Goal: Information Seeking & Learning: Learn about a topic

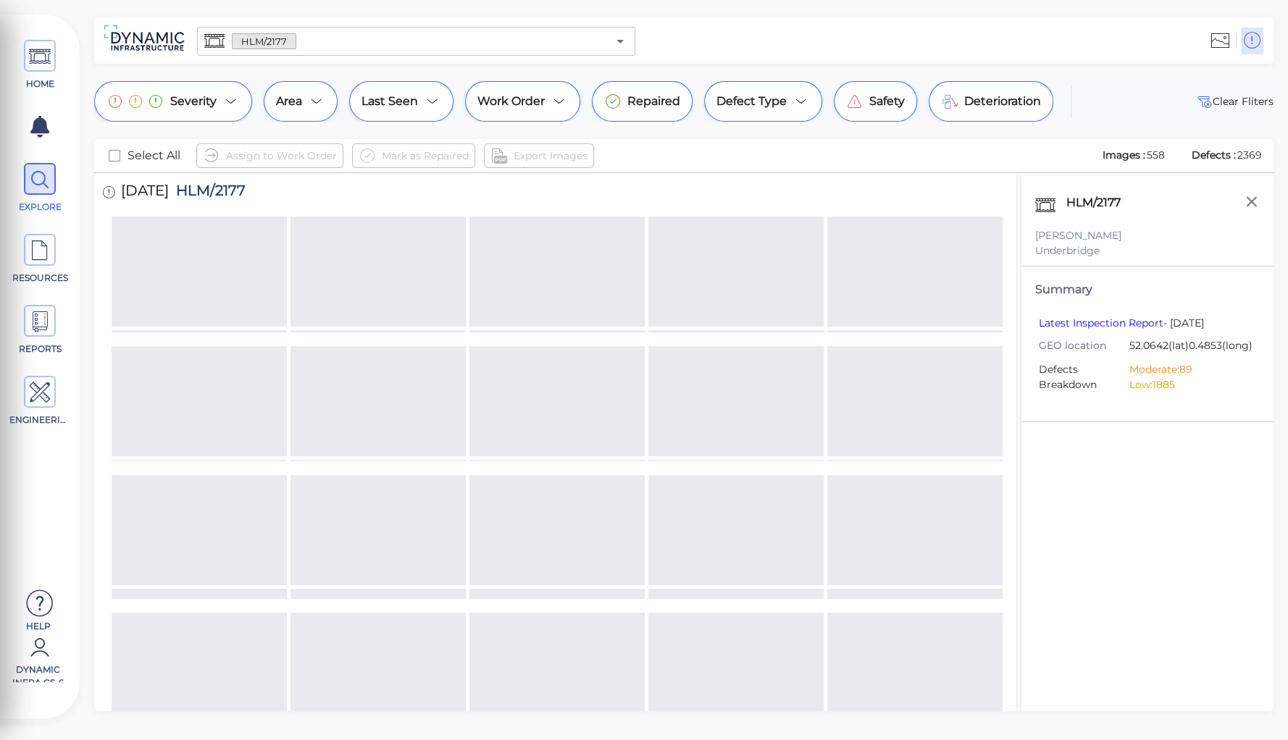
scroll to position [2553, 0]
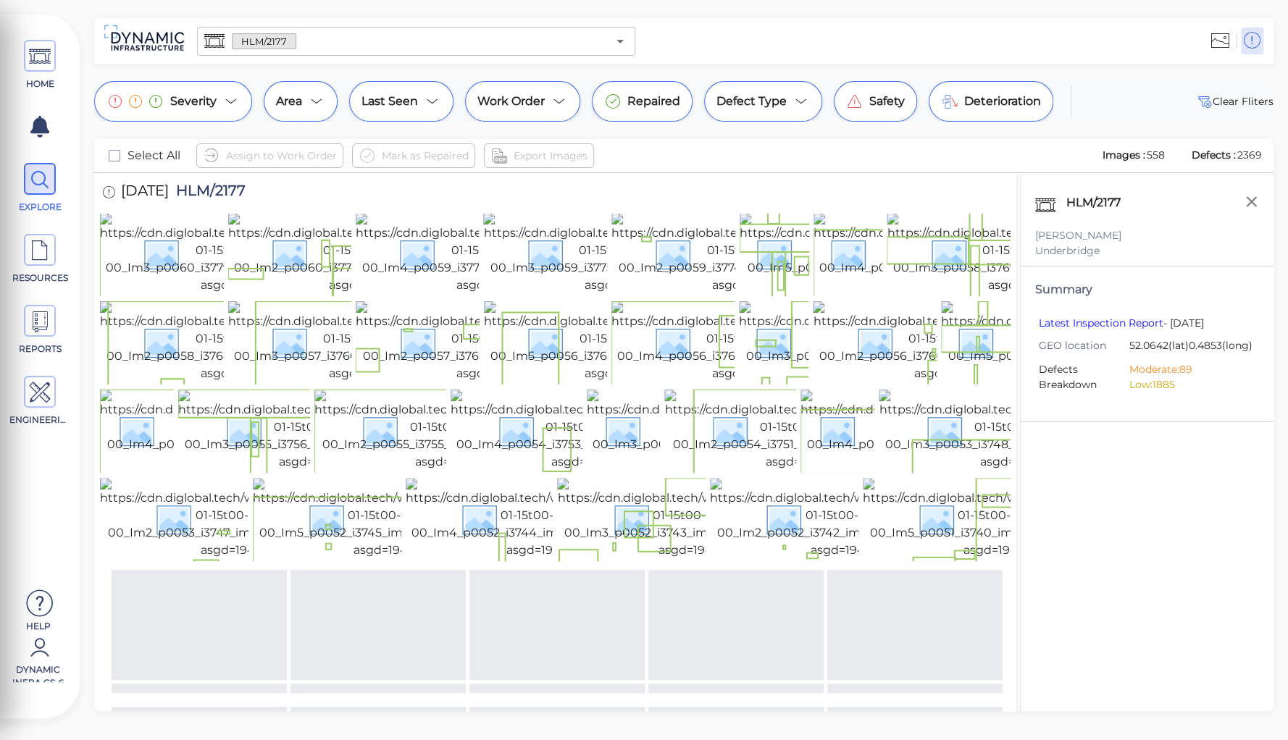
click at [1095, 485] on div "HLM/2177 Jacobs Underbridge Summary Latest Inspection Report - 17 Apr 23 GEO lo…" at bounding box center [1147, 462] width 254 height 572
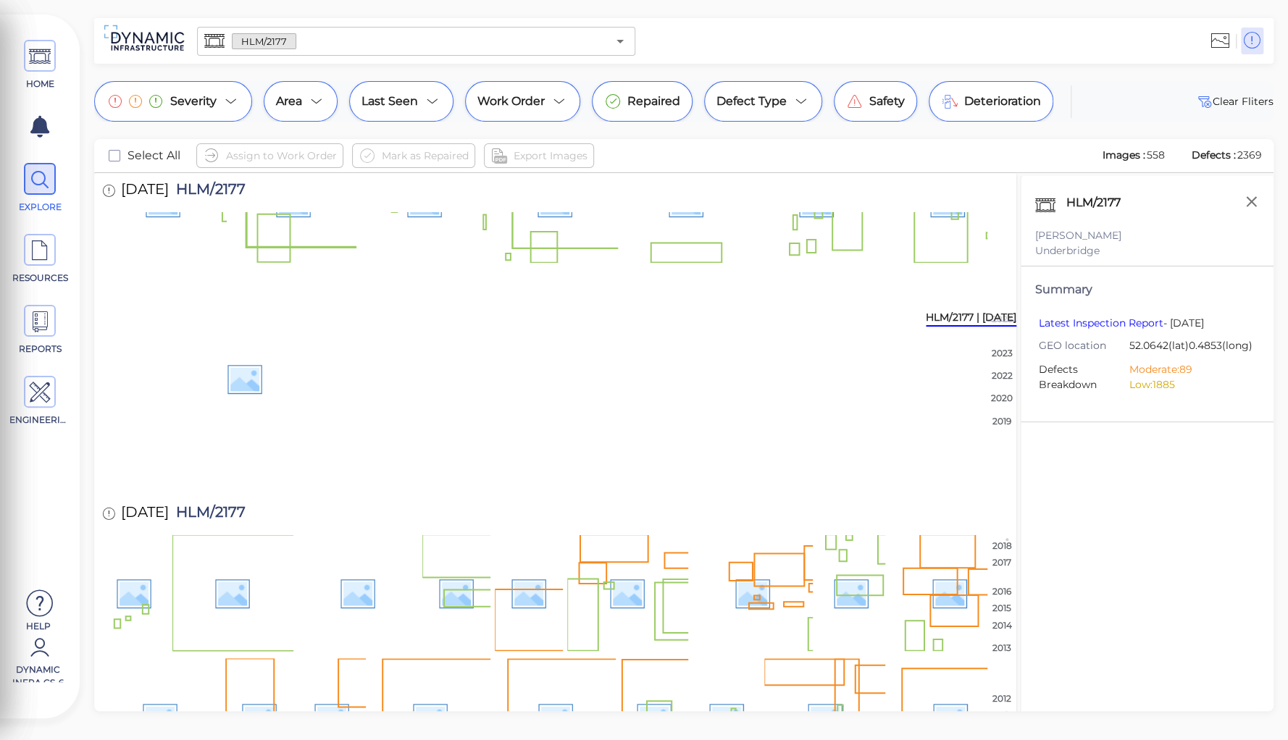
scroll to position [2973, 0]
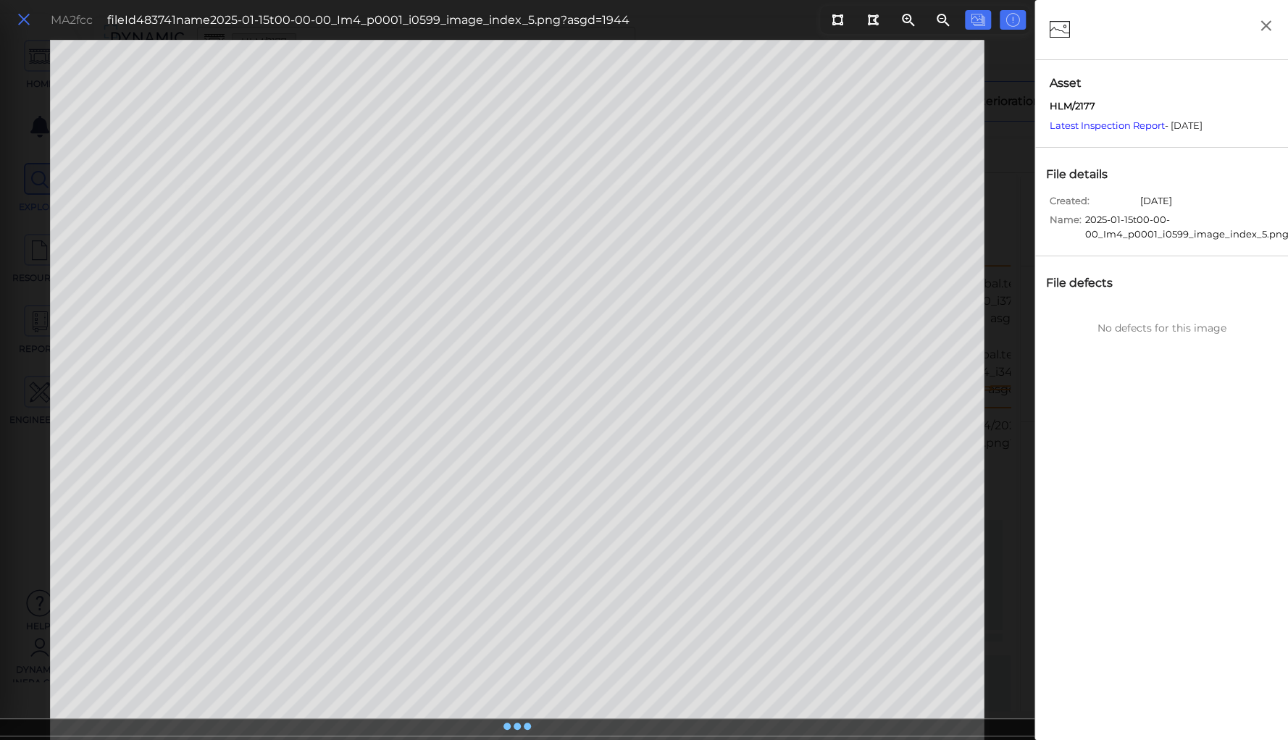
click at [26, 20] on icon at bounding box center [24, 20] width 16 height 20
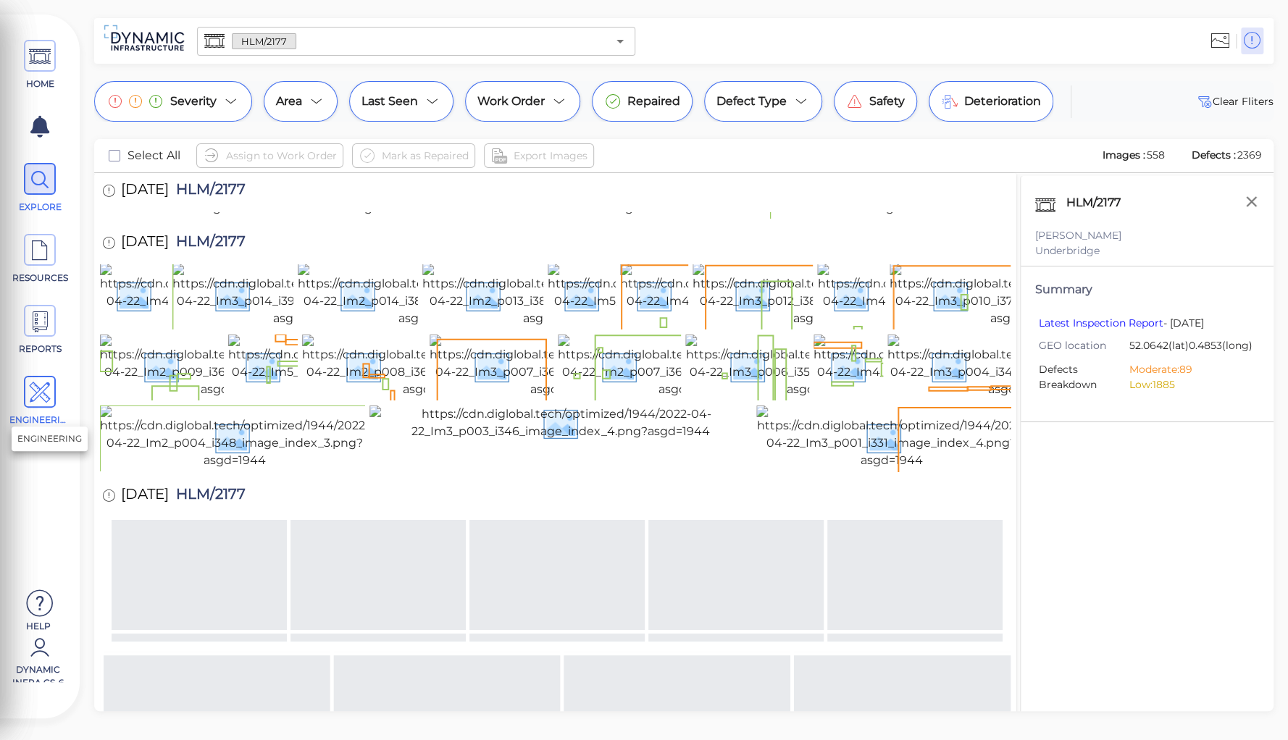
click at [41, 389] on icon at bounding box center [40, 393] width 22 height 33
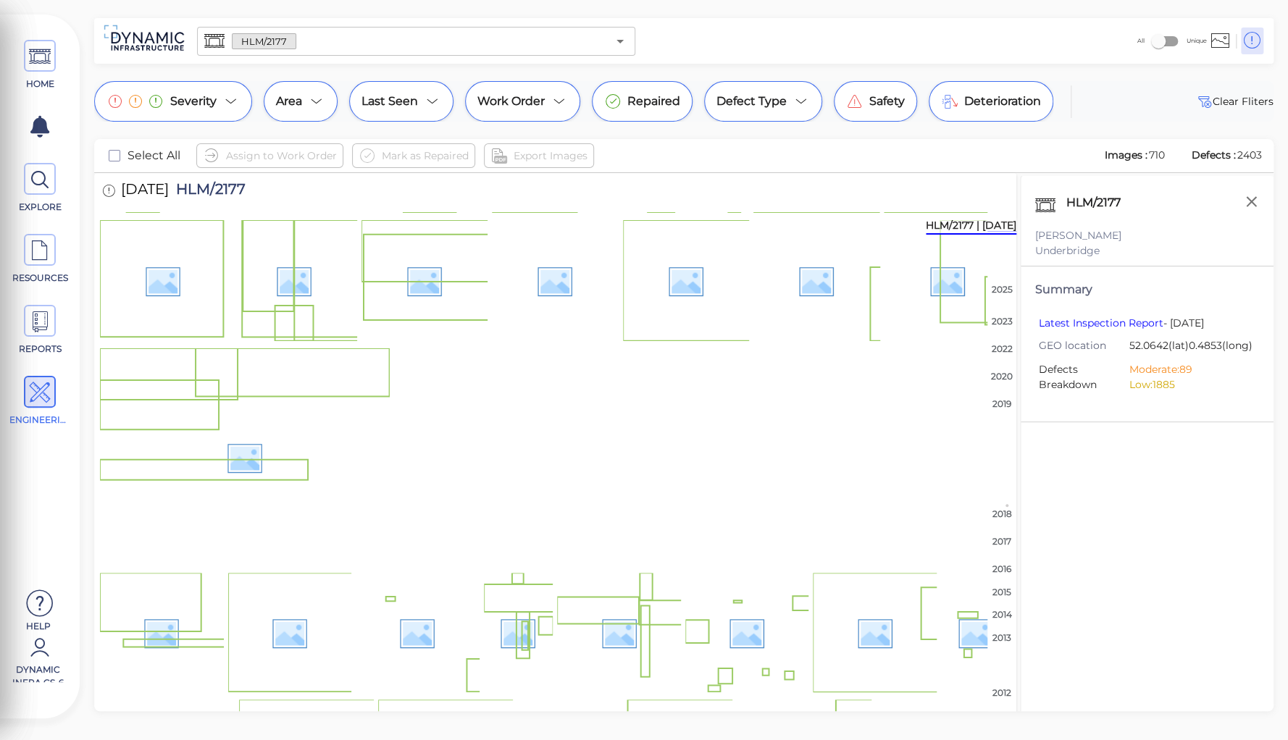
scroll to position [1427, 0]
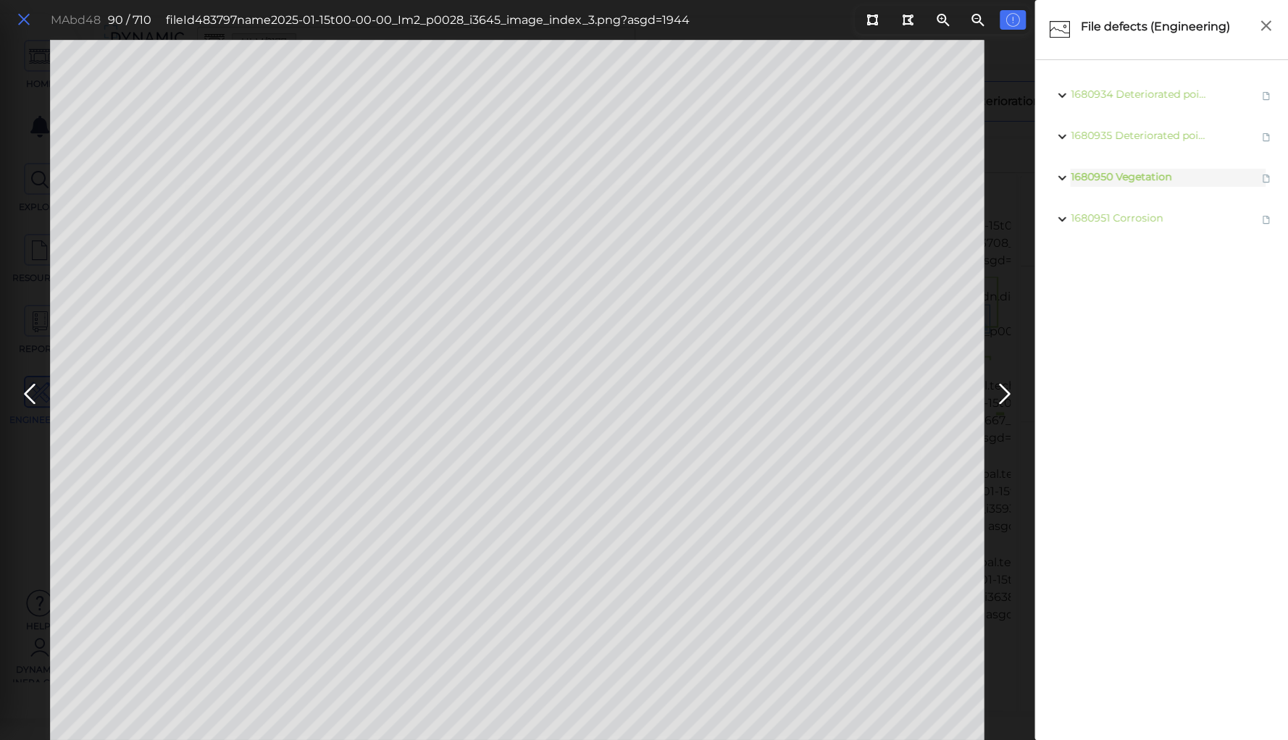
click at [18, 16] on icon at bounding box center [24, 20] width 16 height 20
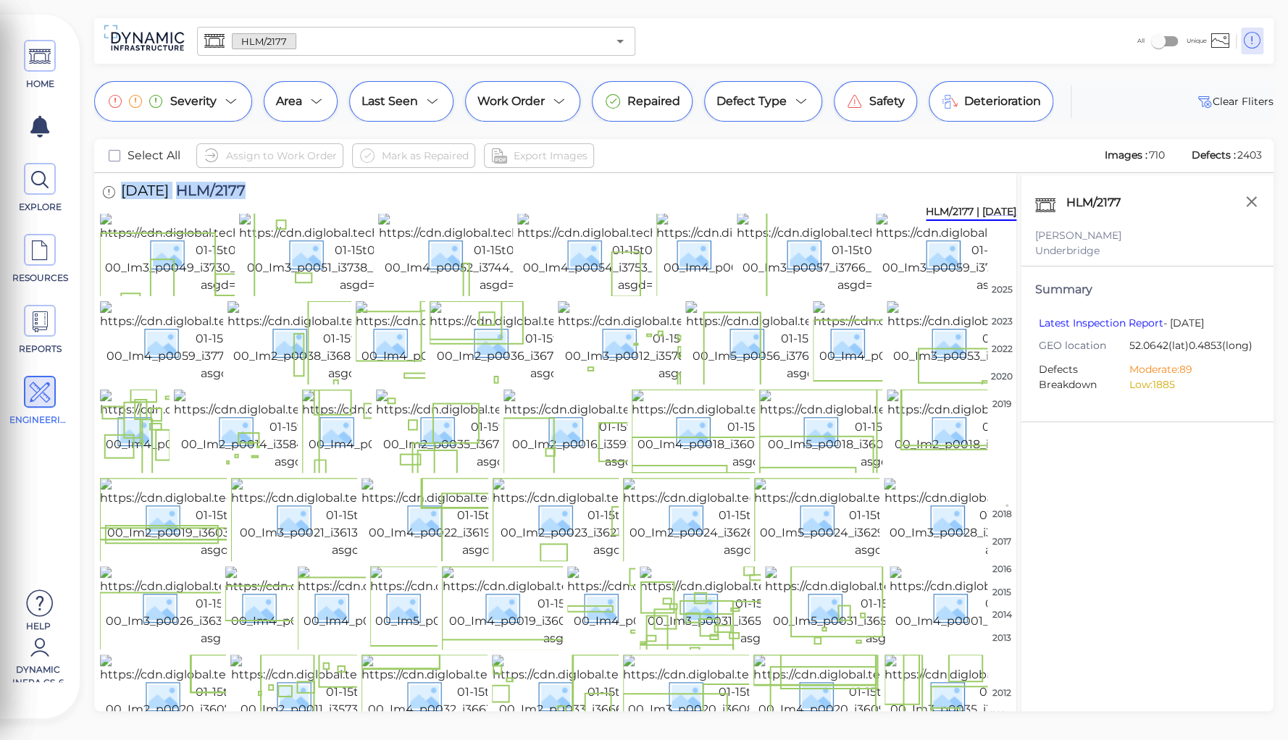
drag, startPoint x: 256, startPoint y: 190, endPoint x: 117, endPoint y: 179, distance: 139.5
click at [117, 179] on div "1/15/2025 HLM/2177" at bounding box center [188, 193] width 177 height 40
click at [1060, 501] on div "HLM/2177 Jacobs Underbridge Summary Latest Inspection Report - 17 Apr 23 GEO lo…" at bounding box center [1147, 462] width 254 height 572
click at [191, 274] on img at bounding box center [232, 253] width 264 height 81
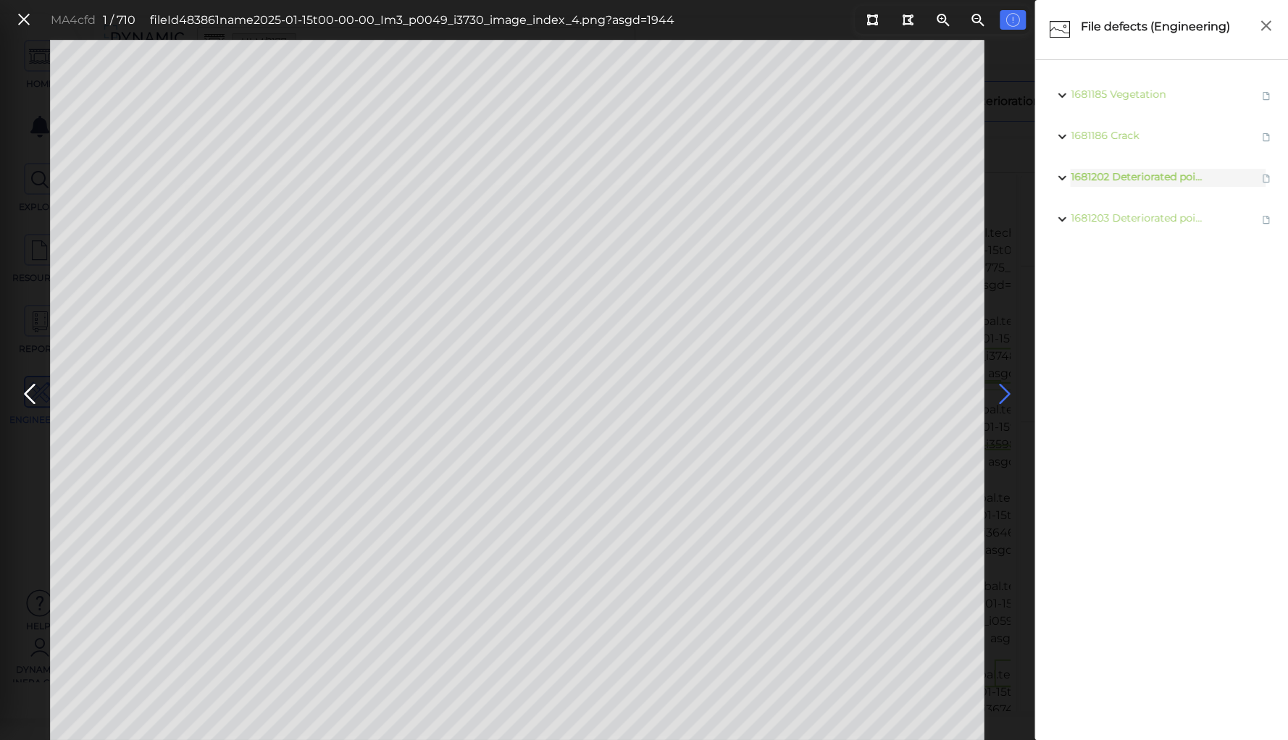
click at [1001, 389] on icon at bounding box center [1004, 394] width 23 height 28
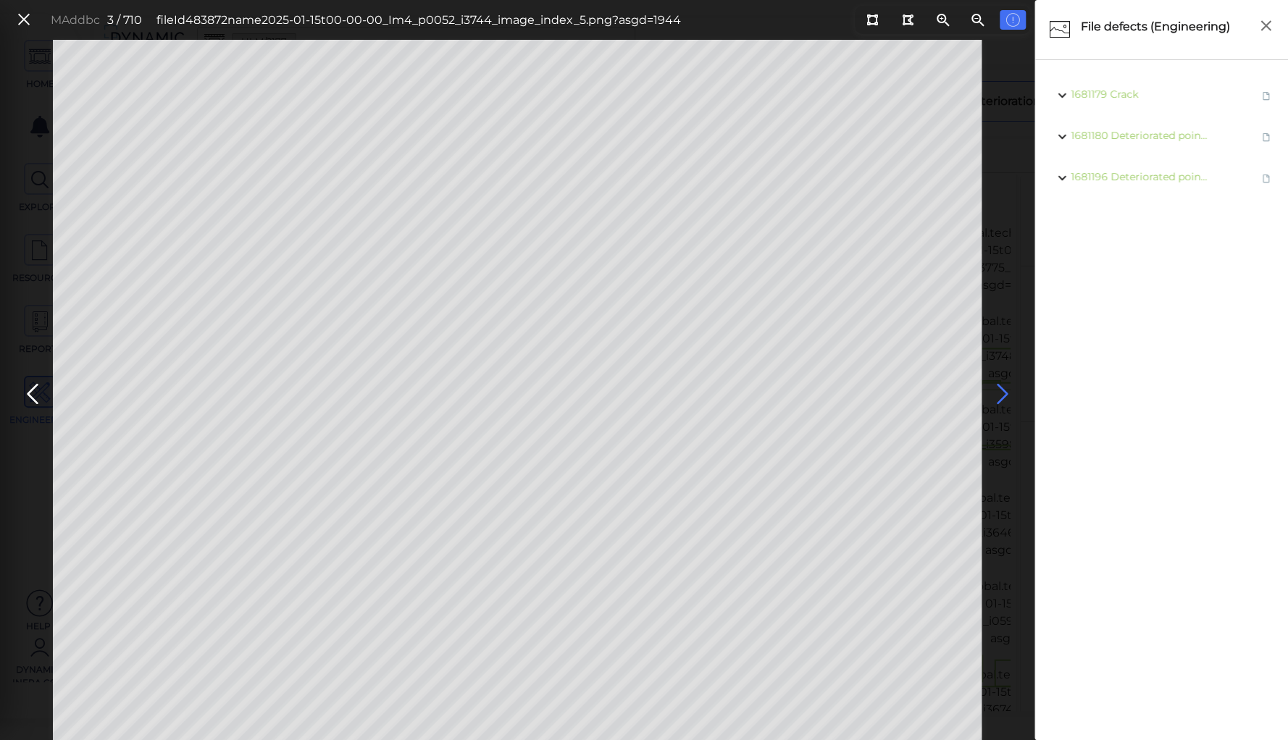
click at [1001, 389] on icon at bounding box center [1001, 394] width 23 height 28
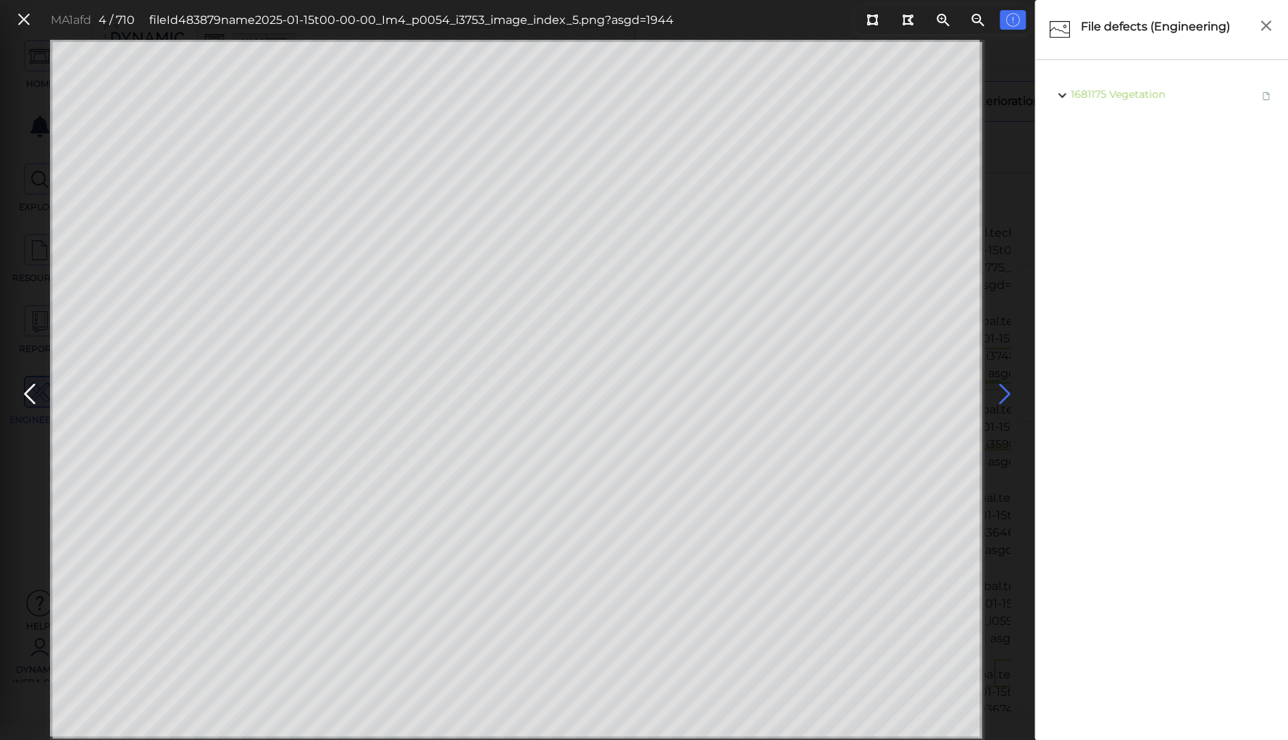
click at [1000, 389] on icon at bounding box center [1004, 394] width 23 height 28
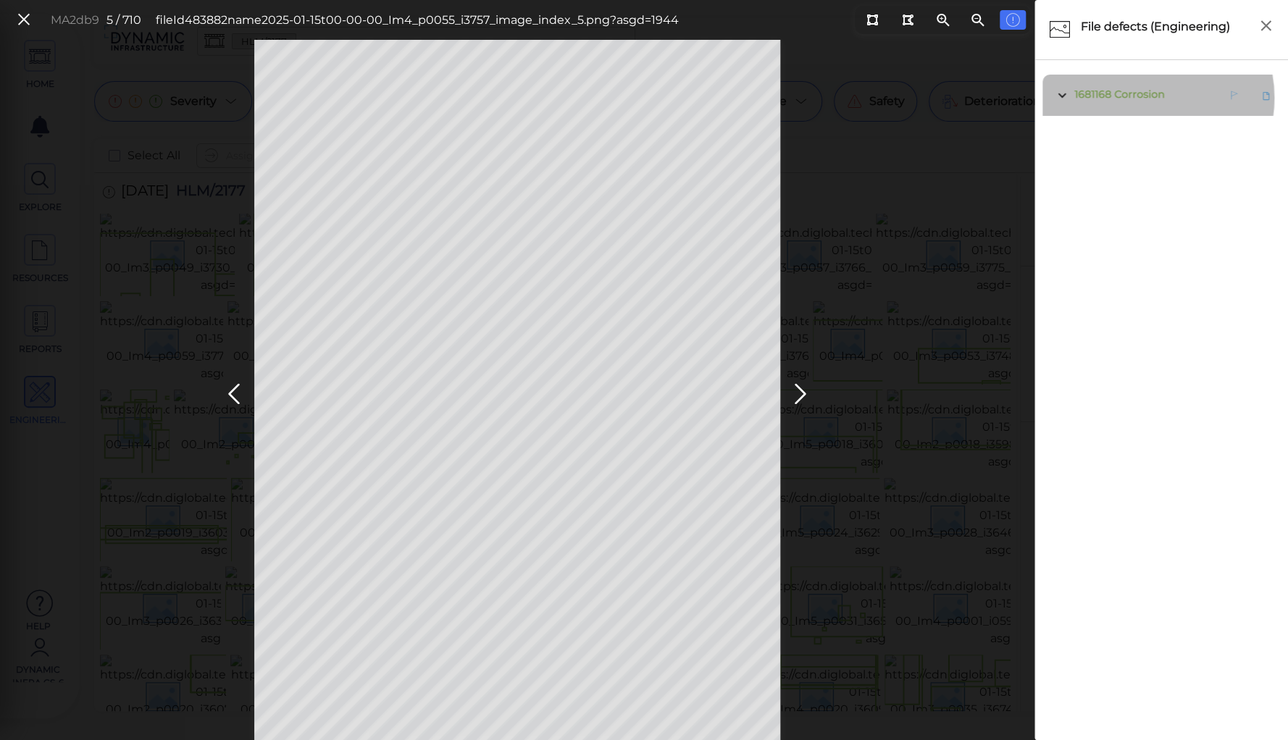
click at [1142, 98] on span "Corrosion" at bounding box center [1139, 94] width 50 height 13
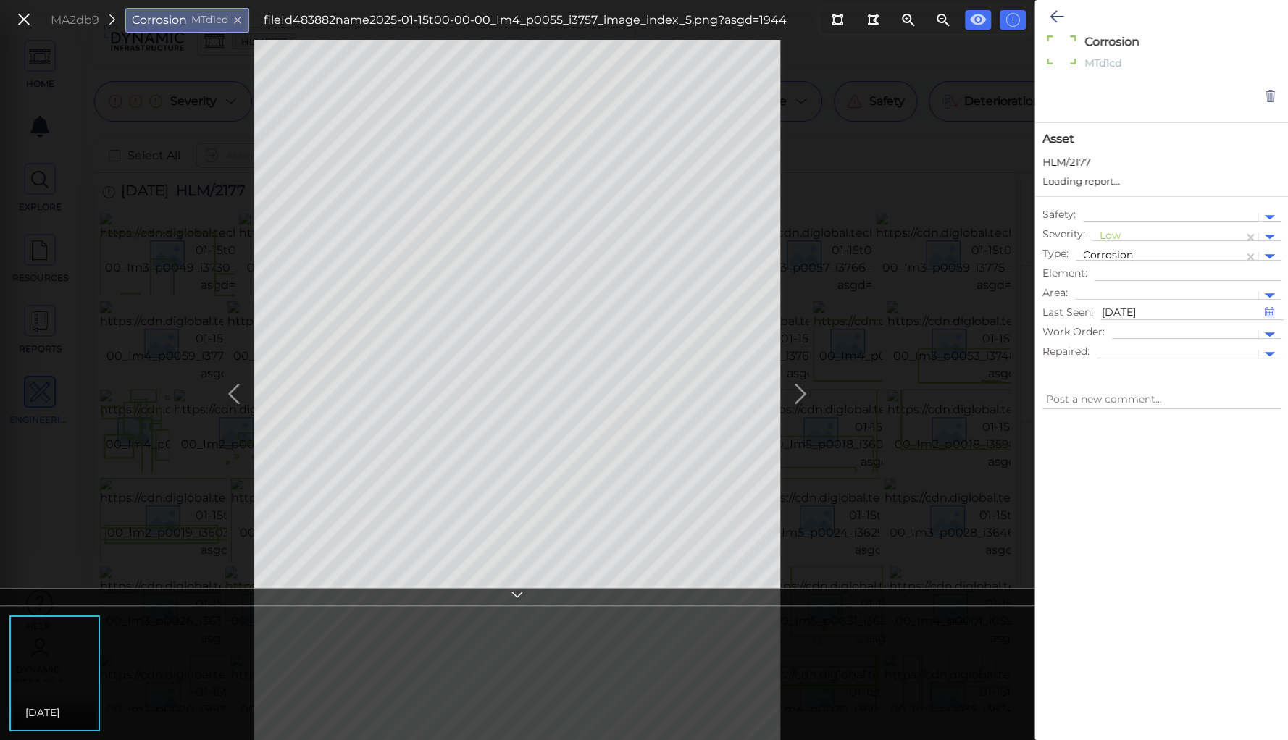
type textarea "x"
click at [1108, 233] on div at bounding box center [1168, 237] width 136 height 15
click at [1116, 306] on div "Moderate" at bounding box center [1131, 306] width 78 height 22
type textarea "x"
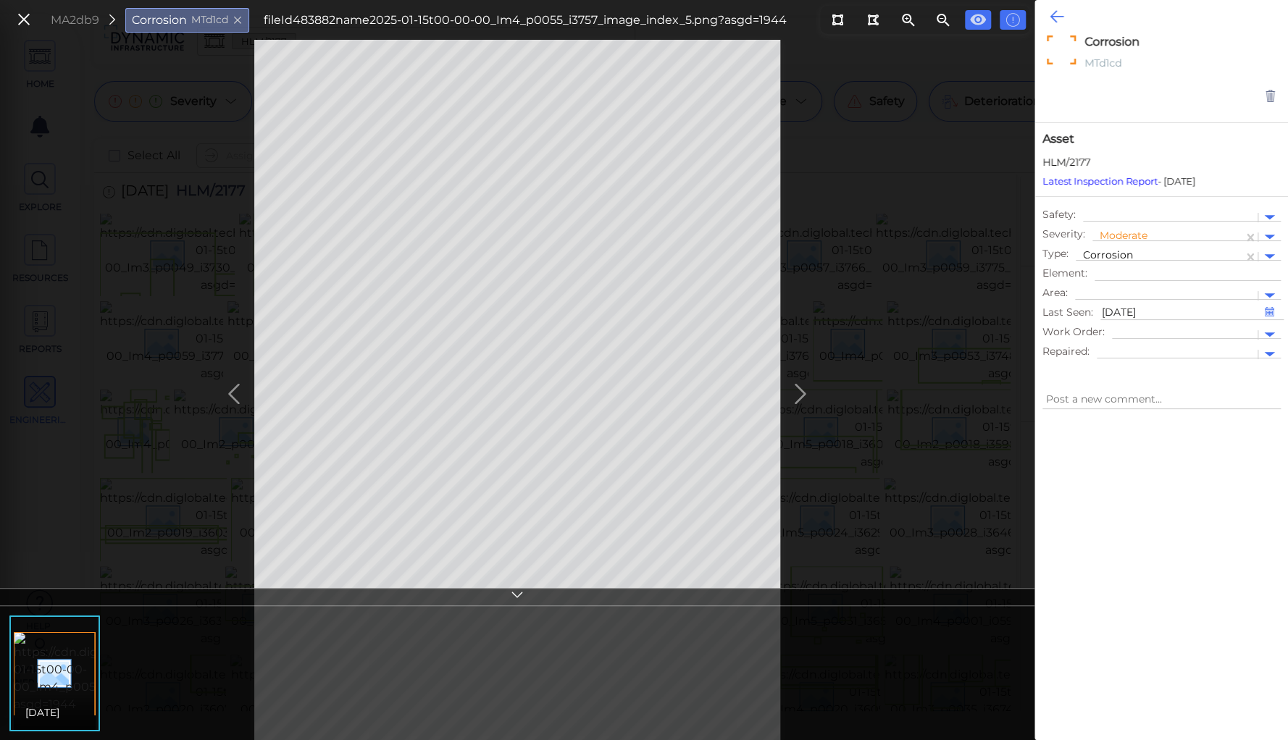
click at [1057, 17] on icon at bounding box center [1057, 16] width 14 height 17
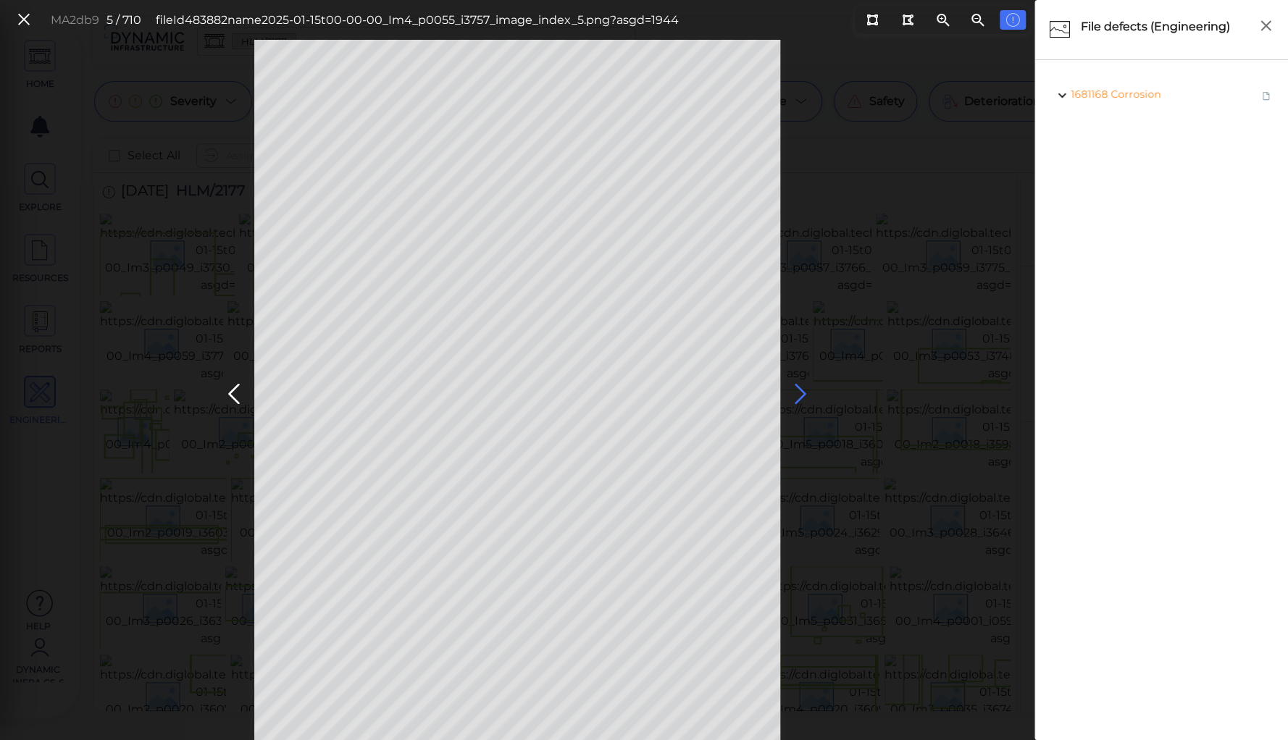
click at [791, 391] on icon at bounding box center [800, 394] width 23 height 28
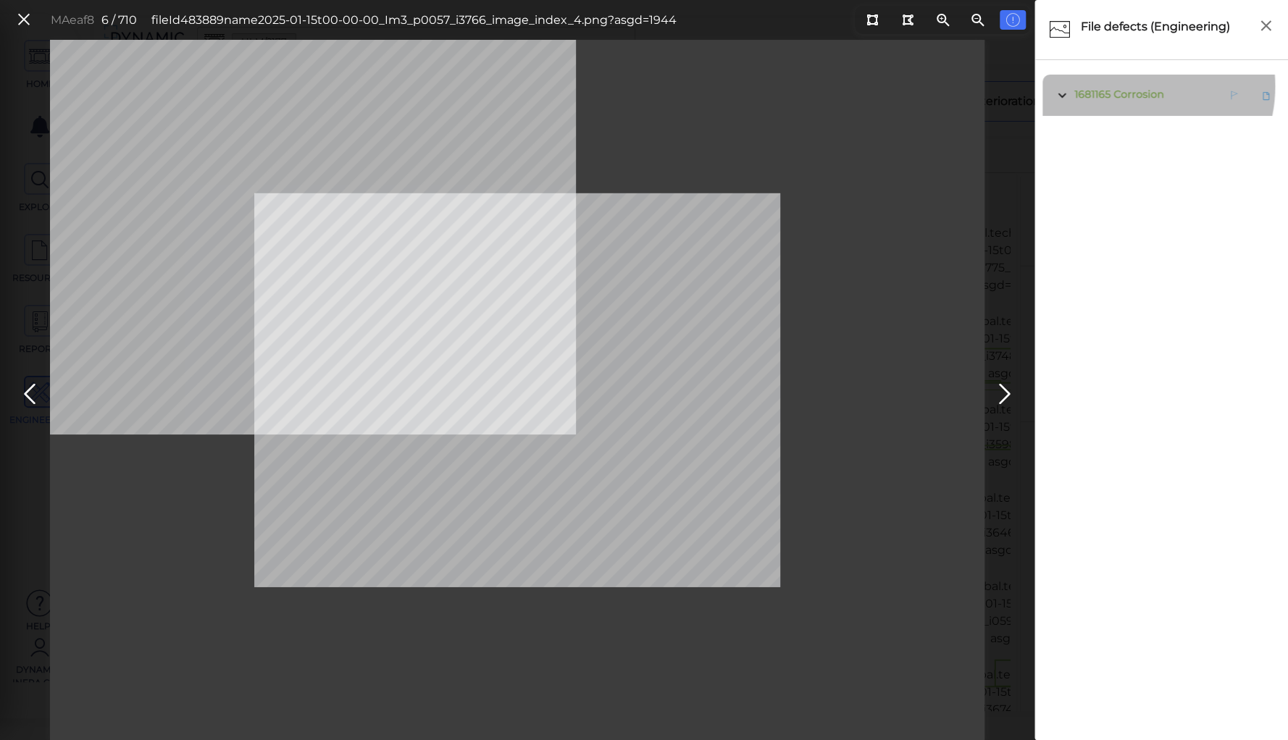
click at [1125, 86] on span "1681165 Corrosion" at bounding box center [1117, 95] width 93 height 18
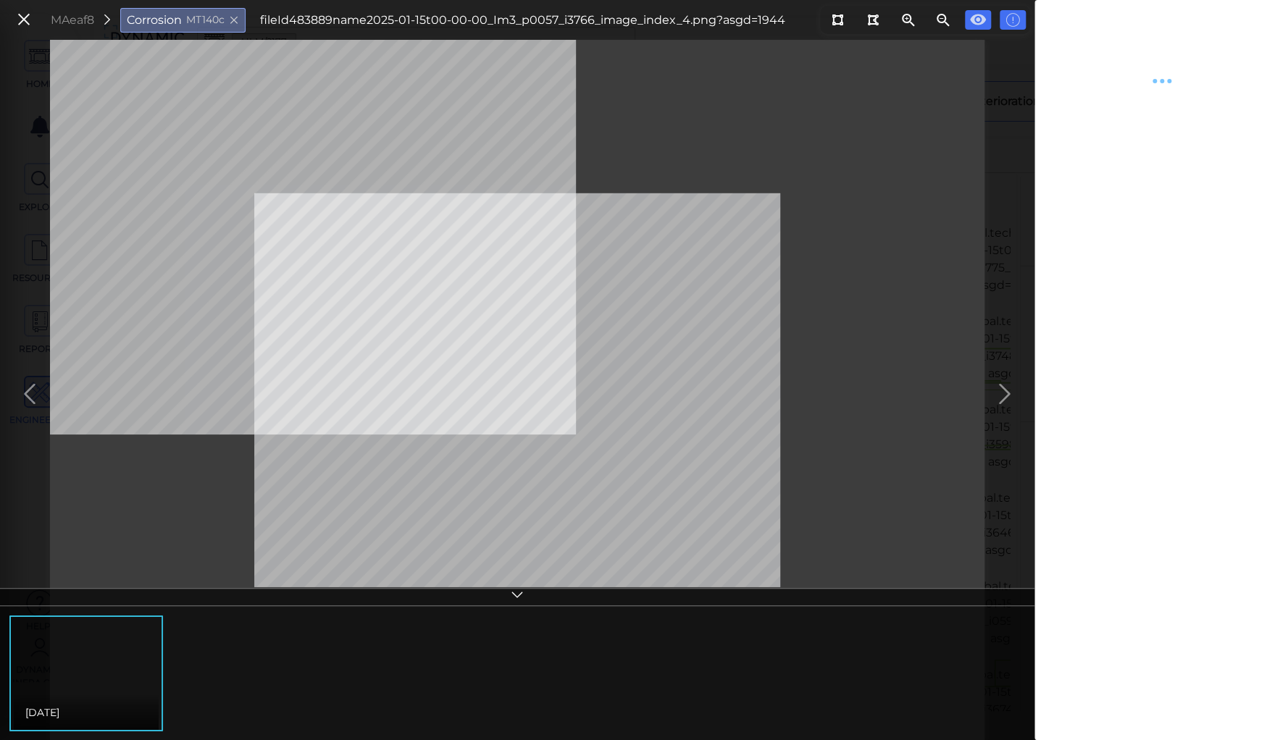
type textarea "x"
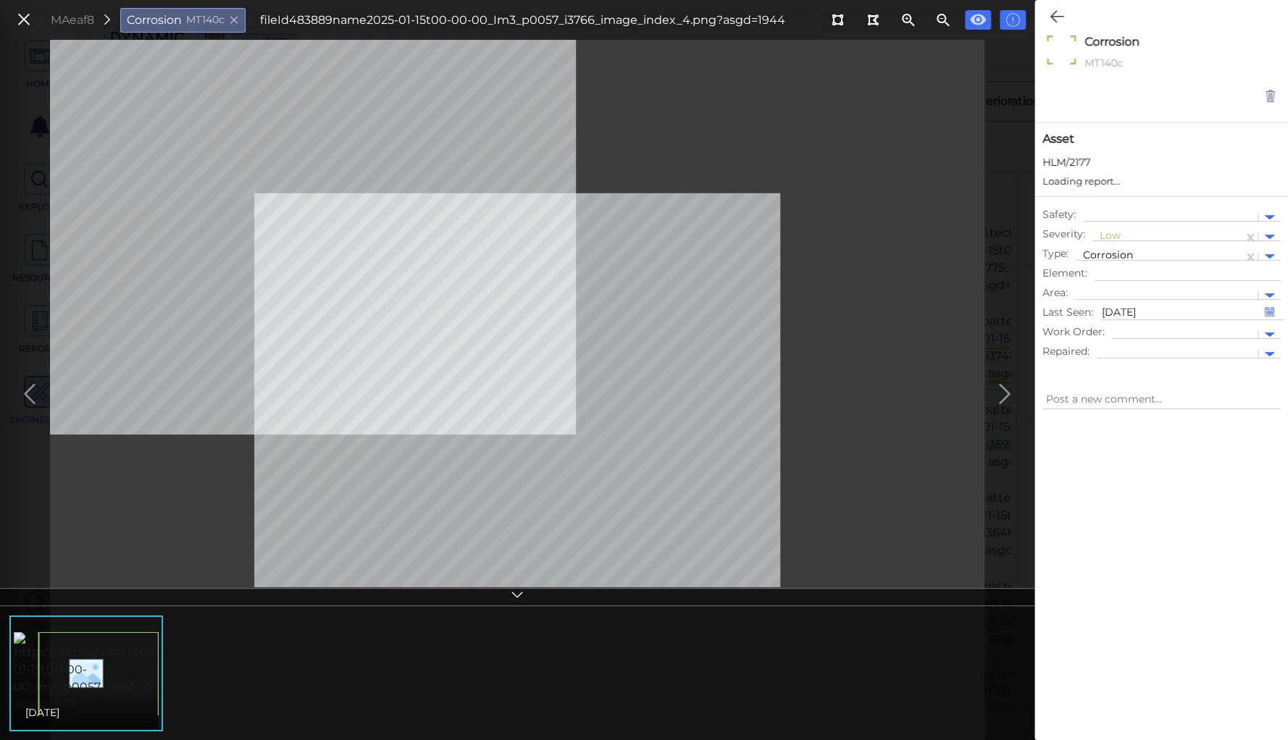
type textarea "x"
click at [1117, 236] on div at bounding box center [1168, 237] width 136 height 15
drag, startPoint x: 1121, startPoint y: 304, endPoint x: 1121, endPoint y: 233, distance: 71.7
click at [1121, 304] on div "Moderate" at bounding box center [1131, 306] width 78 height 22
type textarea "x"
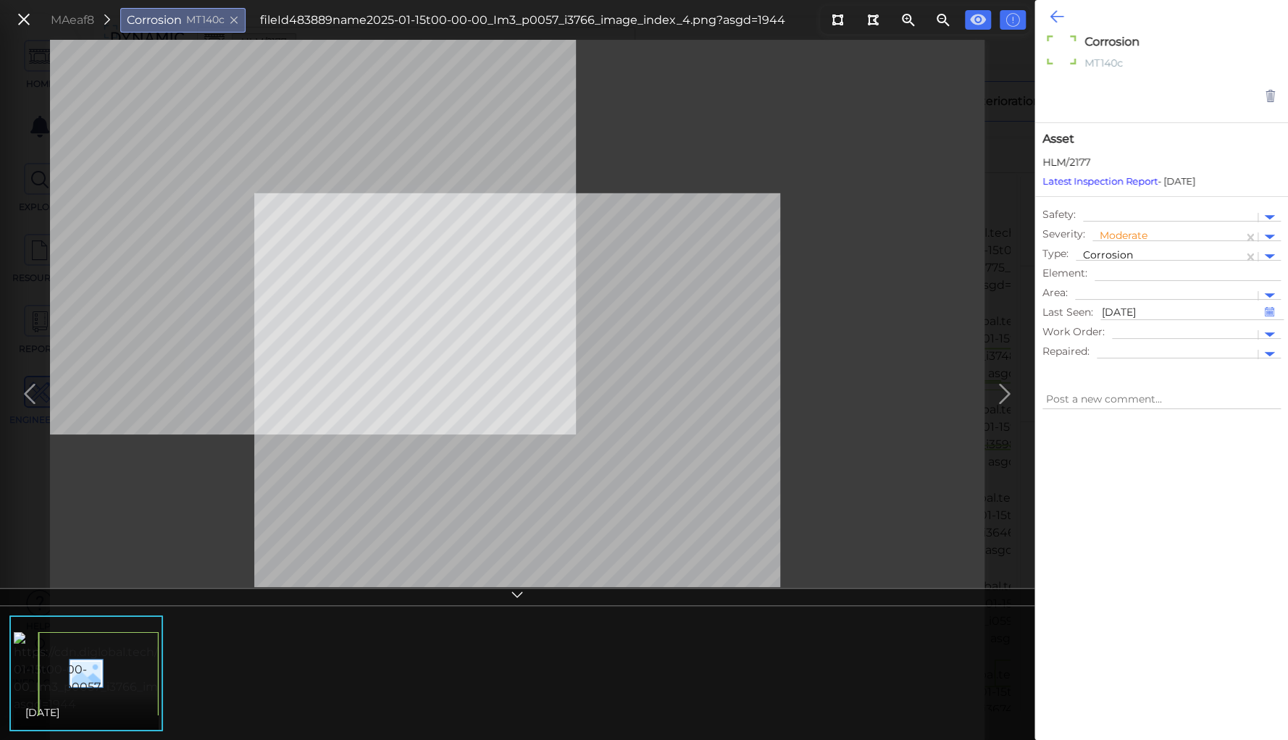
type textarea "x"
click at [1053, 15] on icon at bounding box center [1057, 16] width 14 height 17
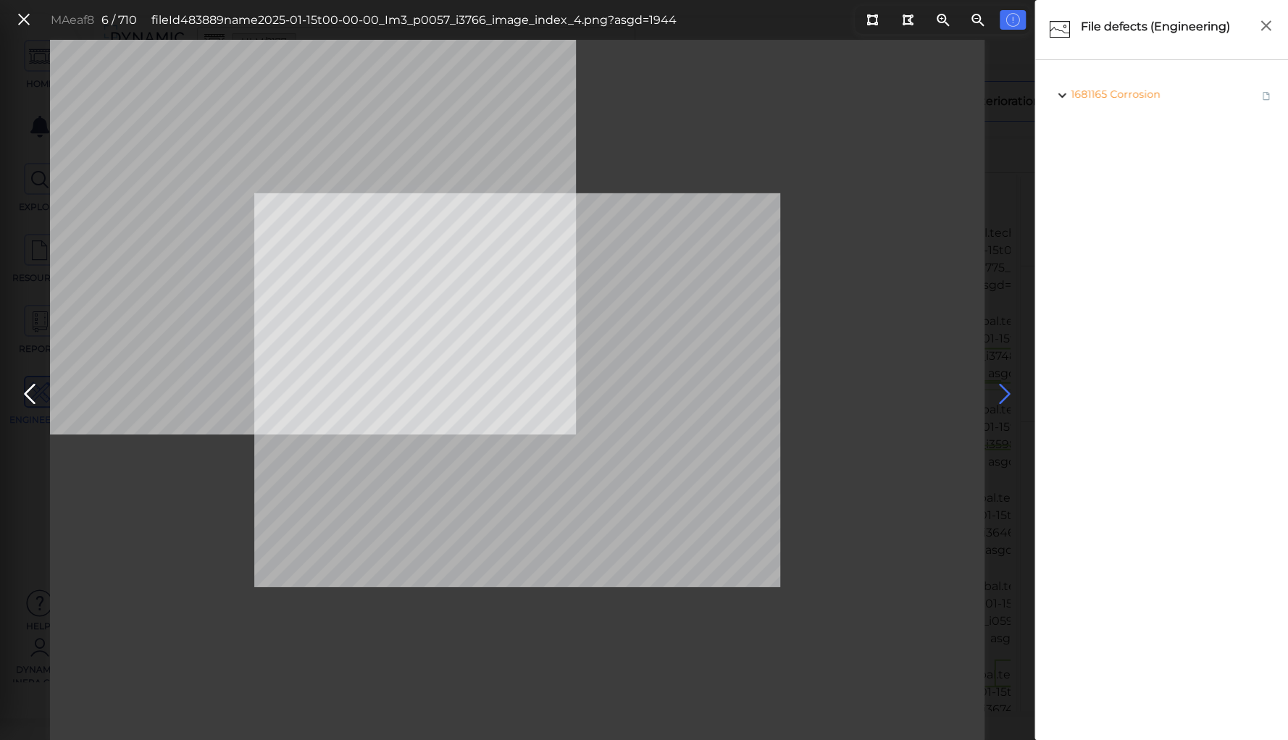
click at [1003, 391] on icon at bounding box center [1004, 394] width 23 height 28
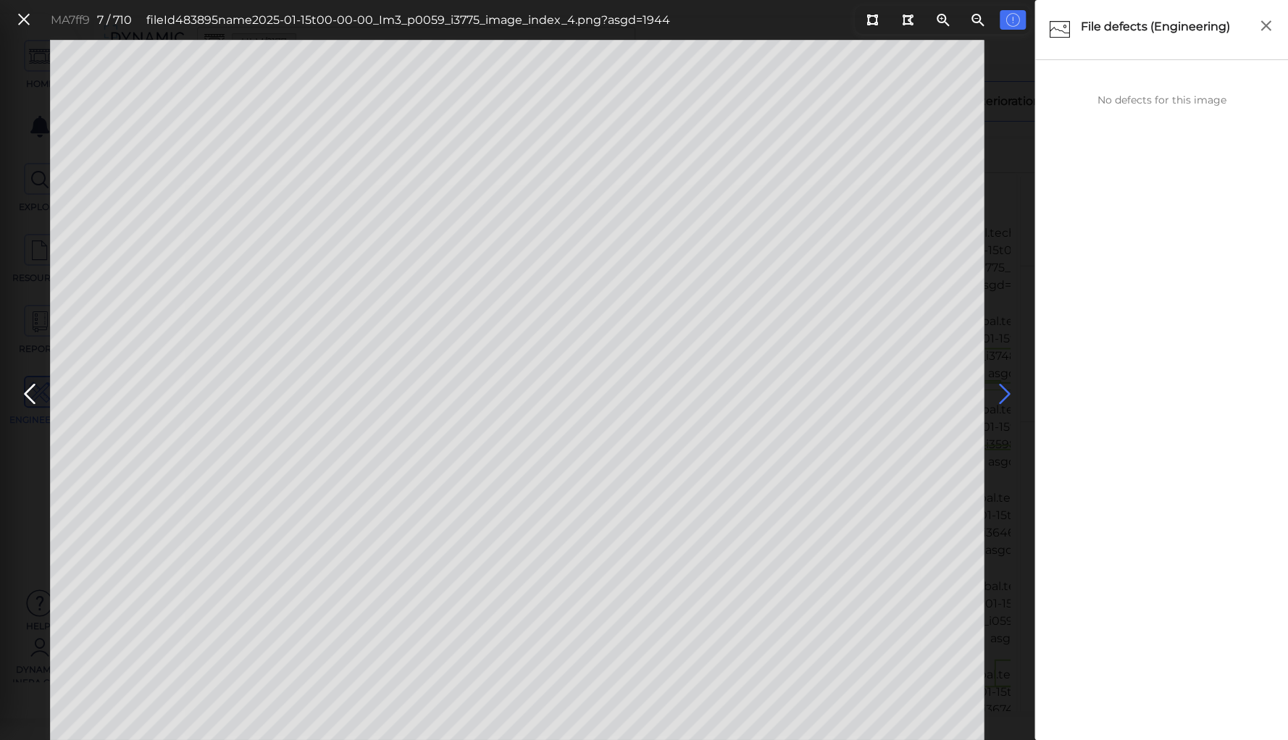
click at [1003, 391] on icon at bounding box center [1004, 394] width 23 height 28
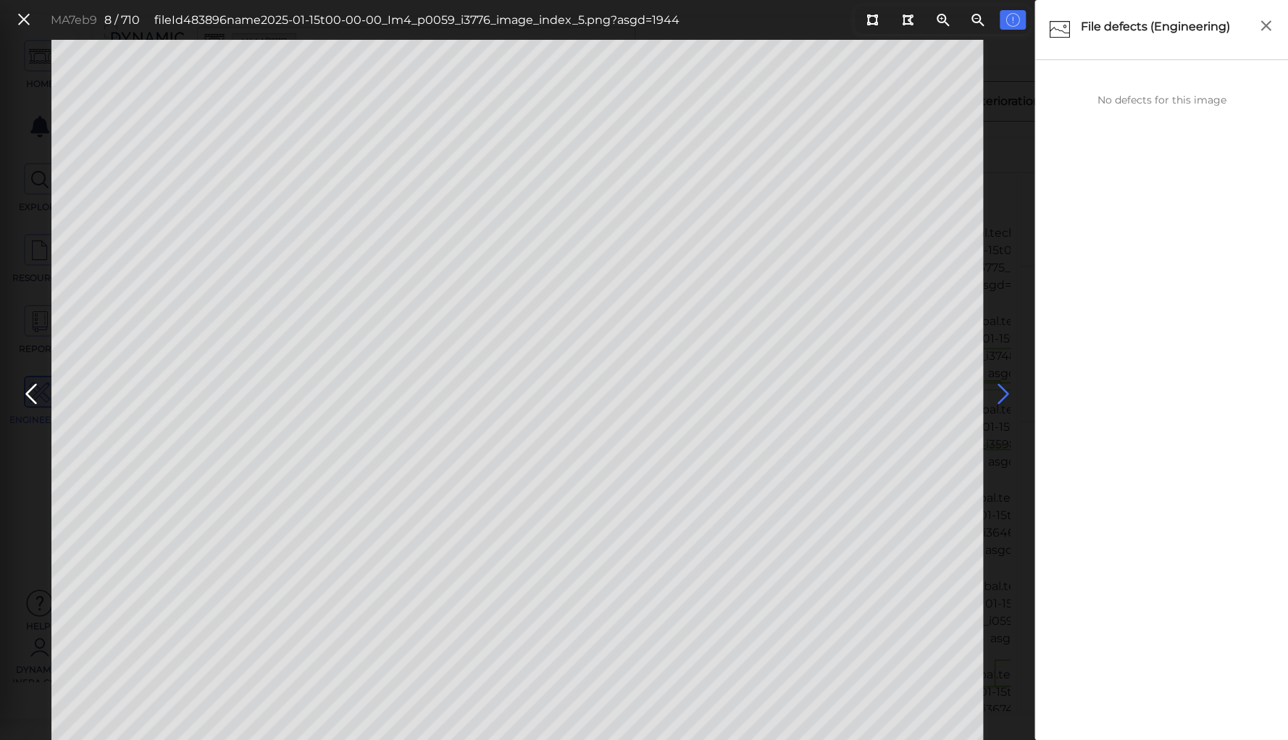
click at [1003, 391] on icon at bounding box center [1003, 394] width 23 height 28
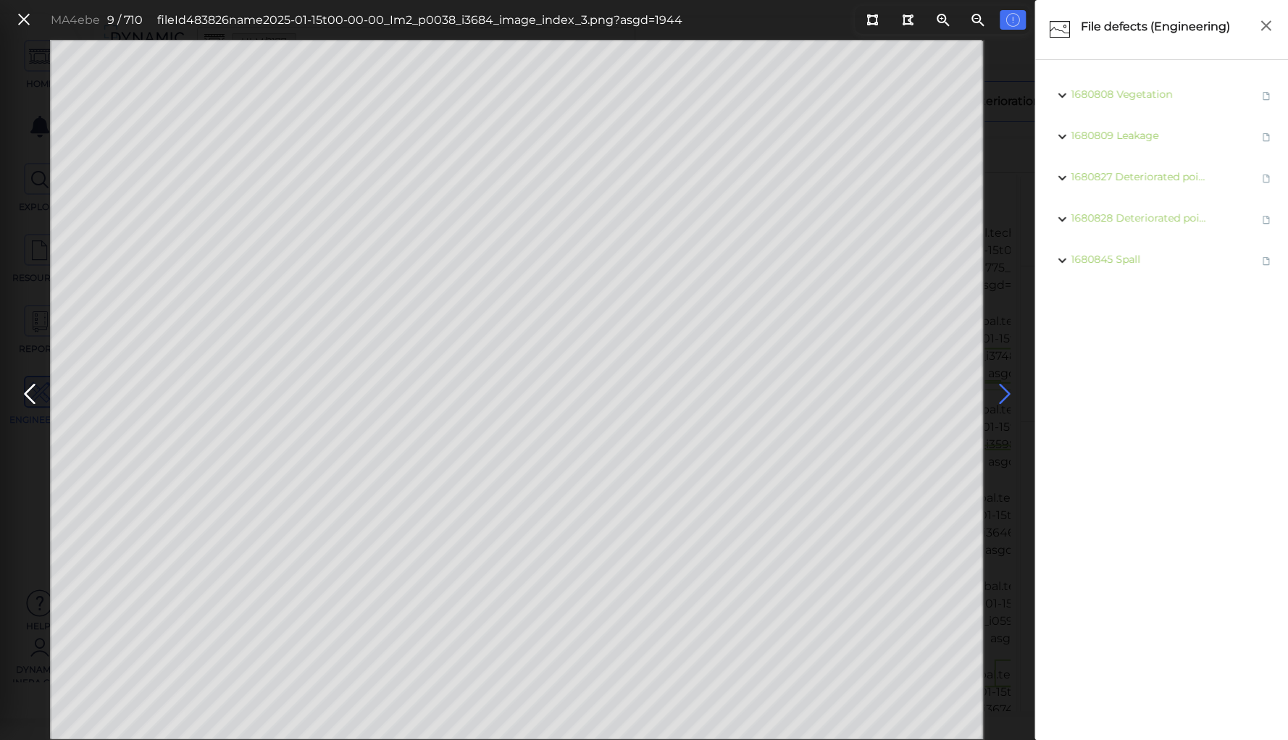
click at [1003, 391] on icon at bounding box center [1004, 394] width 23 height 28
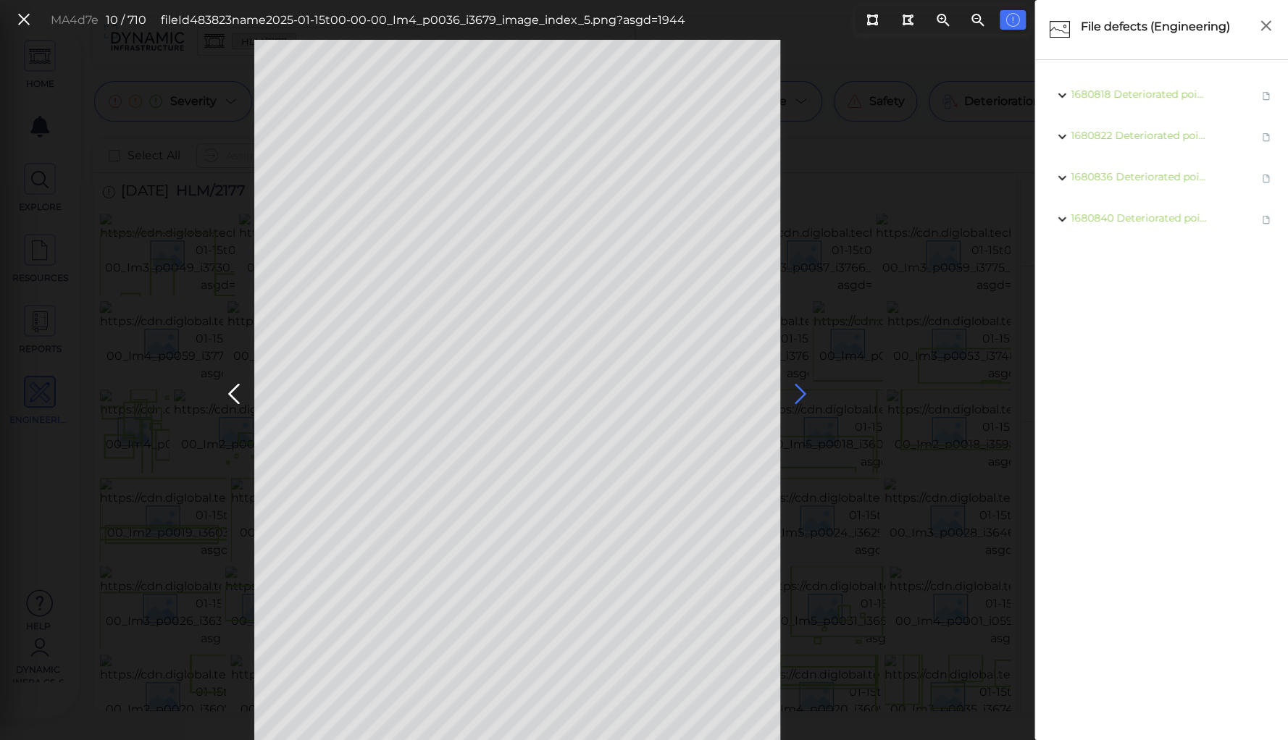
click at [798, 391] on icon at bounding box center [800, 394] width 23 height 28
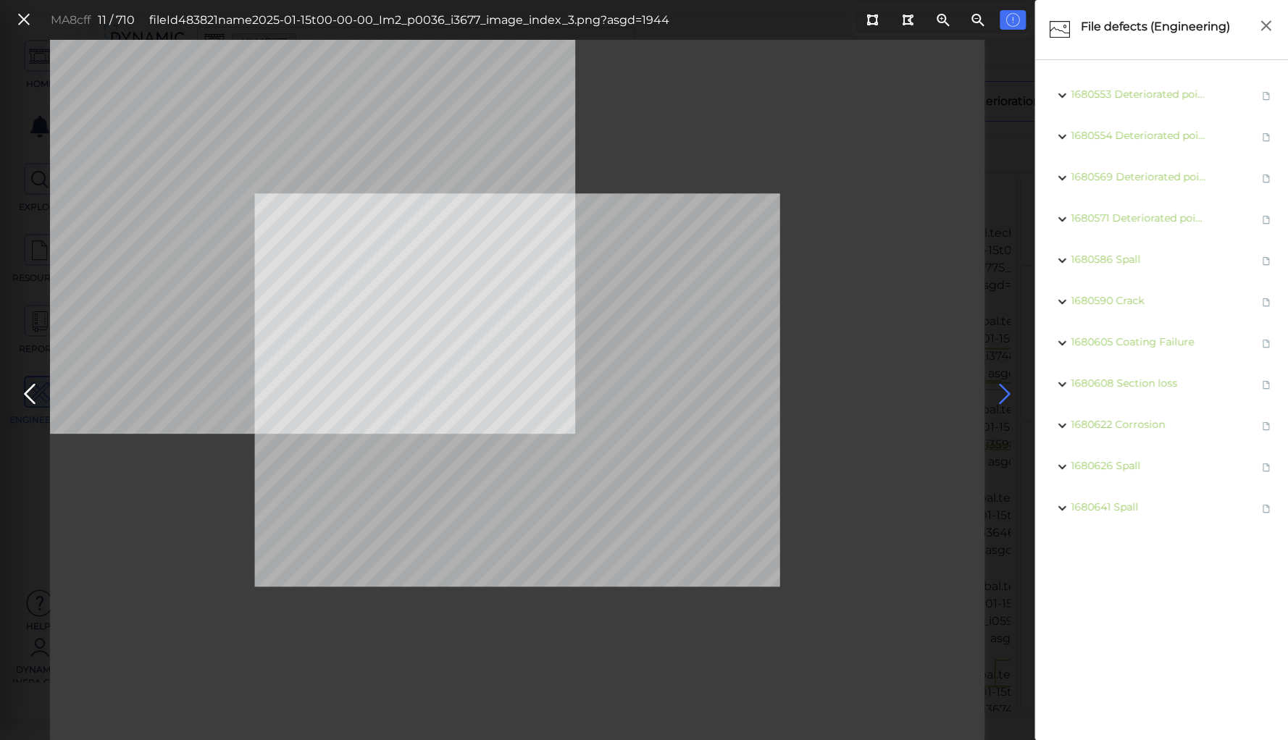
click at [1000, 387] on icon at bounding box center [1004, 394] width 23 height 28
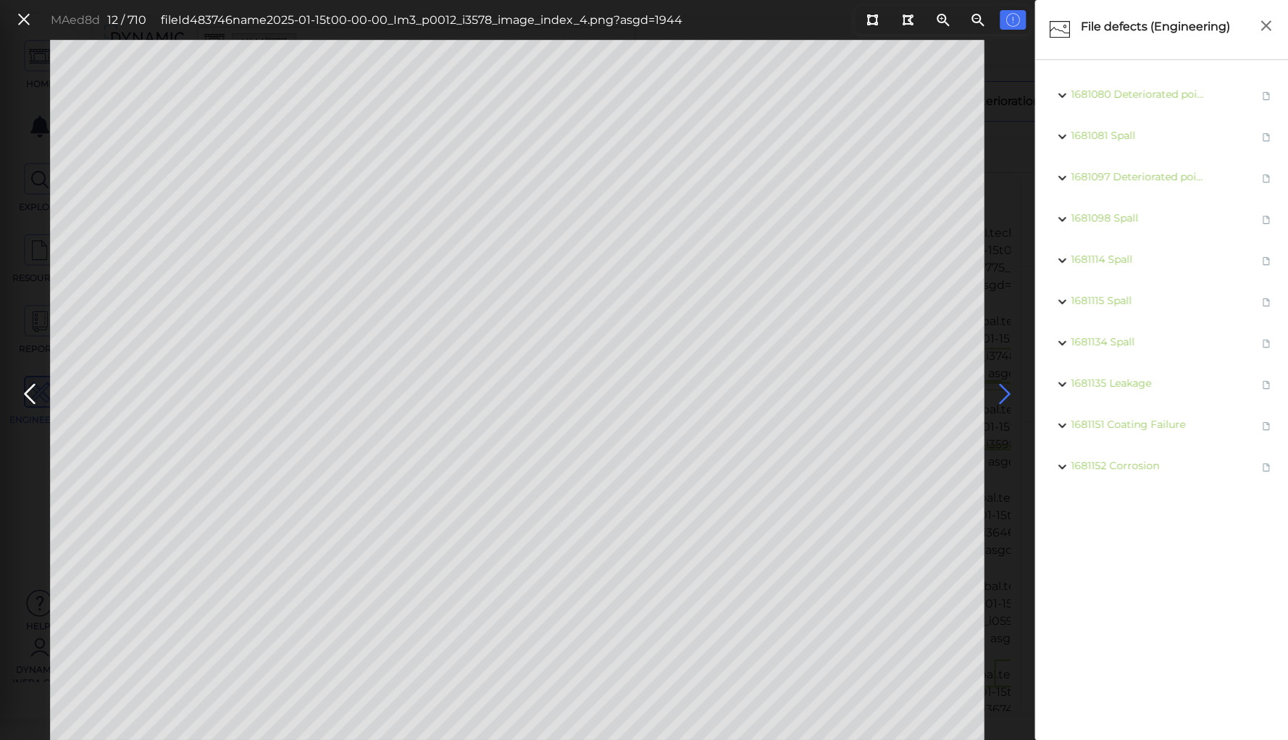
click at [1001, 393] on icon at bounding box center [1004, 394] width 23 height 28
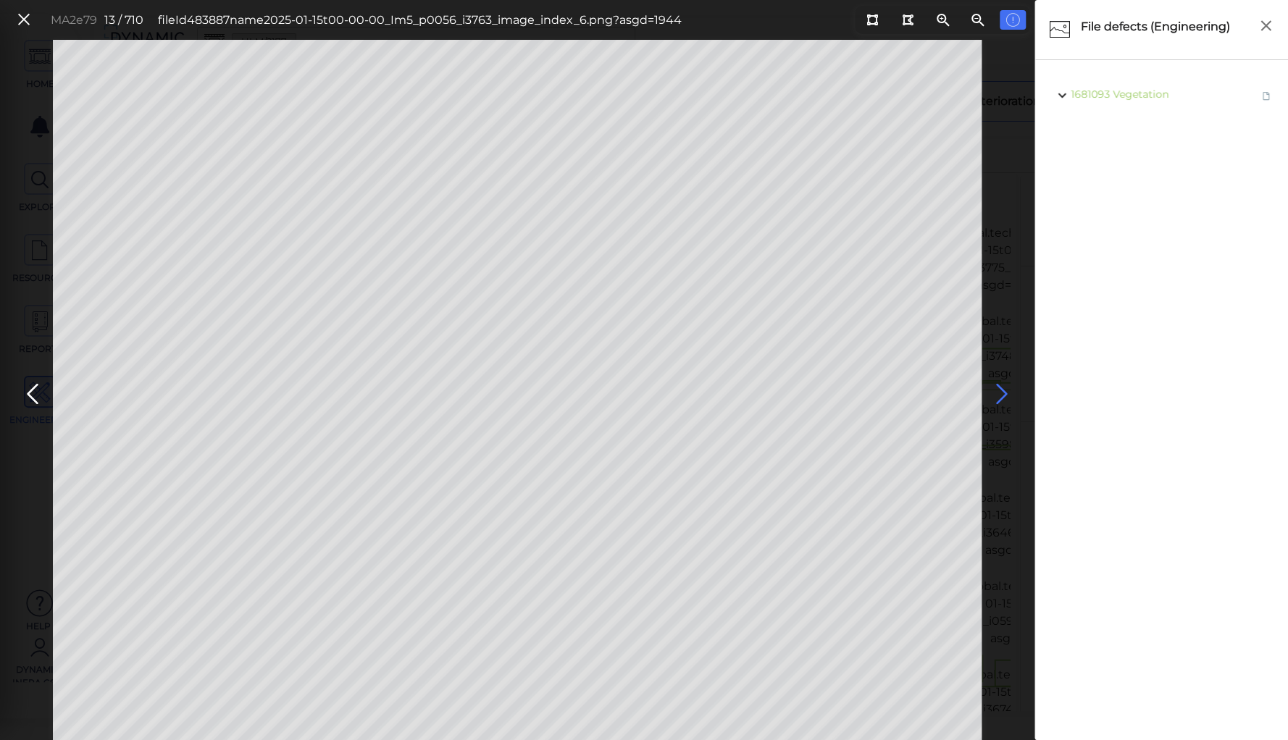
click at [1001, 393] on icon at bounding box center [1001, 394] width 23 height 28
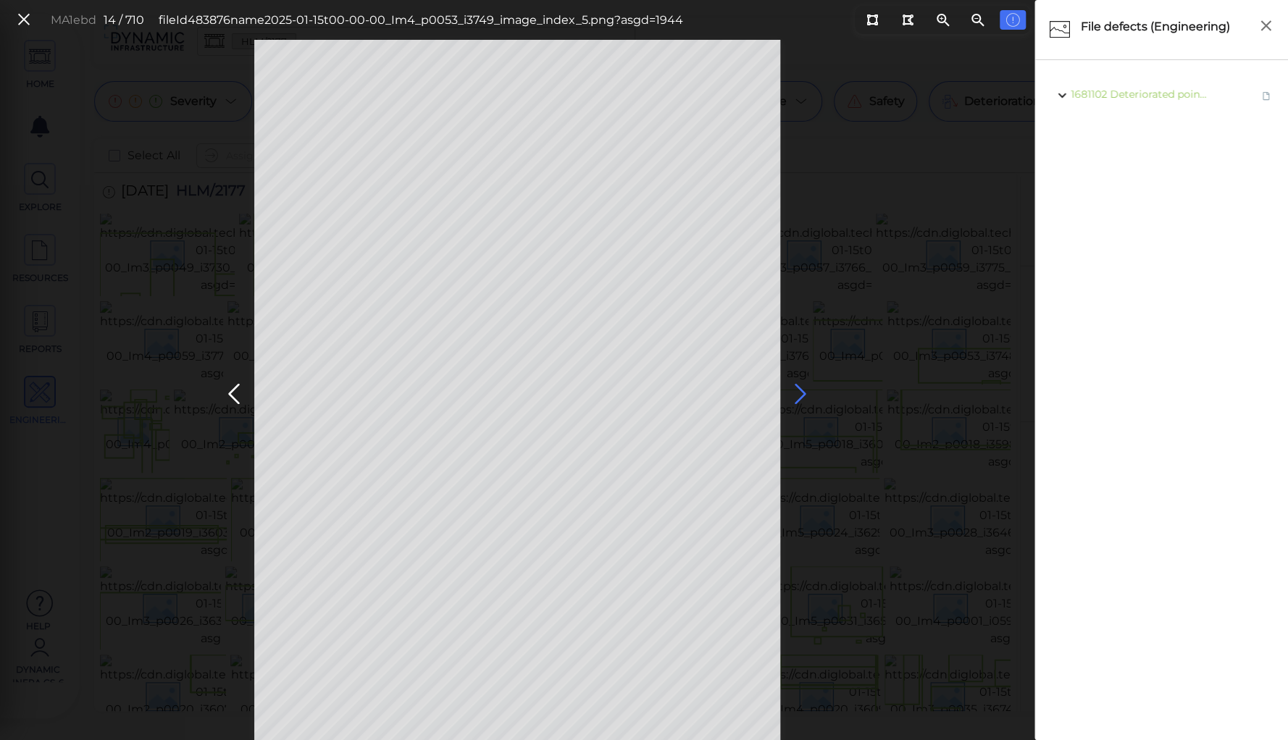
click at [802, 387] on icon at bounding box center [800, 394] width 23 height 28
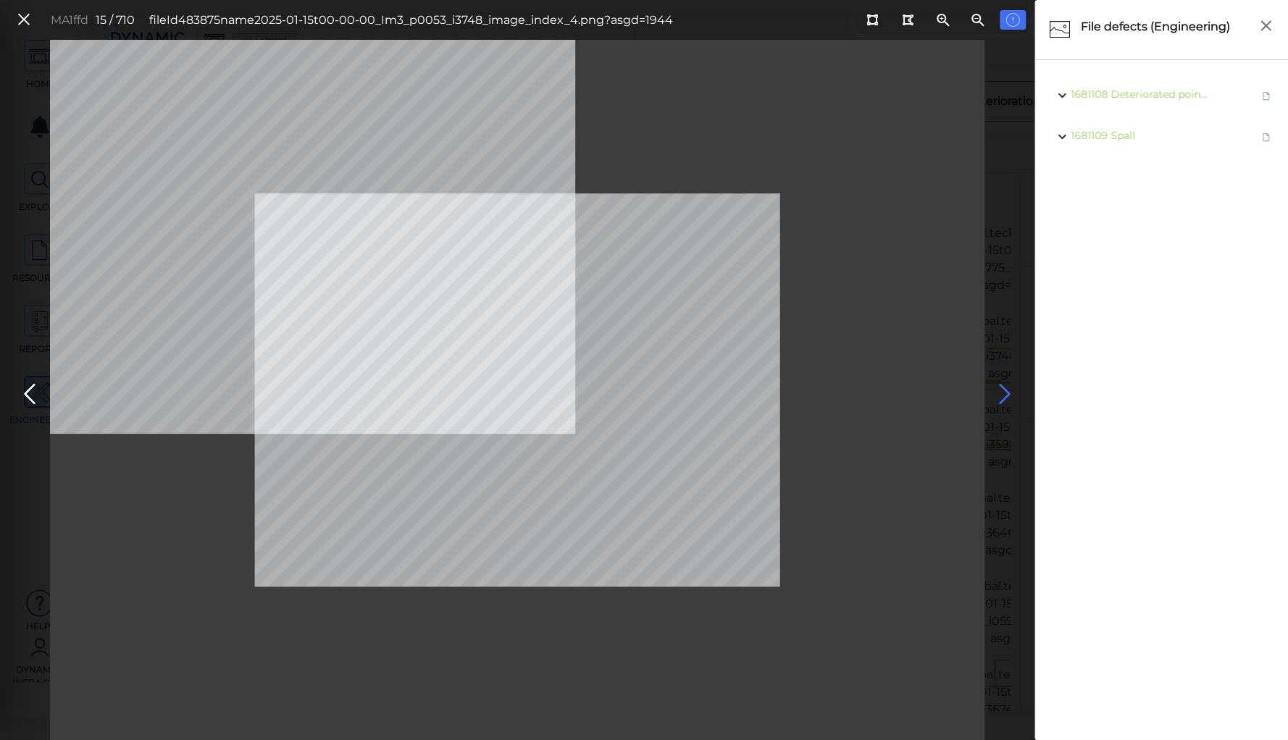
click at [1003, 391] on icon at bounding box center [1004, 394] width 23 height 28
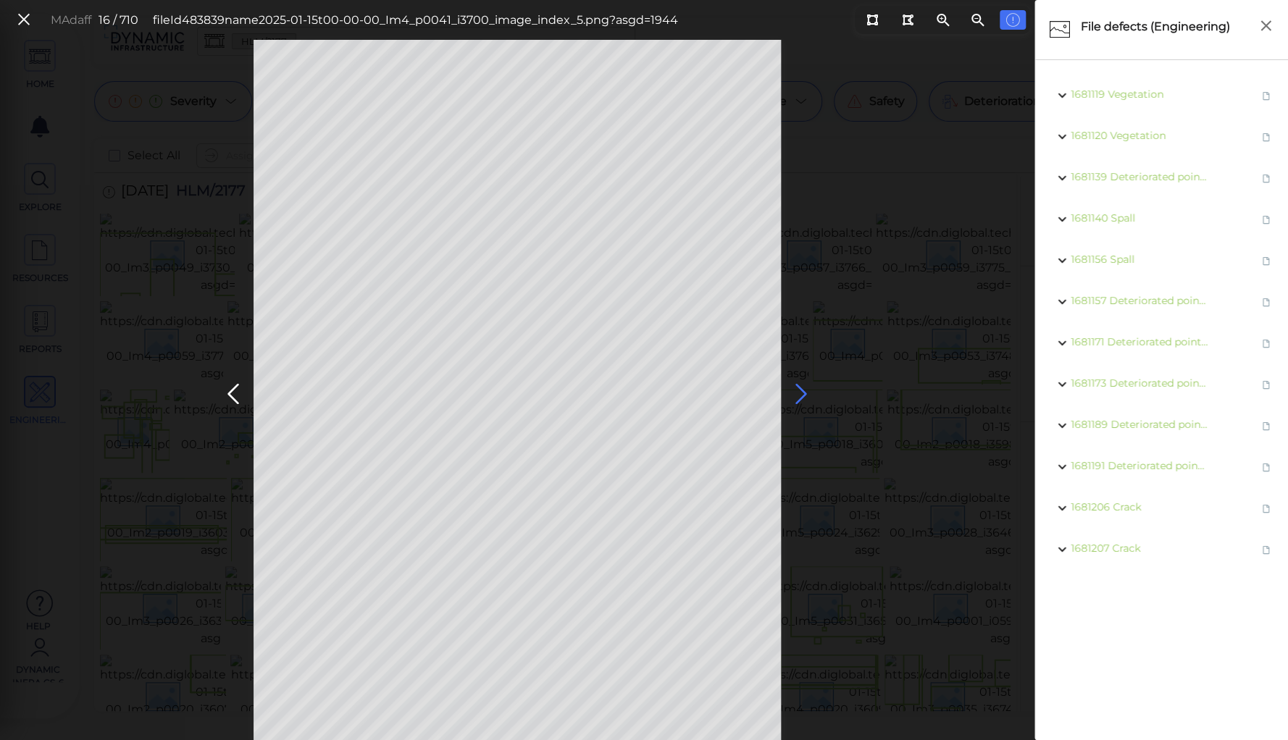
click at [796, 391] on icon at bounding box center [801, 394] width 23 height 28
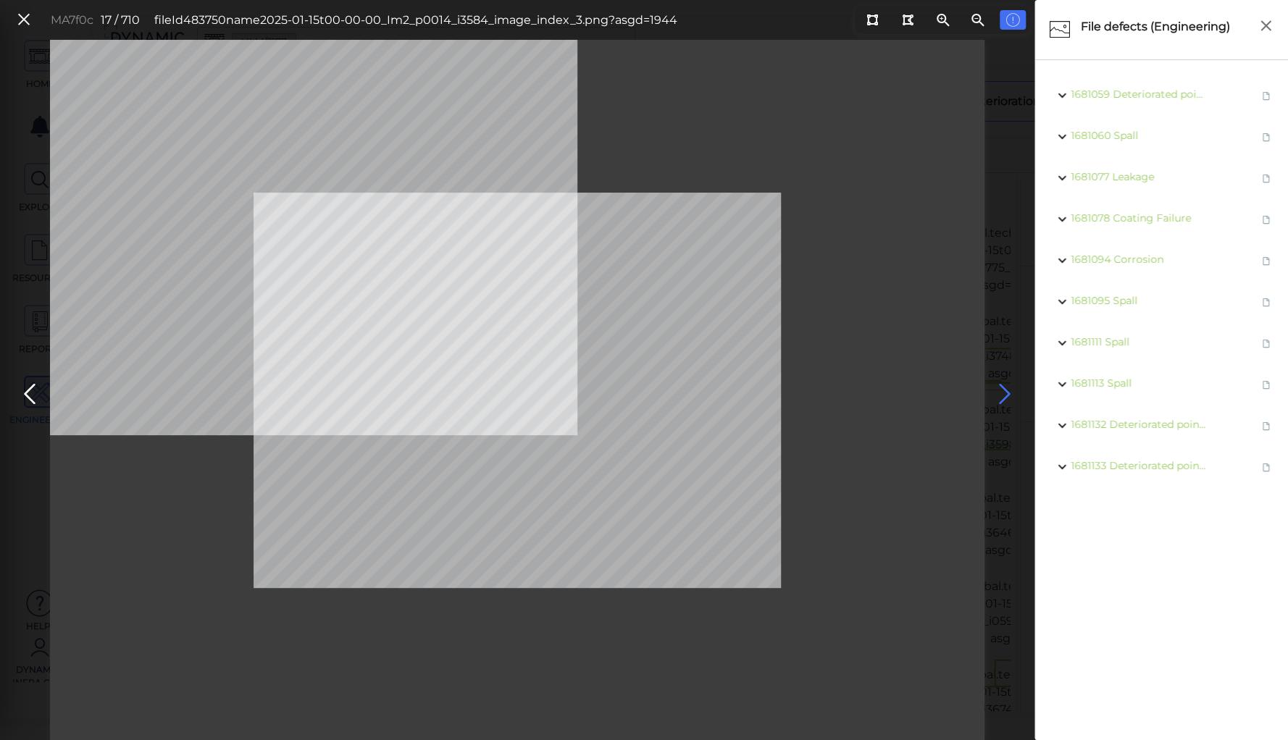
click at [1005, 388] on icon at bounding box center [1004, 394] width 23 height 28
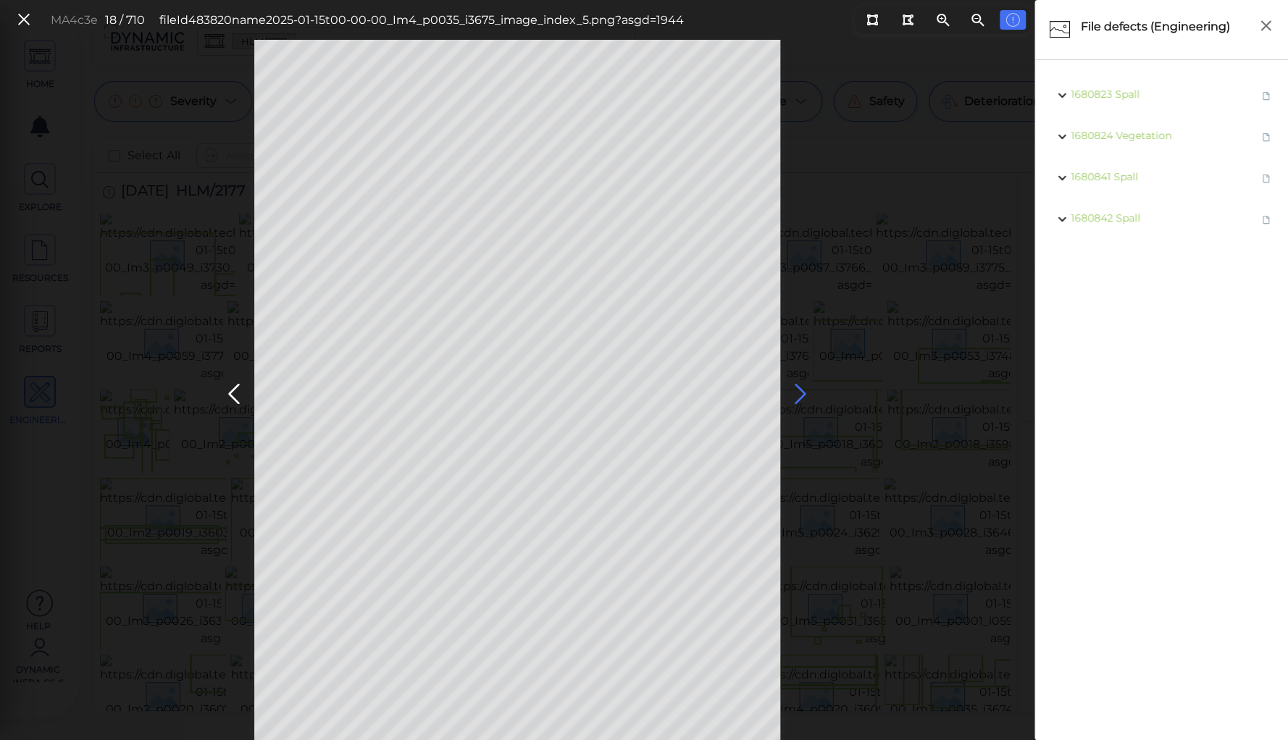
click at [801, 392] on icon at bounding box center [800, 394] width 23 height 28
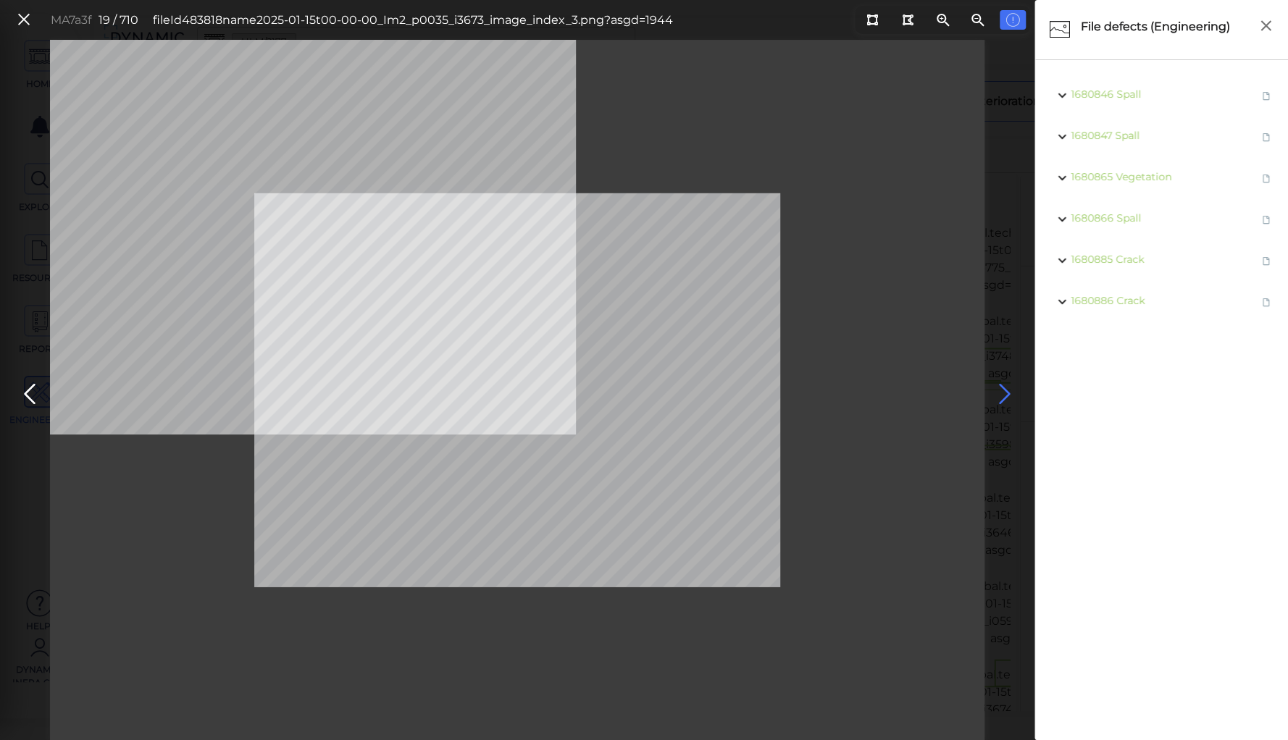
click at [1001, 389] on icon at bounding box center [1004, 394] width 23 height 28
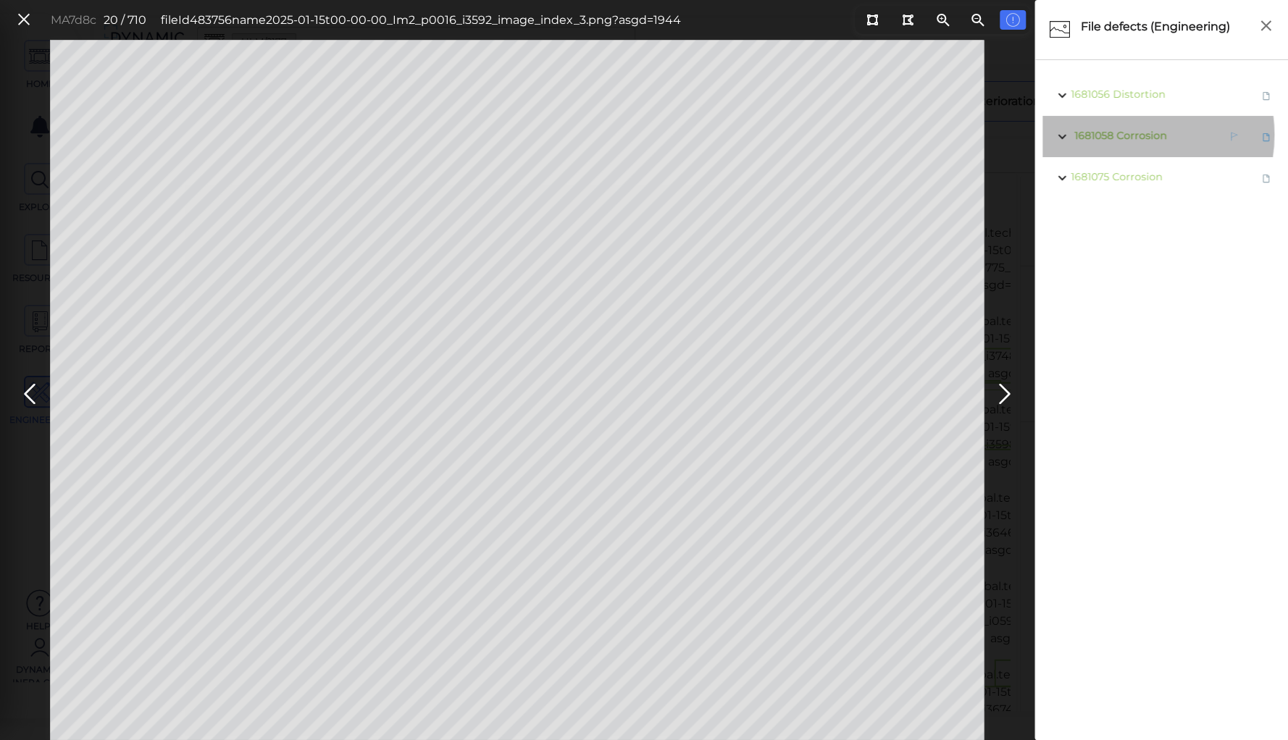
click at [1128, 135] on span "Corrosion" at bounding box center [1141, 135] width 50 height 13
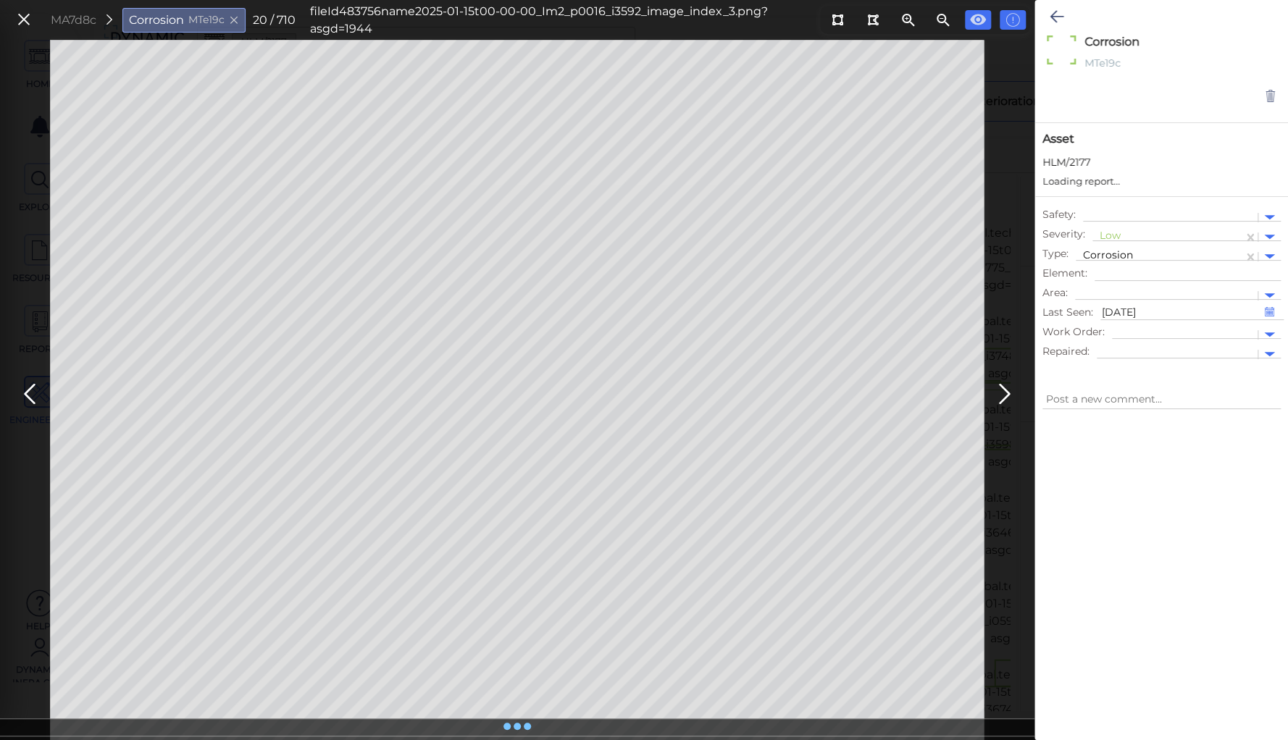
type textarea "x"
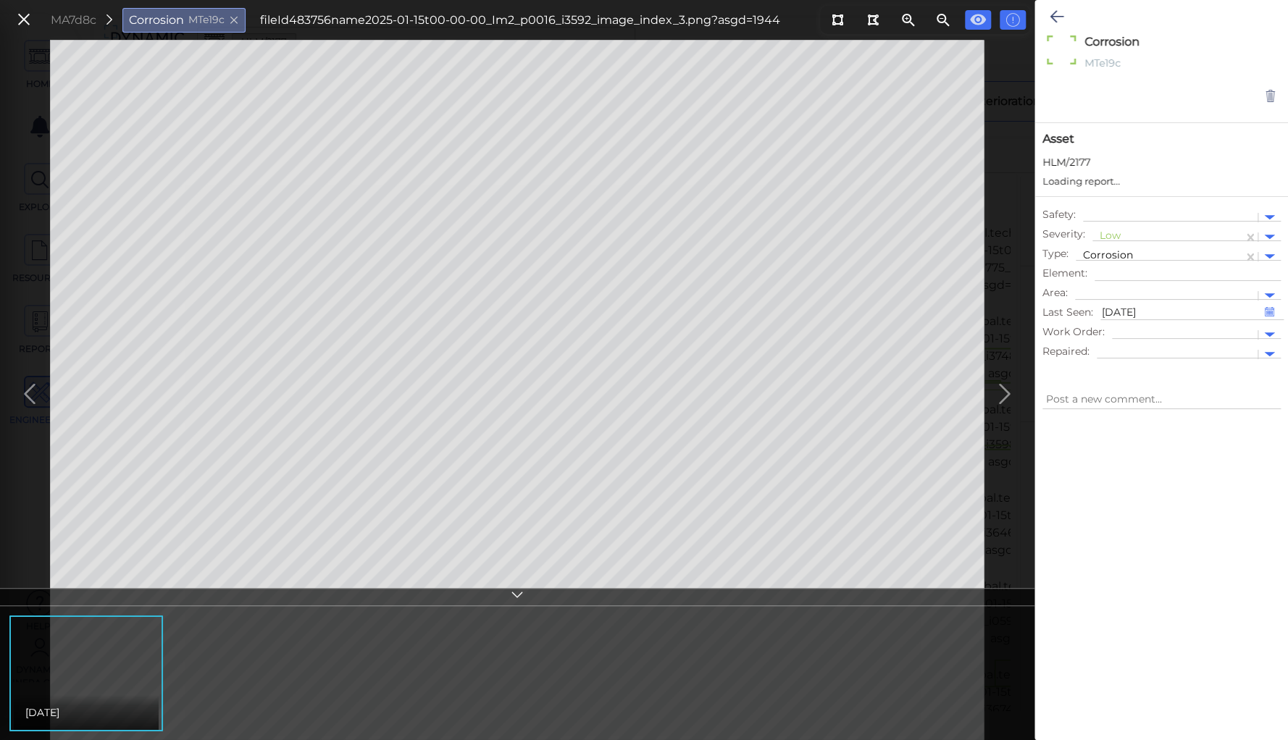
type textarea "x"
click at [1113, 237] on div at bounding box center [1168, 237] width 136 height 15
click at [1116, 307] on div "Moderate" at bounding box center [1131, 306] width 78 height 22
click at [1055, 12] on icon at bounding box center [1057, 16] width 14 height 17
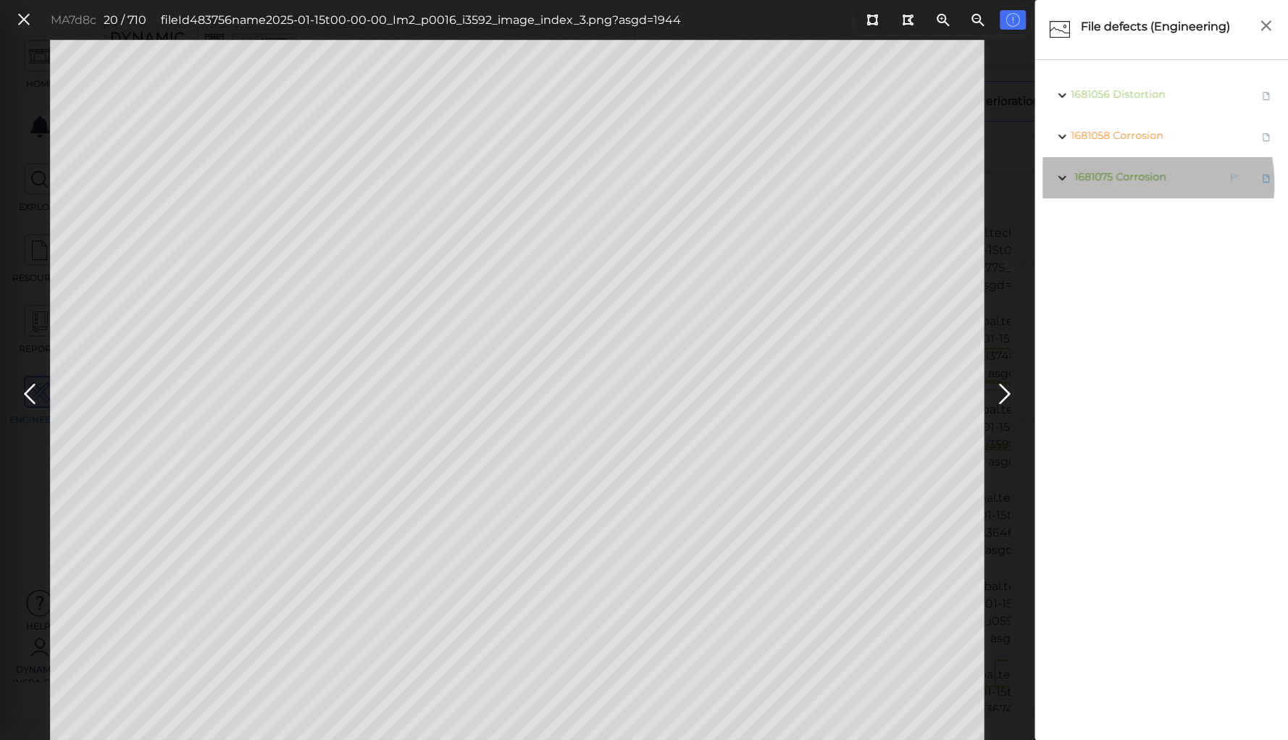
click at [1122, 183] on span "1681075 Corrosion" at bounding box center [1118, 178] width 95 height 18
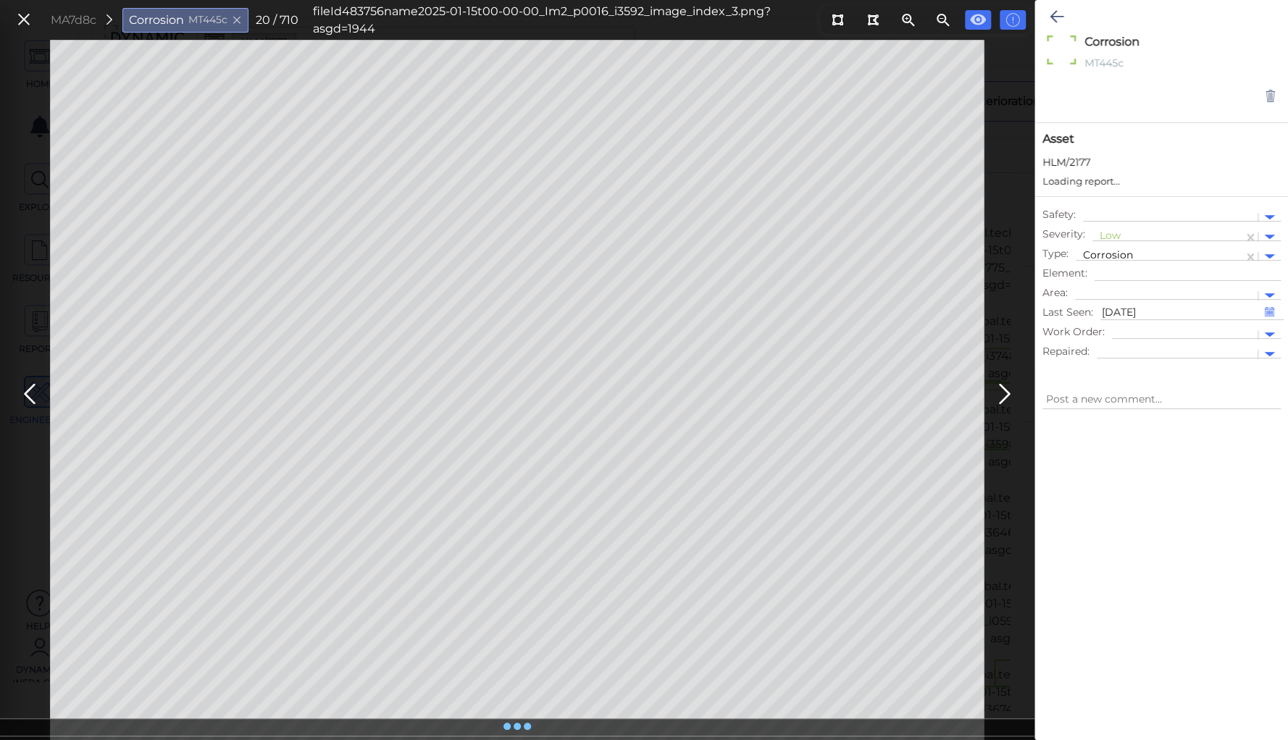
type textarea "x"
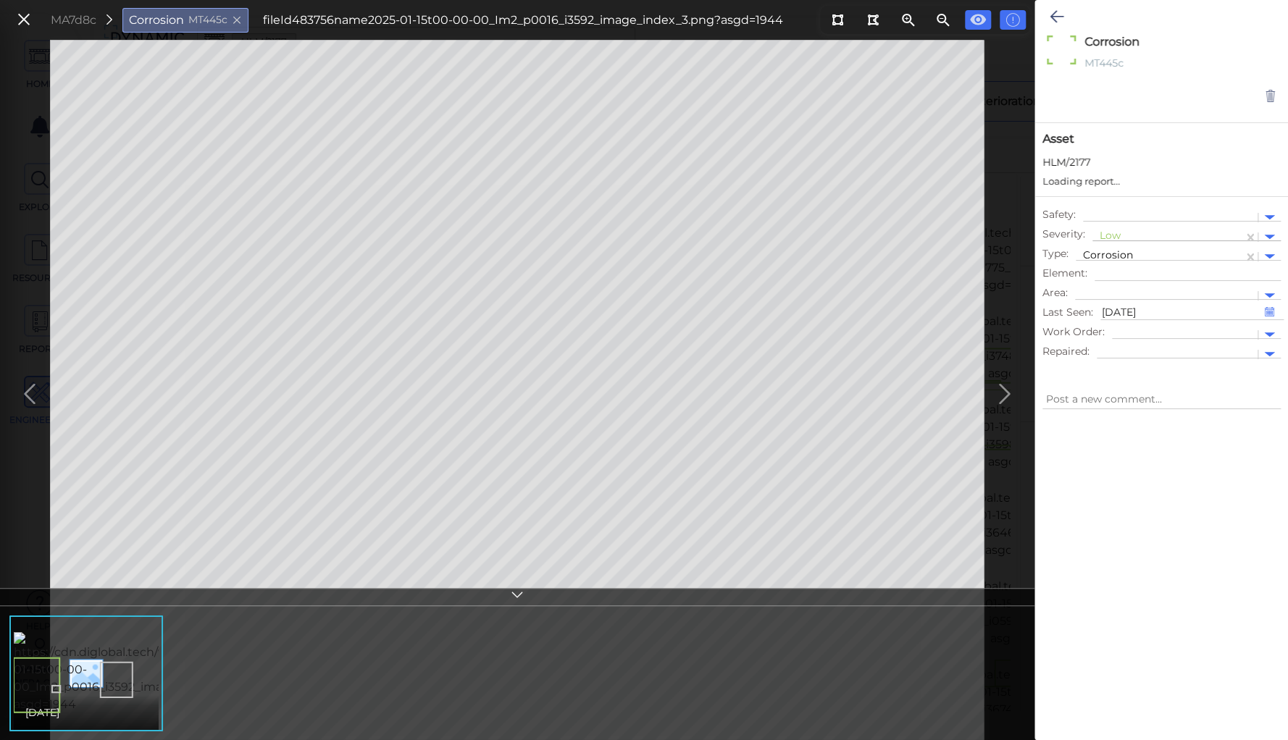
type textarea "x"
click at [1107, 233] on div at bounding box center [1168, 237] width 136 height 15
click at [1125, 304] on div "Moderate" at bounding box center [1131, 306] width 78 height 22
type textarea "x"
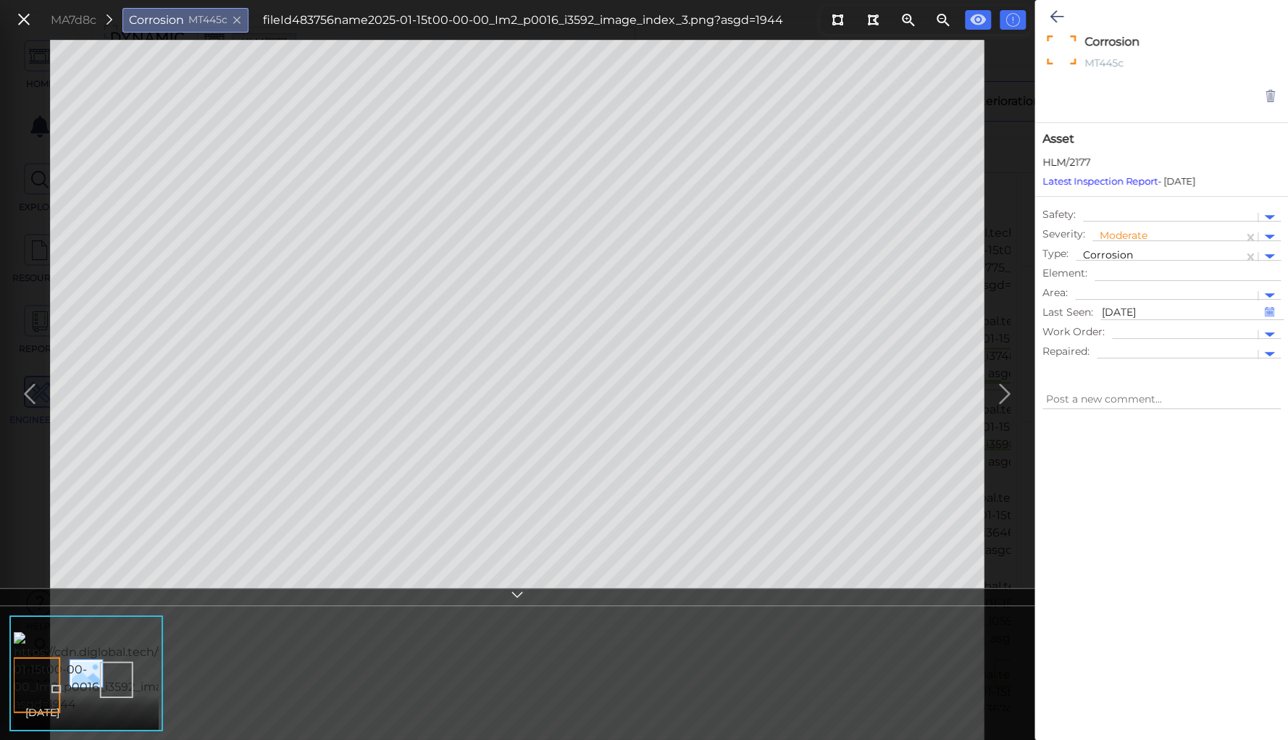
drag, startPoint x: 1057, startPoint y: 14, endPoint x: 1000, endPoint y: 356, distance: 347.4
click at [1055, 15] on icon at bounding box center [1057, 16] width 14 height 17
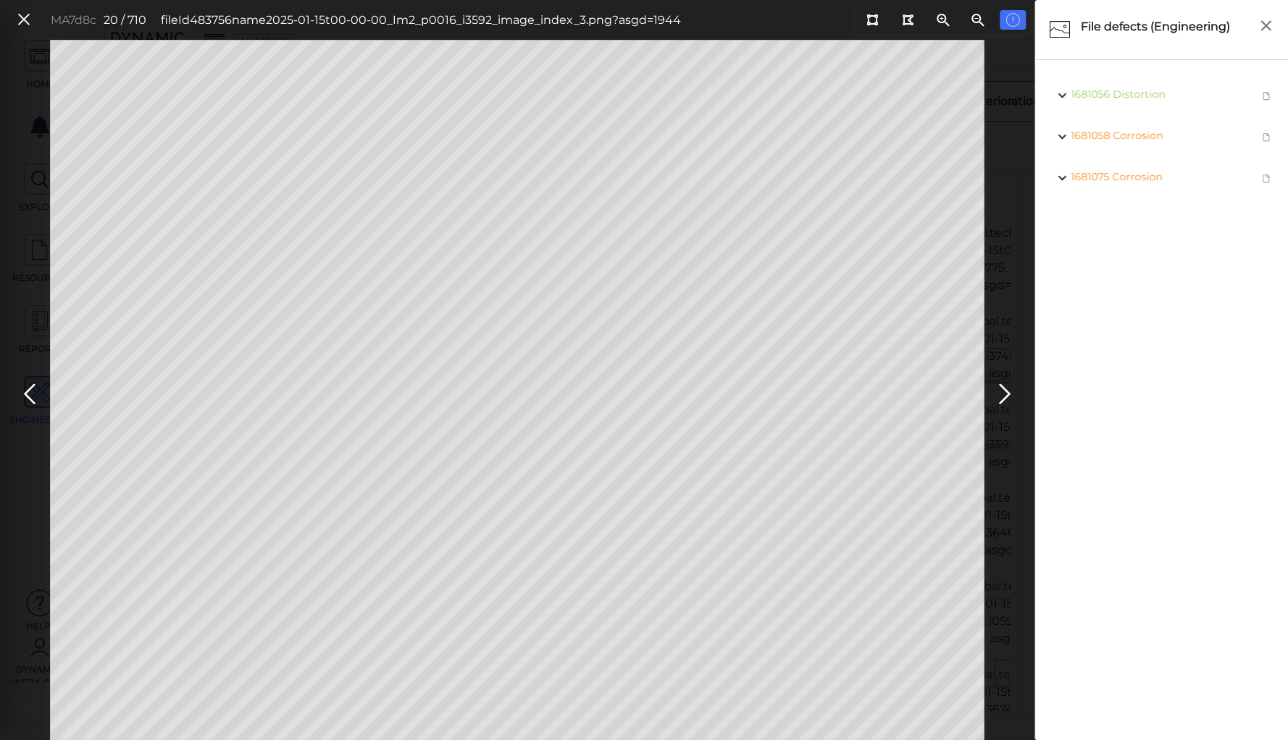
click at [1003, 399] on icon at bounding box center [1004, 394] width 23 height 28
click at [997, 390] on icon at bounding box center [1004, 394] width 23 height 28
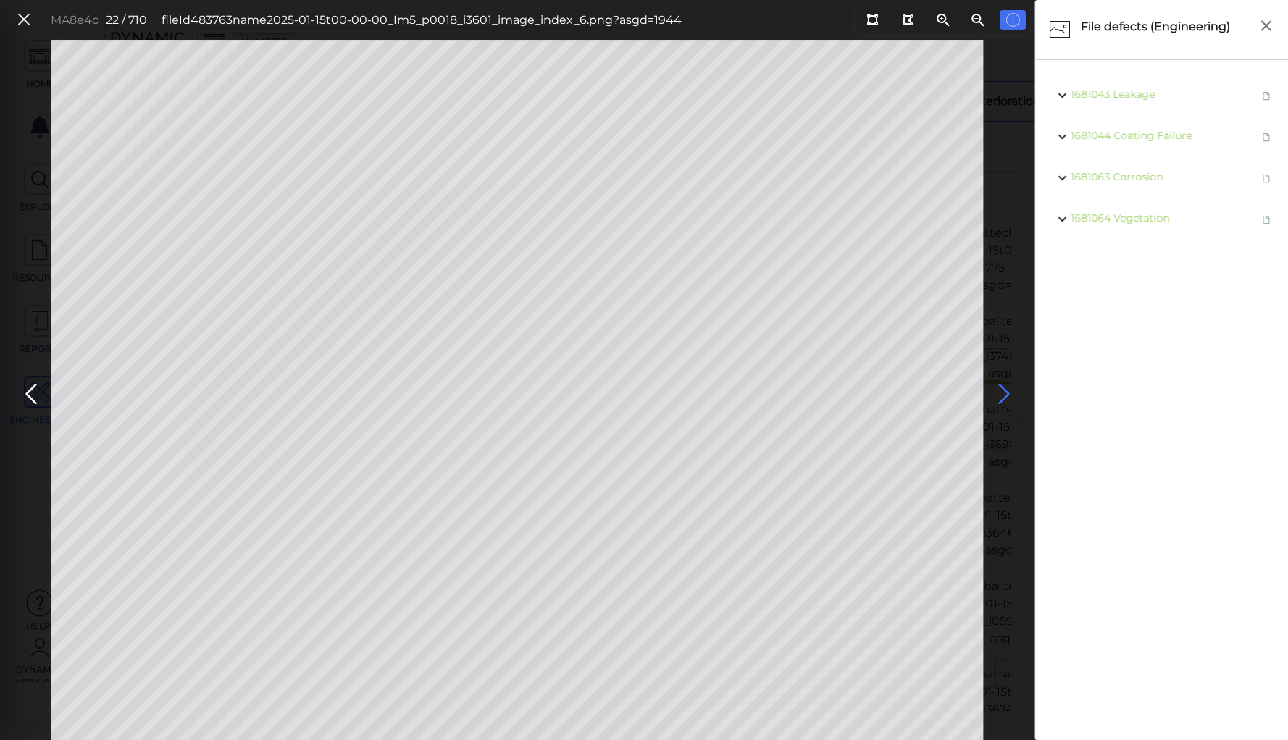
click at [997, 390] on icon at bounding box center [1003, 394] width 23 height 28
click at [1001, 390] on icon at bounding box center [1004, 394] width 23 height 28
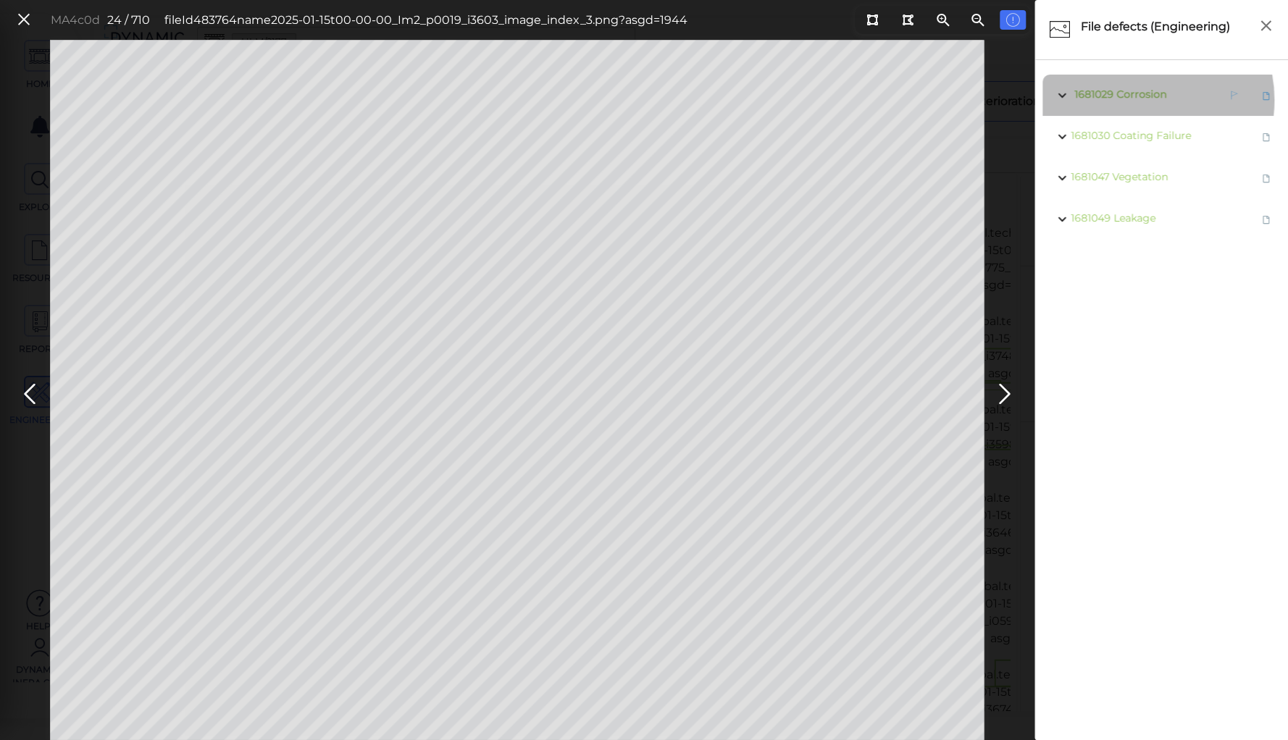
click at [1136, 100] on span "1681029 Corrosion" at bounding box center [1119, 95] width 96 height 18
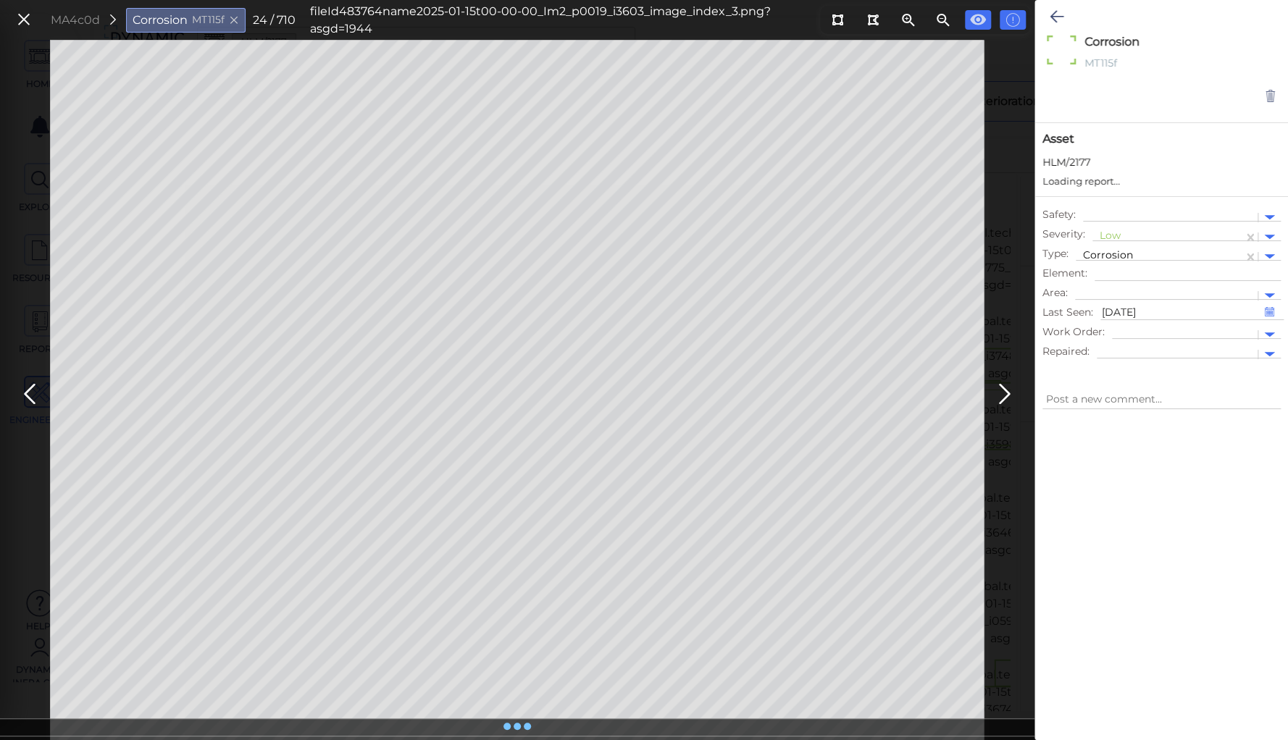
type textarea "x"
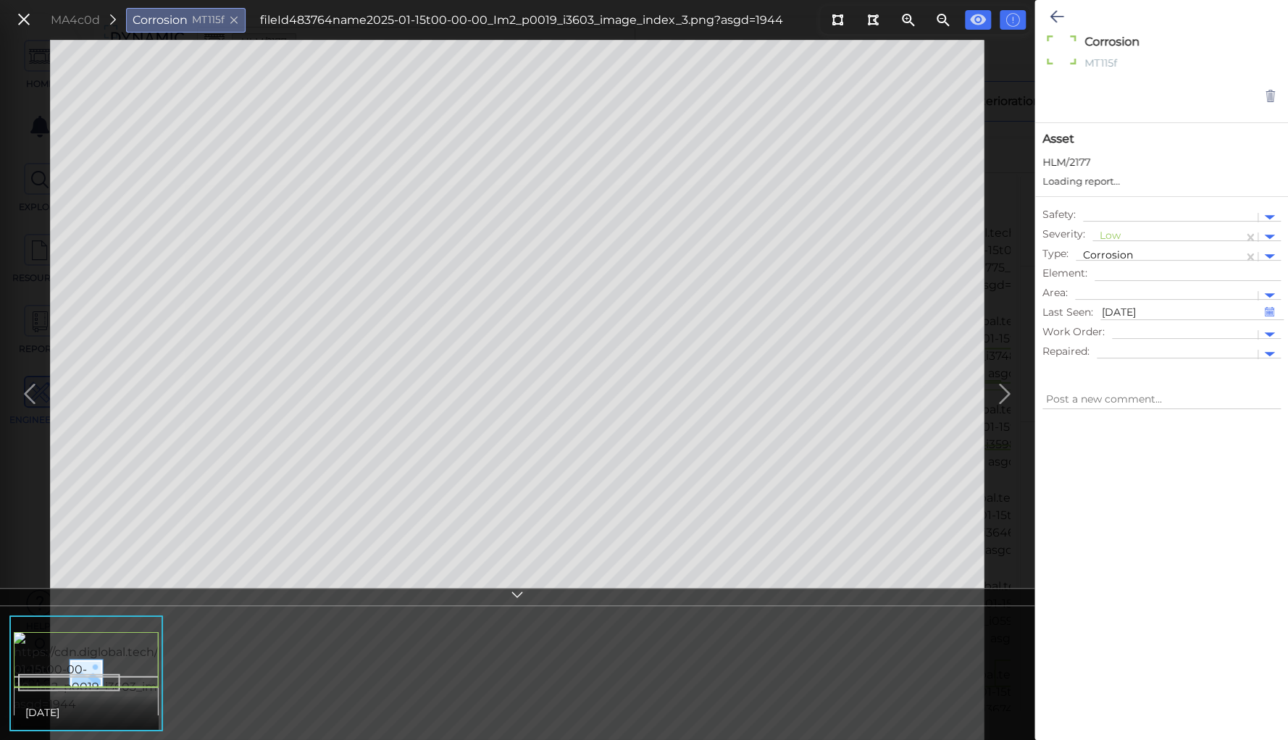
type textarea "x"
click at [1106, 230] on div at bounding box center [1168, 237] width 136 height 15
click at [1111, 304] on div "Moderate" at bounding box center [1131, 306] width 78 height 22
click at [1056, 15] on icon at bounding box center [1057, 16] width 14 height 17
type textarea "x"
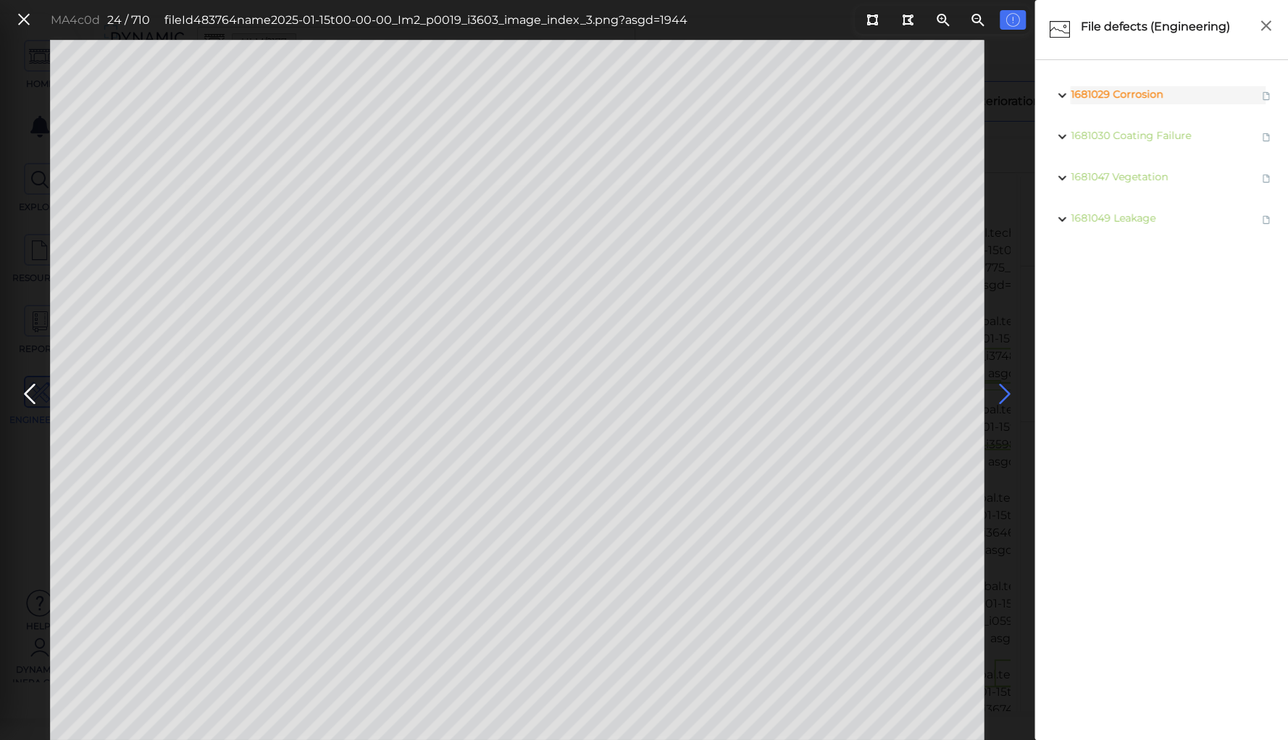
click at [1000, 387] on icon at bounding box center [1004, 394] width 23 height 28
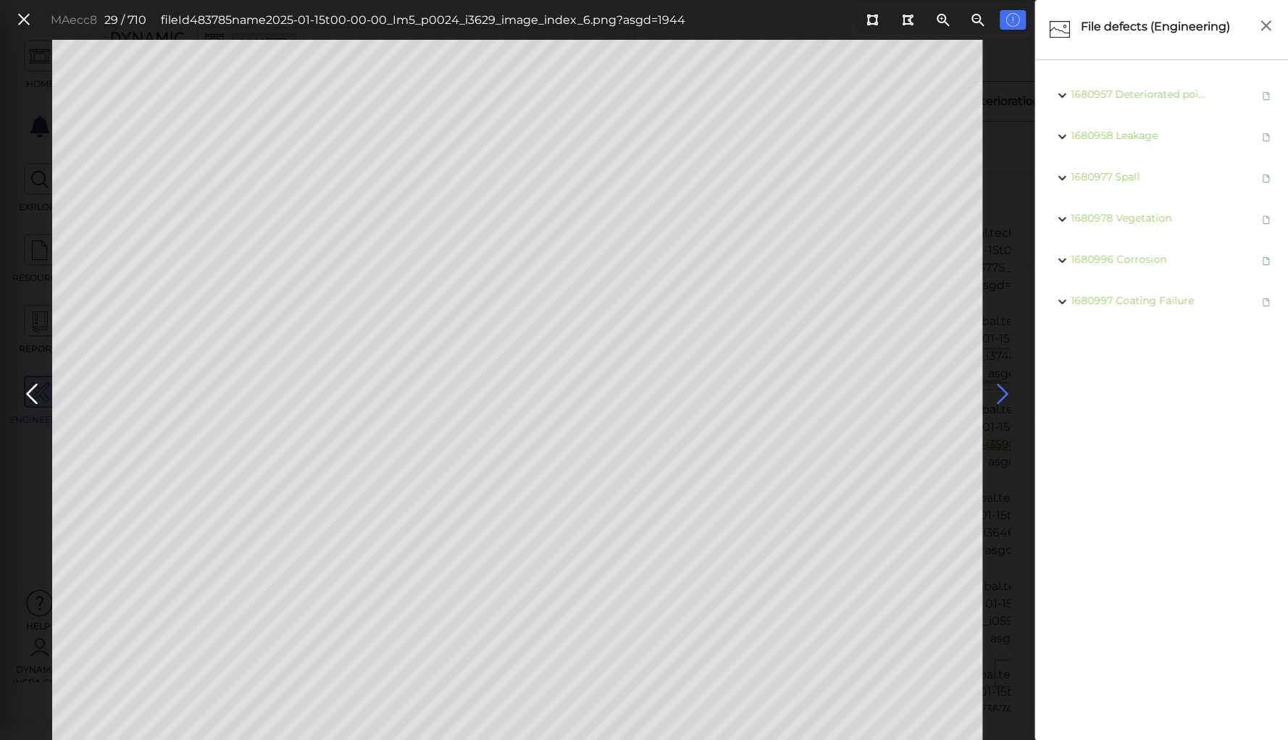
click at [1000, 387] on icon at bounding box center [1002, 394] width 23 height 28
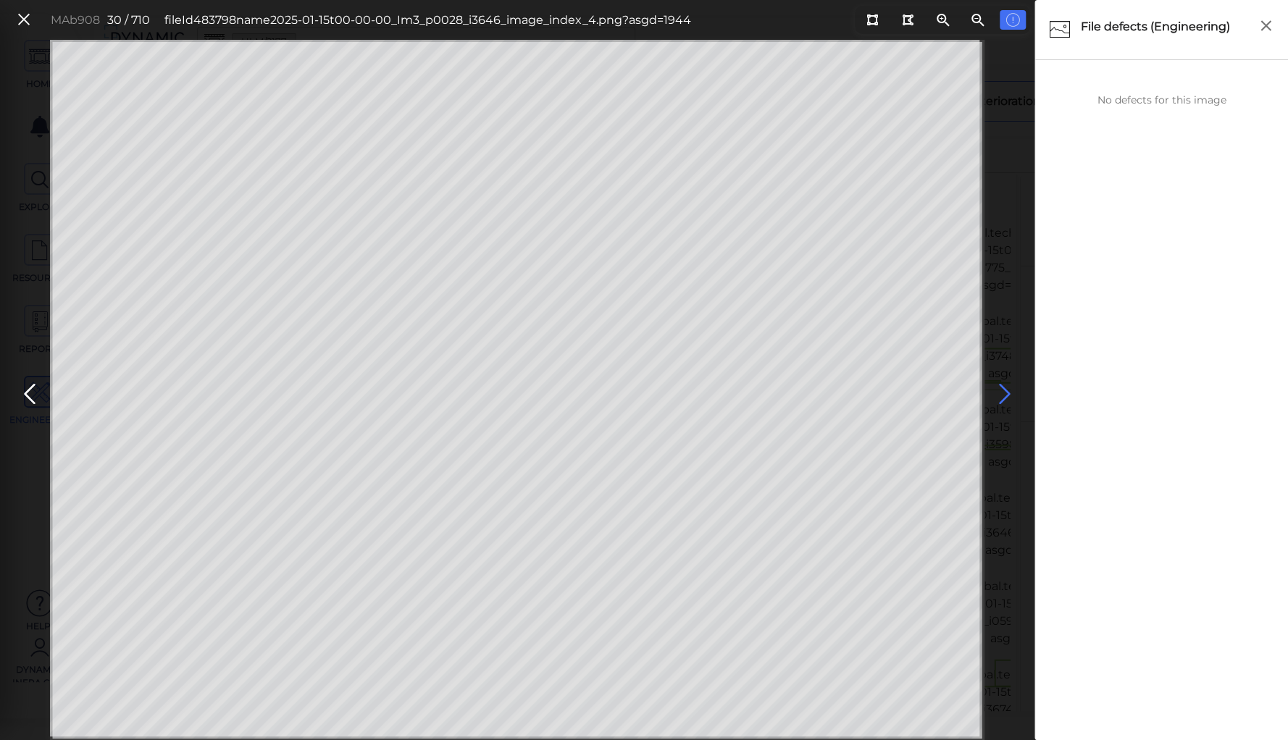
click at [1000, 387] on icon at bounding box center [1004, 394] width 23 height 28
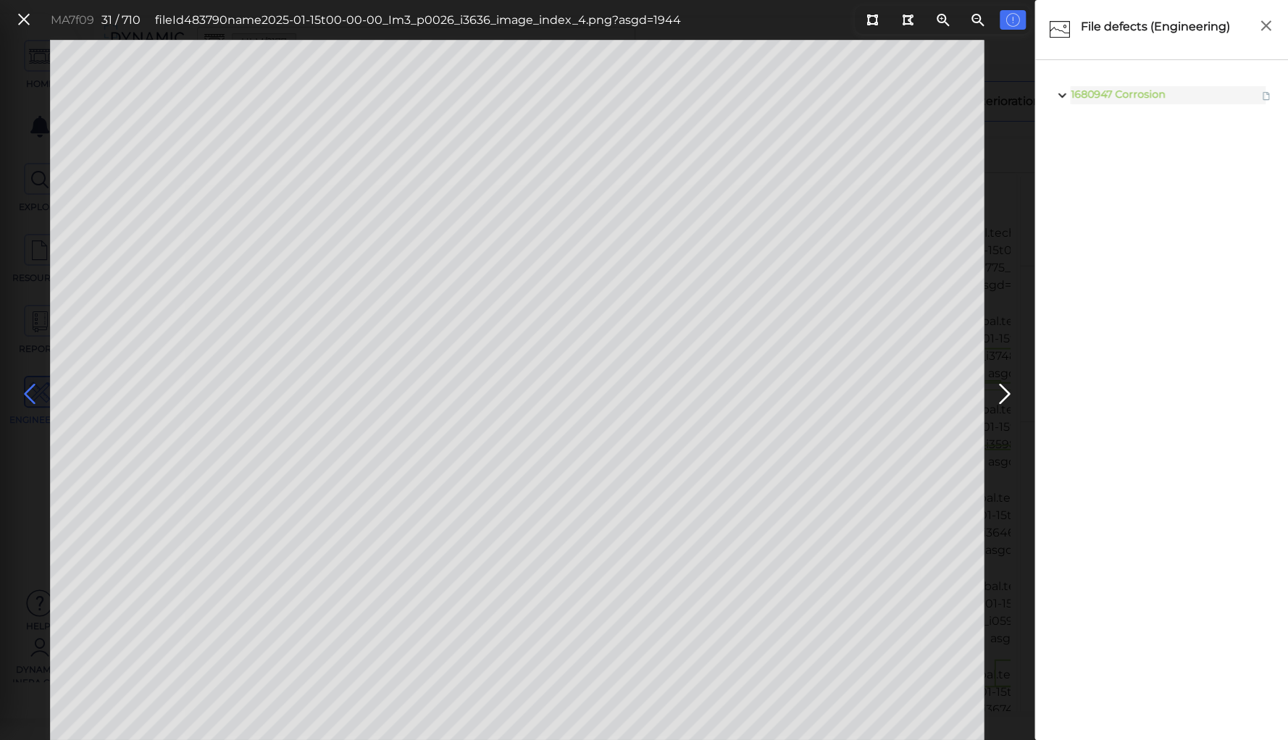
click at [35, 391] on icon at bounding box center [29, 394] width 23 height 28
click at [990, 393] on button at bounding box center [1005, 390] width 32 height 43
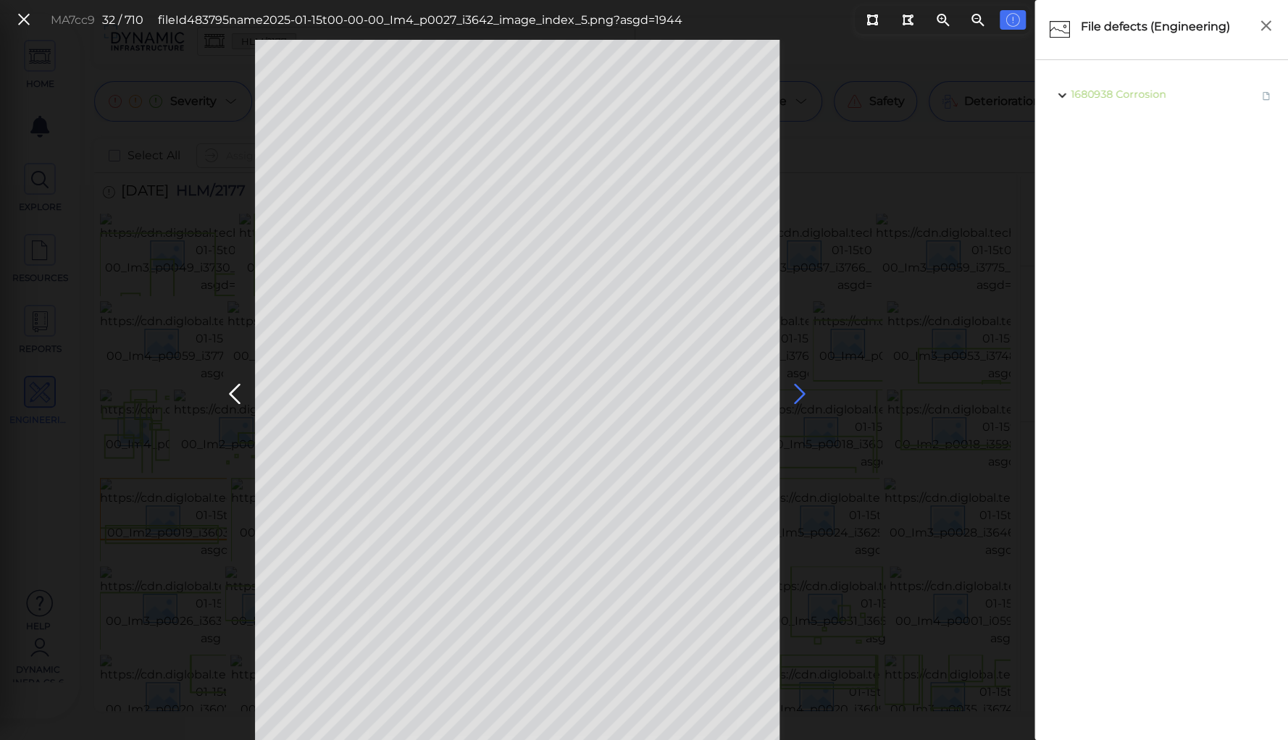
click at [796, 386] on icon at bounding box center [799, 394] width 23 height 28
click at [1141, 93] on span "Corrosion" at bounding box center [1139, 94] width 50 height 13
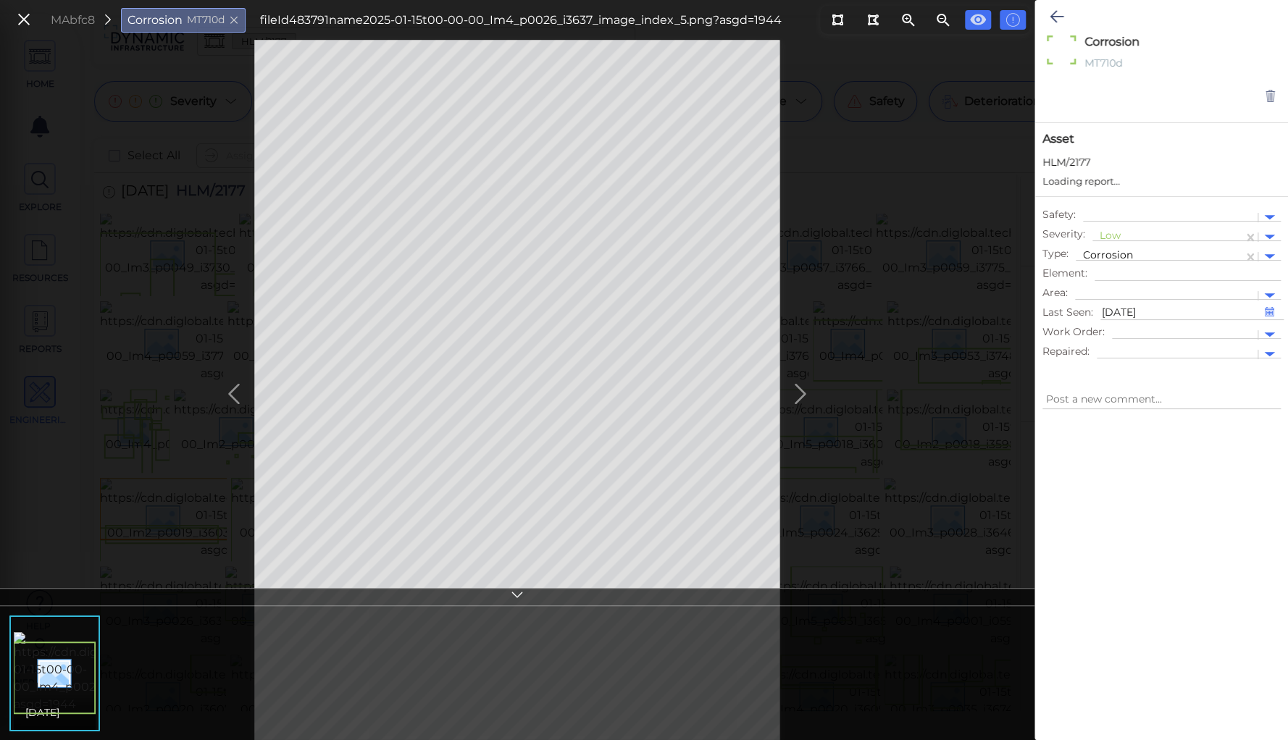
type textarea "x"
click at [1113, 234] on div at bounding box center [1168, 237] width 136 height 15
click at [1114, 305] on div "Moderate" at bounding box center [1131, 306] width 78 height 22
type textarea "x"
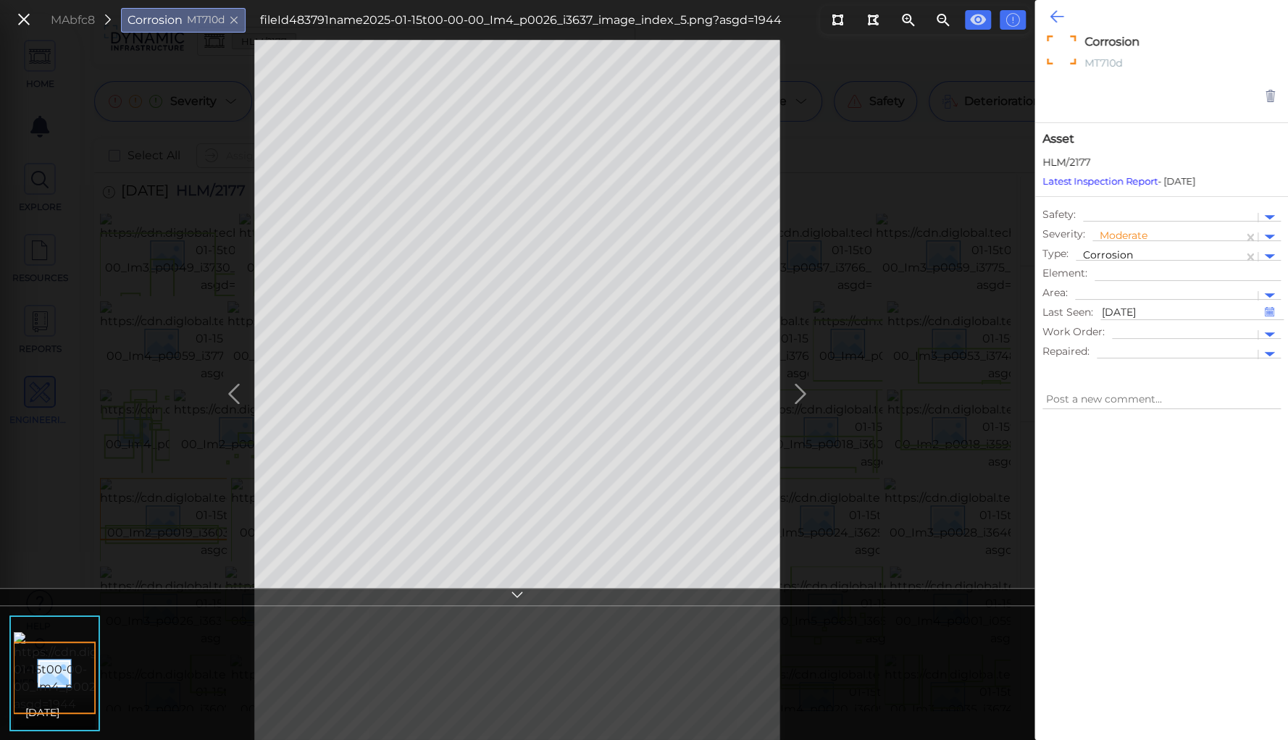
click at [1056, 20] on icon at bounding box center [1057, 16] width 14 height 17
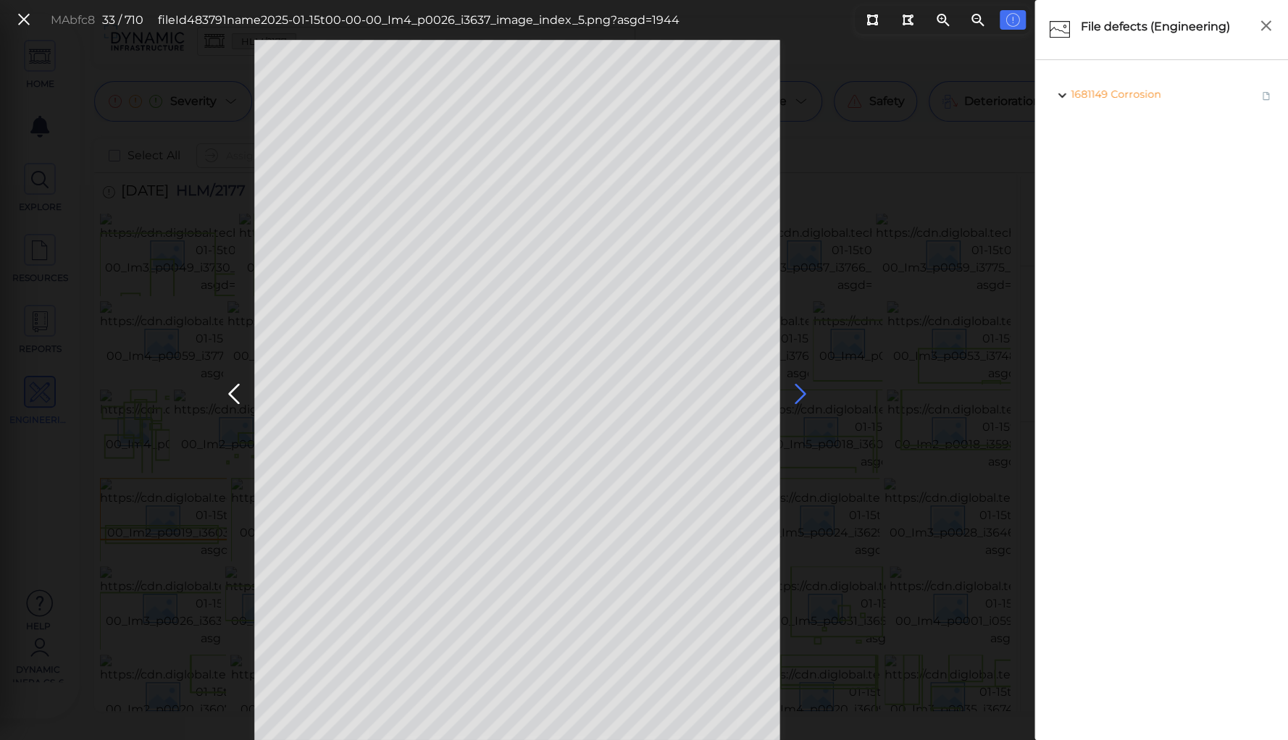
click at [794, 397] on icon at bounding box center [800, 394] width 23 height 28
click at [798, 393] on icon at bounding box center [799, 394] width 23 height 28
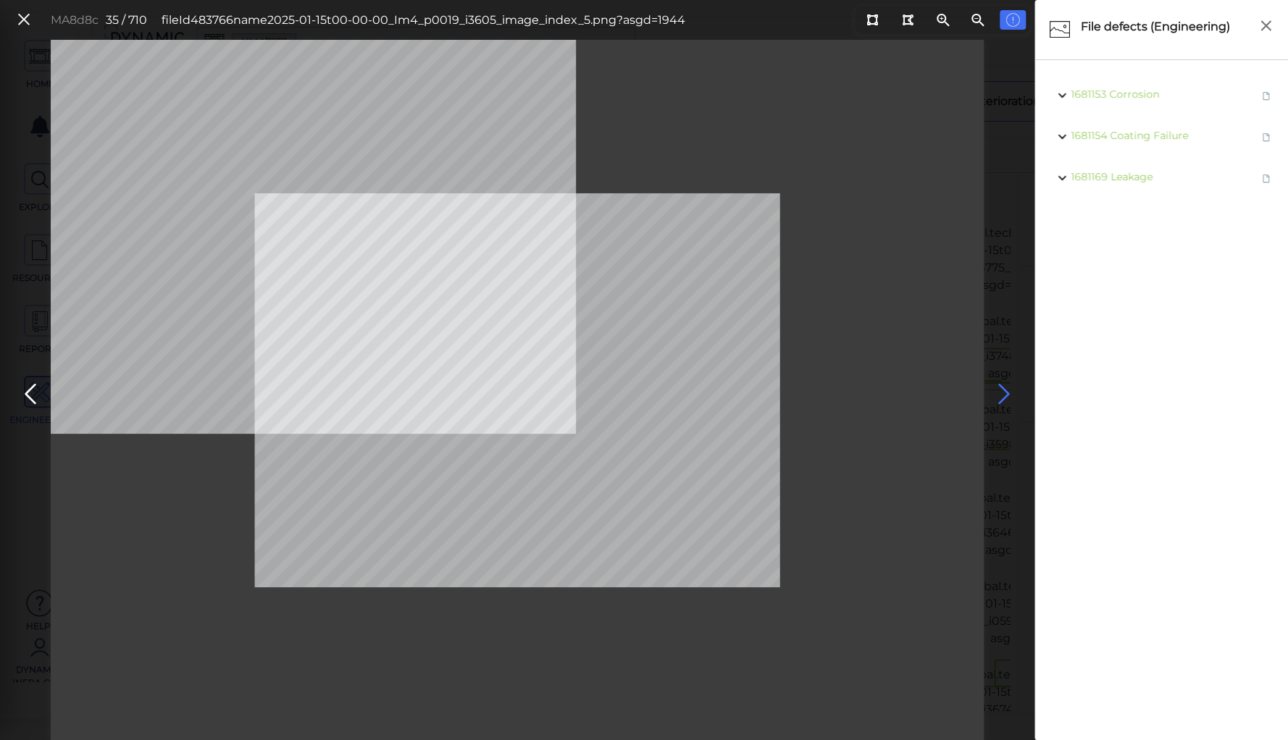
click at [1003, 391] on icon at bounding box center [1004, 394] width 23 height 28
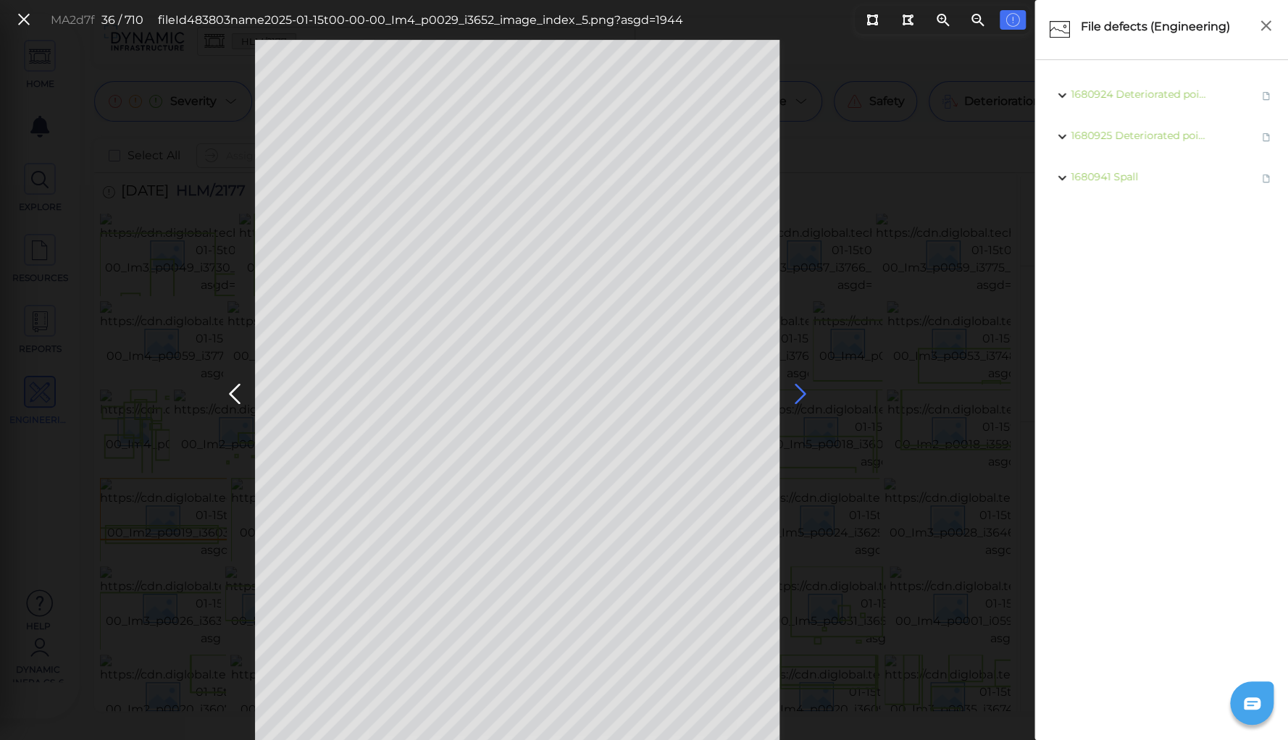
click at [794, 388] on icon at bounding box center [799, 394] width 23 height 28
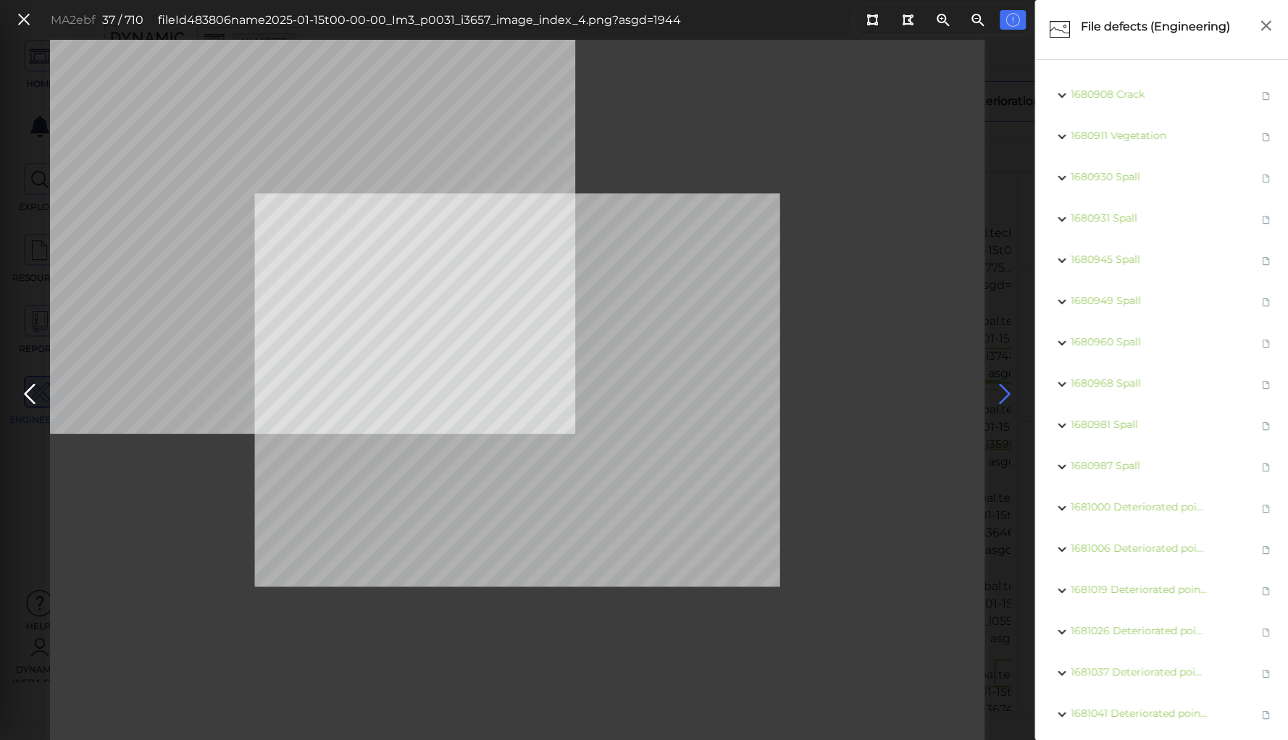
click at [999, 388] on icon at bounding box center [1004, 394] width 23 height 28
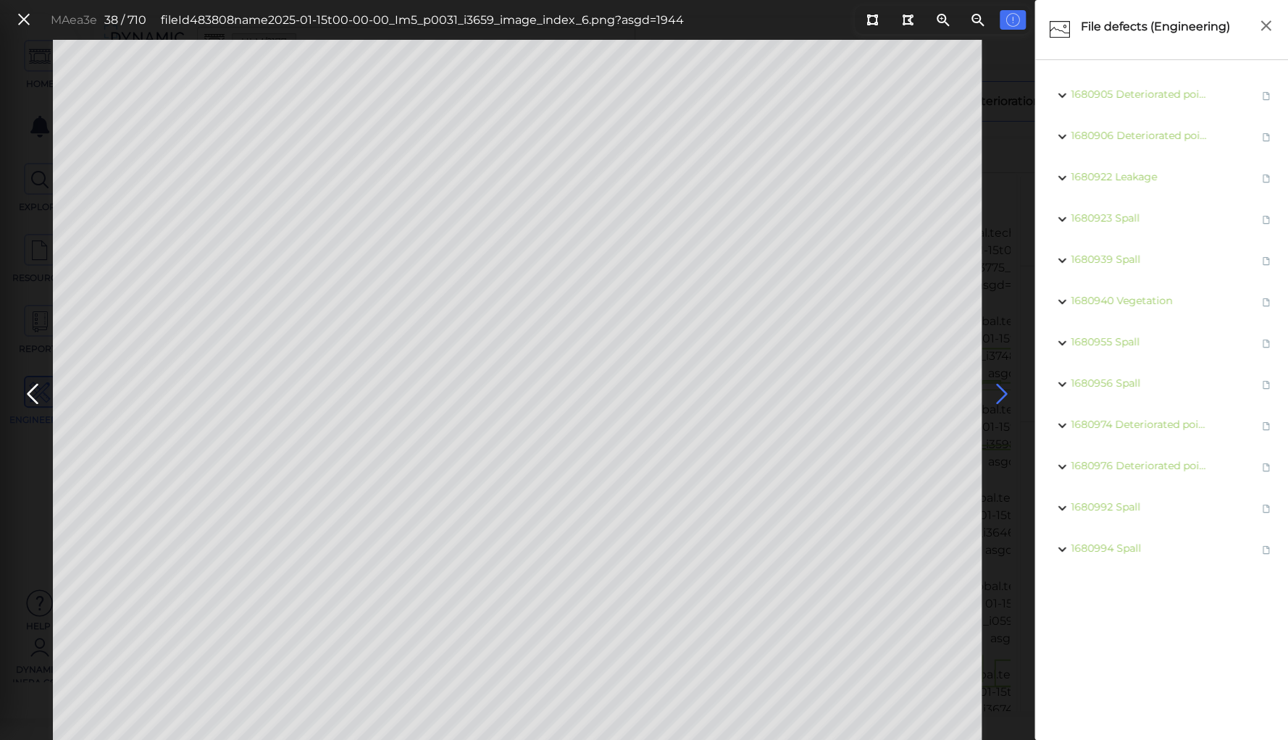
click at [999, 388] on icon at bounding box center [1001, 394] width 23 height 28
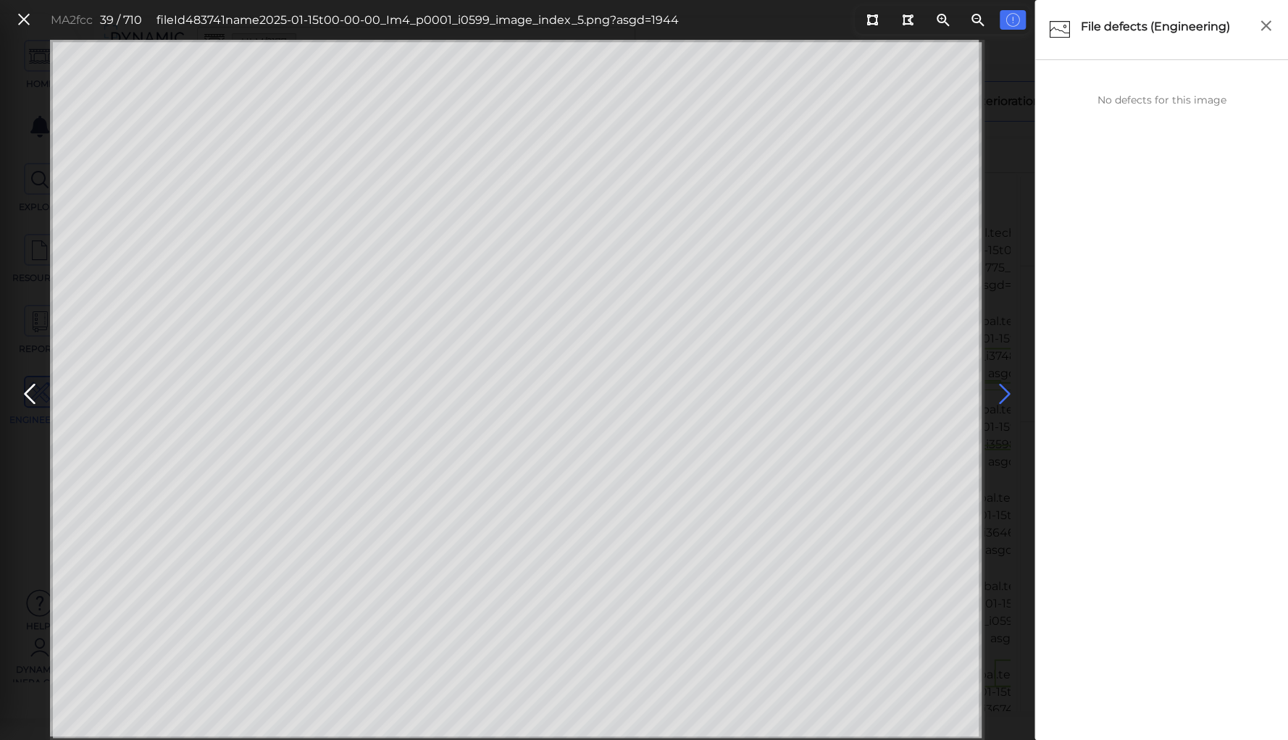
click at [999, 388] on icon at bounding box center [1004, 394] width 23 height 28
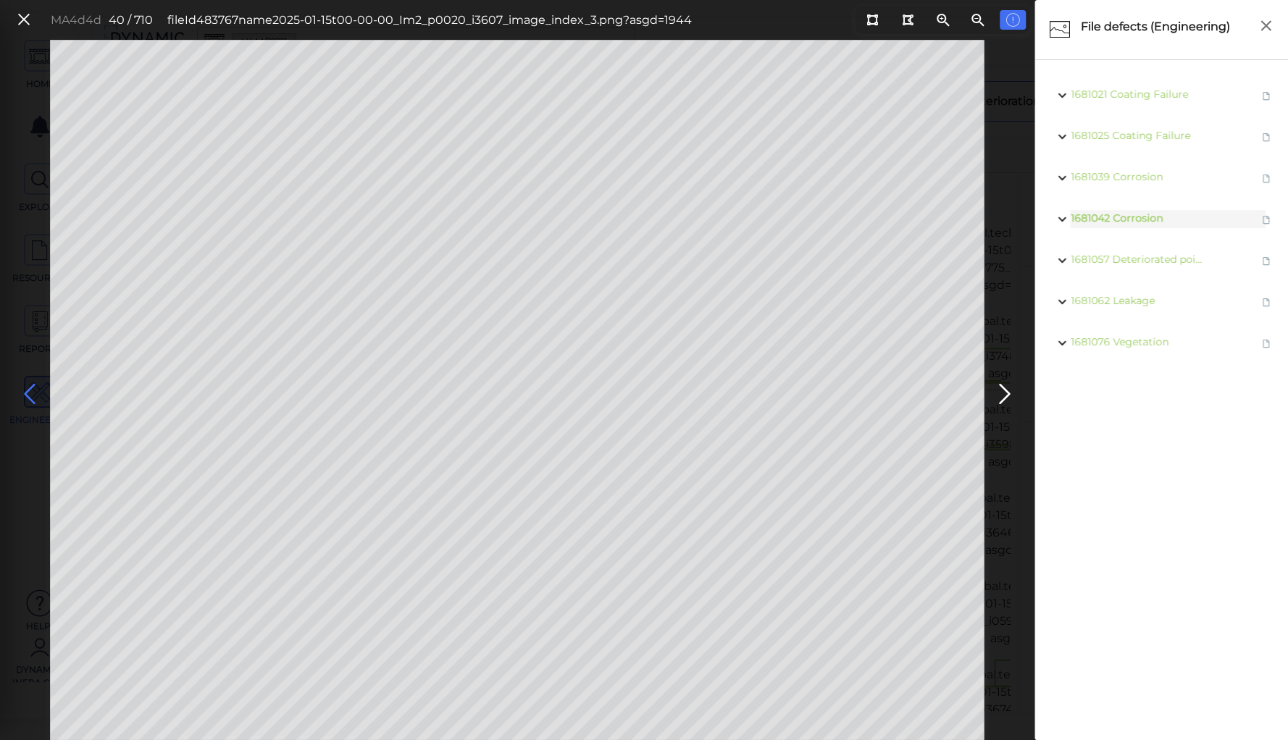
click at [28, 391] on icon at bounding box center [29, 394] width 23 height 28
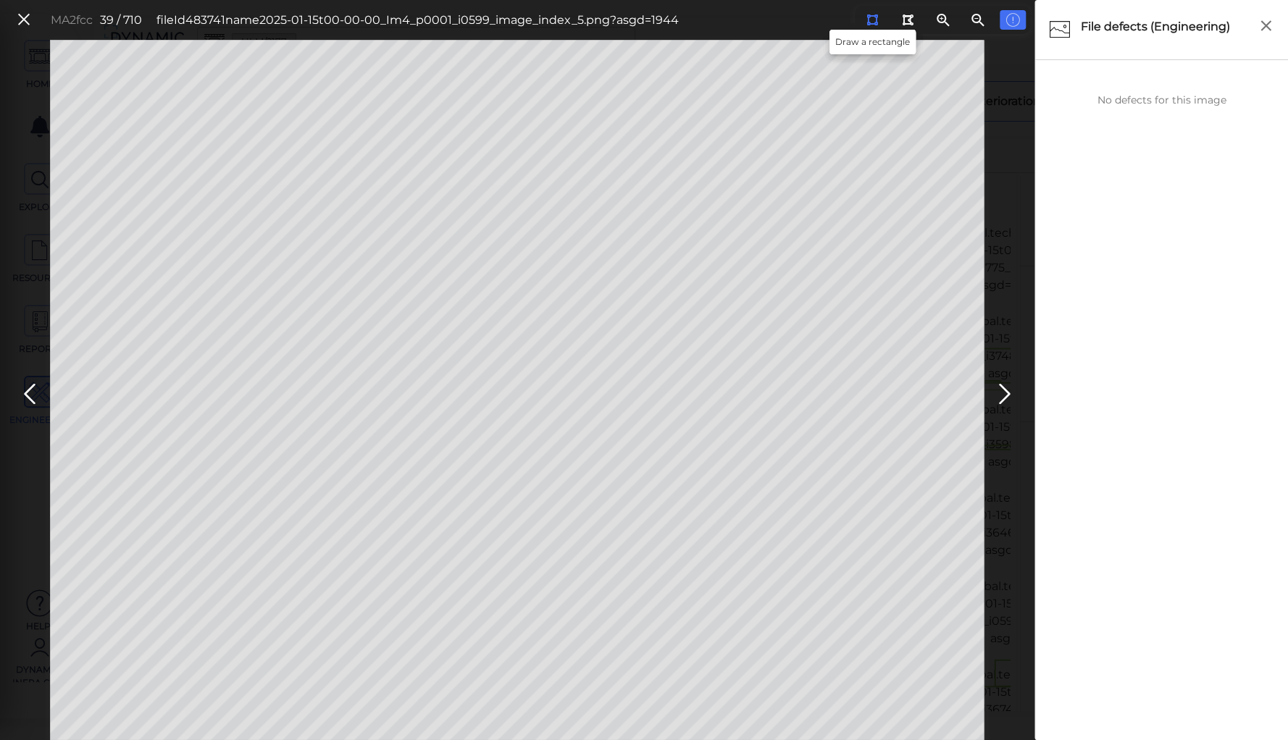
click at [872, 17] on icon at bounding box center [872, 19] width 12 height 11
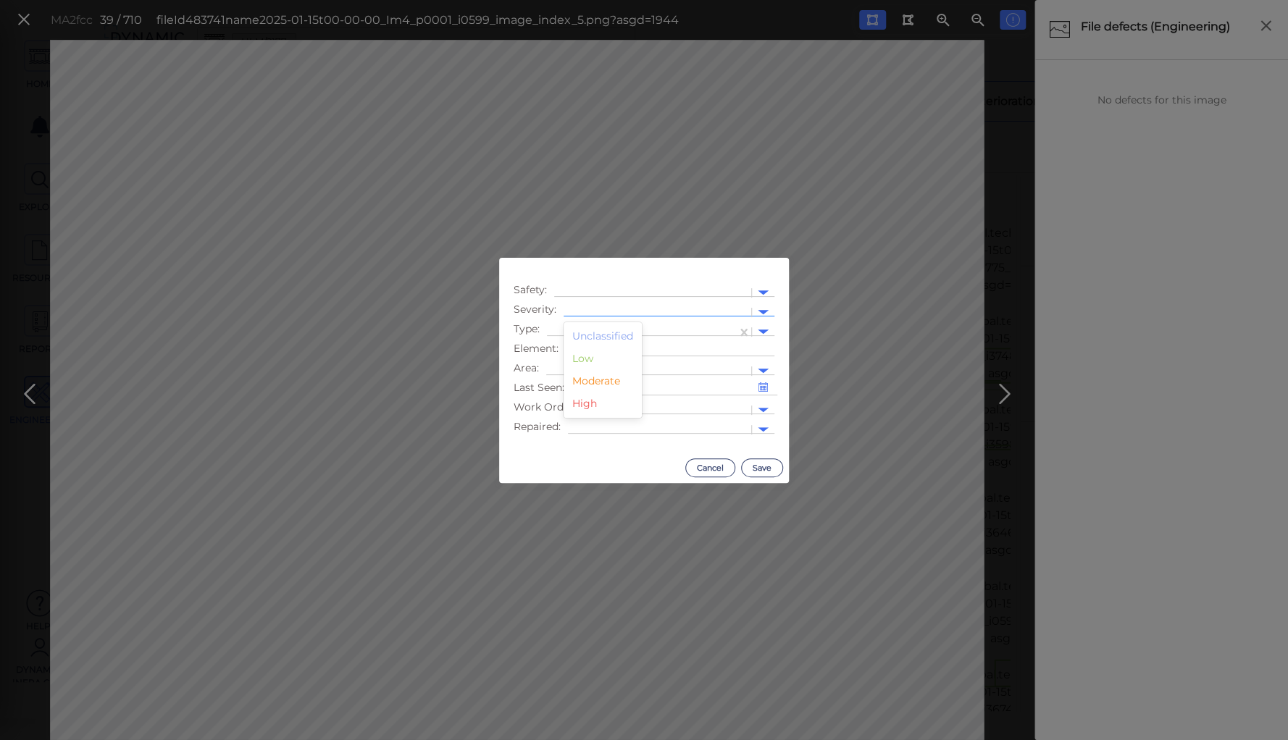
click at [626, 307] on div at bounding box center [657, 312] width 173 height 15
click at [580, 400] on div "High" at bounding box center [603, 404] width 78 height 22
click at [604, 290] on div at bounding box center [652, 292] width 183 height 15
click at [610, 316] on div "Safety Issue" at bounding box center [600, 317] width 93 height 22
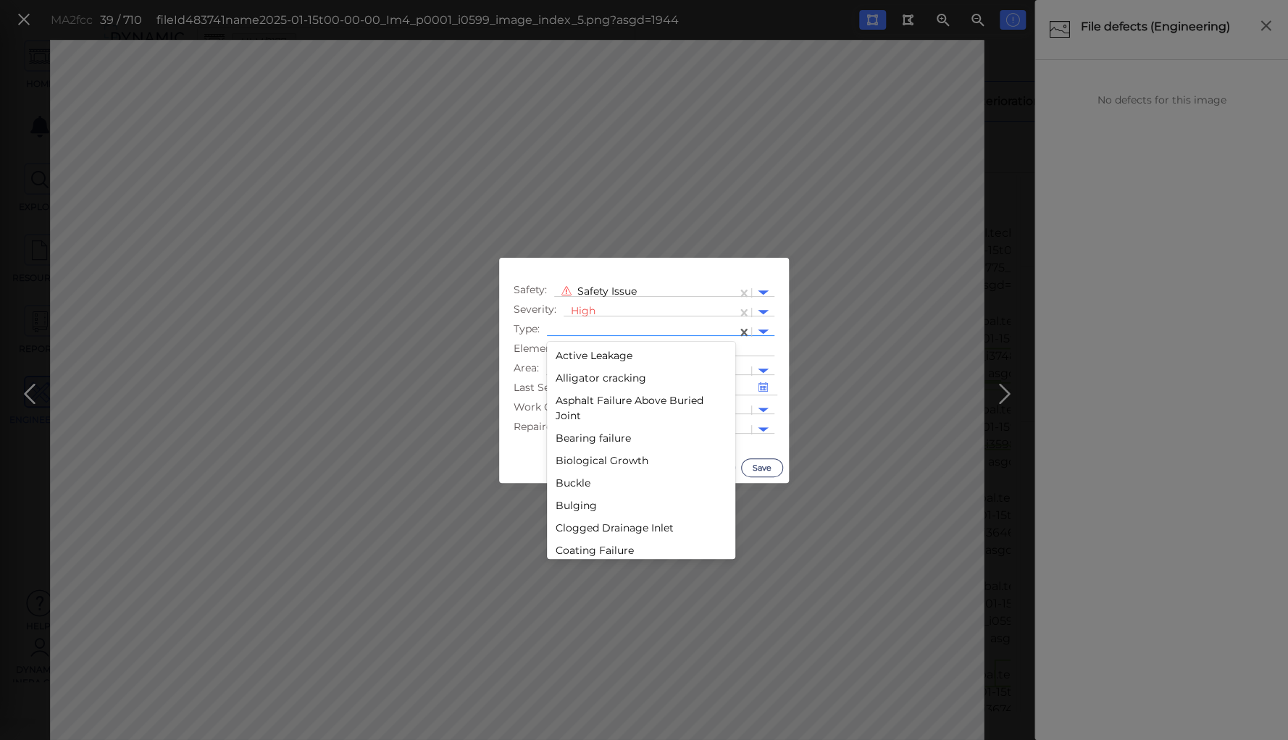
click at [599, 327] on div at bounding box center [641, 332] width 175 height 15
click at [595, 459] on div "Lack of safety rail" at bounding box center [641, 462] width 188 height 22
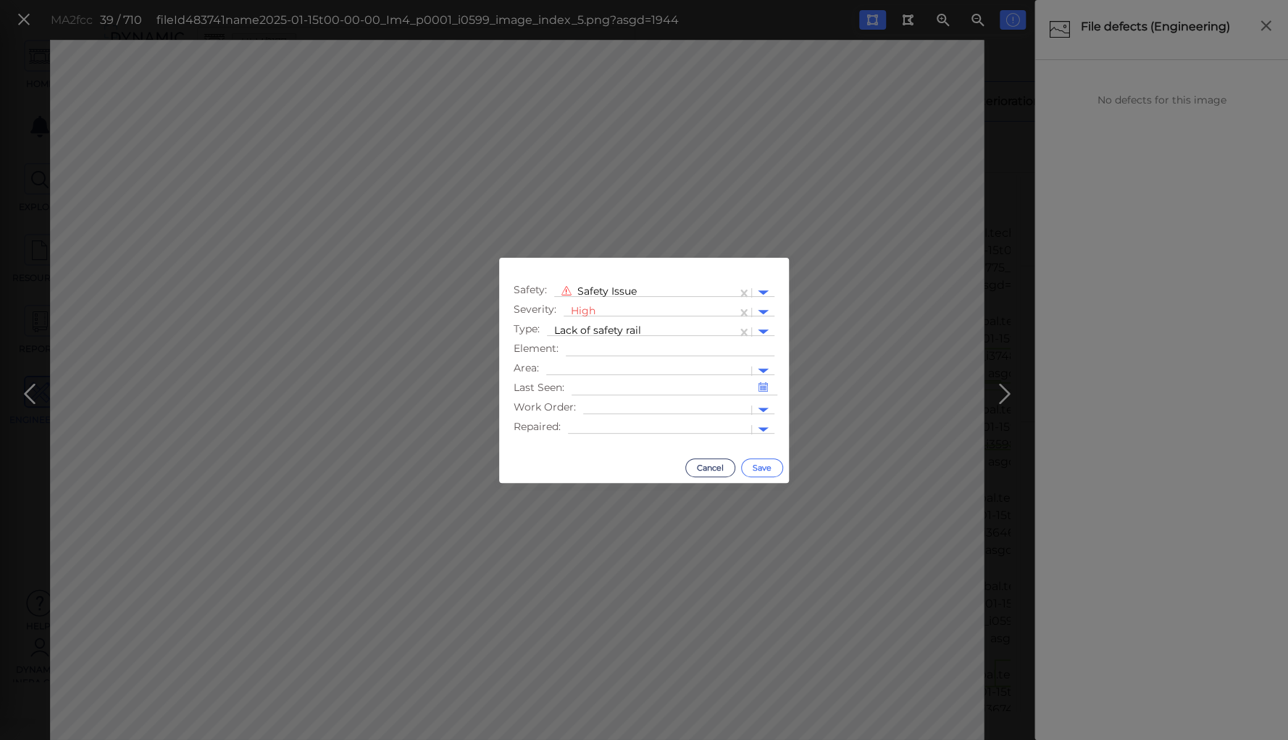
click at [761, 467] on button "Save" at bounding box center [762, 468] width 42 height 19
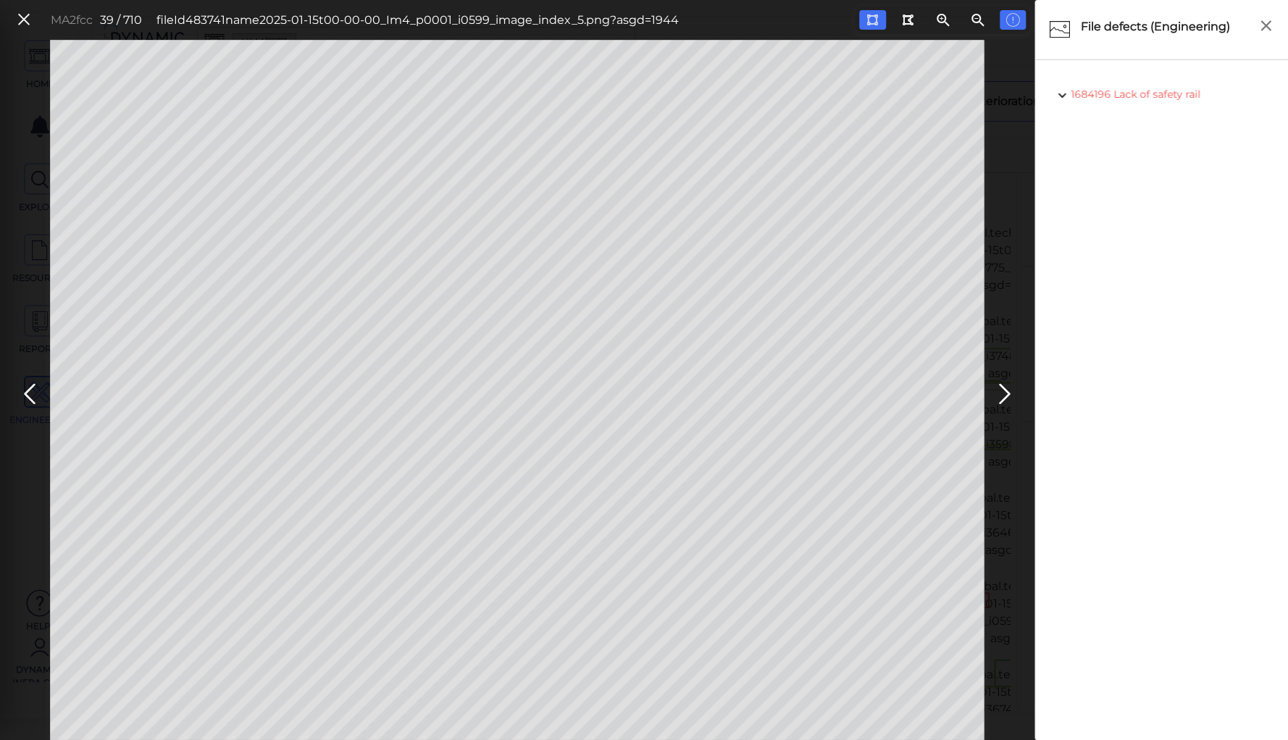
click at [1145, 94] on span "Lack of safety rail" at bounding box center [1157, 94] width 87 height 13
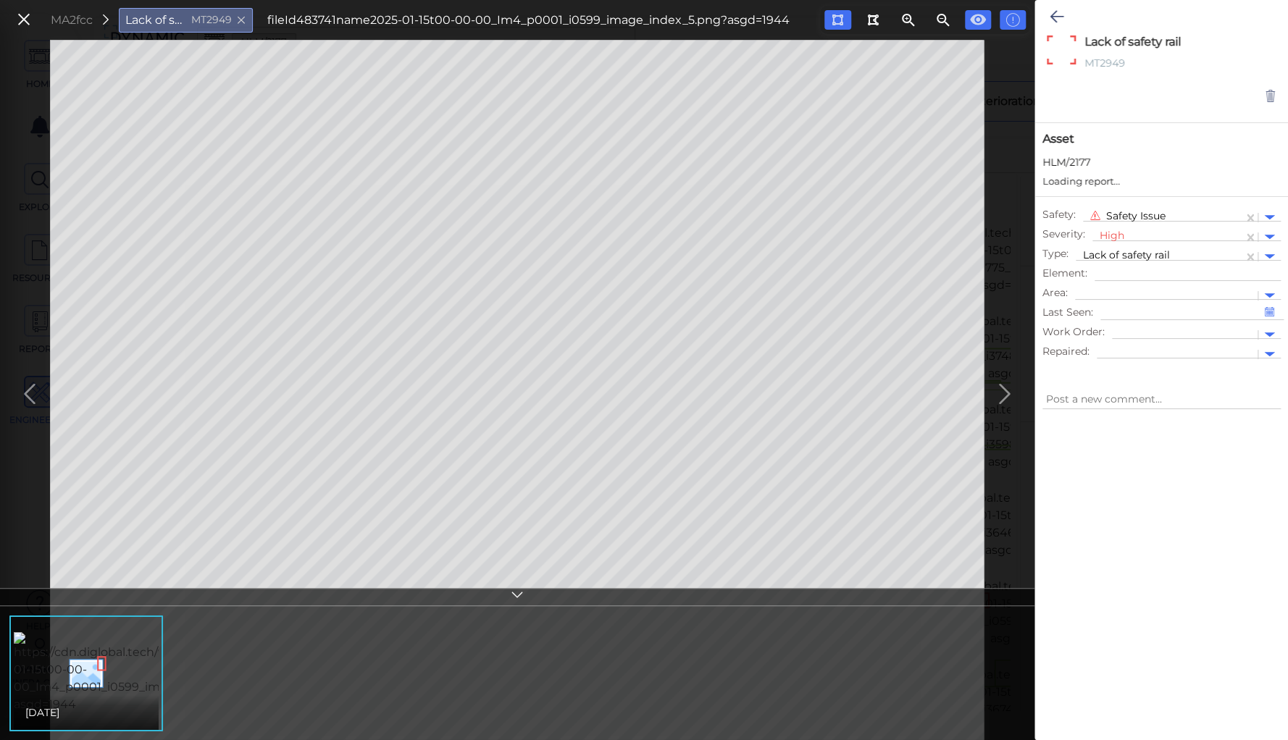
type textarea "x"
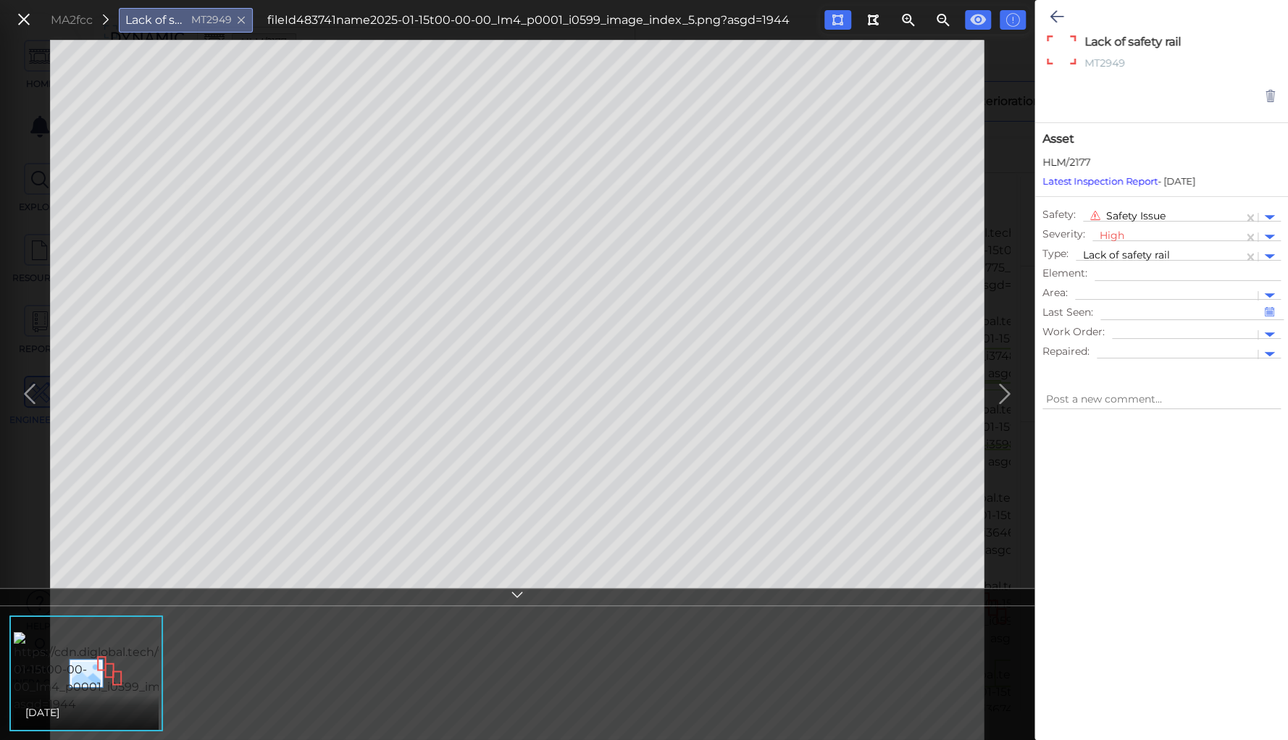
type textarea "x"
click at [1058, 13] on icon at bounding box center [1057, 16] width 14 height 17
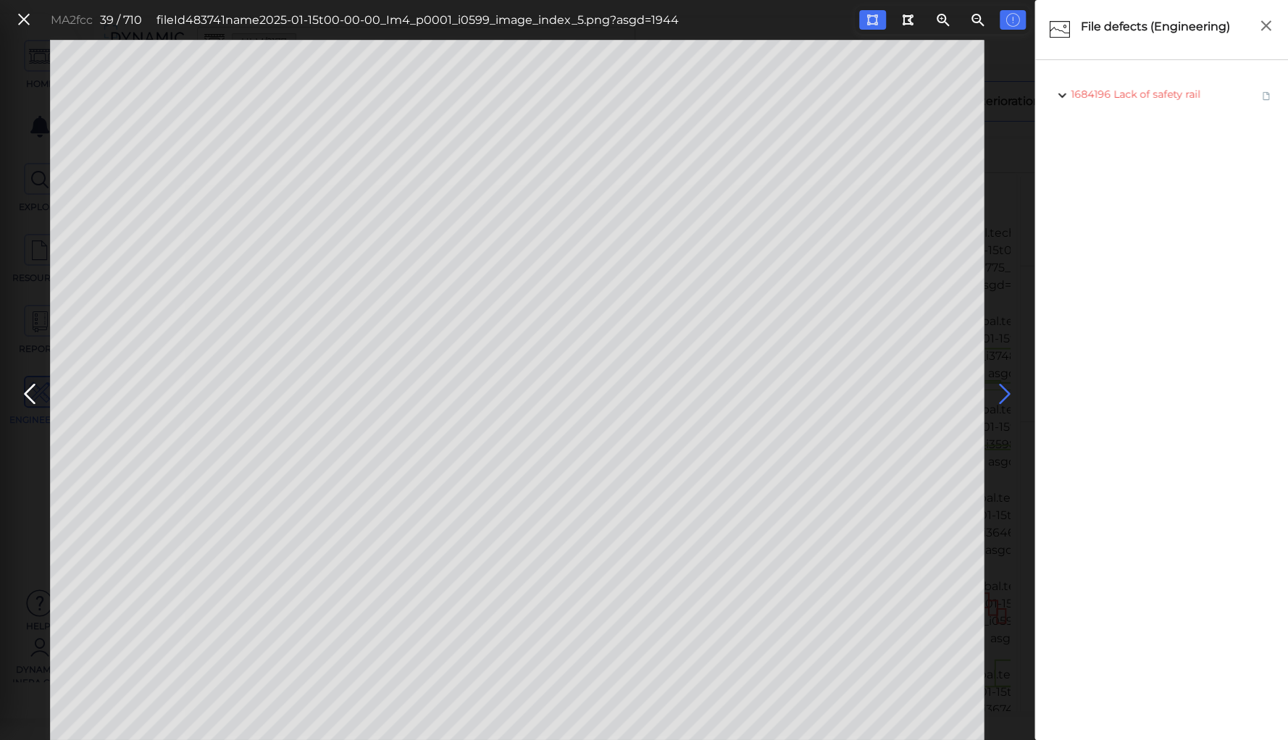
click at [1003, 399] on icon at bounding box center [1004, 394] width 23 height 28
click at [1000, 394] on icon at bounding box center [1004, 394] width 23 height 28
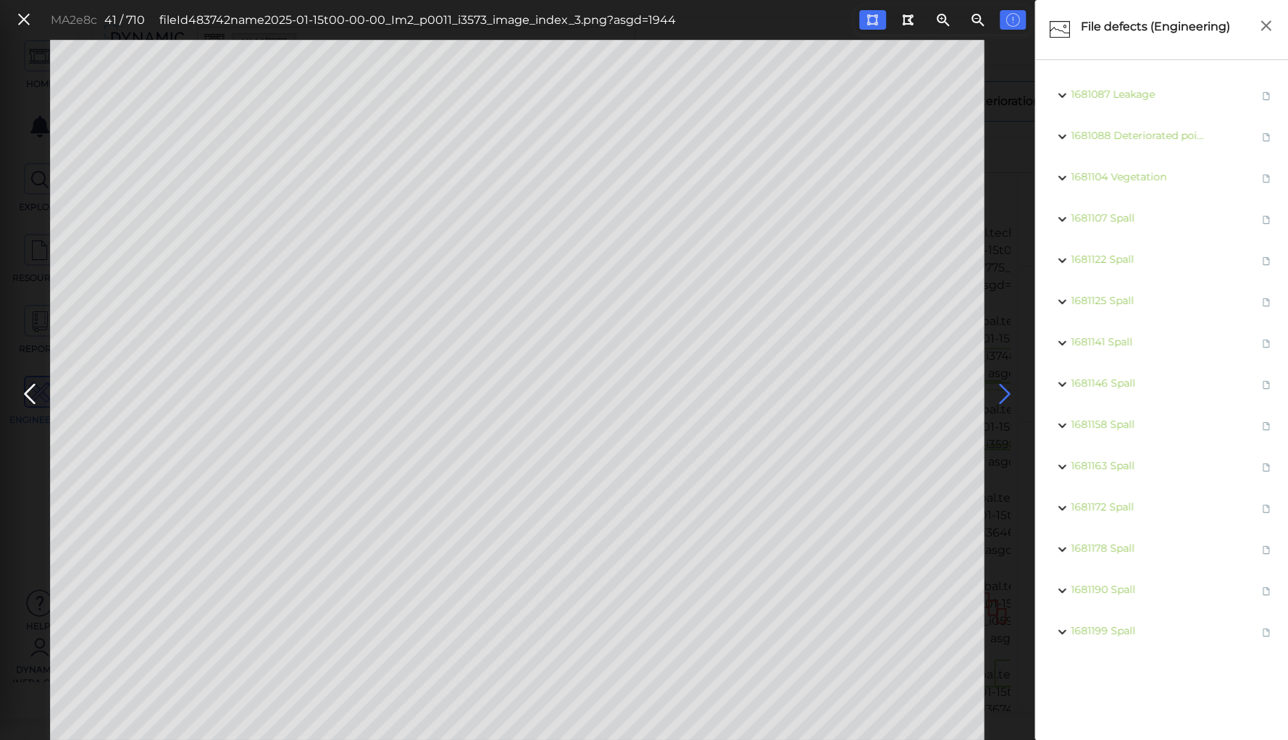
click at [1000, 394] on icon at bounding box center [1004, 394] width 23 height 28
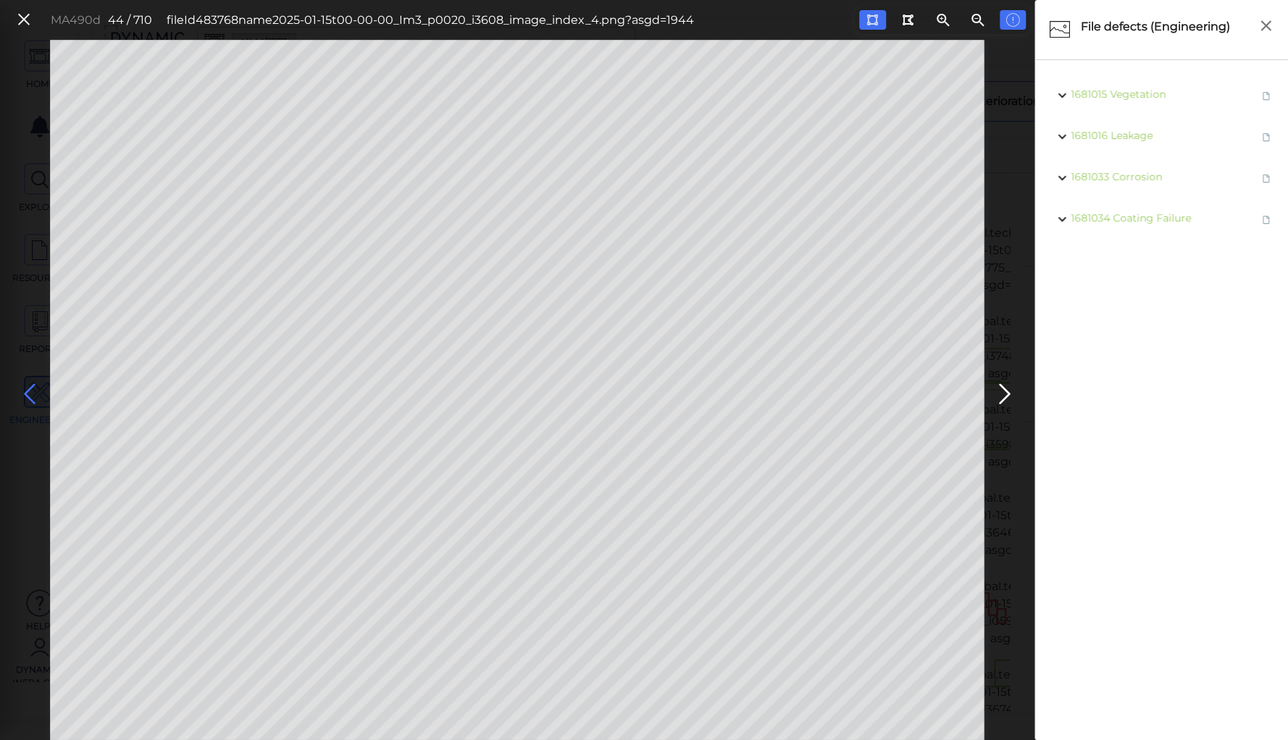
click at [26, 383] on icon at bounding box center [29, 394] width 23 height 28
click at [1002, 391] on icon at bounding box center [1004, 394] width 23 height 28
click at [1126, 177] on span "Corrosion" at bounding box center [1141, 176] width 50 height 13
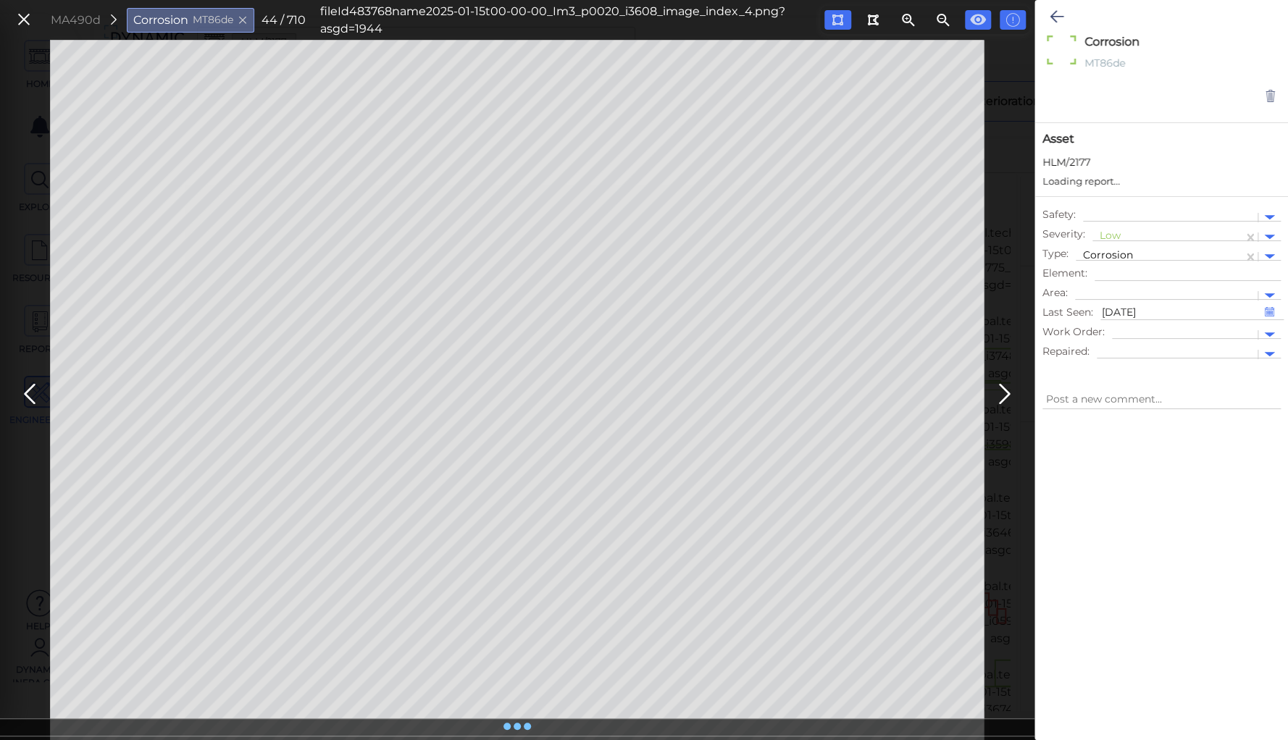
type textarea "x"
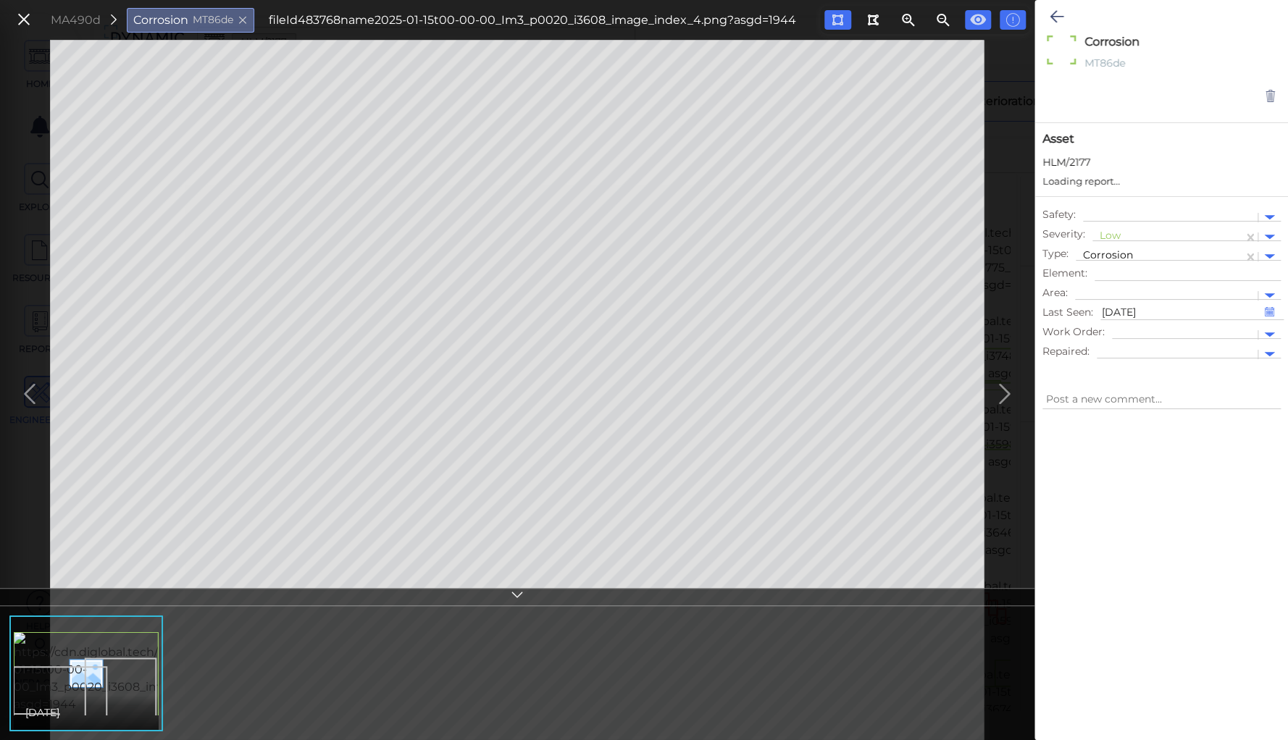
type textarea "x"
click at [1111, 230] on div at bounding box center [1168, 237] width 136 height 15
click at [1114, 302] on div "Moderate" at bounding box center [1131, 306] width 78 height 22
type textarea "x"
click at [1053, 15] on icon at bounding box center [1057, 16] width 14 height 17
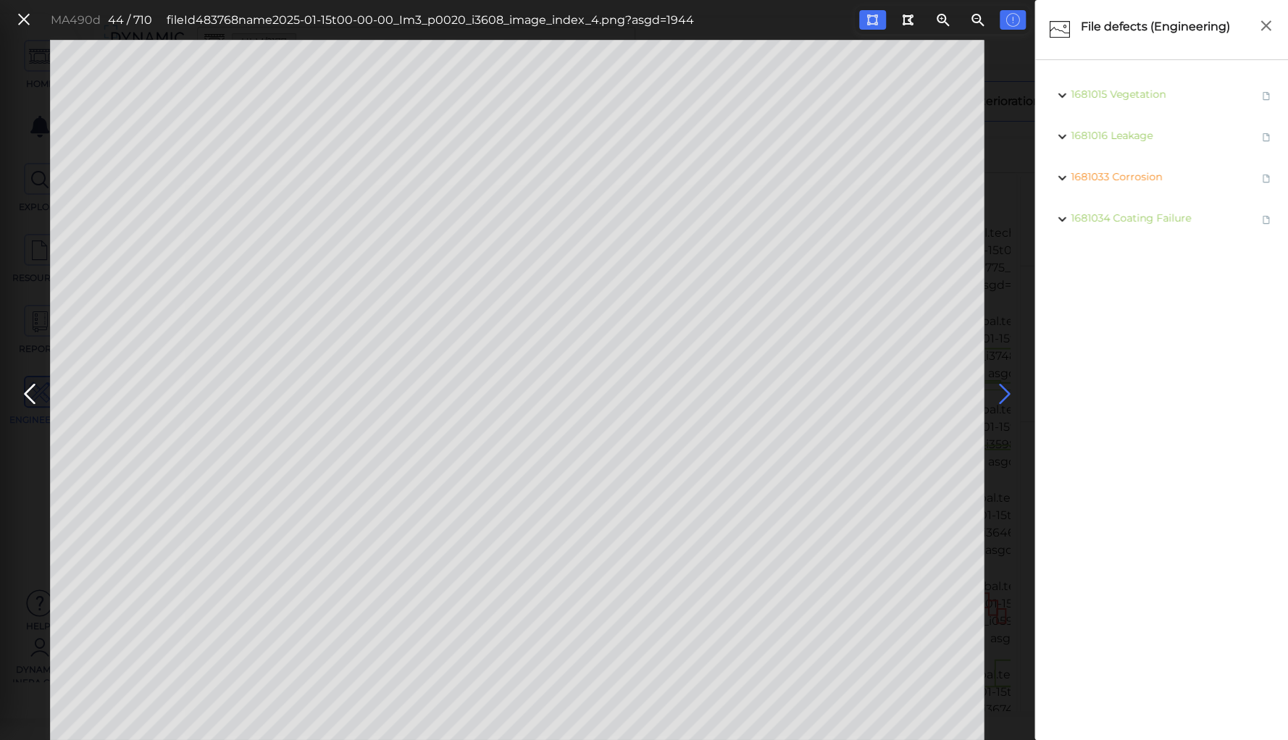
click at [1007, 397] on icon at bounding box center [1004, 394] width 23 height 28
click at [1005, 394] on icon at bounding box center [1004, 394] width 23 height 28
click at [30, 387] on icon at bounding box center [29, 394] width 23 height 28
click at [1006, 397] on icon at bounding box center [1004, 394] width 23 height 28
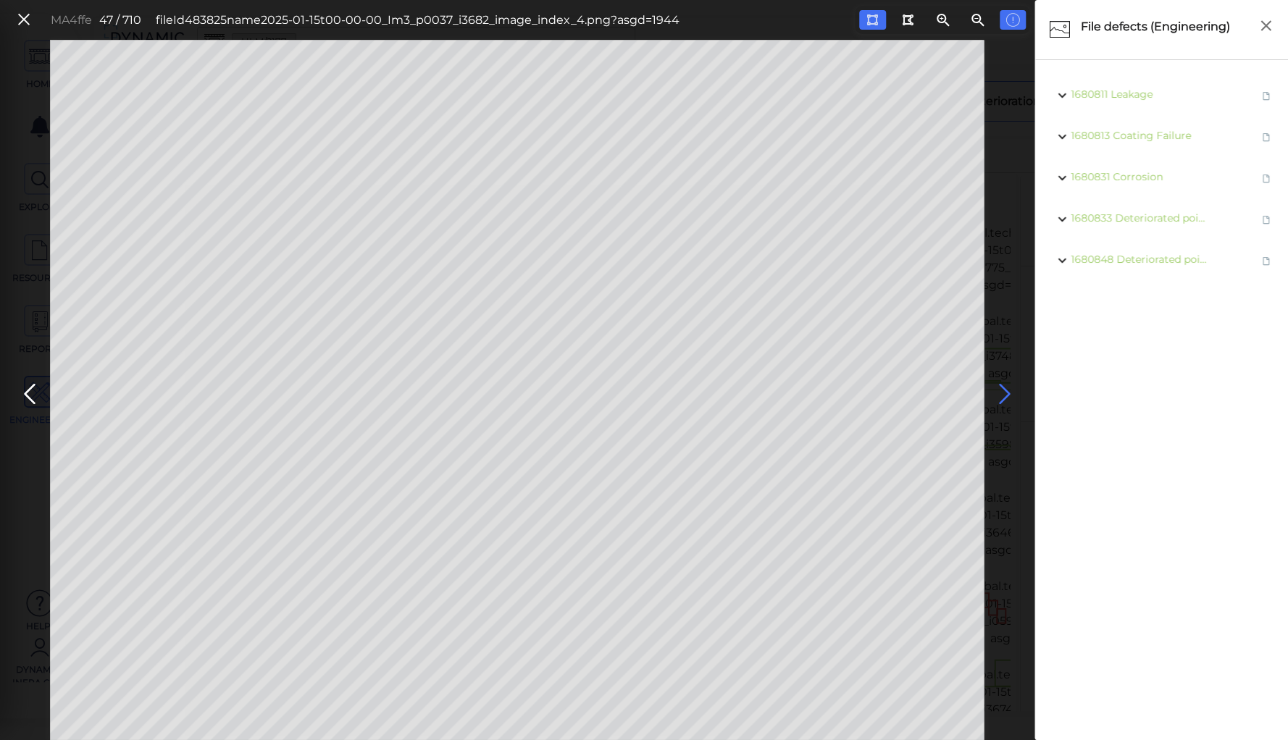
click at [1000, 388] on icon at bounding box center [1004, 394] width 23 height 28
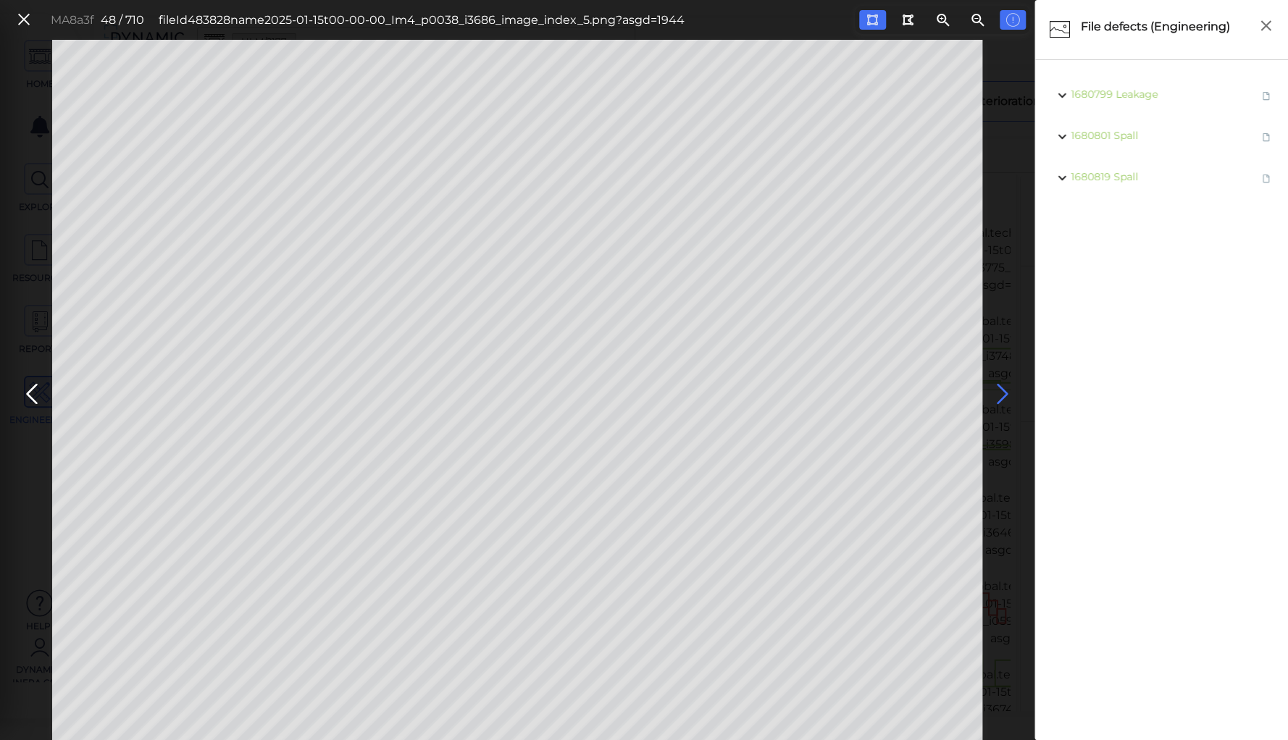
click at [1000, 388] on icon at bounding box center [1002, 394] width 23 height 28
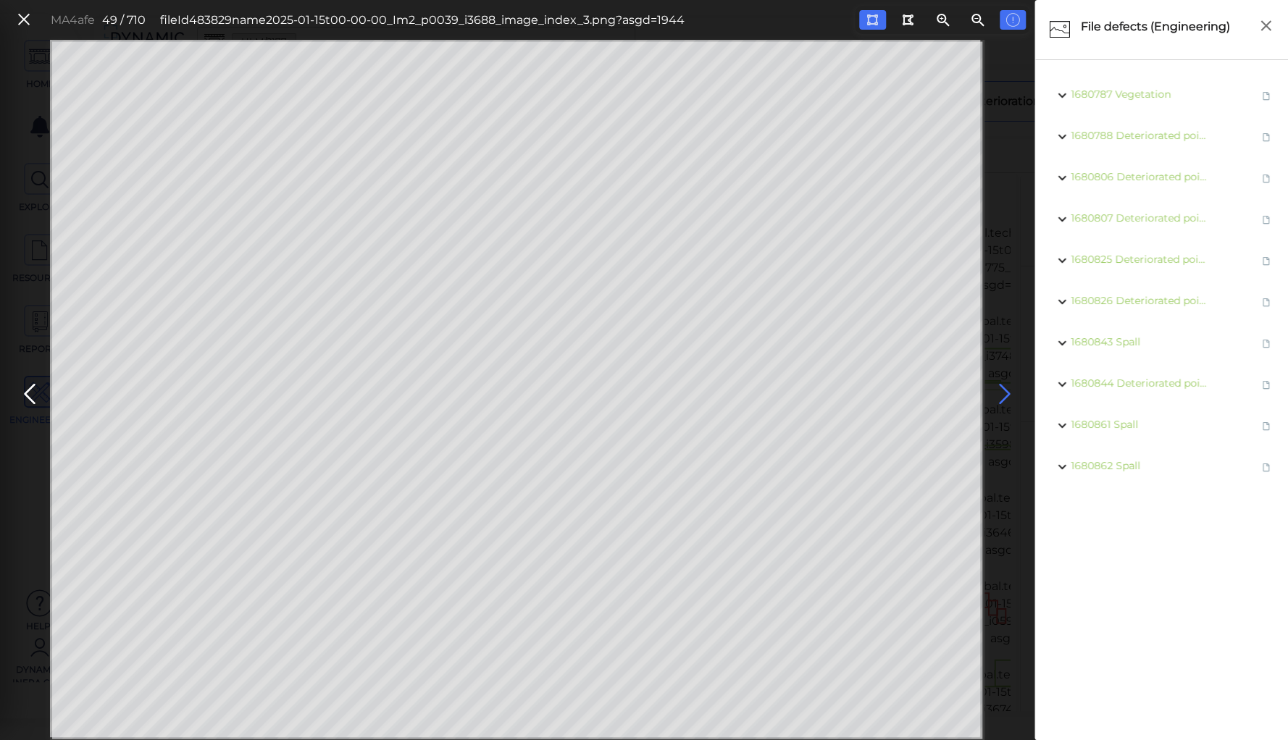
click at [1000, 388] on icon at bounding box center [1004, 394] width 23 height 28
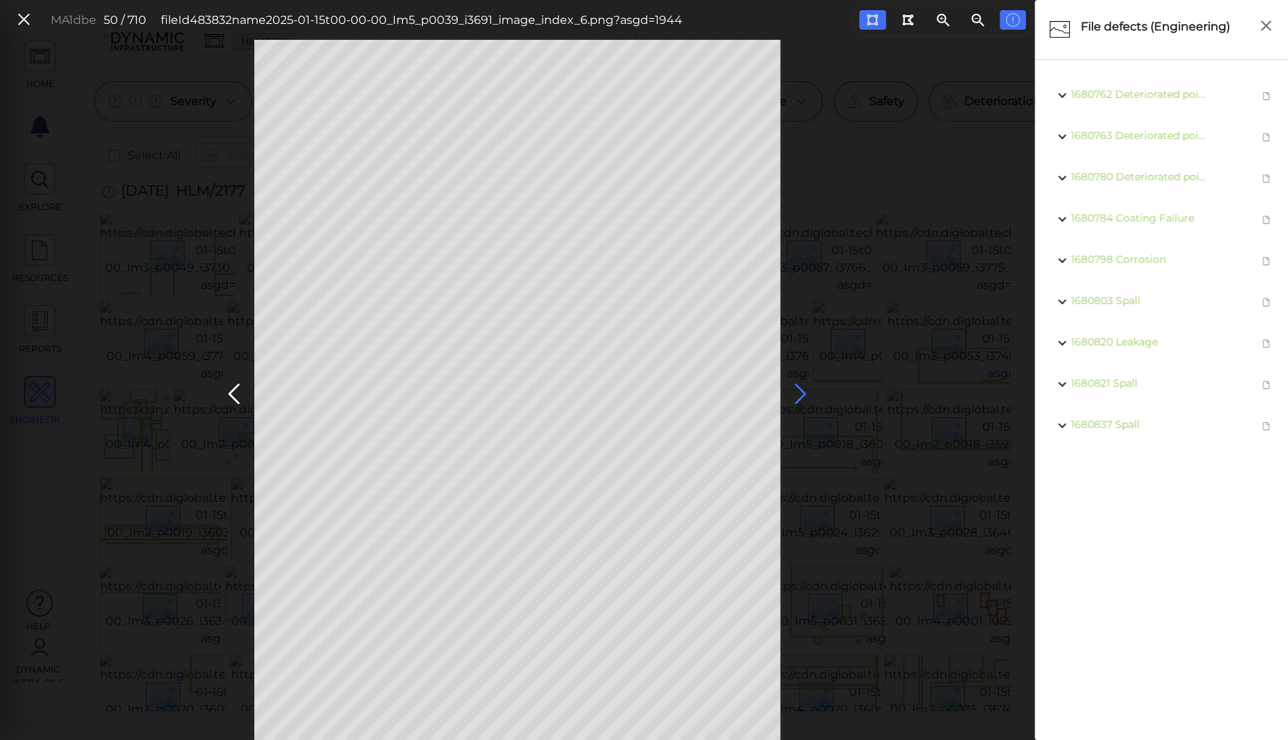
click at [794, 389] on icon at bounding box center [800, 394] width 23 height 28
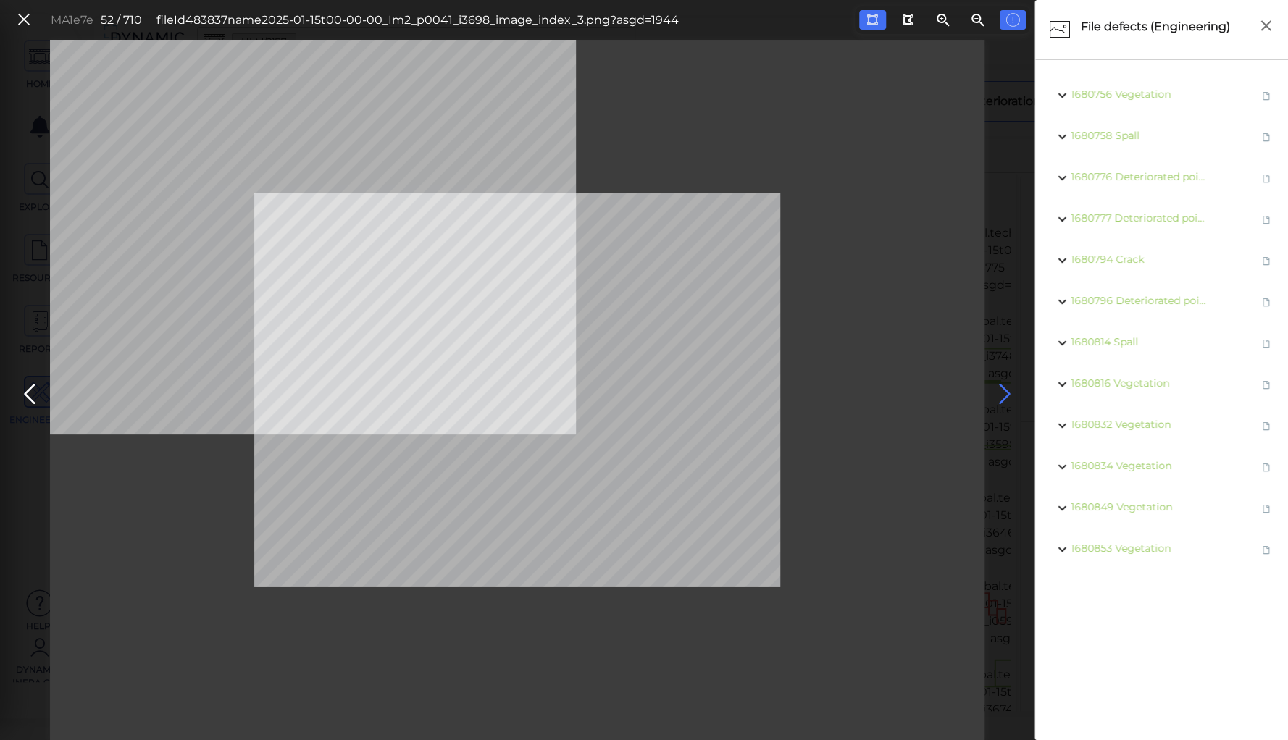
click at [1004, 389] on icon at bounding box center [1004, 394] width 23 height 28
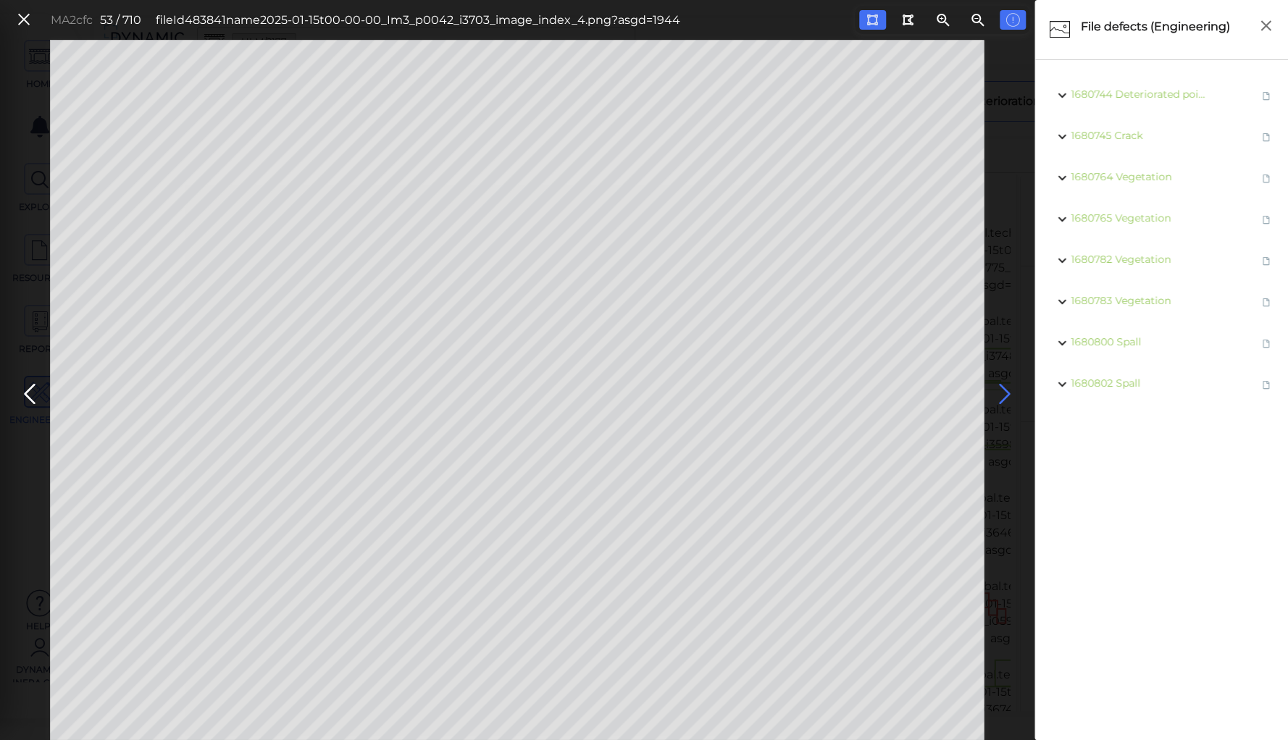
click at [1004, 389] on icon at bounding box center [1004, 394] width 23 height 28
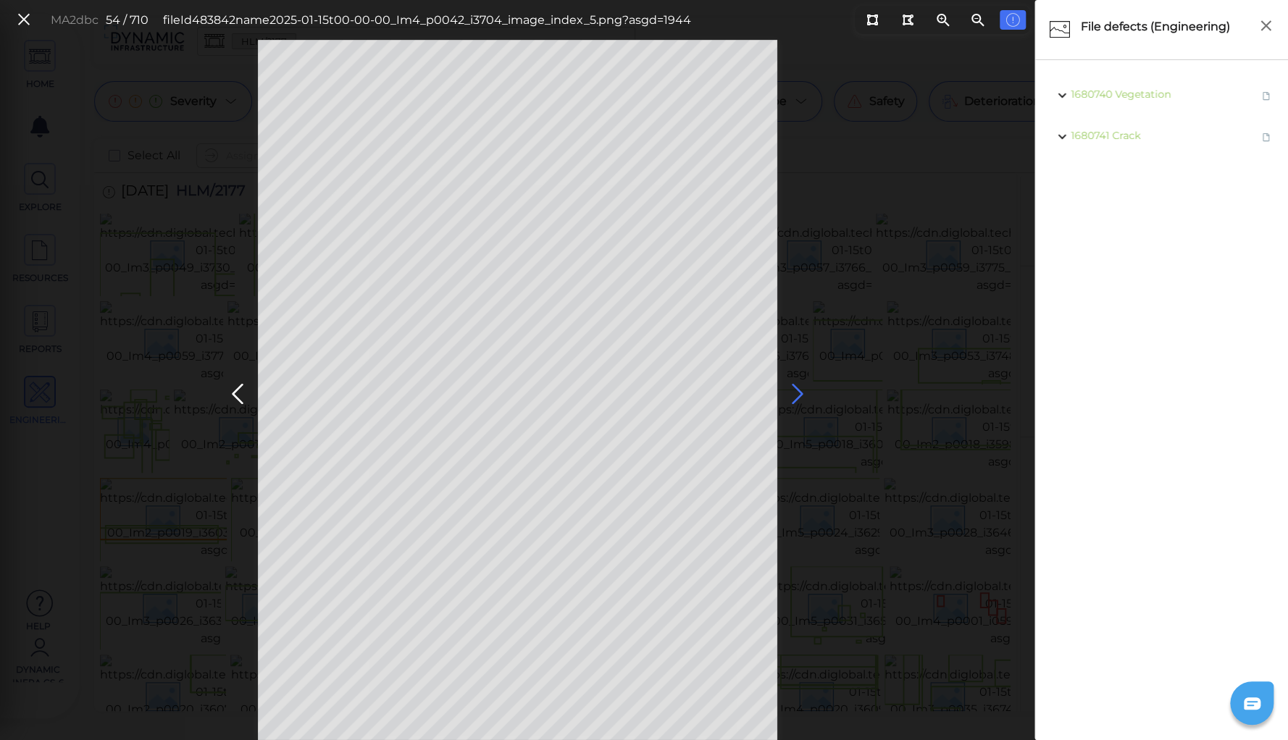
click at [798, 393] on icon at bounding box center [797, 394] width 23 height 28
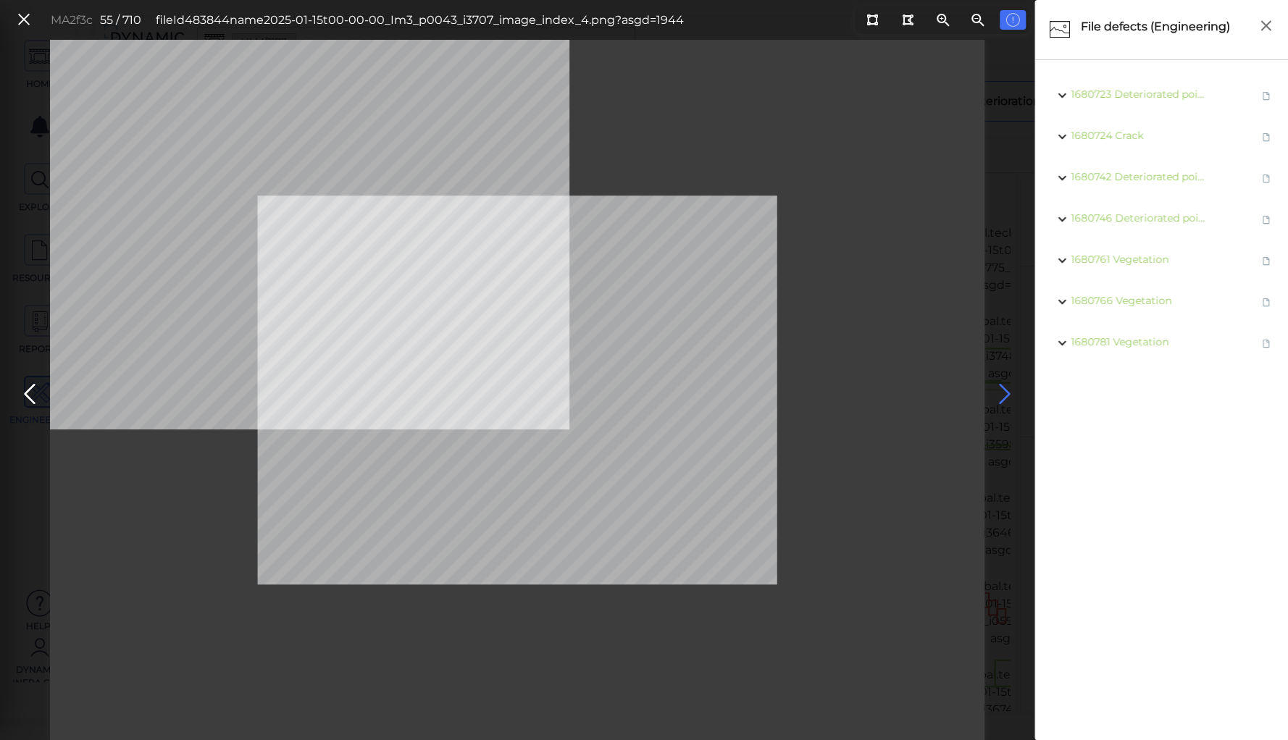
click at [998, 392] on icon at bounding box center [1004, 394] width 23 height 28
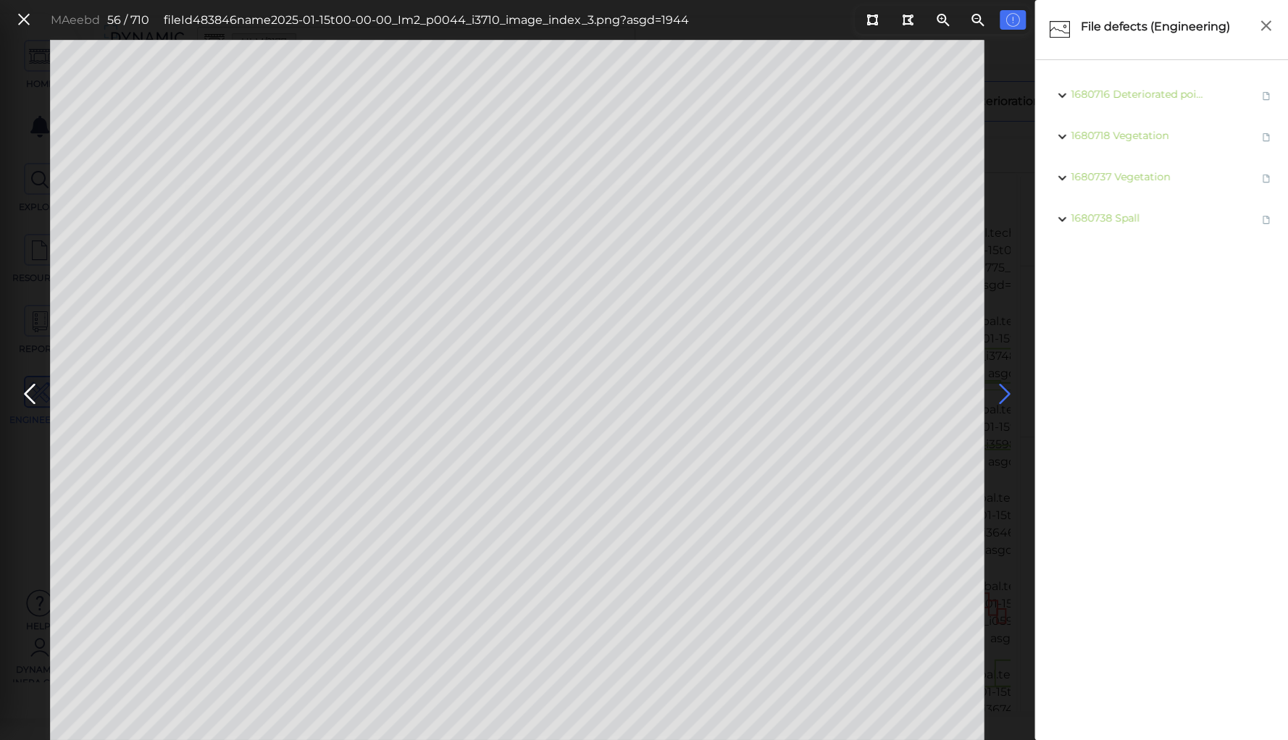
click at [998, 392] on icon at bounding box center [1004, 394] width 23 height 28
click at [1003, 393] on icon at bounding box center [1004, 394] width 23 height 28
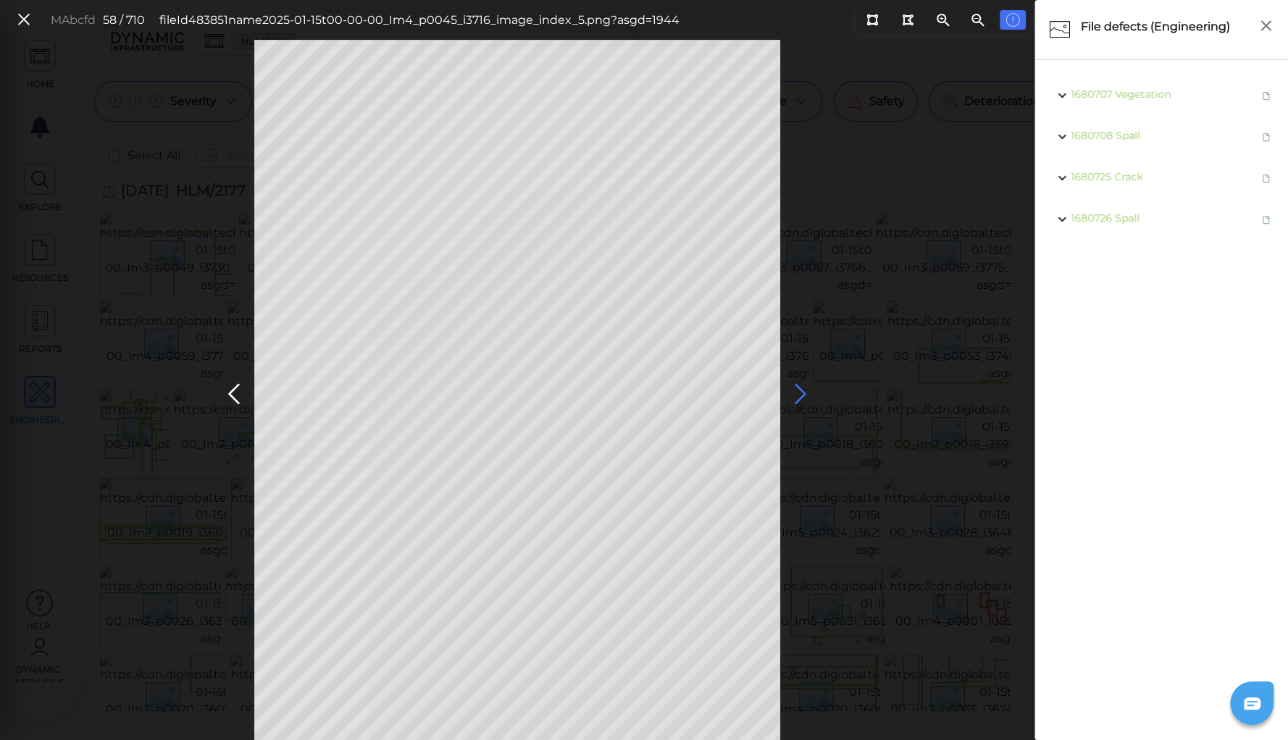
click at [800, 392] on icon at bounding box center [800, 394] width 23 height 28
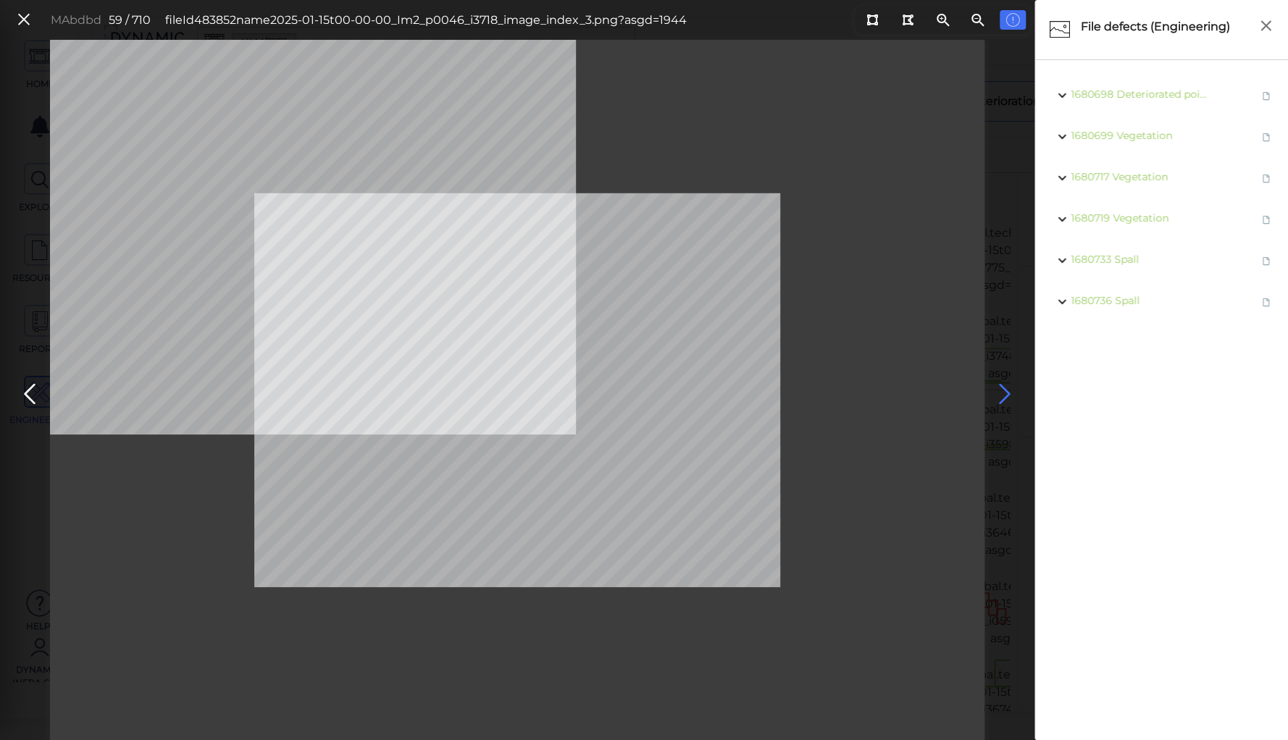
click at [998, 394] on icon at bounding box center [1004, 394] width 23 height 28
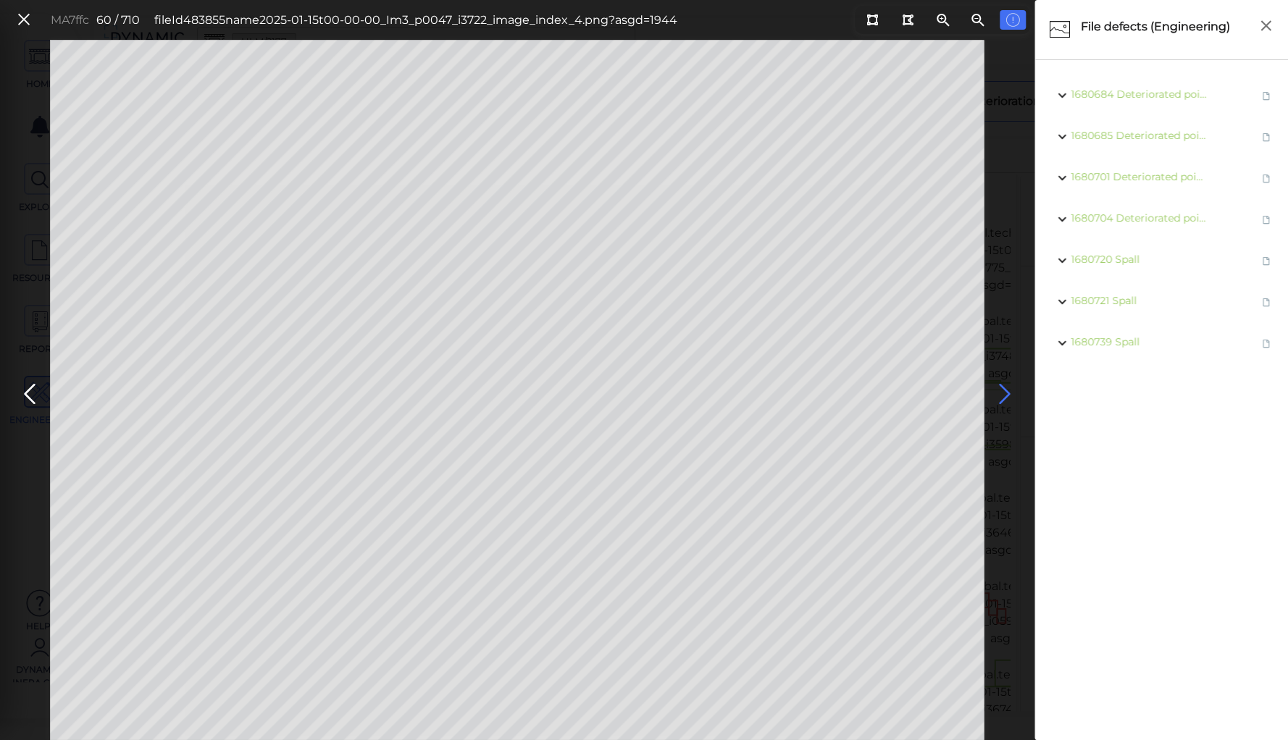
click at [998, 394] on icon at bounding box center [1004, 394] width 23 height 28
click at [1003, 390] on icon at bounding box center [1004, 394] width 23 height 28
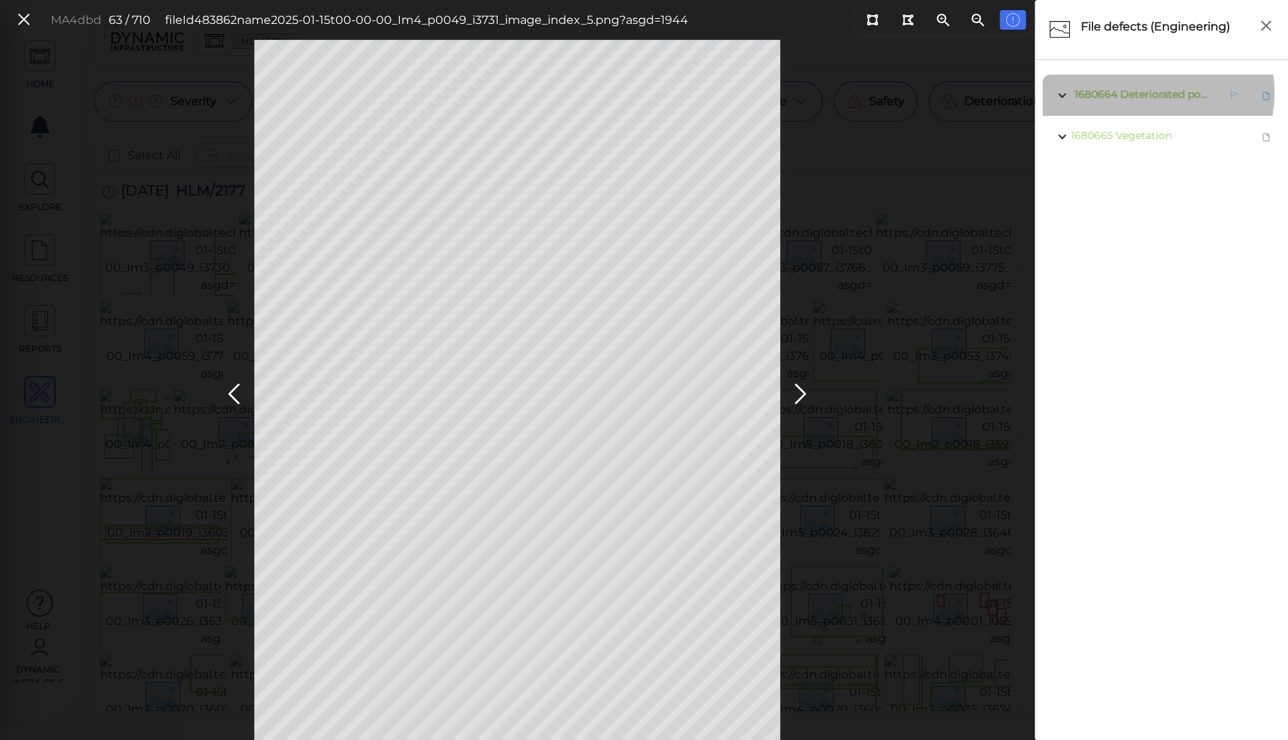
click at [1139, 93] on span "Deteriorated pointing" at bounding box center [1175, 94] width 111 height 13
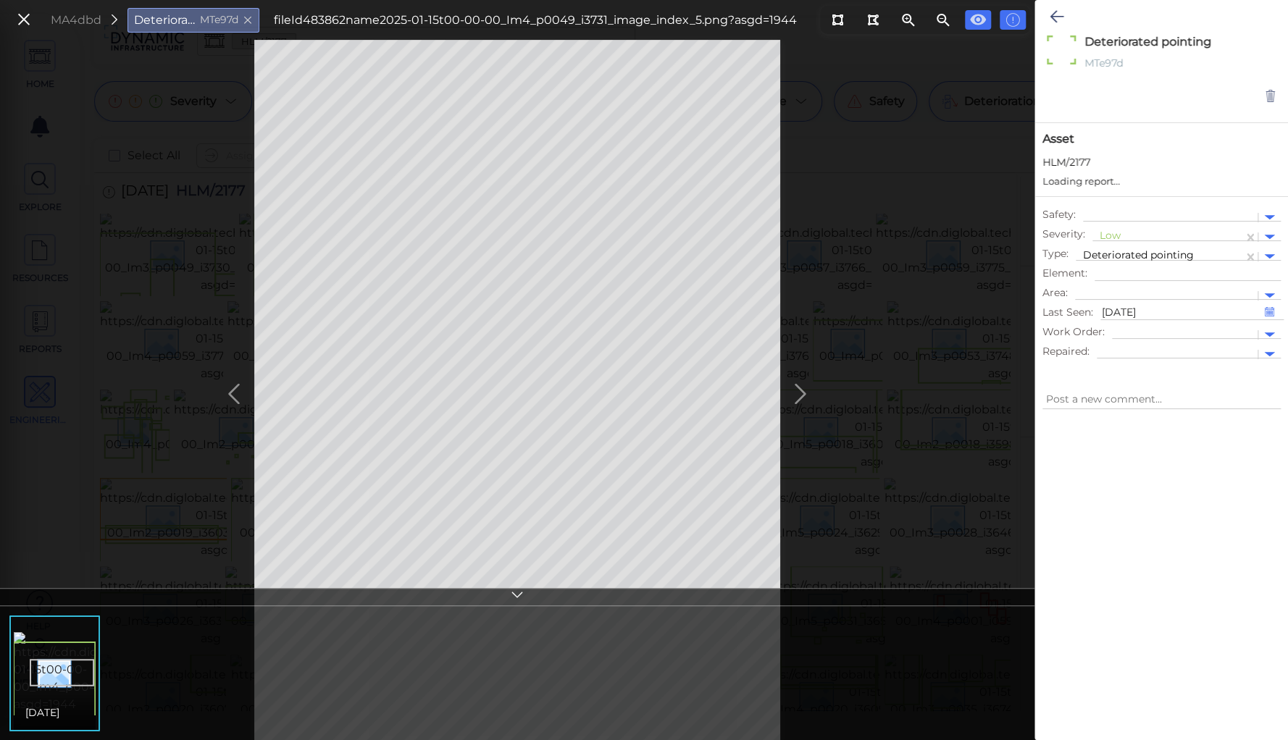
type textarea "x"
click at [1108, 232] on div at bounding box center [1168, 237] width 136 height 15
click at [1113, 306] on div "Moderate" at bounding box center [1131, 306] width 78 height 22
click at [1111, 252] on div at bounding box center [1159, 256] width 153 height 15
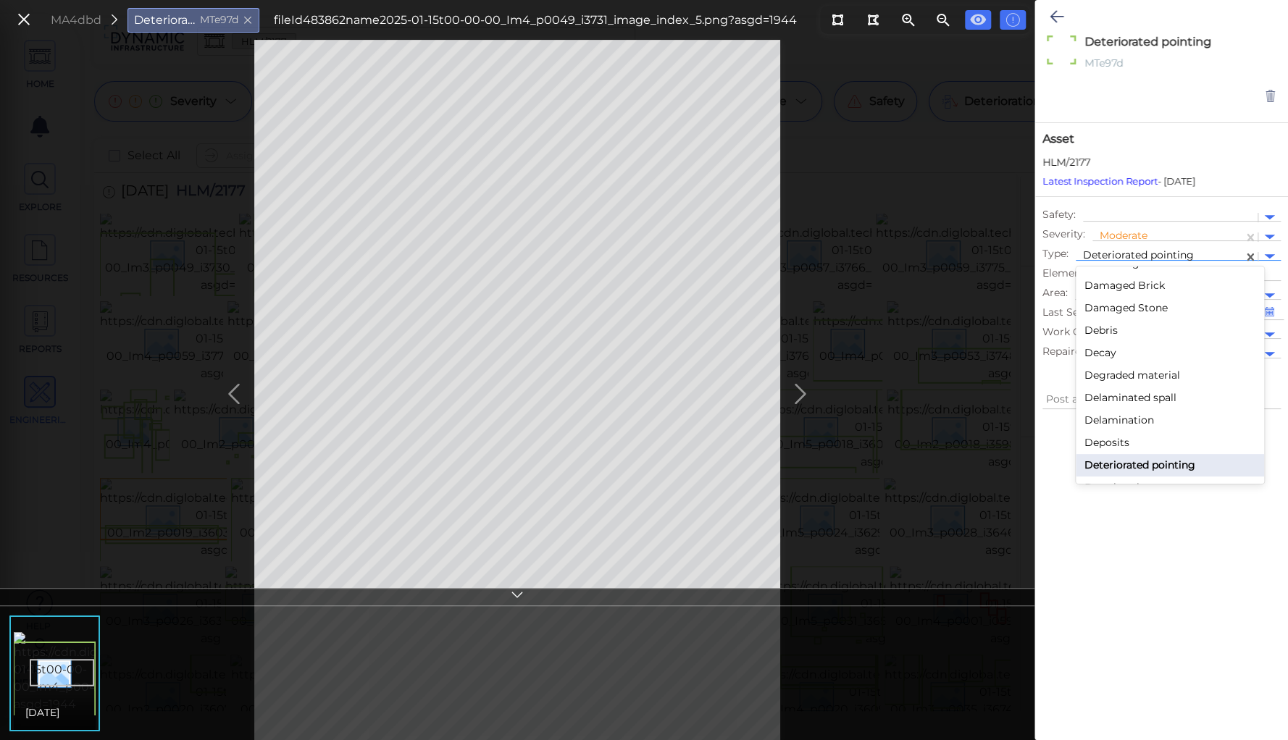
type textarea "x"
click at [1101, 398] on div "Crack" at bounding box center [1170, 401] width 188 height 22
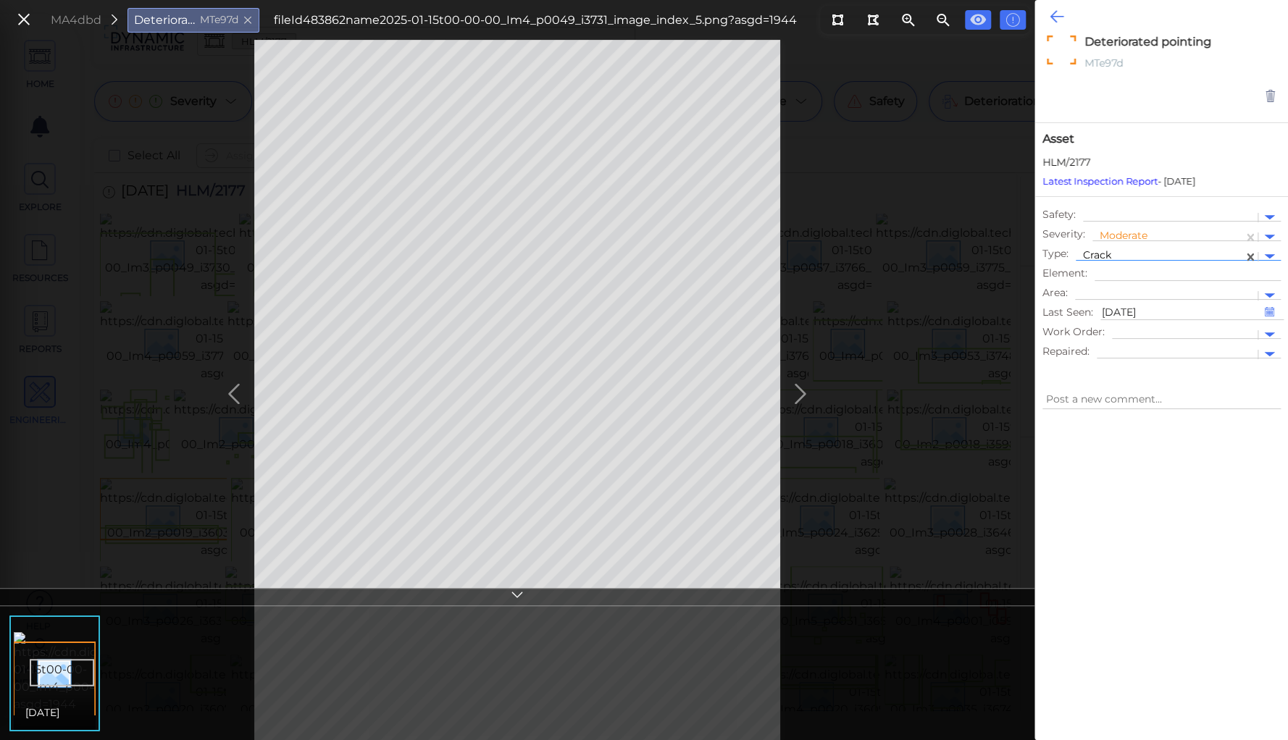
type textarea "x"
type textarea "Crack"
type textarea "x"
click at [1056, 14] on icon at bounding box center [1057, 16] width 14 height 17
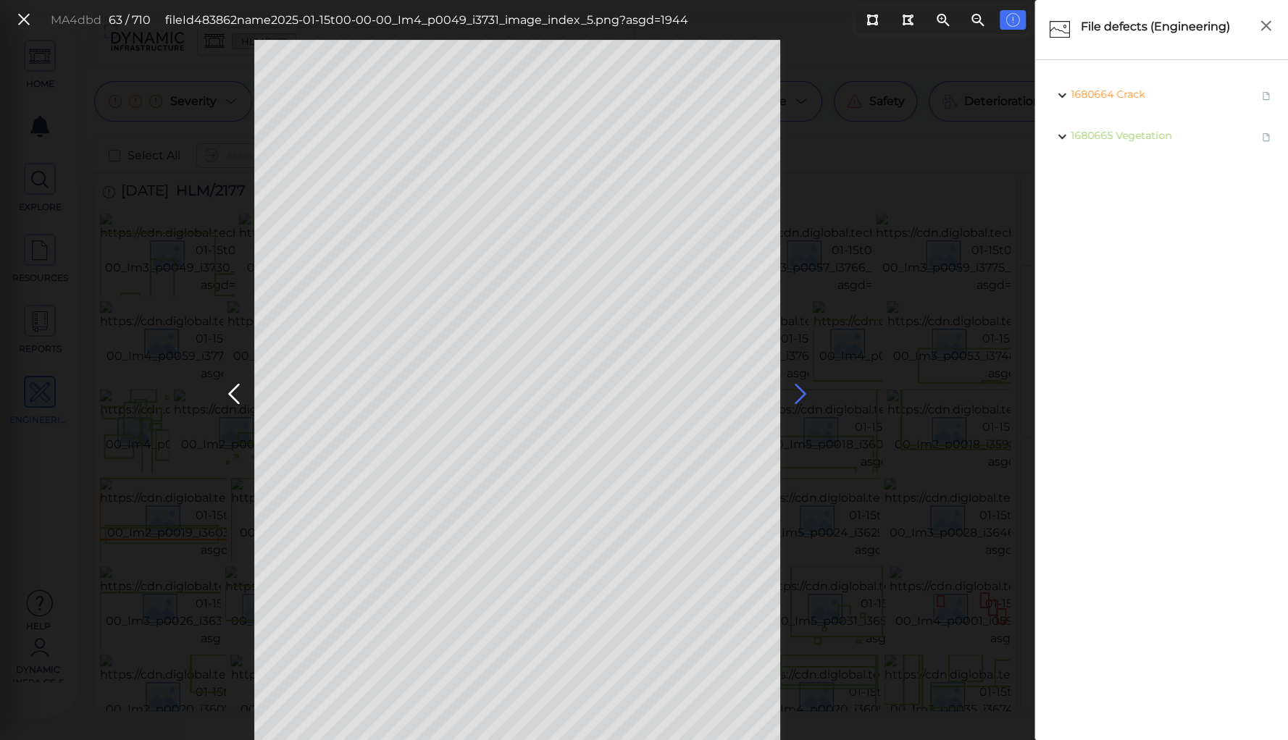
click at [803, 392] on icon at bounding box center [800, 394] width 23 height 28
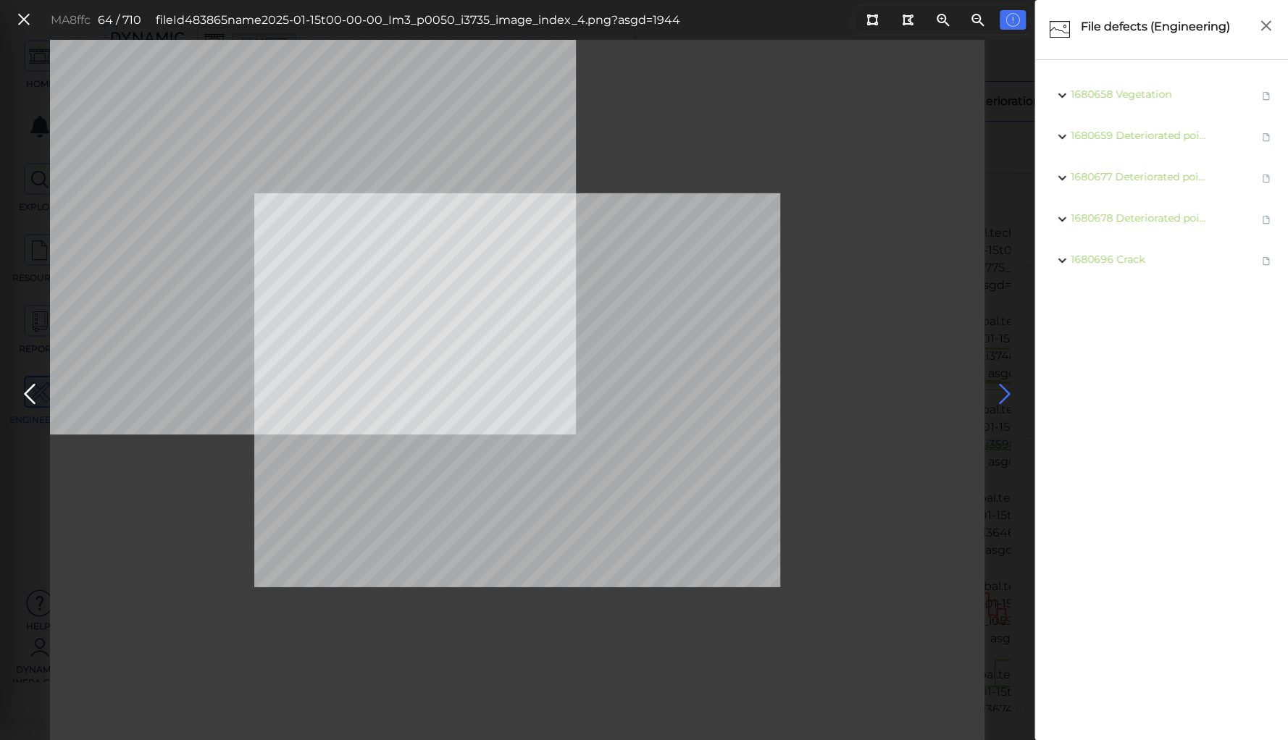
click at [1004, 389] on icon at bounding box center [1004, 394] width 23 height 28
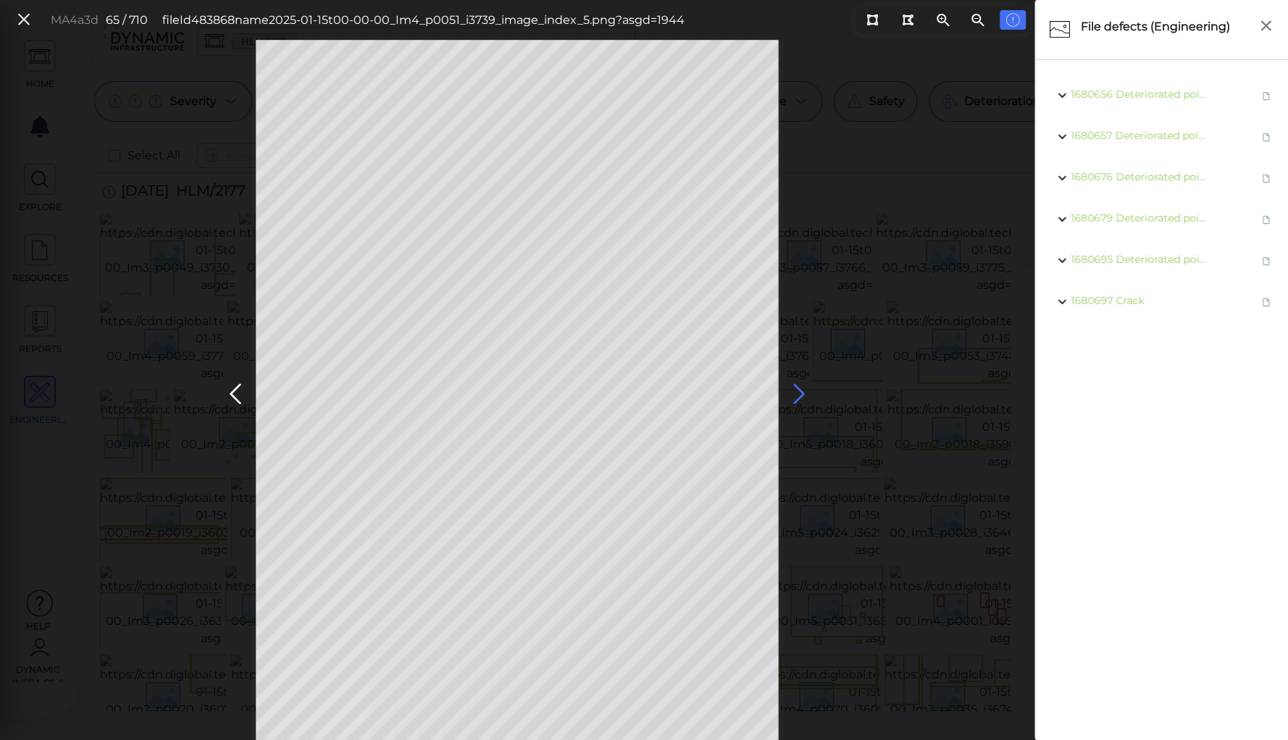
click at [798, 388] on icon at bounding box center [798, 394] width 23 height 28
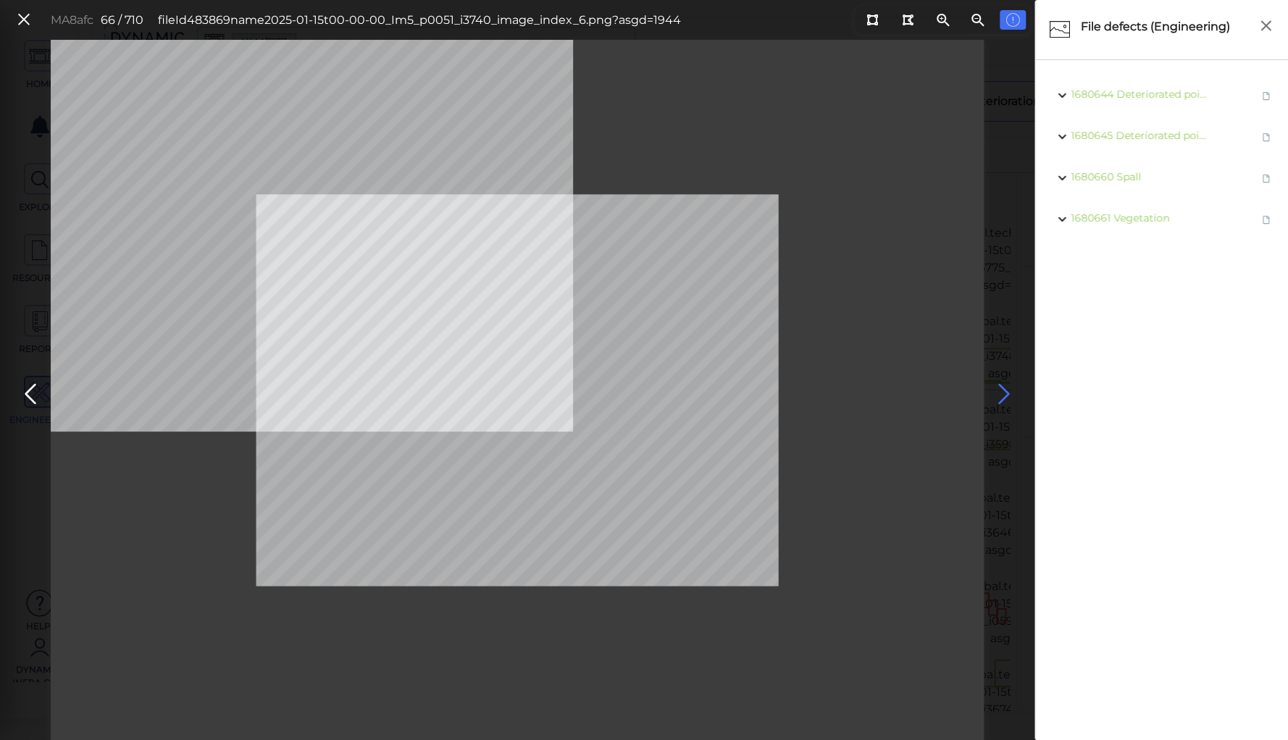
click at [1004, 389] on icon at bounding box center [1004, 394] width 23 height 28
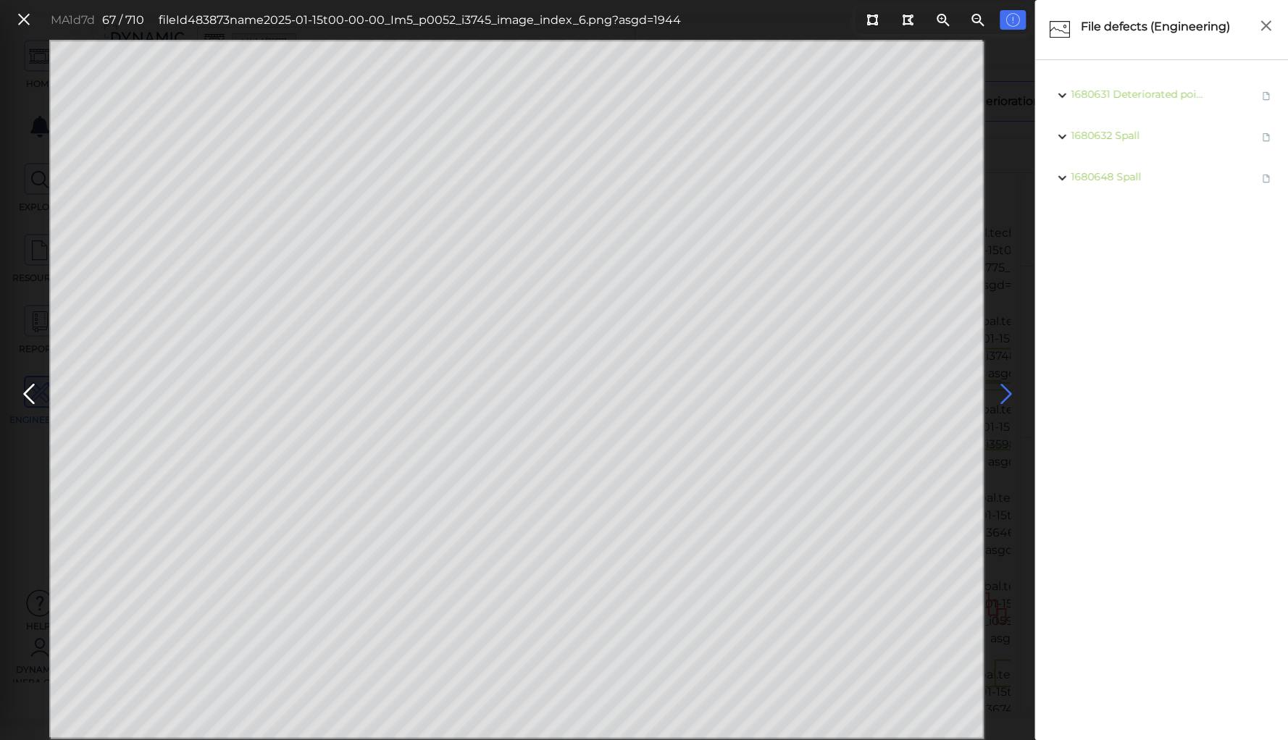
click at [1004, 389] on icon at bounding box center [1005, 394] width 23 height 28
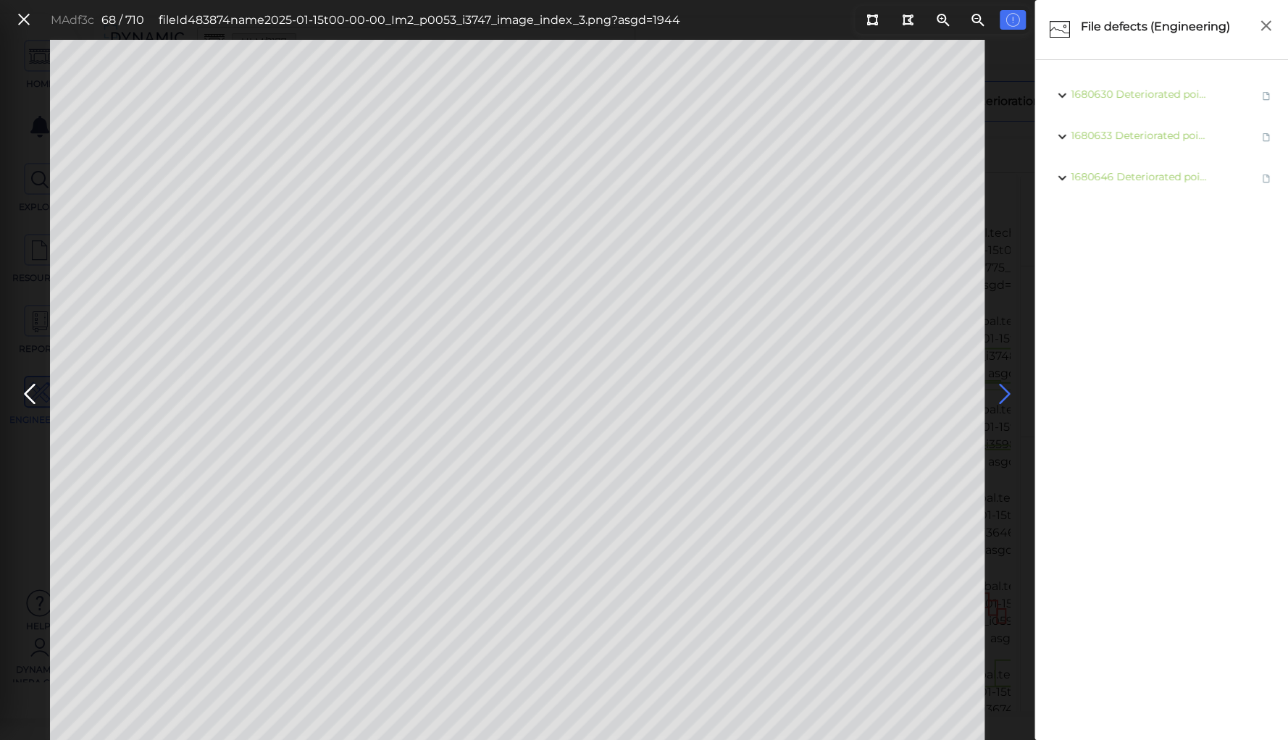
click at [1004, 389] on icon at bounding box center [1004, 394] width 23 height 28
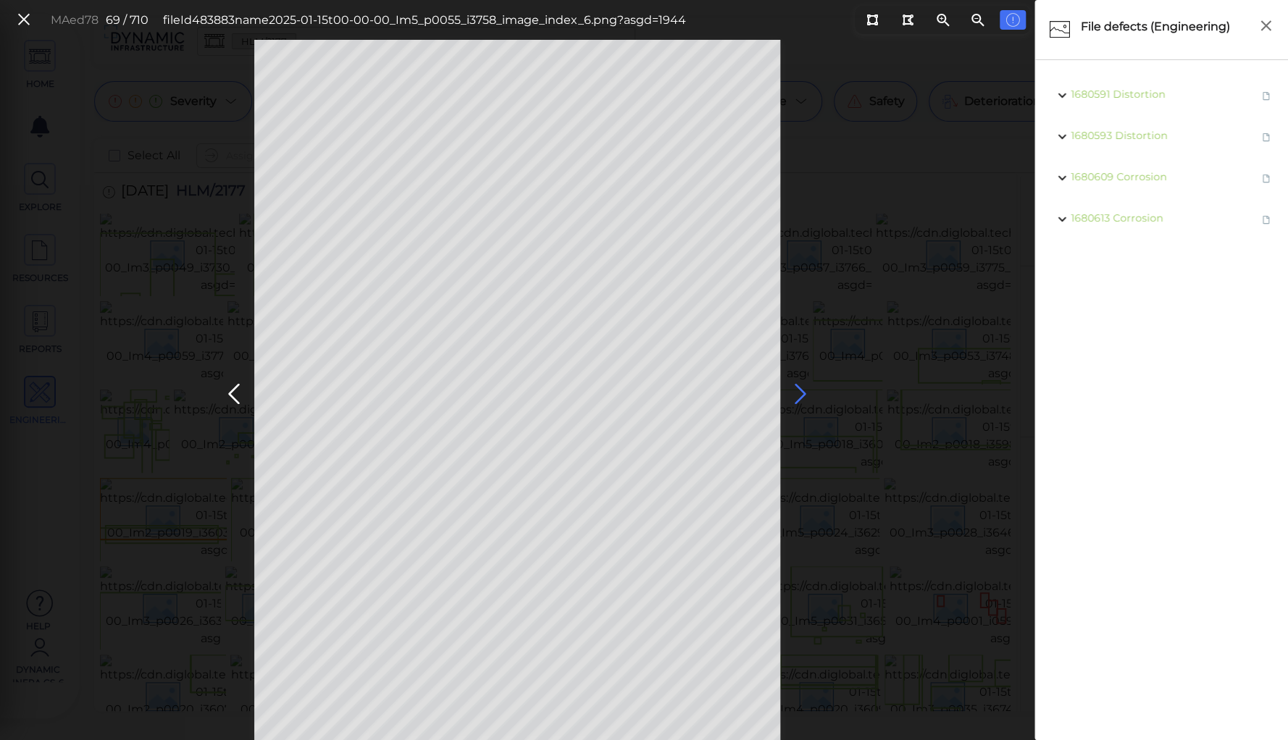
click at [797, 393] on icon at bounding box center [800, 394] width 23 height 28
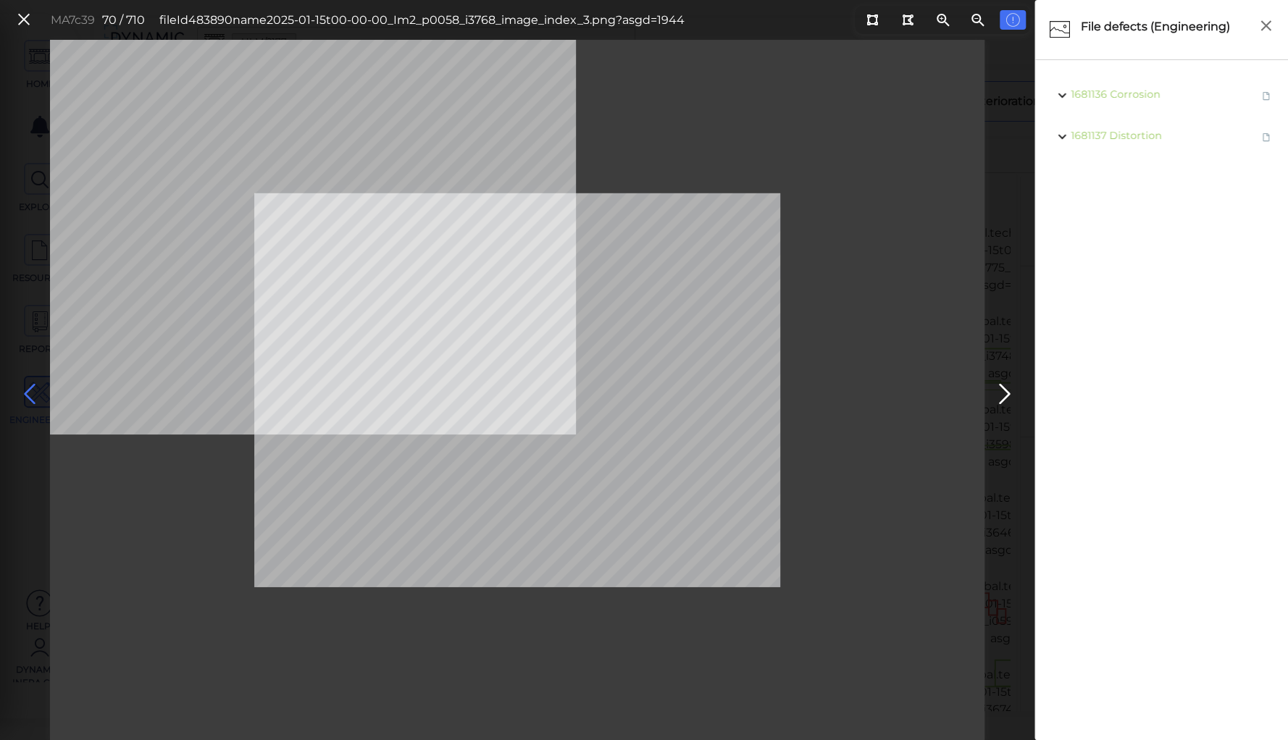
click at [28, 388] on icon at bounding box center [29, 394] width 23 height 28
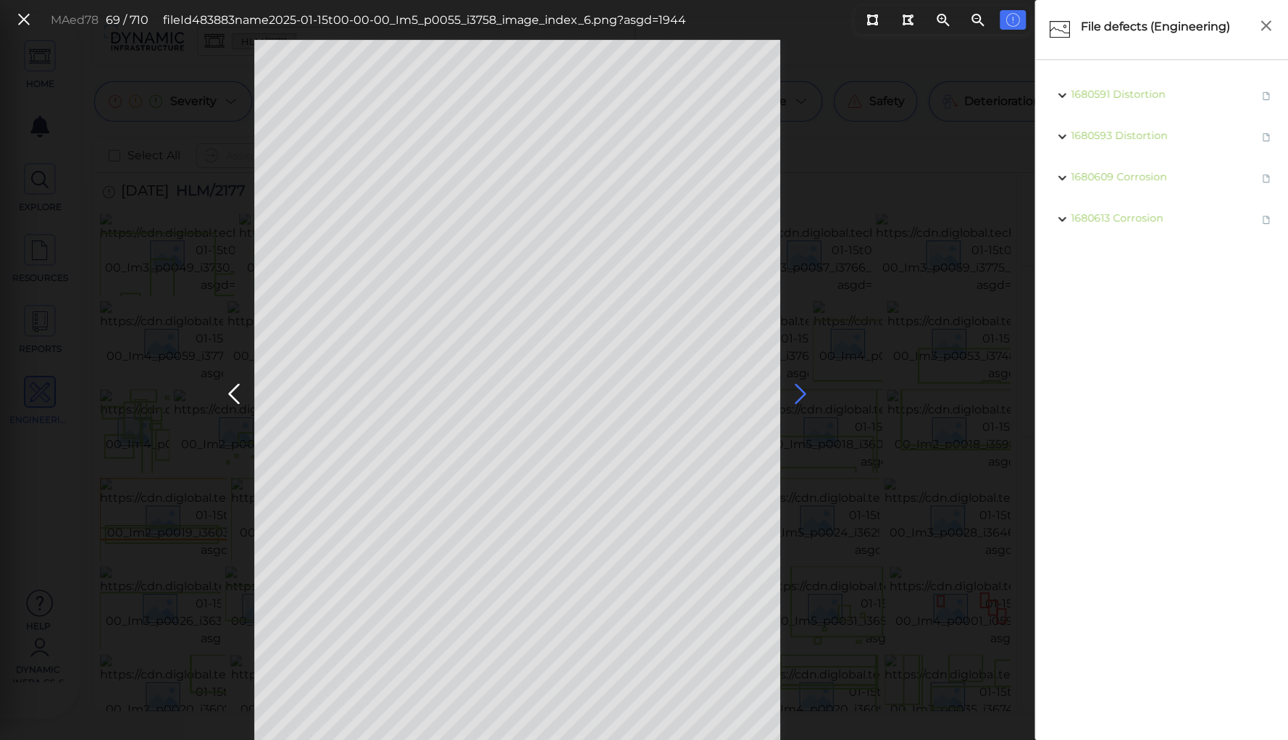
click at [799, 398] on icon at bounding box center [800, 394] width 23 height 28
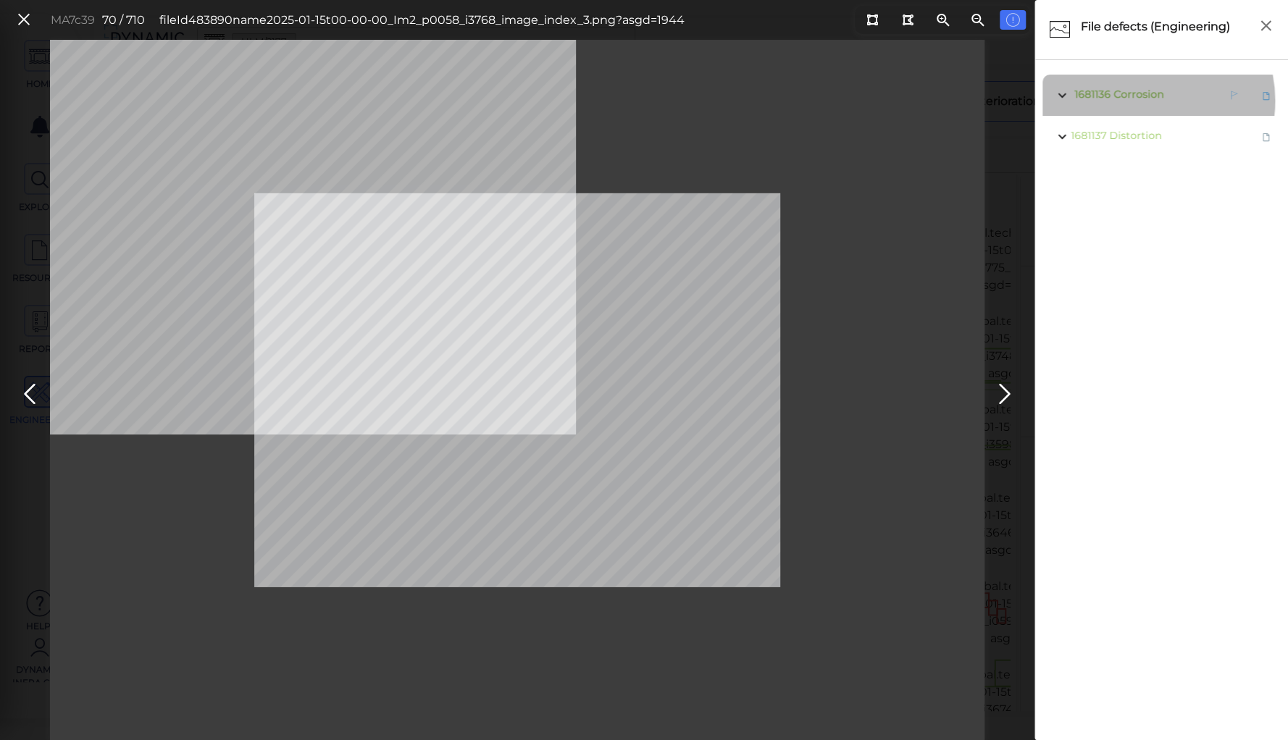
click at [1141, 101] on span "1681136 Corrosion" at bounding box center [1117, 95] width 93 height 18
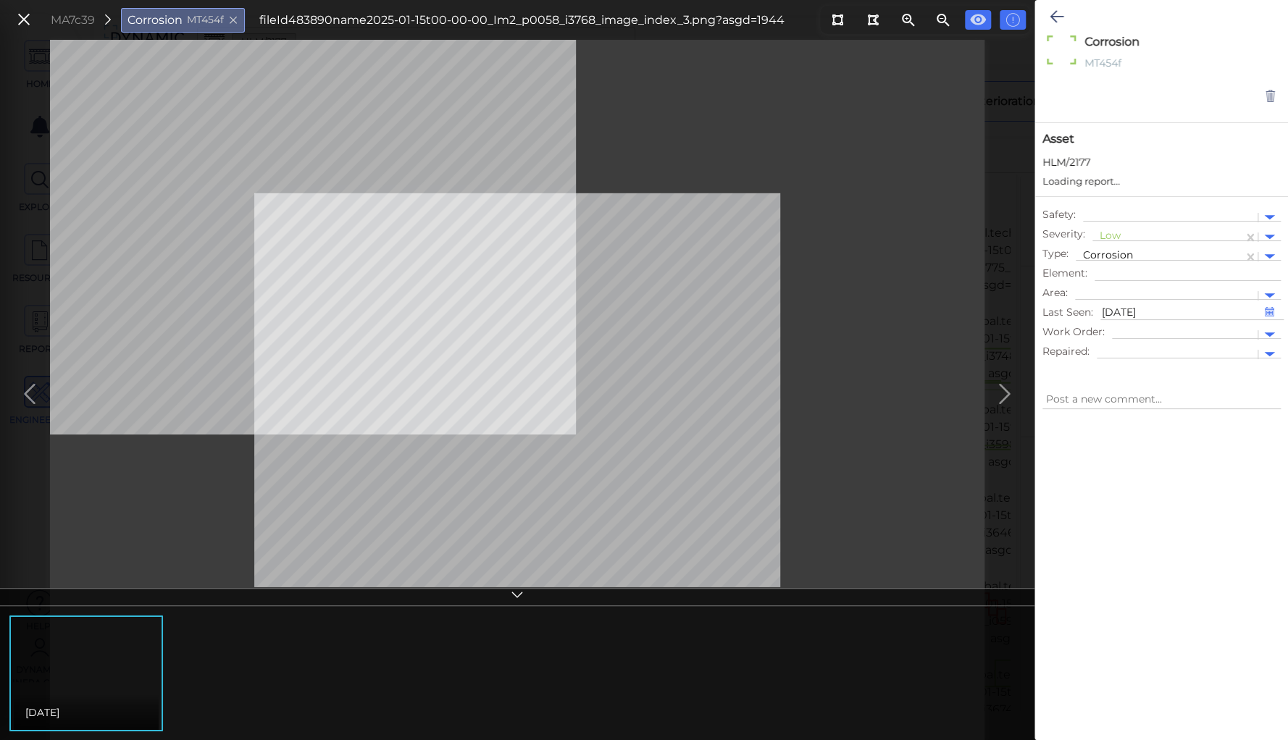
type textarea "x"
click at [1111, 231] on div at bounding box center [1168, 237] width 136 height 15
click at [1114, 306] on div "Moderate" at bounding box center [1131, 306] width 78 height 22
type textarea "x"
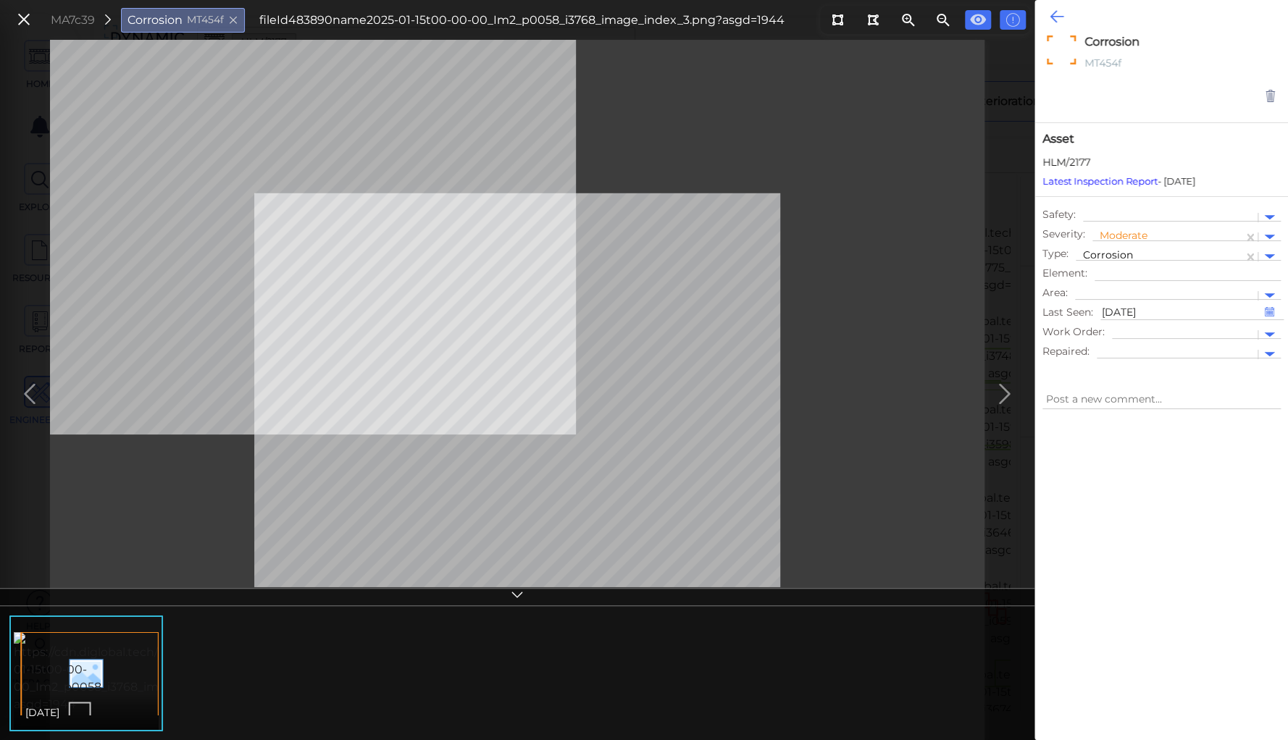
click at [1052, 17] on icon at bounding box center [1057, 16] width 14 height 17
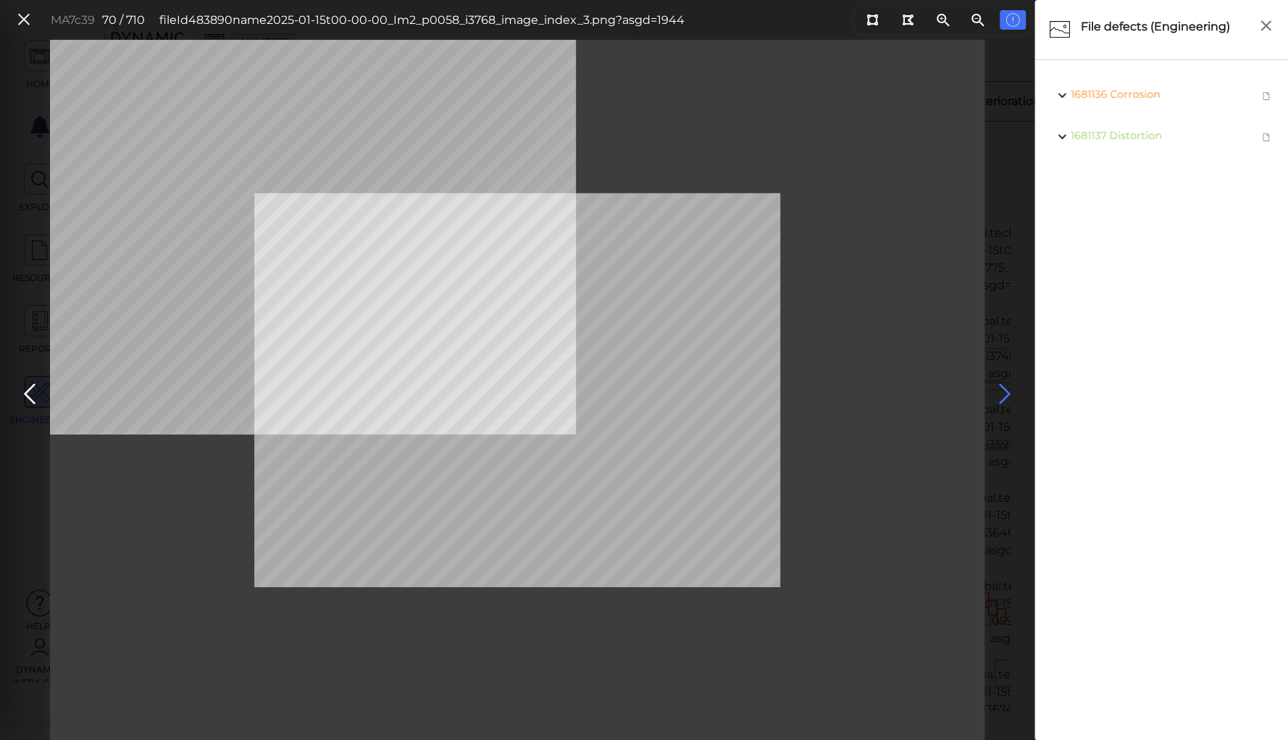
click at [1003, 396] on icon at bounding box center [1004, 394] width 23 height 28
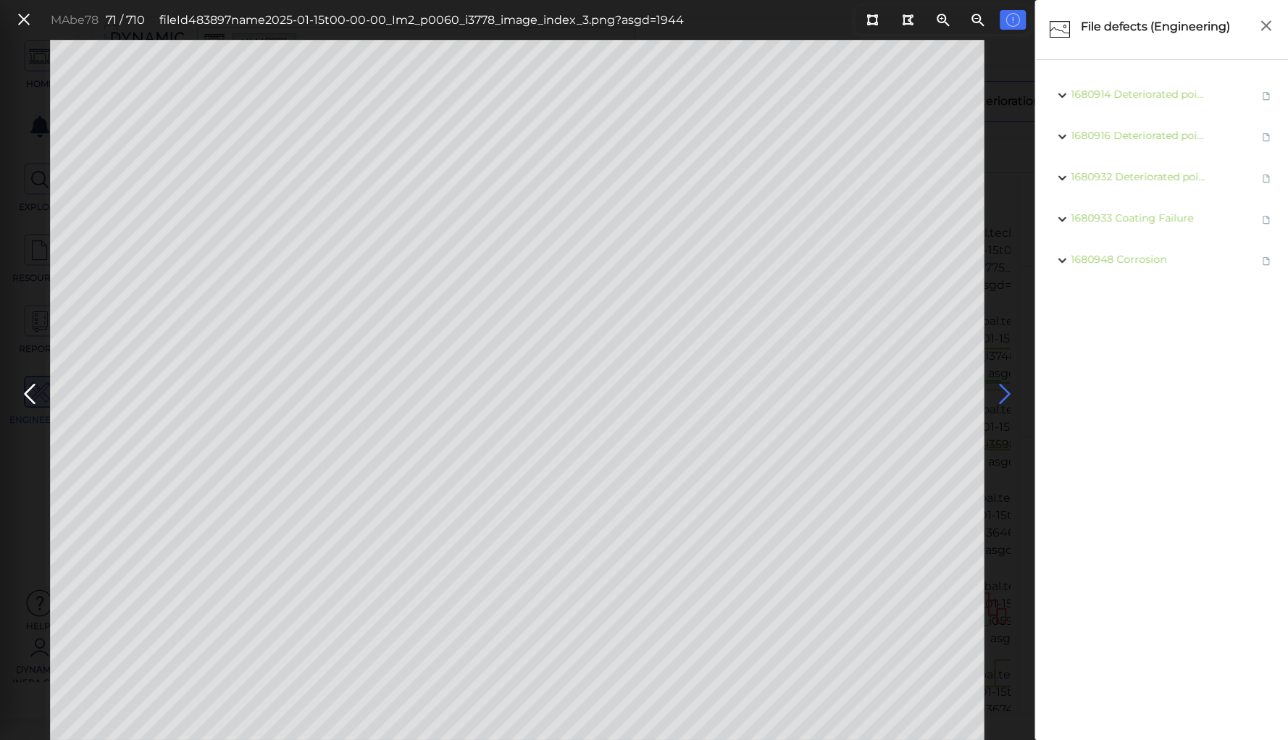
click at [1003, 396] on icon at bounding box center [1004, 394] width 23 height 28
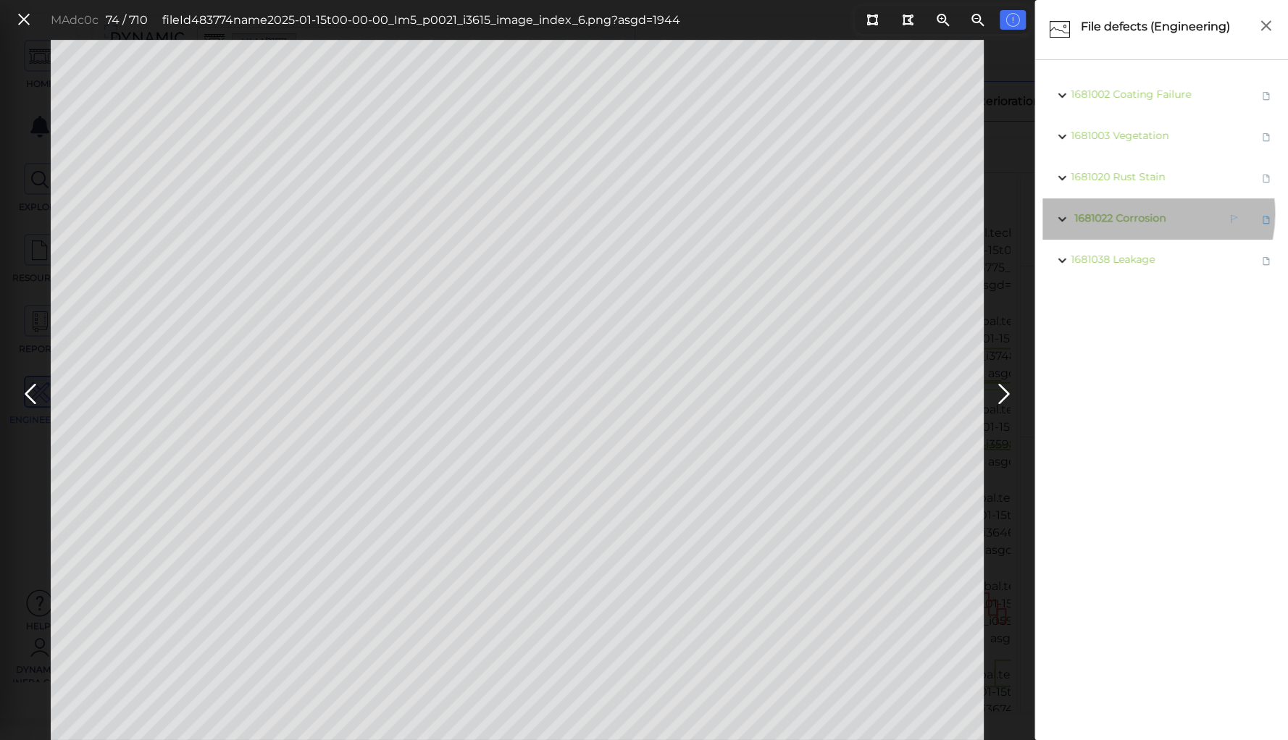
click at [1145, 214] on span "Corrosion" at bounding box center [1141, 218] width 50 height 13
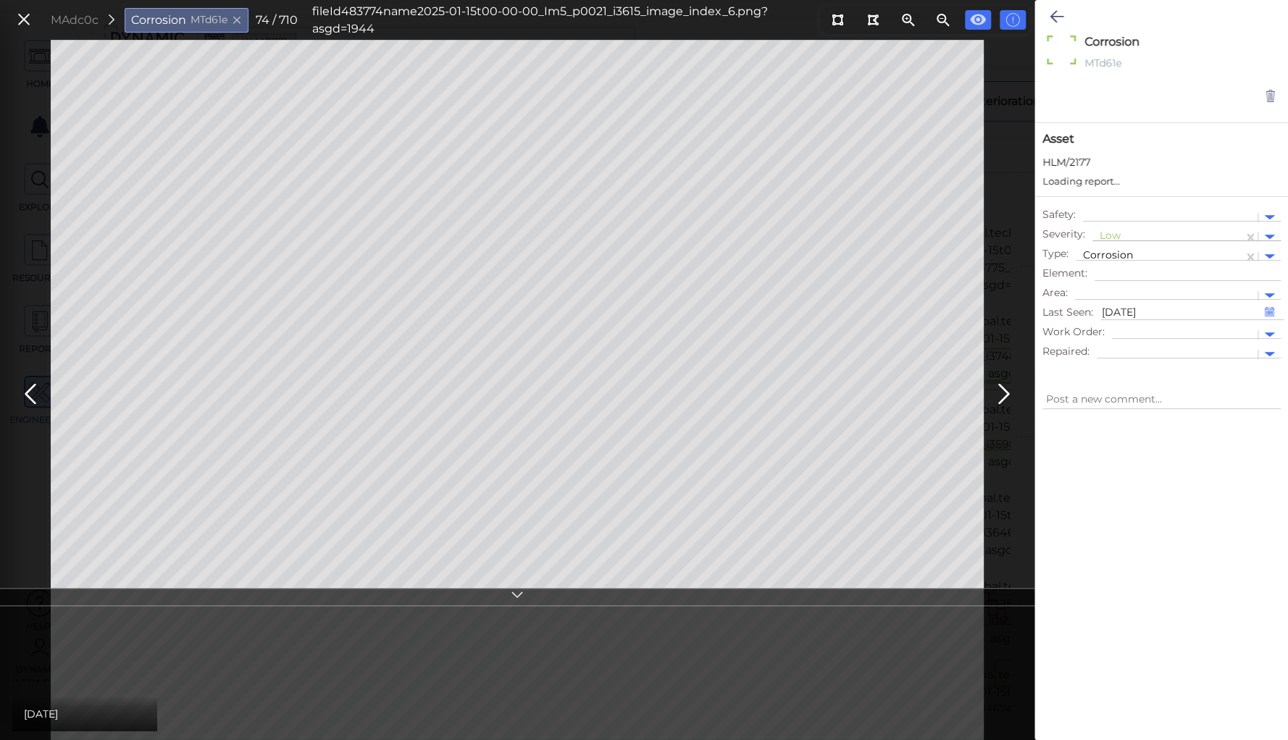
type textarea "x"
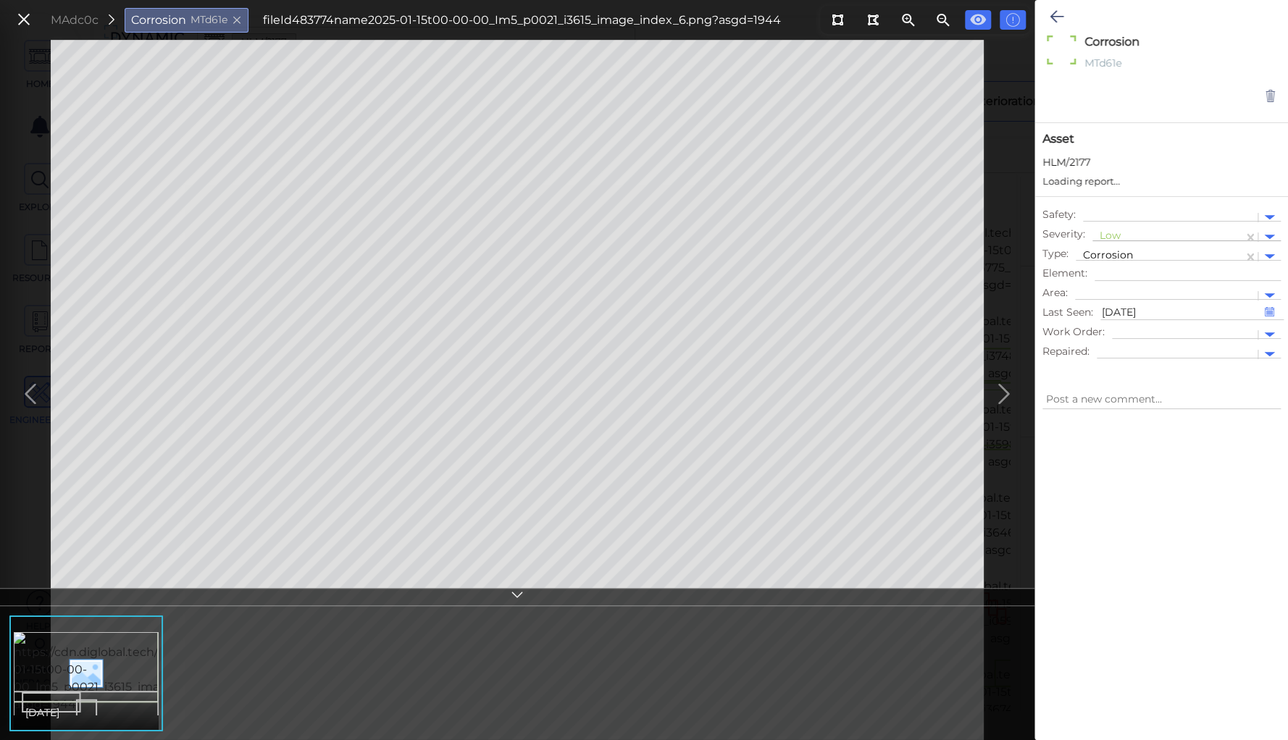
type textarea "x"
click at [1108, 230] on div at bounding box center [1168, 237] width 136 height 15
click at [1113, 301] on div "Moderate" at bounding box center [1131, 306] width 78 height 22
type textarea "x"
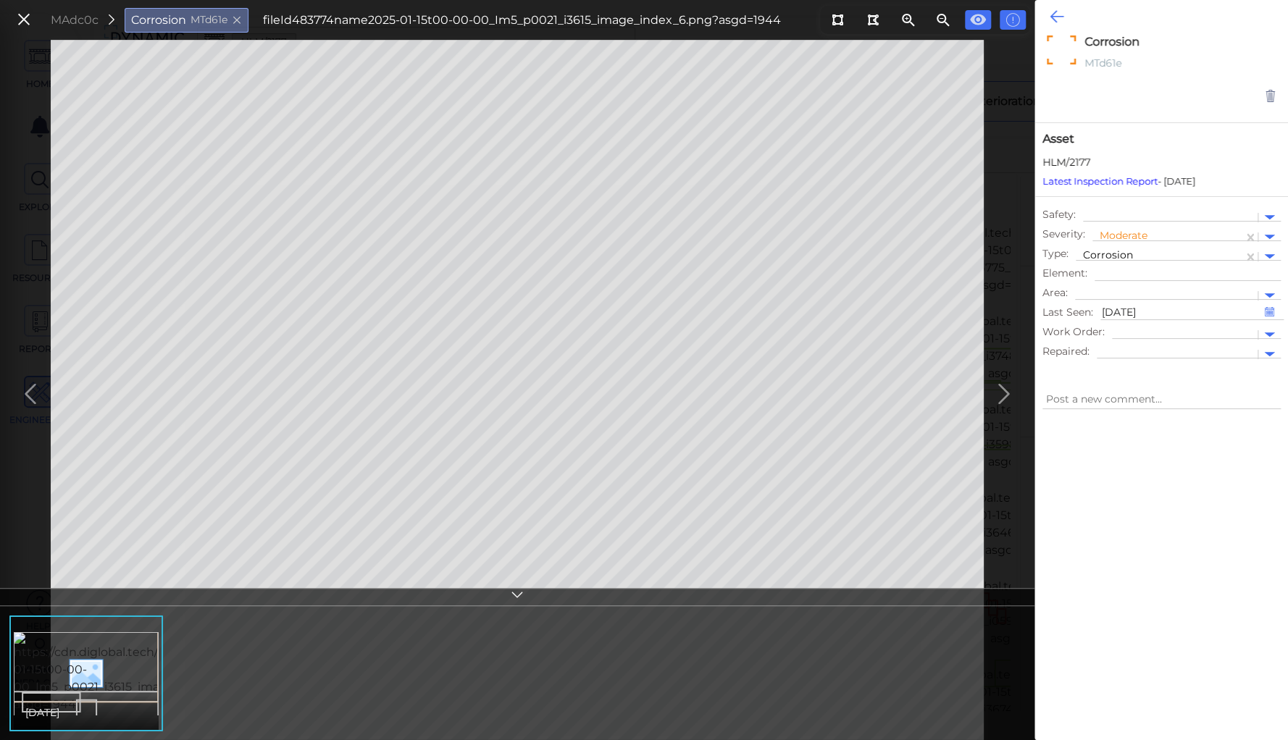
click at [1050, 17] on icon at bounding box center [1057, 16] width 14 height 17
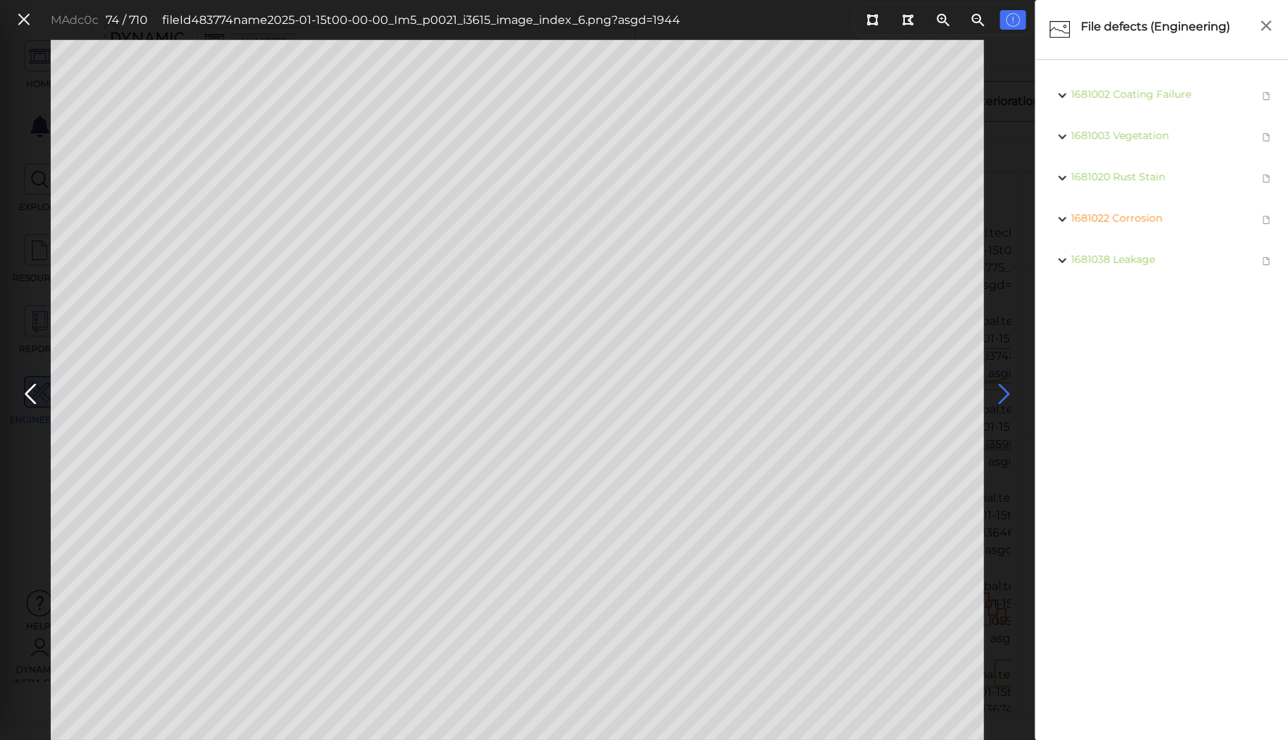
click at [1005, 398] on icon at bounding box center [1004, 394] width 23 height 28
click at [1003, 387] on icon at bounding box center [1004, 394] width 23 height 28
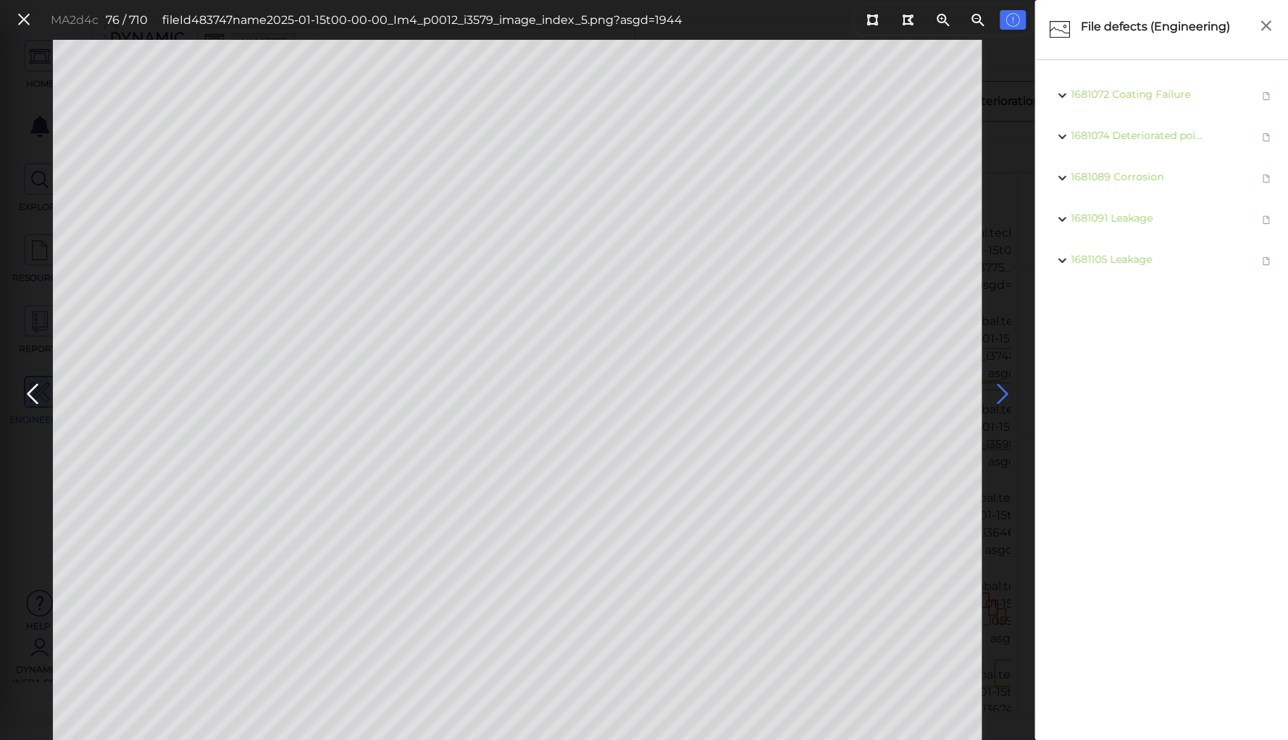
click at [1003, 387] on icon at bounding box center [1001, 394] width 23 height 28
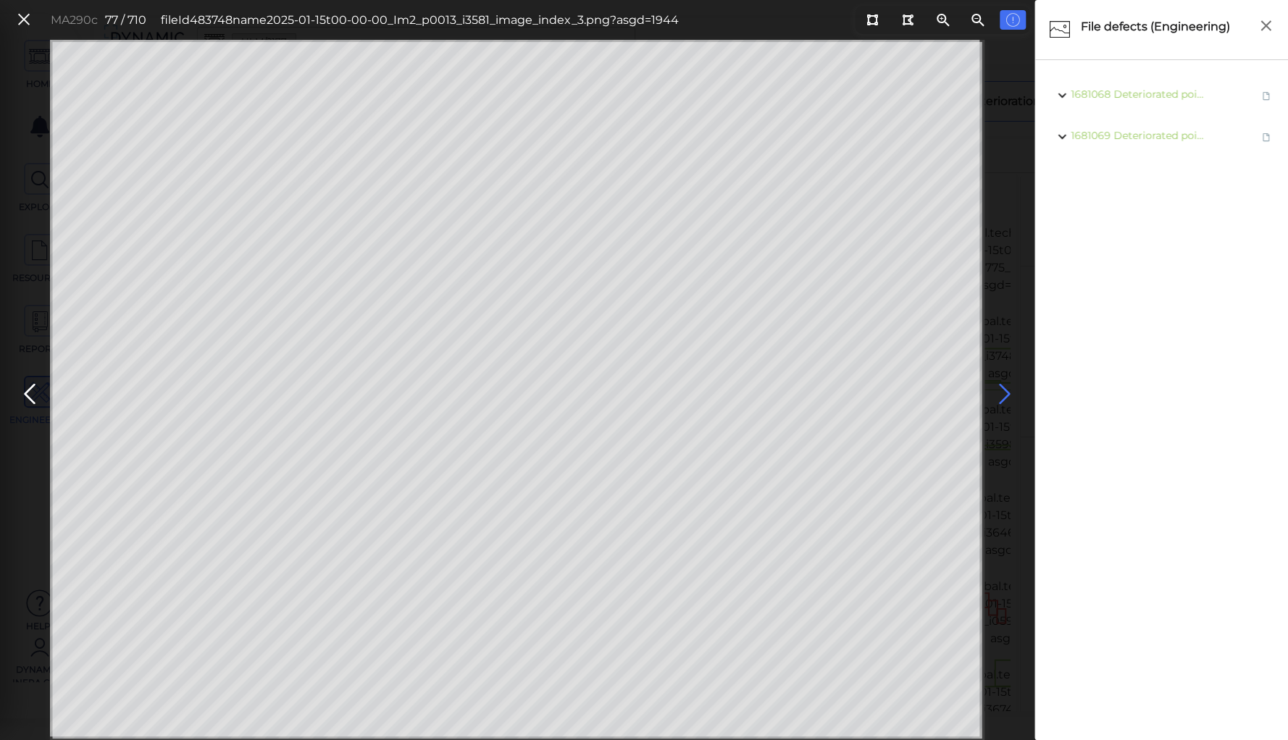
click at [1003, 387] on icon at bounding box center [1004, 394] width 23 height 28
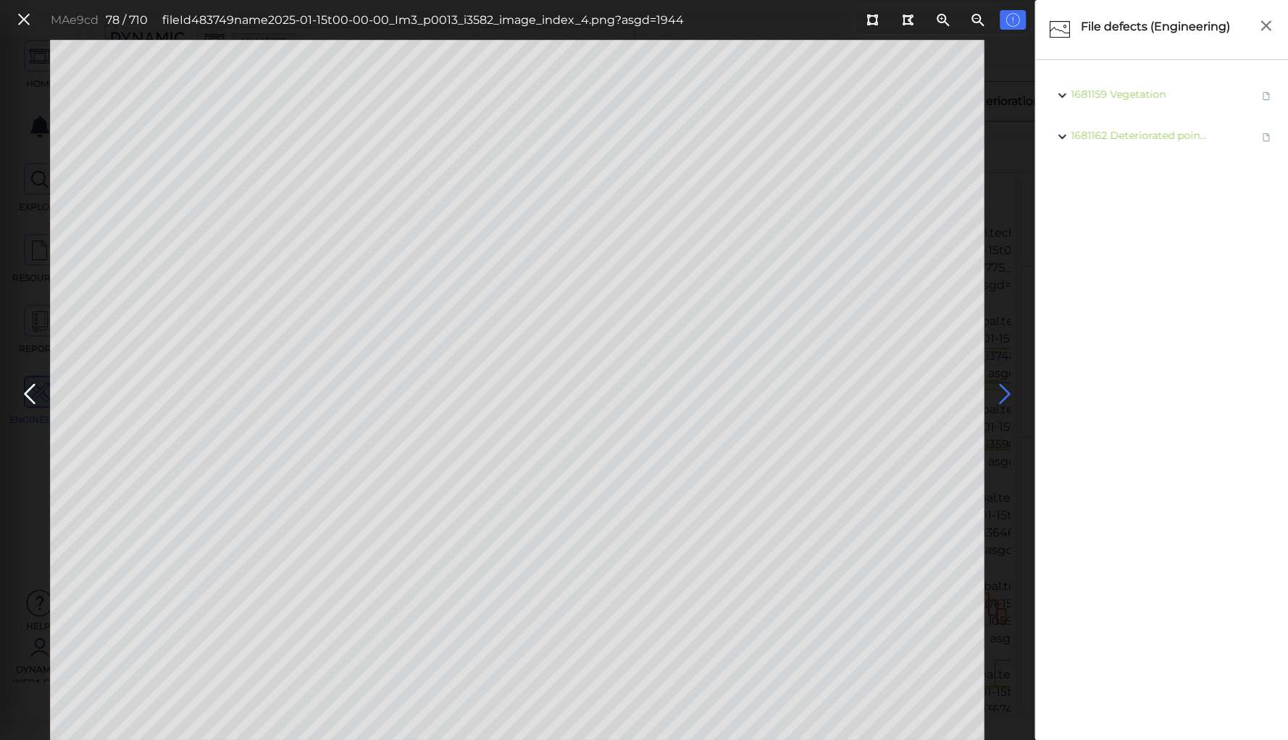
click at [1003, 387] on icon at bounding box center [1004, 394] width 23 height 28
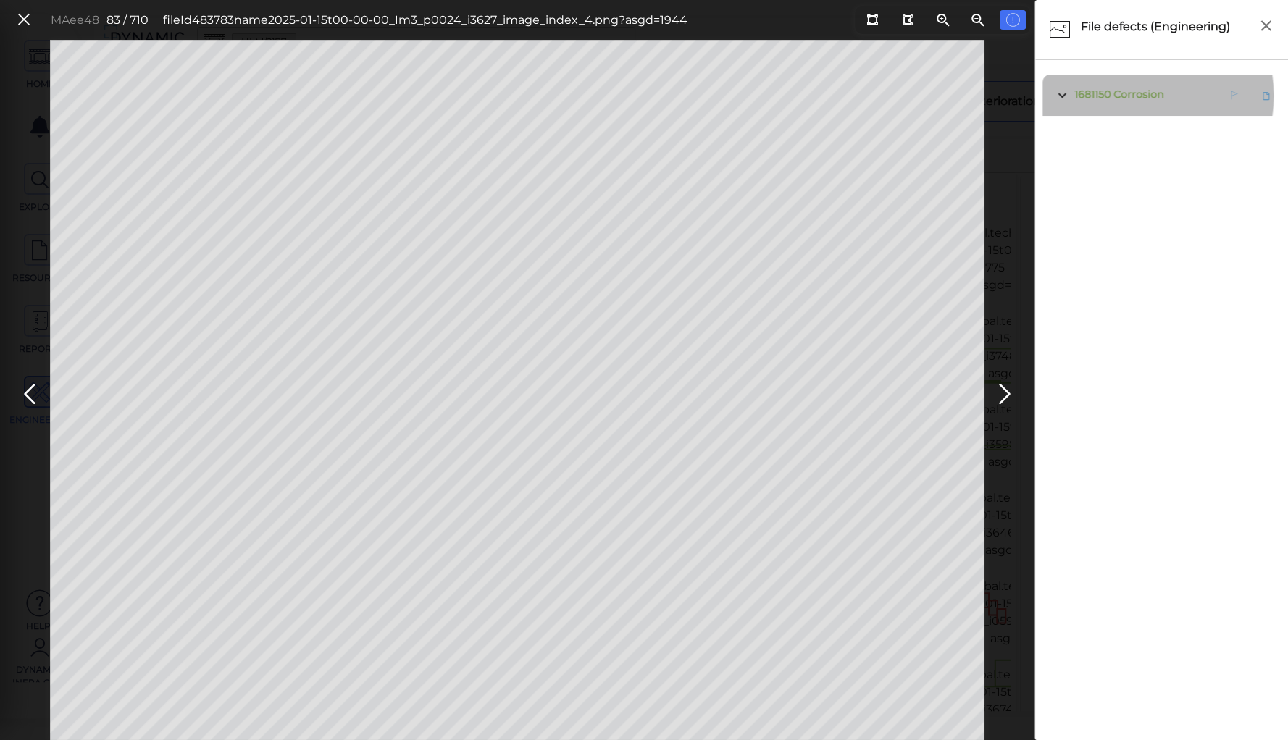
click at [1130, 96] on span "Corrosion" at bounding box center [1139, 94] width 50 height 13
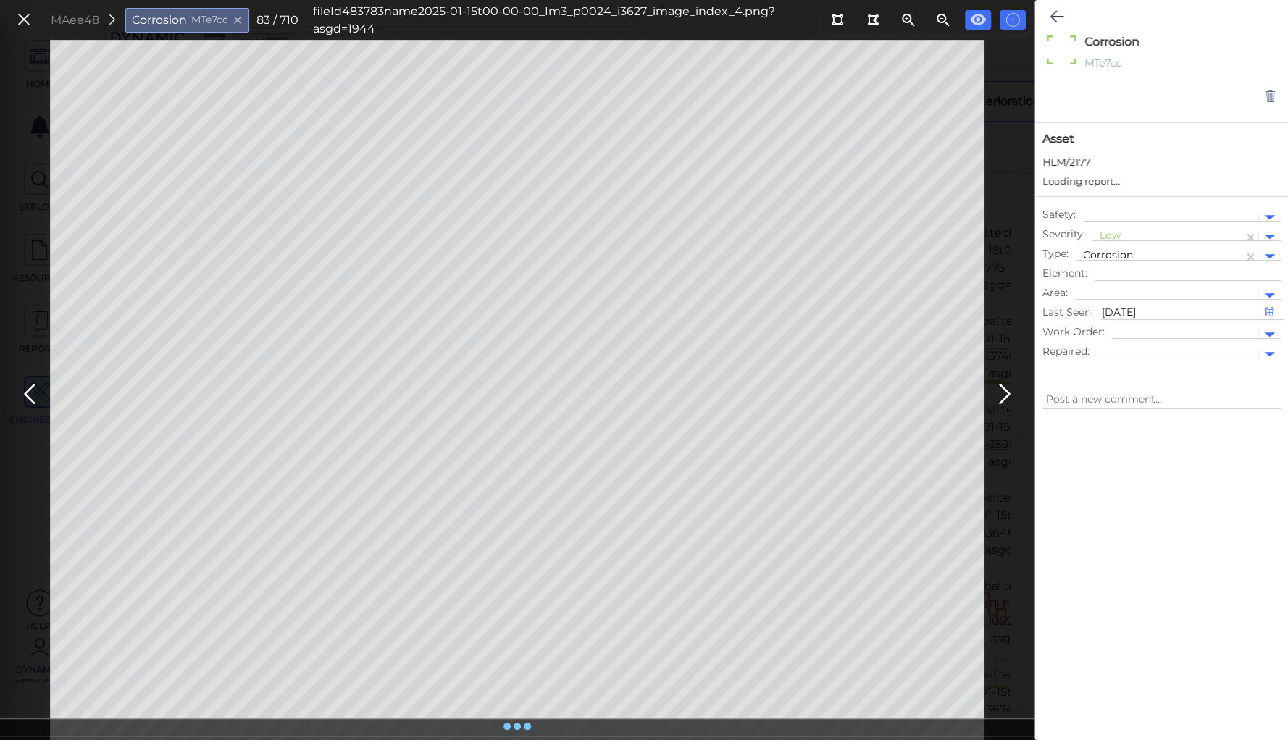
type textarea "x"
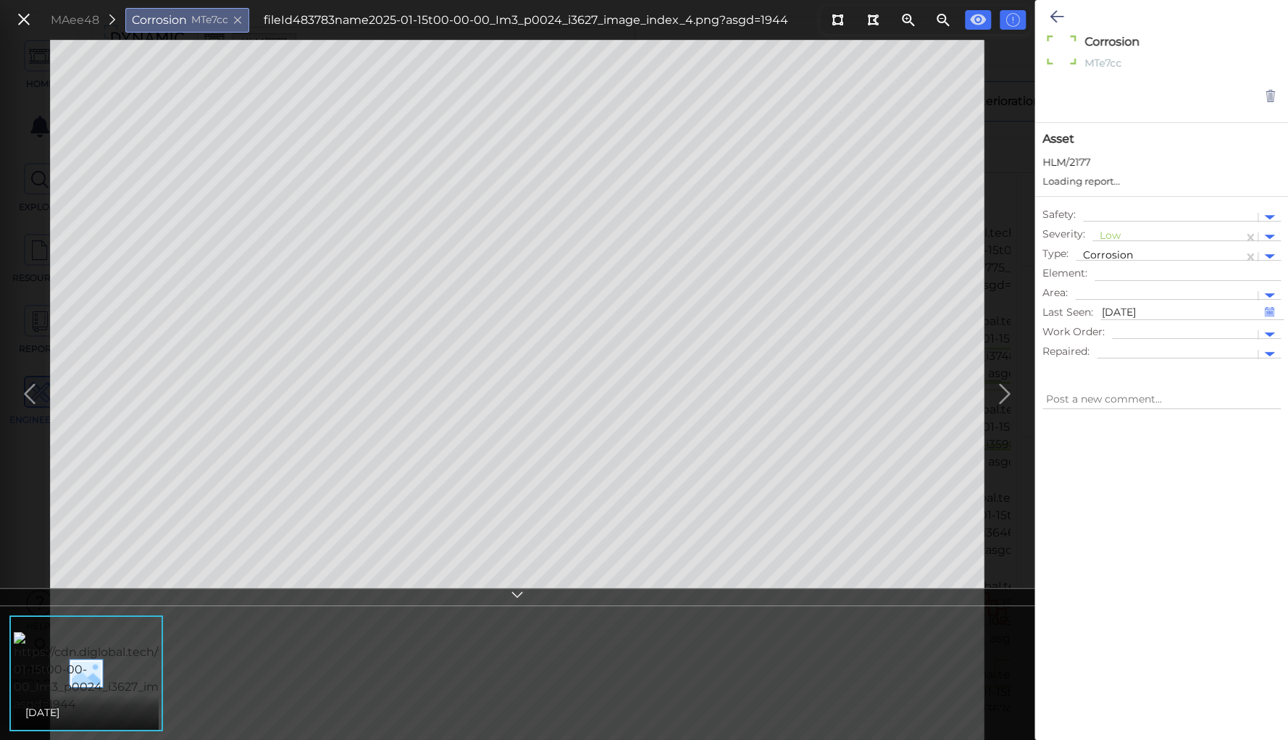
type textarea "x"
click at [1111, 232] on div at bounding box center [1168, 237] width 136 height 15
click at [1111, 308] on div "Moderate" at bounding box center [1131, 306] width 78 height 22
type textarea "x"
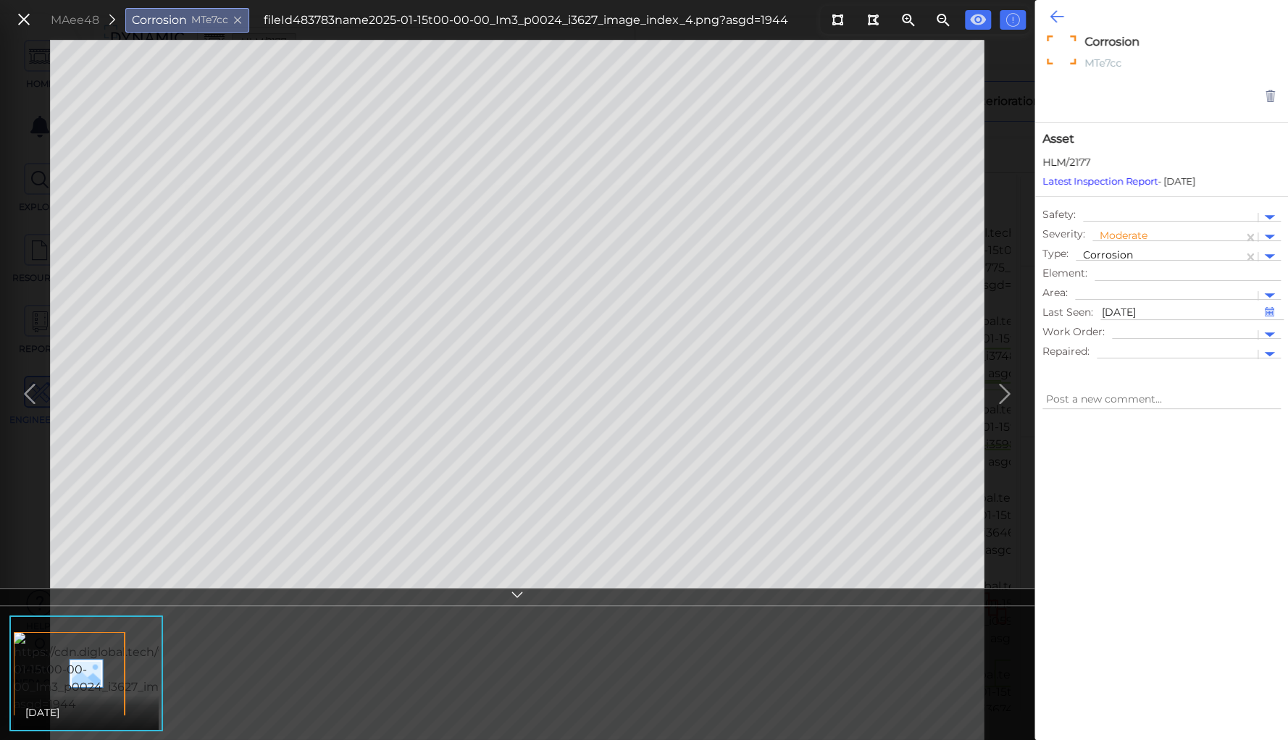
click at [1058, 19] on icon at bounding box center [1057, 16] width 14 height 17
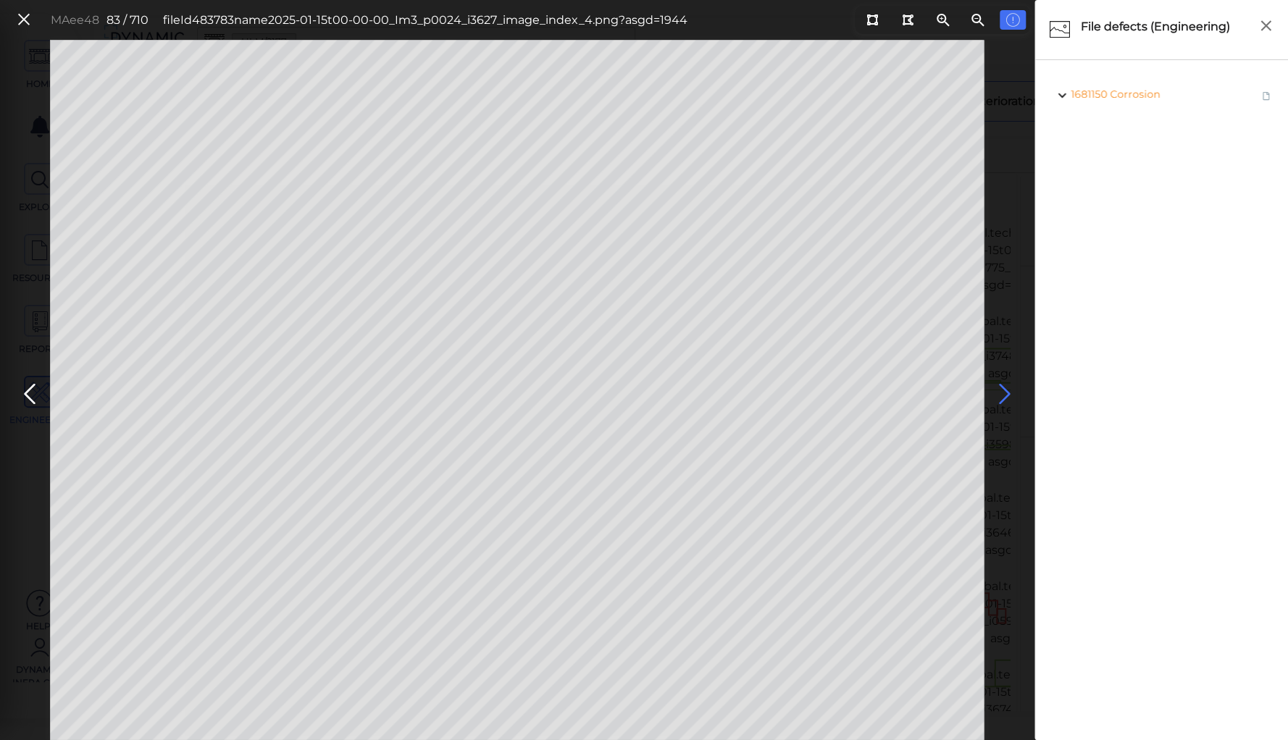
click at [1002, 388] on icon at bounding box center [1004, 394] width 23 height 28
click at [1127, 142] on span "1681242 Corrosion" at bounding box center [1118, 137] width 95 height 18
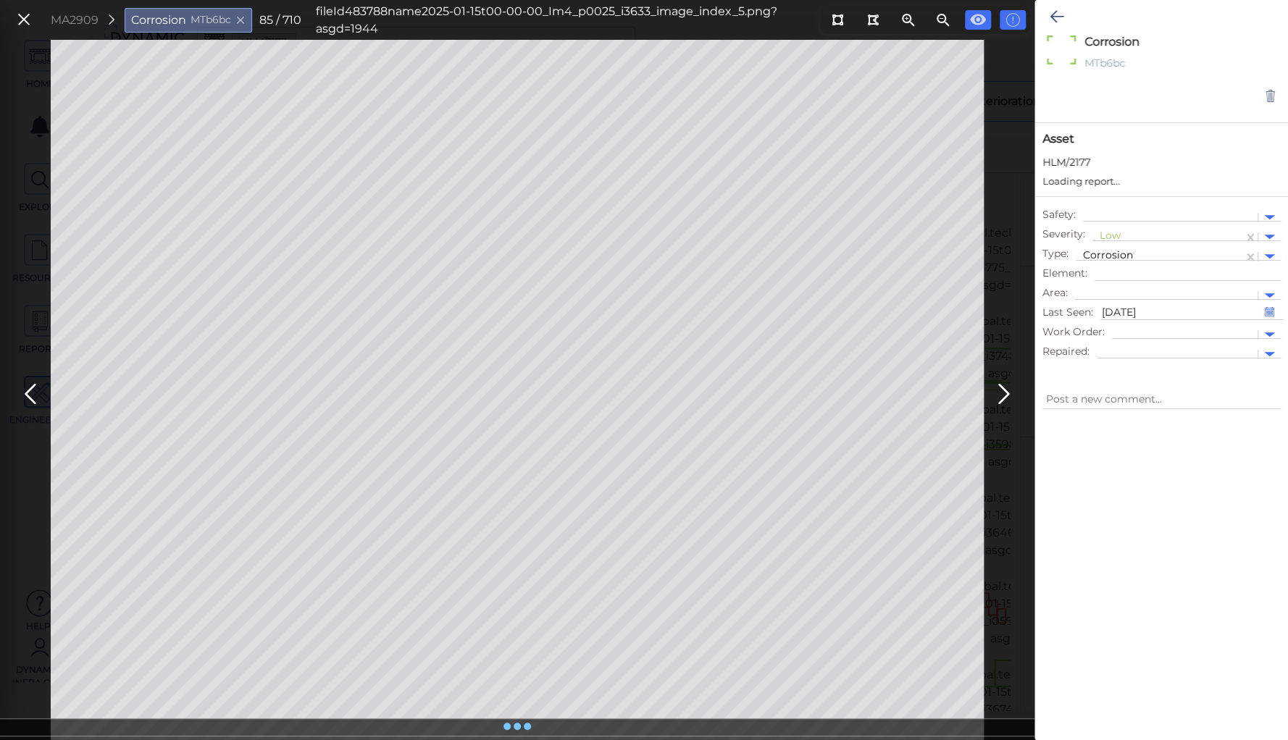
type textarea "x"
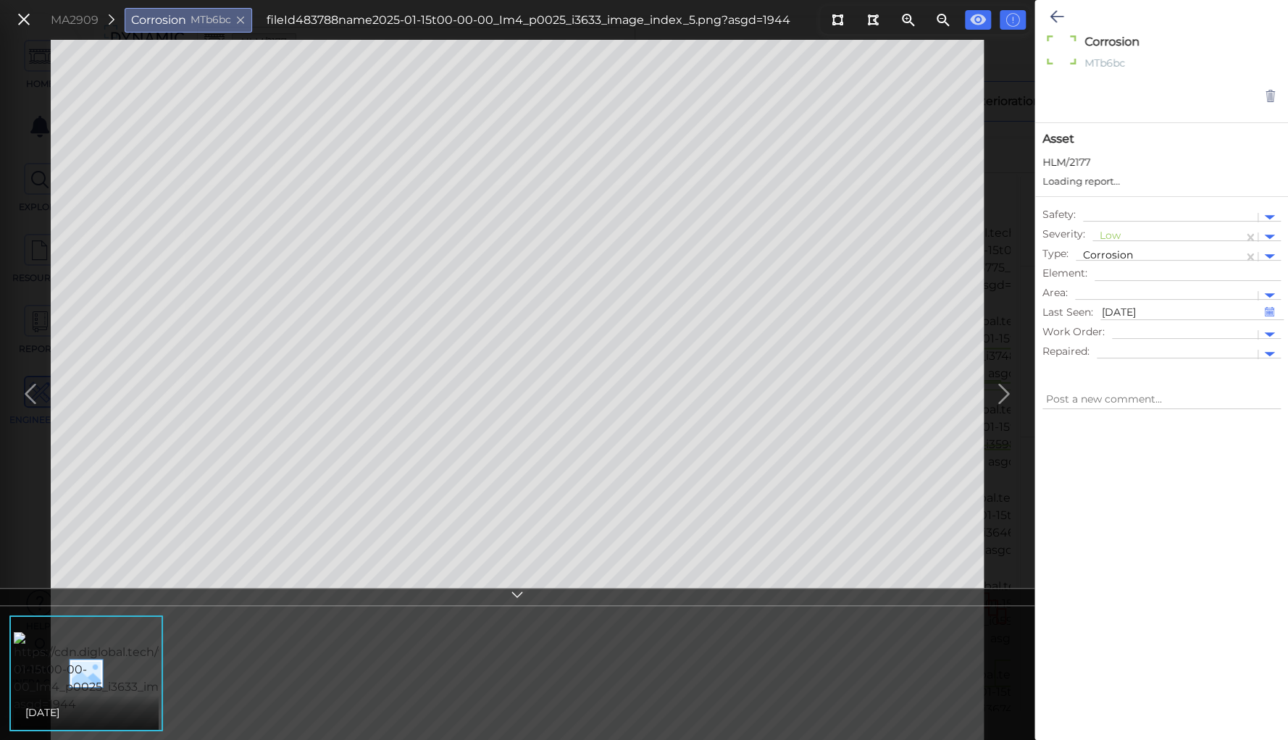
type textarea "x"
click at [1110, 232] on div at bounding box center [1168, 237] width 136 height 15
click at [1116, 304] on div "Moderate" at bounding box center [1131, 306] width 78 height 22
type textarea "x"
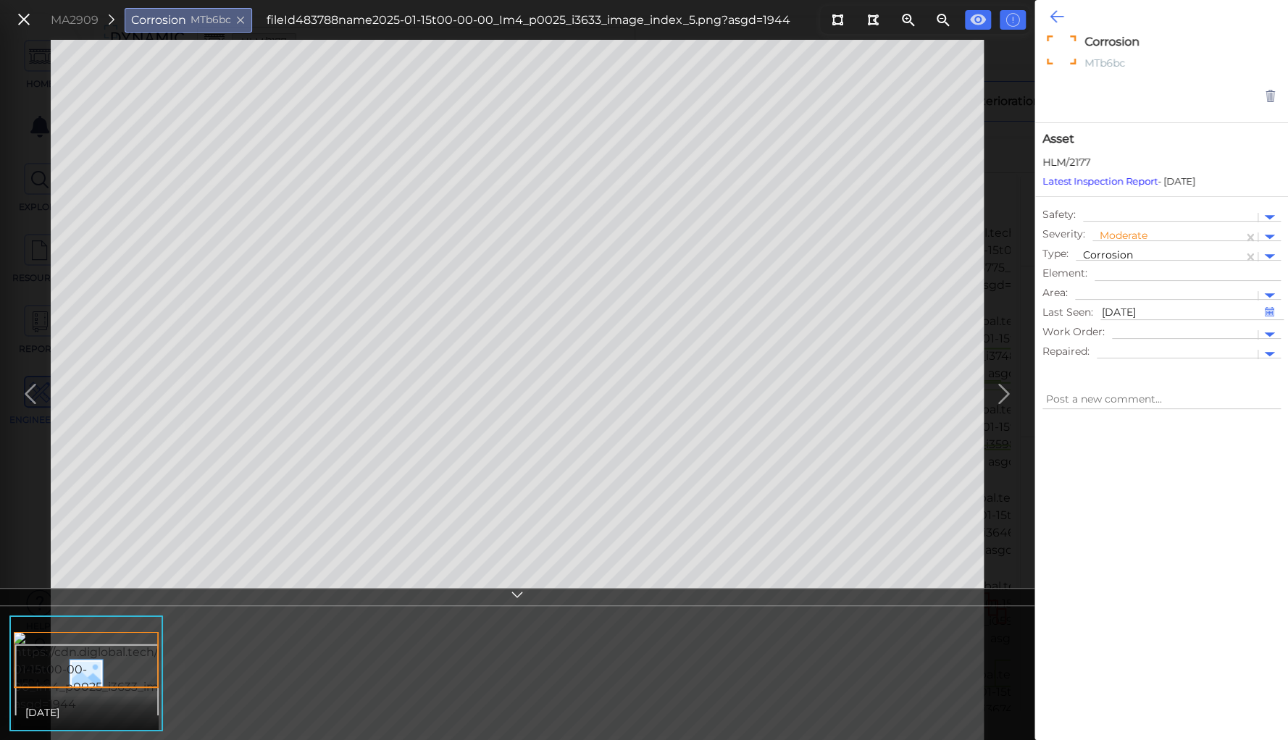
click at [1055, 17] on icon at bounding box center [1057, 16] width 14 height 17
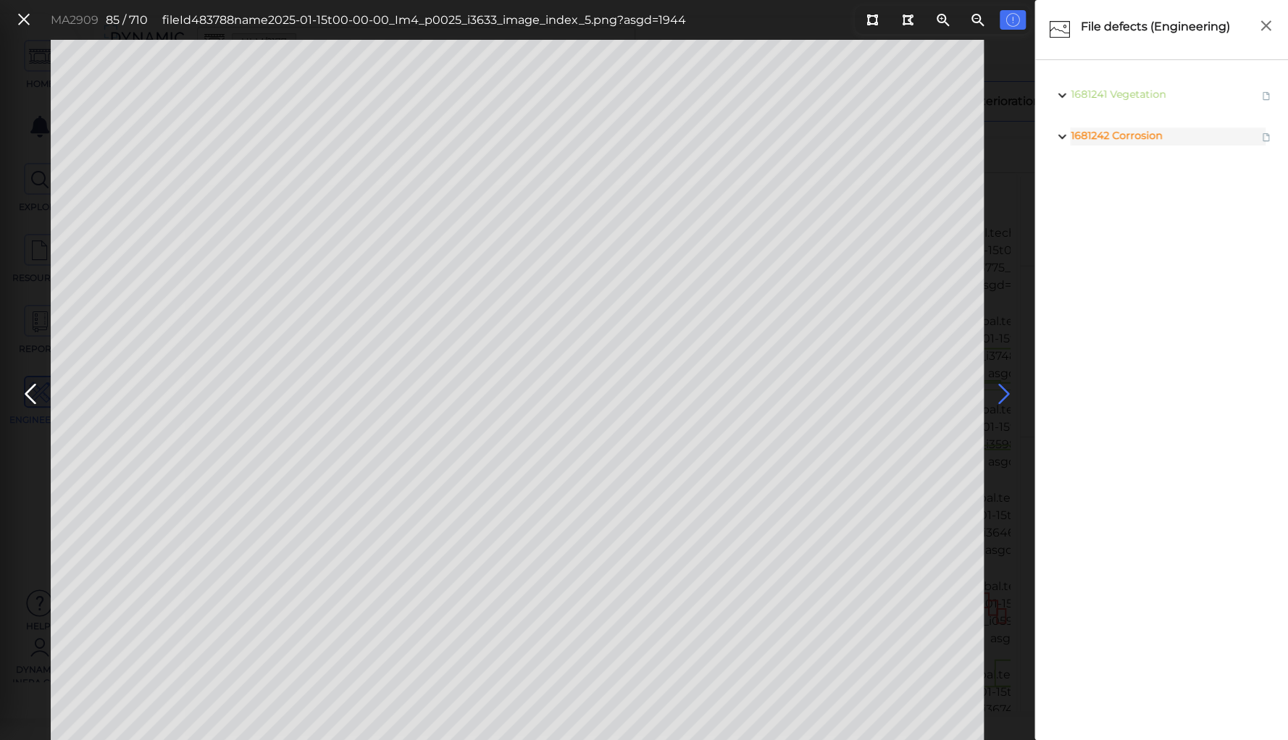
click at [1000, 387] on icon at bounding box center [1004, 394] width 23 height 28
click at [1000, 388] on icon at bounding box center [1004, 394] width 23 height 28
click at [1139, 93] on span "Corrosion" at bounding box center [1141, 94] width 50 height 13
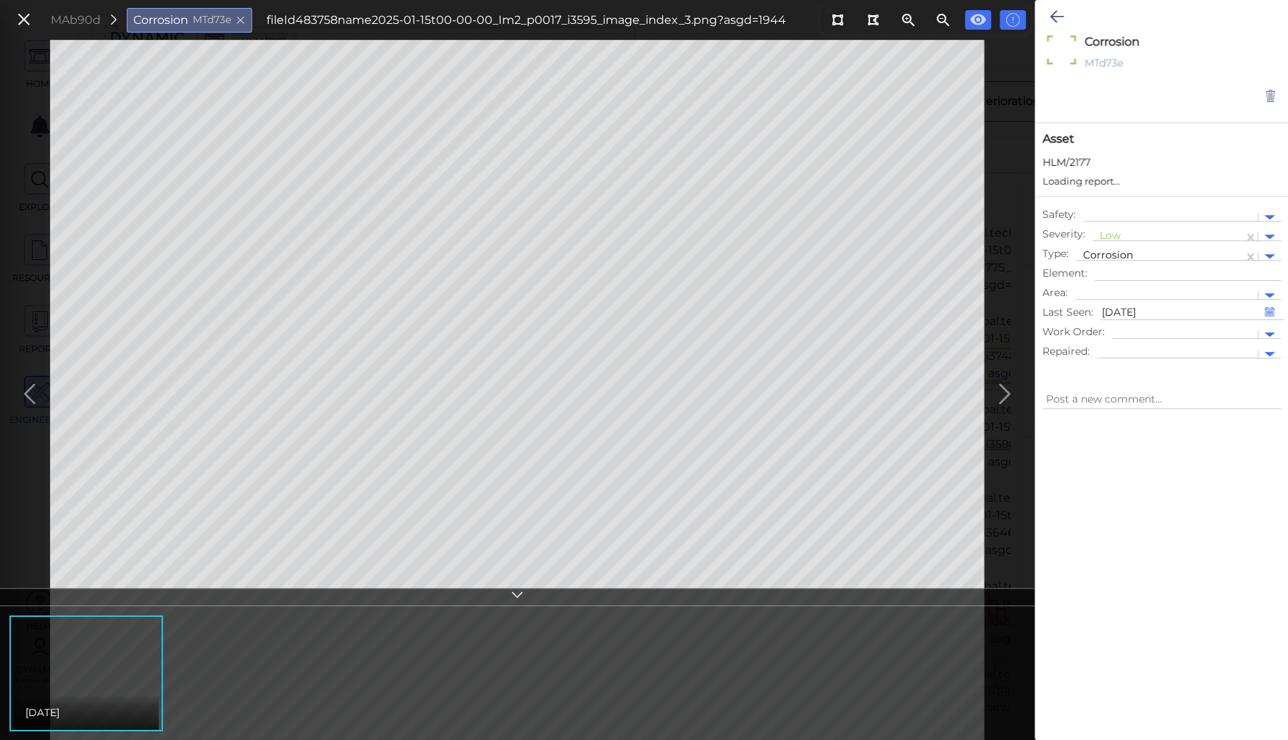
type textarea "x"
click at [1107, 233] on div at bounding box center [1168, 237] width 136 height 15
click at [1116, 301] on div "Moderate" at bounding box center [1131, 306] width 78 height 22
type textarea "x"
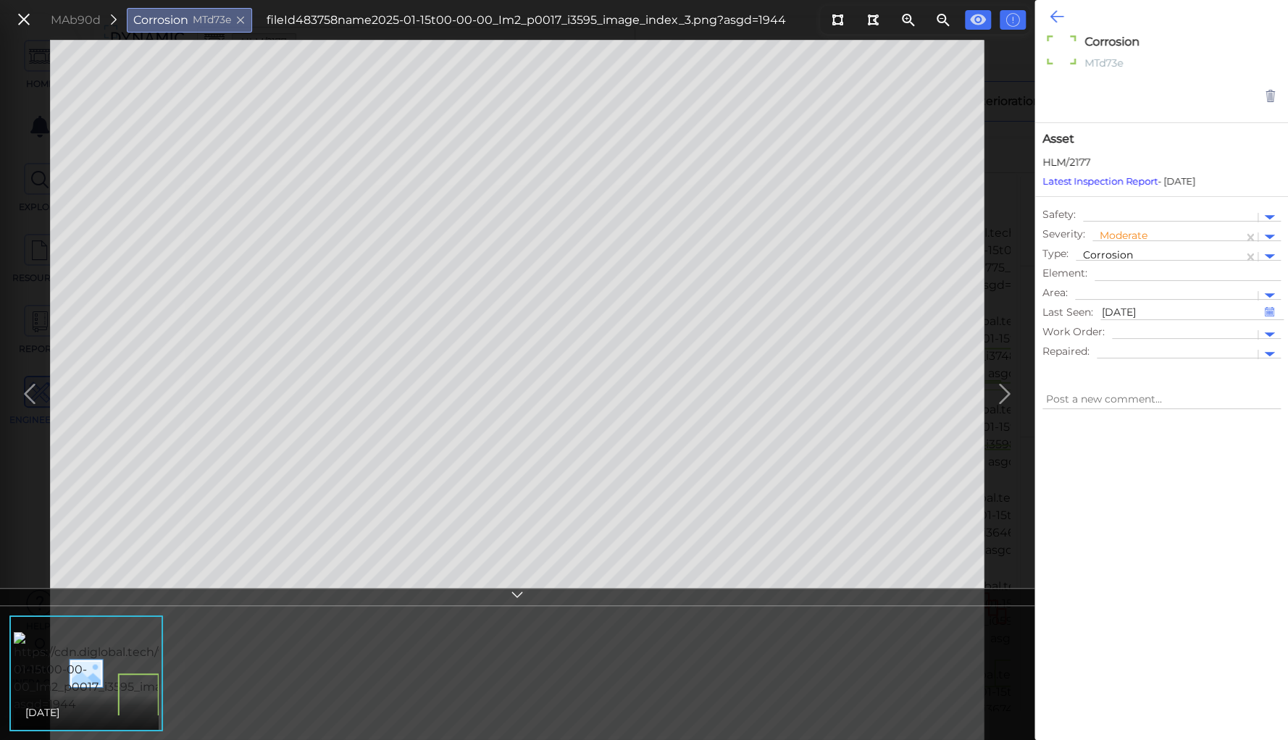
type textarea "x"
click at [1055, 12] on icon at bounding box center [1057, 16] width 14 height 17
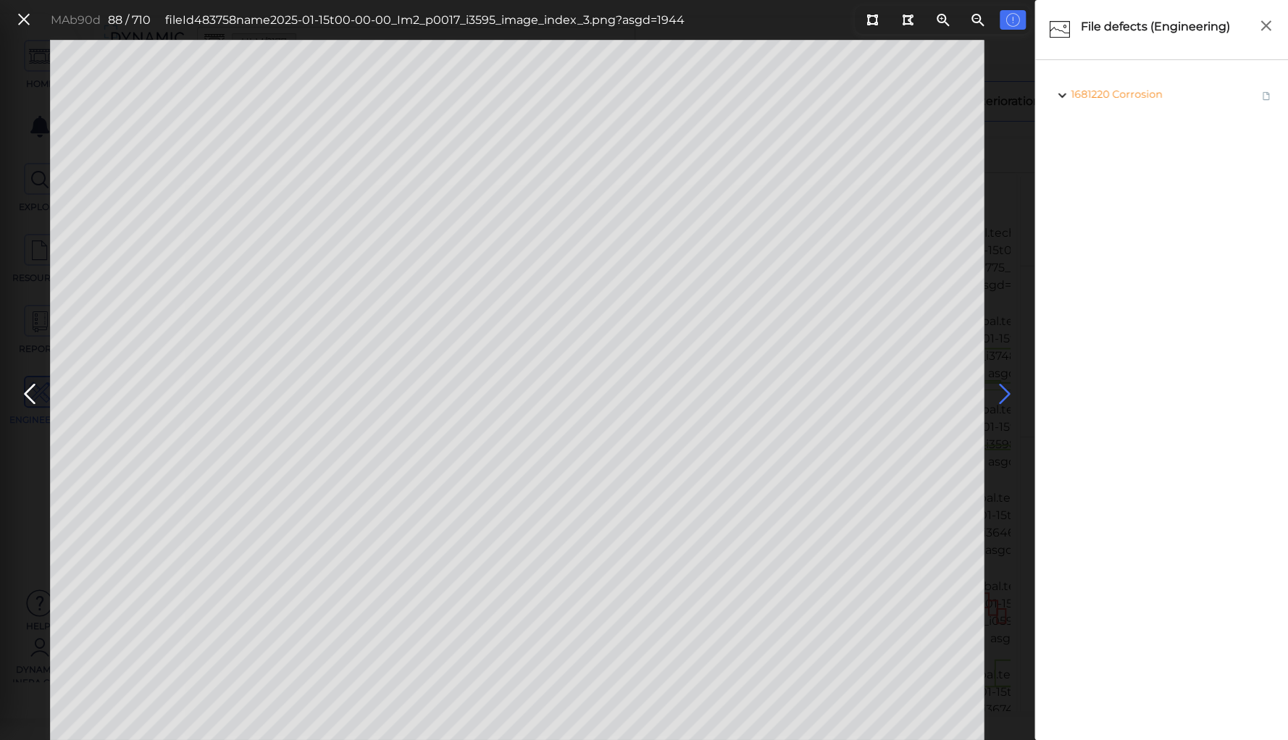
click at [1004, 389] on icon at bounding box center [1004, 394] width 23 height 28
click at [1129, 135] on span "Corrosion" at bounding box center [1141, 135] width 50 height 13
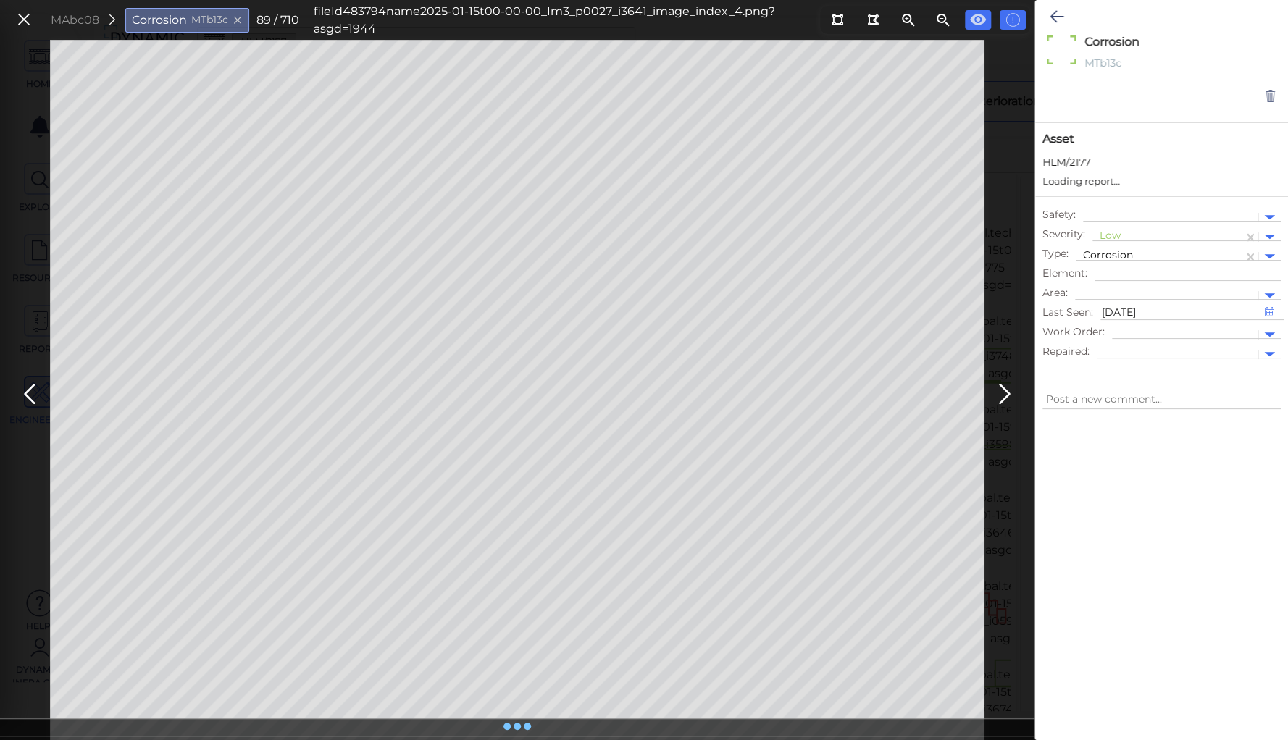
type textarea "x"
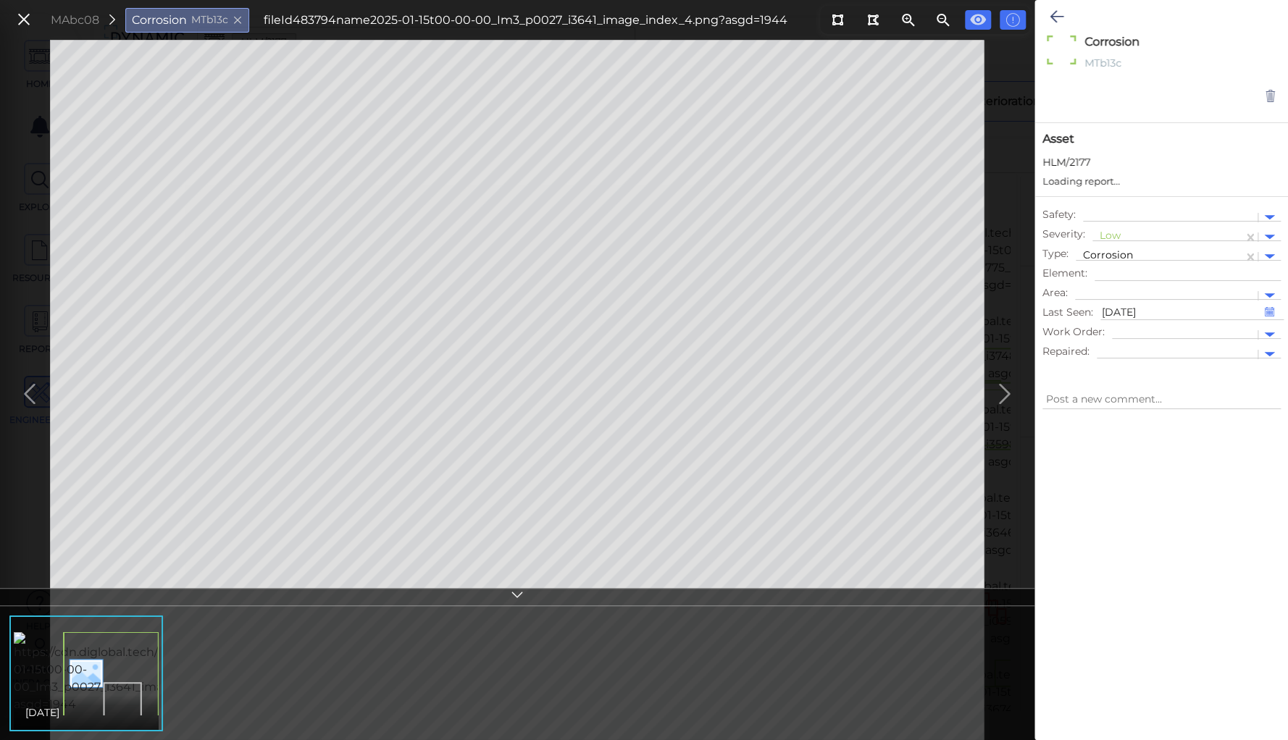
type textarea "x"
click at [1107, 235] on div at bounding box center [1168, 237] width 136 height 15
click at [1114, 304] on div "Moderate" at bounding box center [1131, 306] width 78 height 22
click at [1055, 14] on icon at bounding box center [1057, 16] width 14 height 17
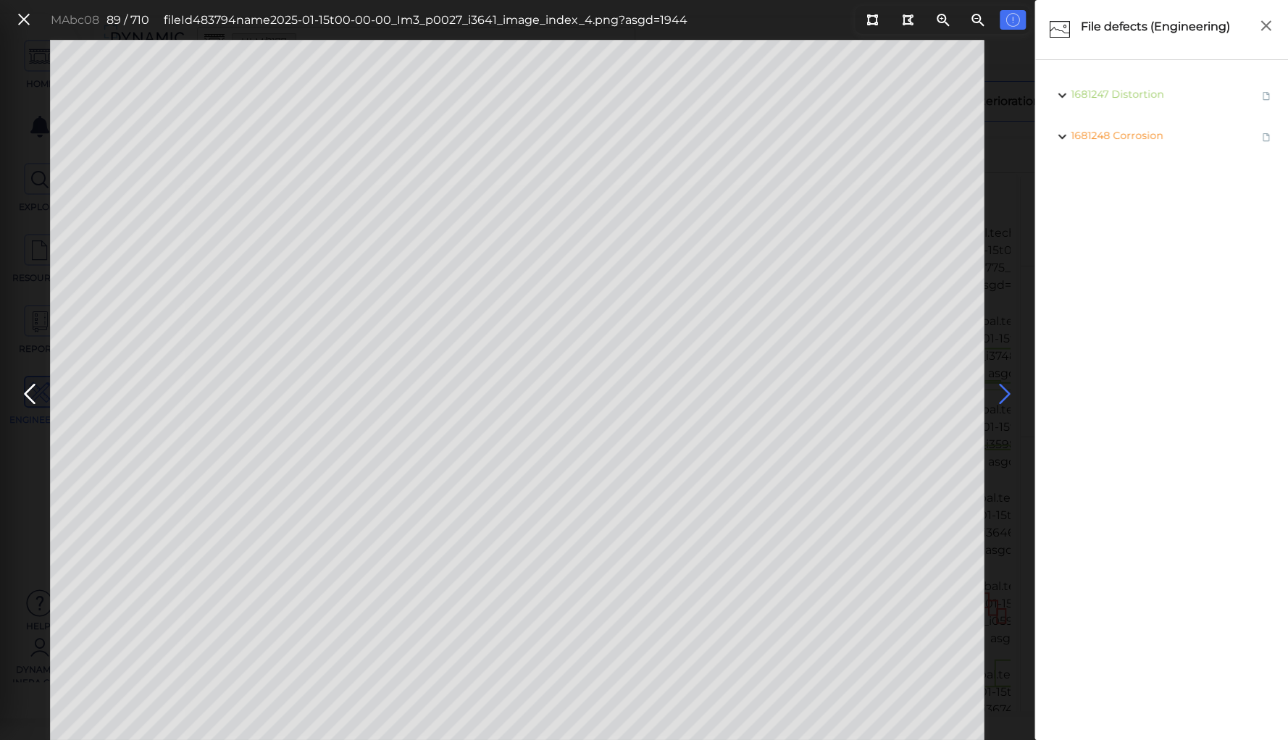
click at [1006, 394] on icon at bounding box center [1004, 394] width 23 height 28
click at [24, 19] on icon at bounding box center [24, 20] width 16 height 20
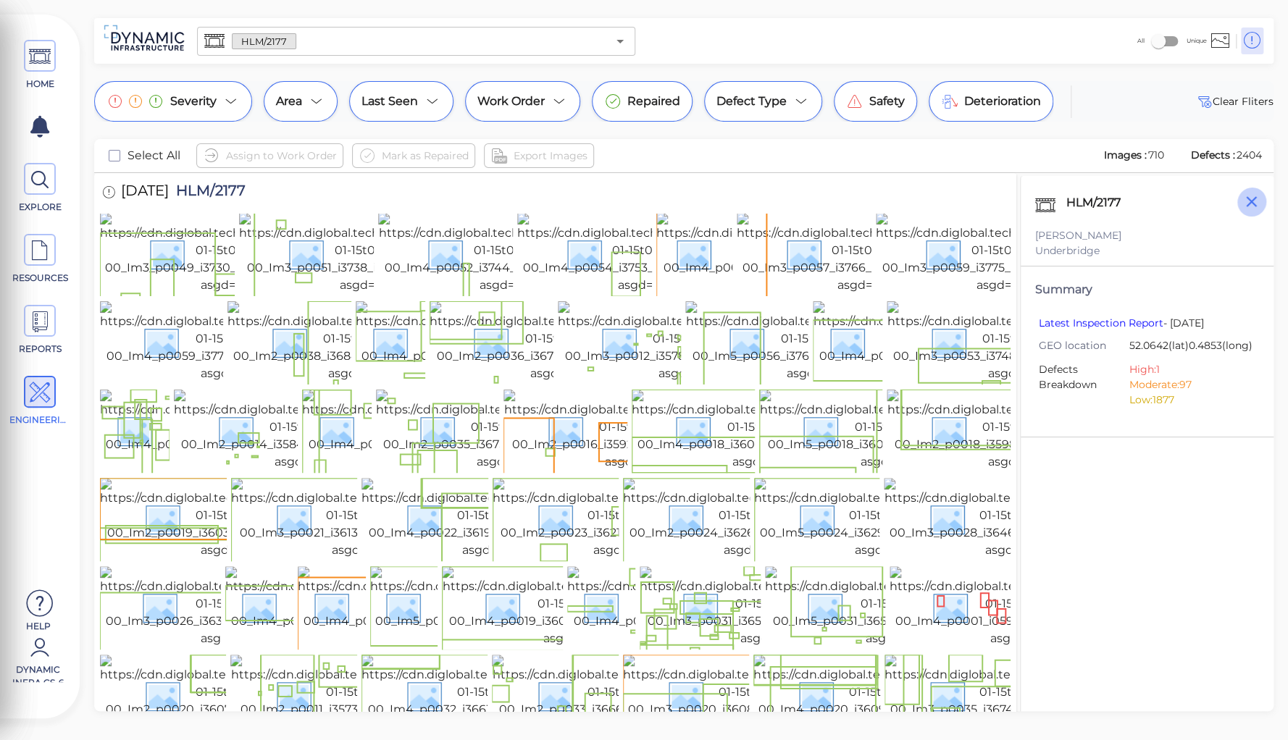
click at [1244, 199] on icon "button" at bounding box center [1251, 202] width 18 height 18
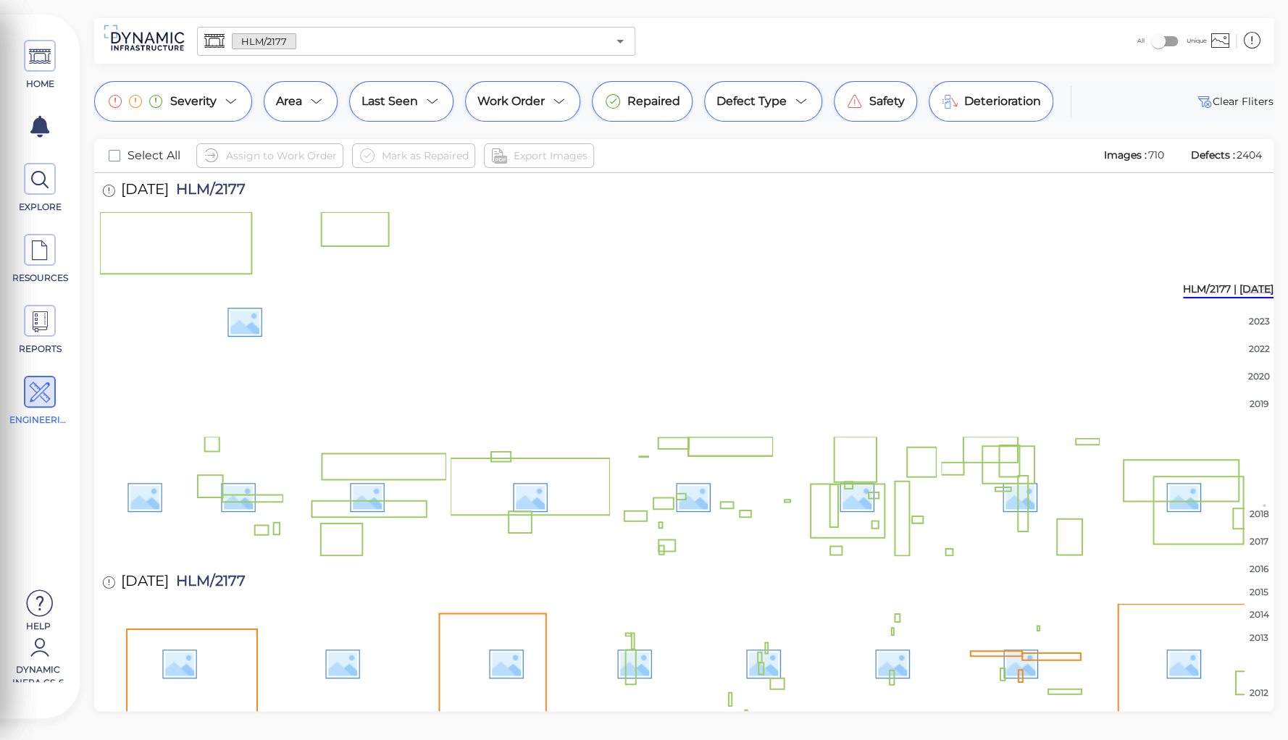
scroll to position [2933, 0]
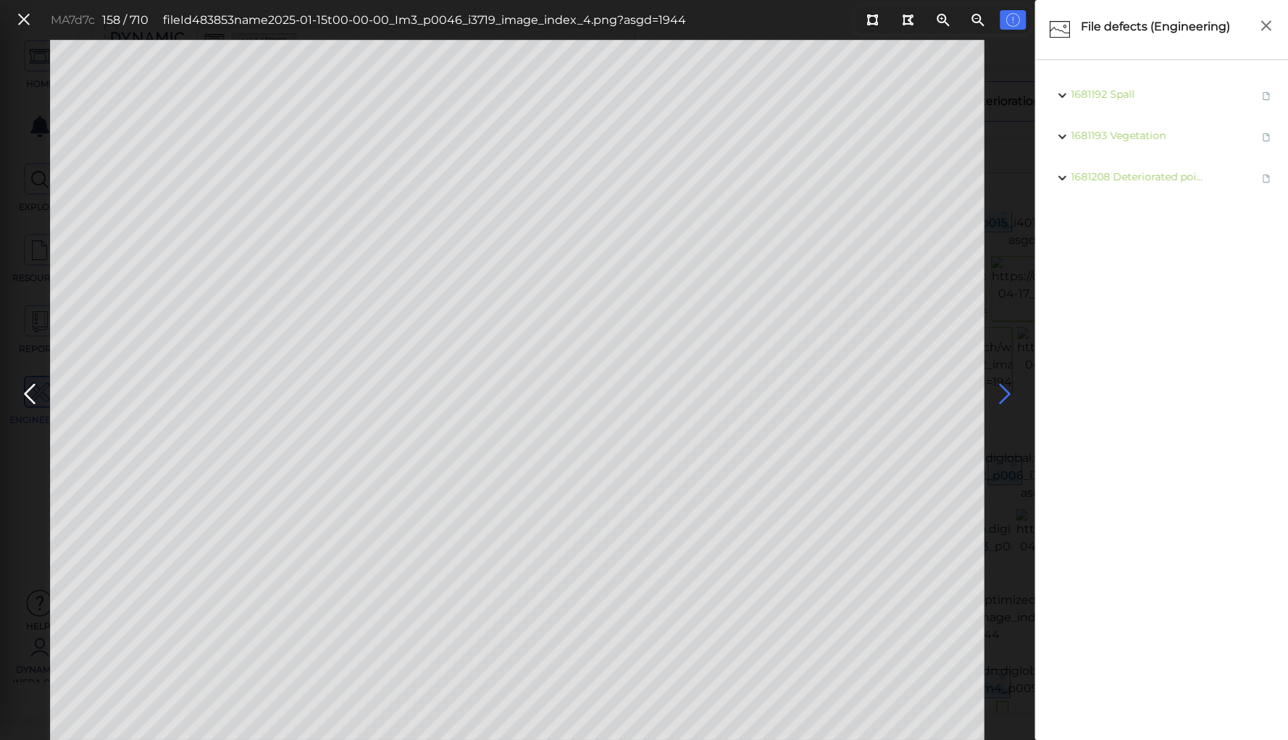
click at [1003, 391] on icon at bounding box center [1004, 394] width 23 height 28
click at [29, 17] on icon at bounding box center [24, 20] width 16 height 20
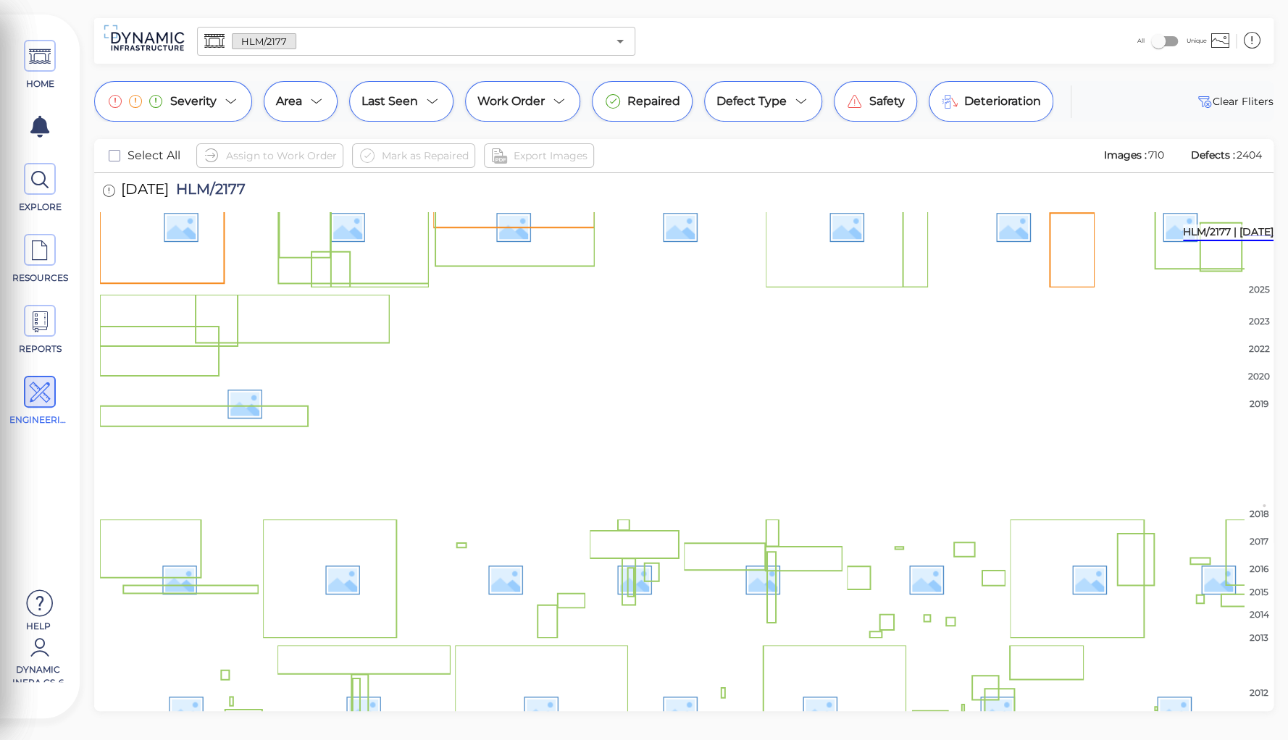
scroll to position [1539, 0]
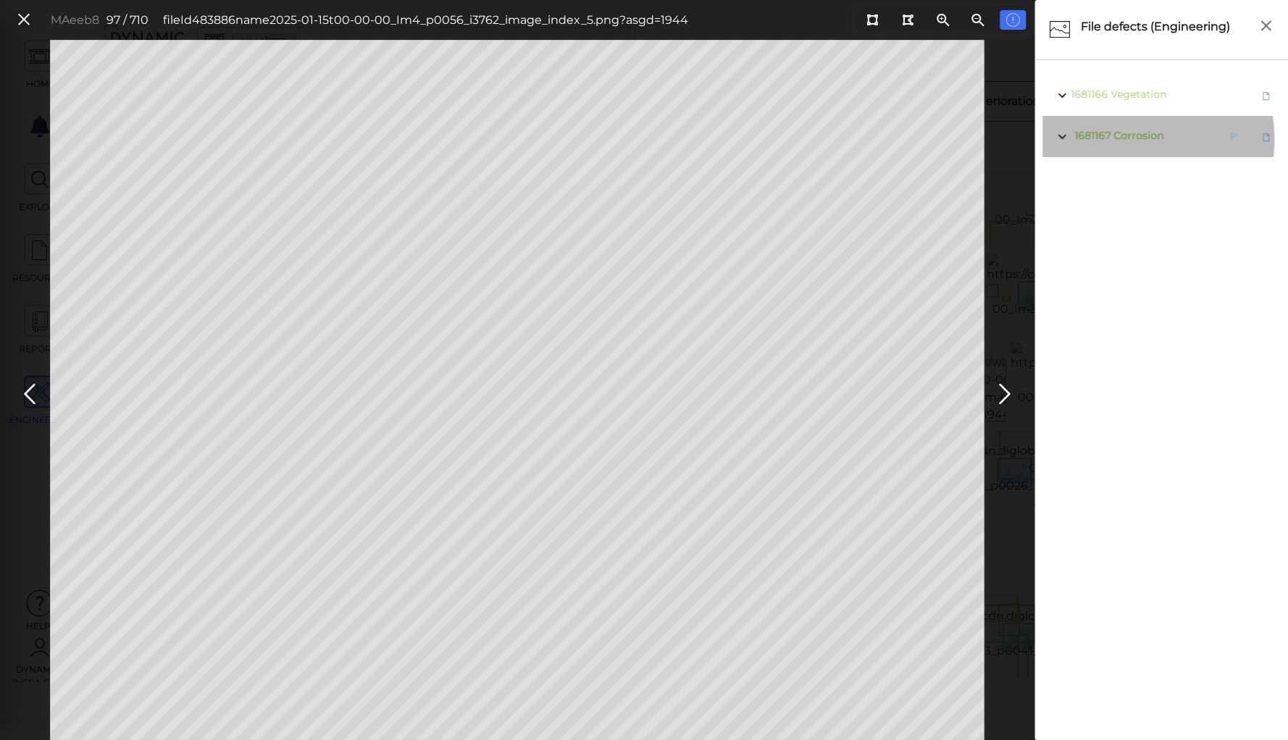
click at [1128, 139] on span "Corrosion" at bounding box center [1139, 135] width 50 height 13
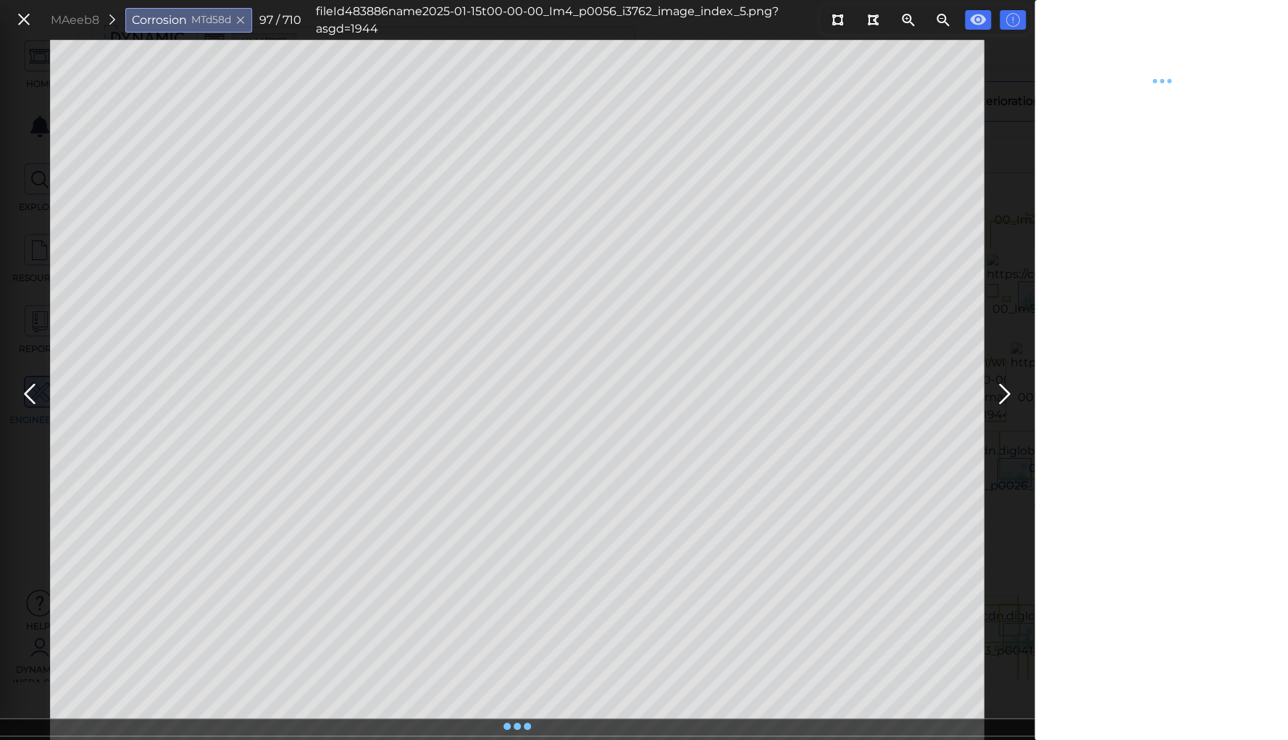
type textarea "x"
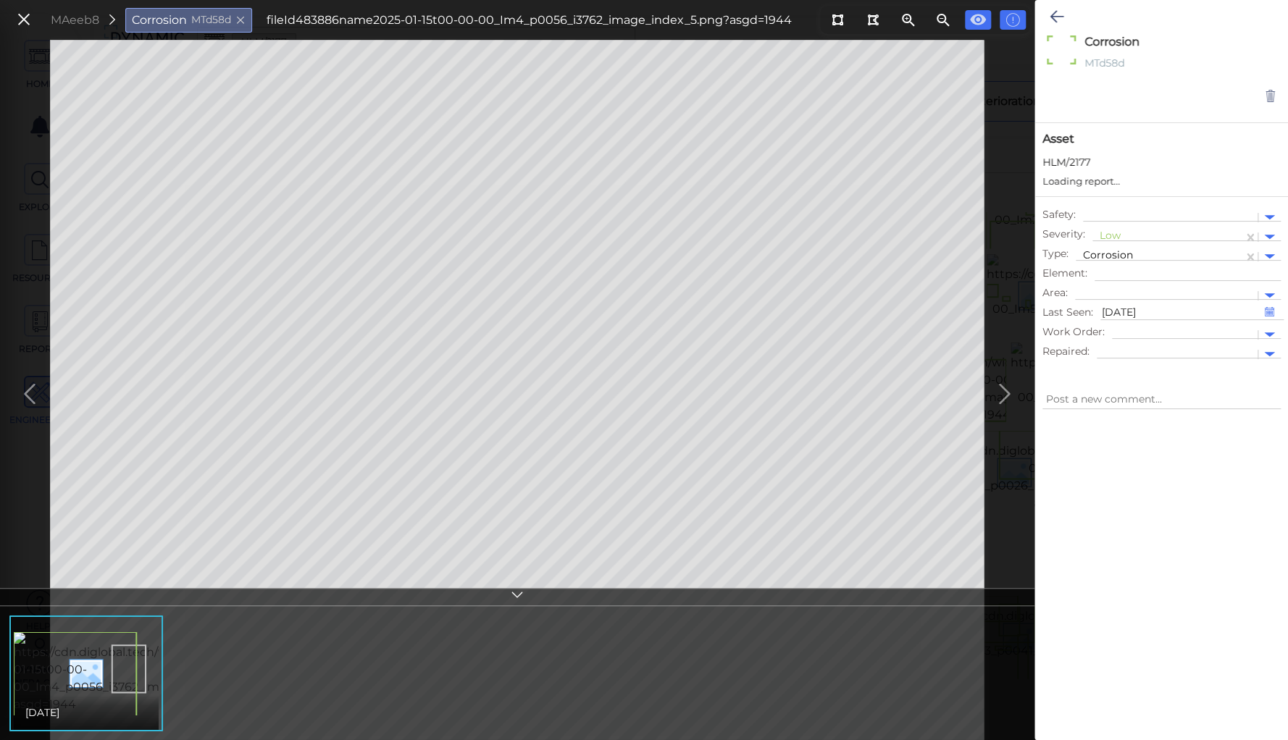
type textarea "x"
click at [1108, 231] on div at bounding box center [1168, 237] width 136 height 15
click at [1119, 301] on div "Moderate" at bounding box center [1131, 306] width 78 height 22
click at [1053, 10] on icon at bounding box center [1057, 16] width 14 height 17
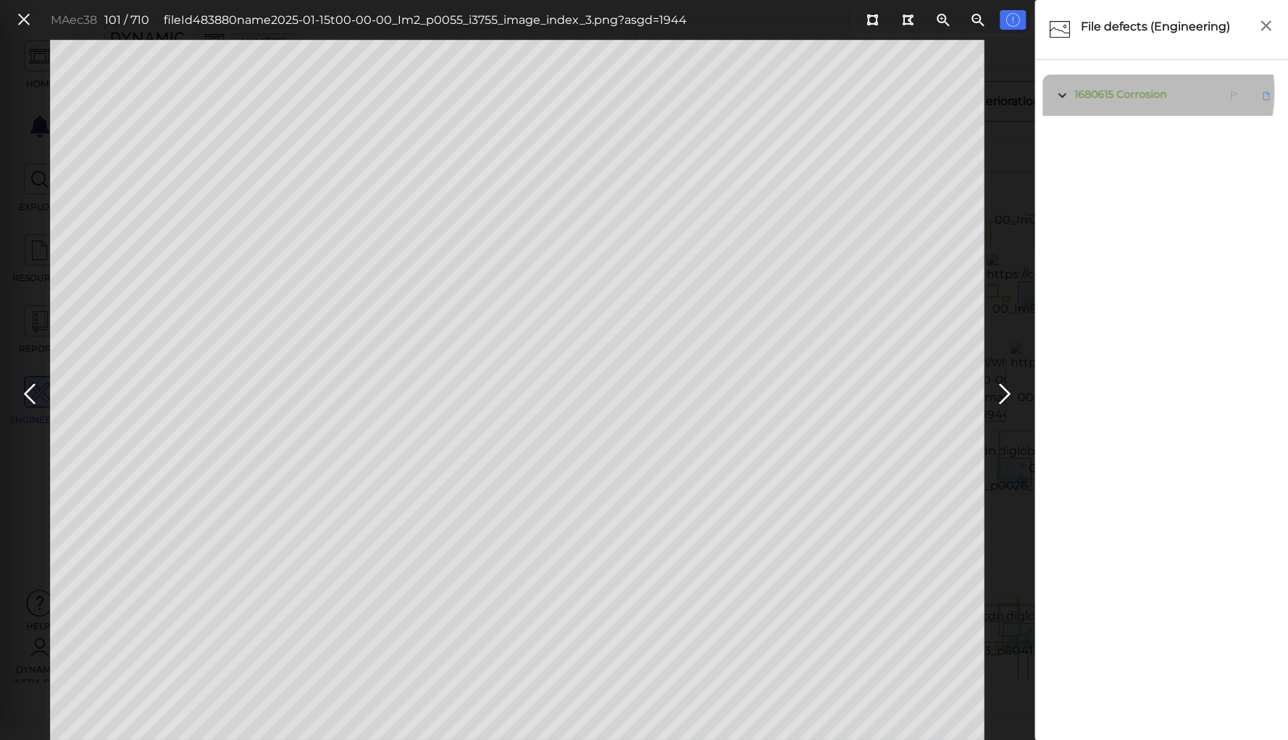
click at [1129, 92] on span "Corrosion" at bounding box center [1141, 94] width 50 height 13
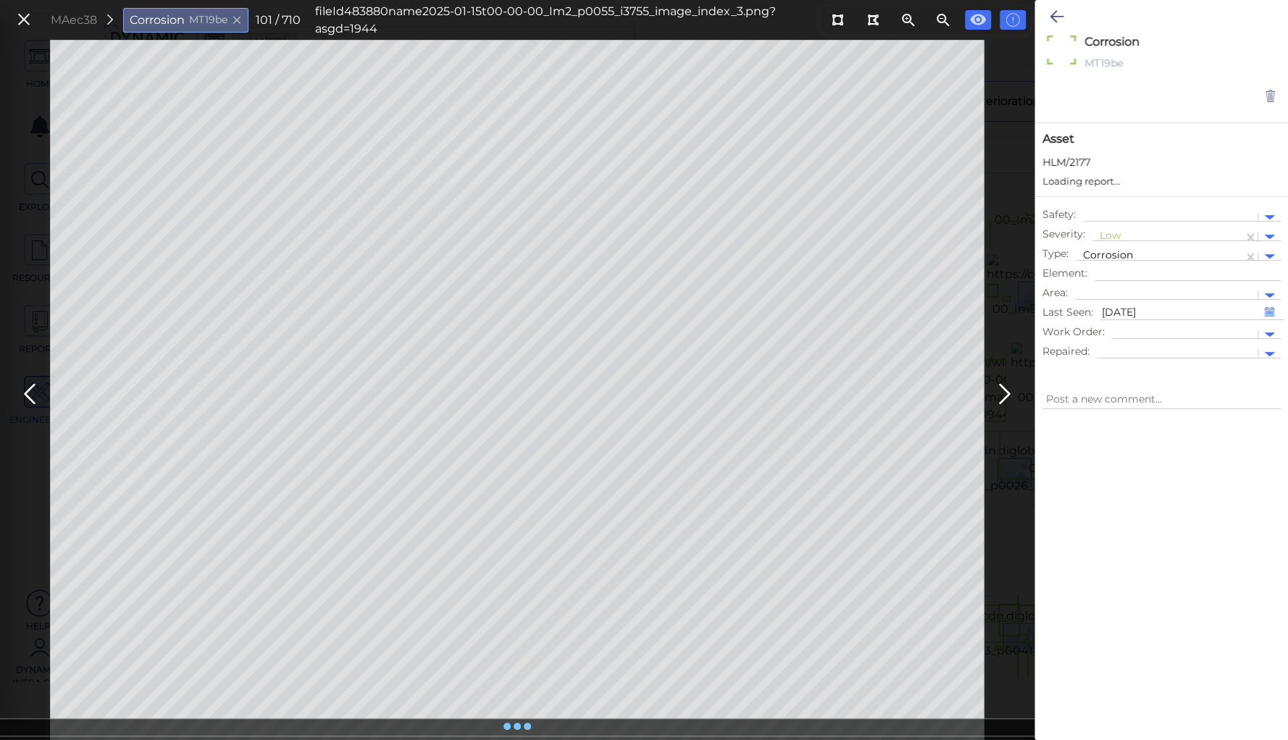
type textarea "x"
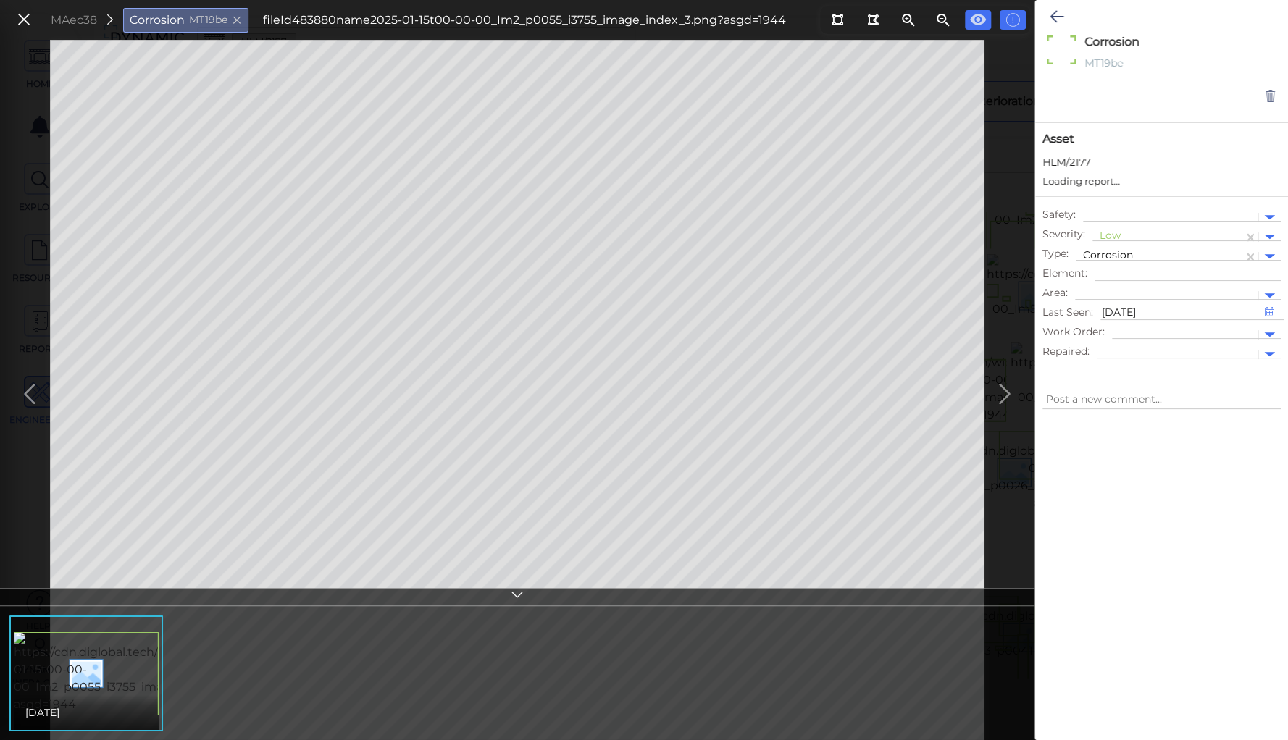
type textarea "x"
click at [1110, 231] on div at bounding box center [1168, 237] width 136 height 15
click at [1115, 304] on div "Moderate" at bounding box center [1131, 306] width 78 height 22
type textarea "x"
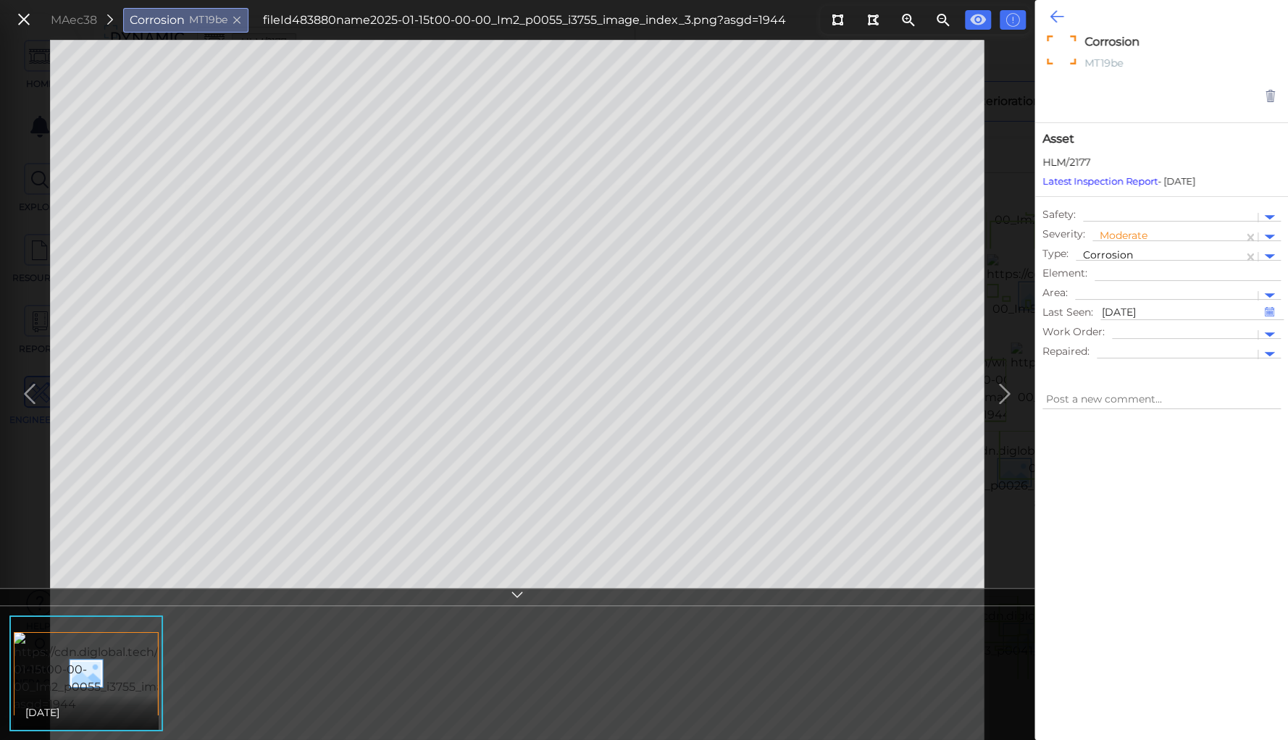
click at [1054, 14] on icon at bounding box center [1057, 16] width 14 height 17
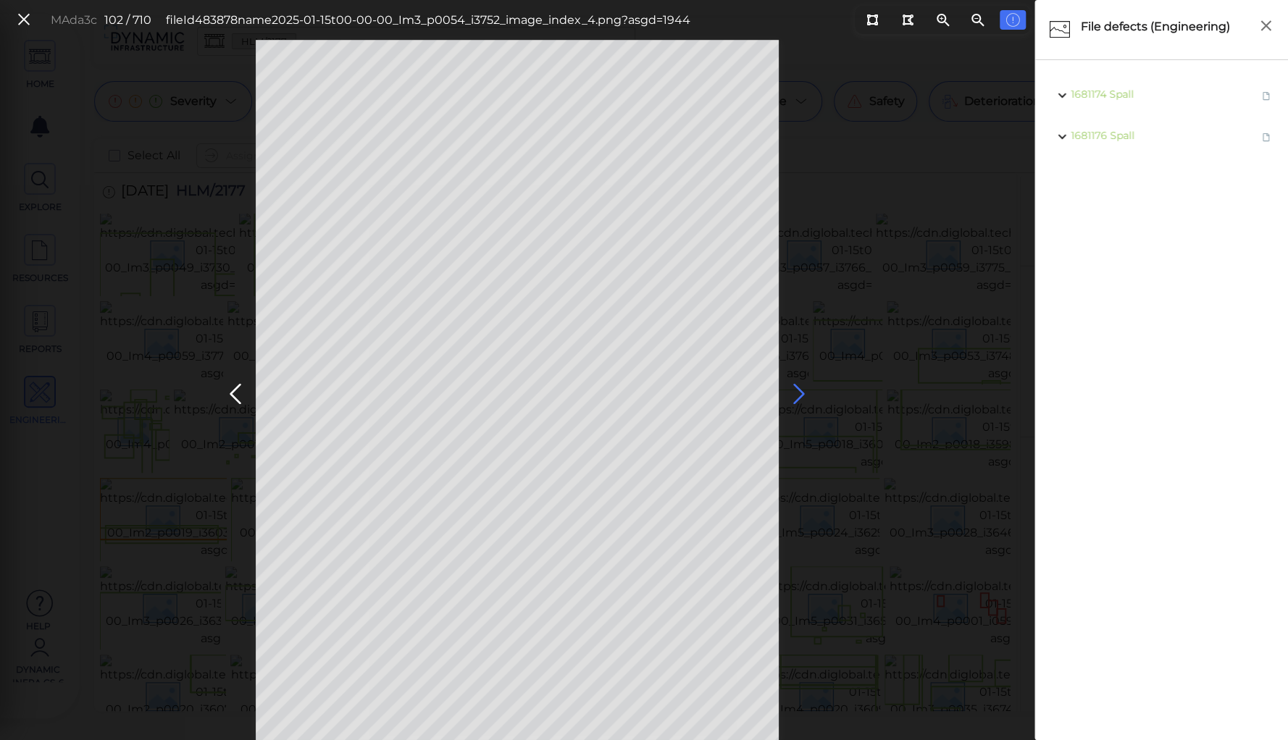
click at [795, 388] on icon at bounding box center [798, 394] width 23 height 28
click at [735, 0] on body "This app is not optimized for mobile screens. Please access using a desktop or …" at bounding box center [644, 0] width 1288 height 0
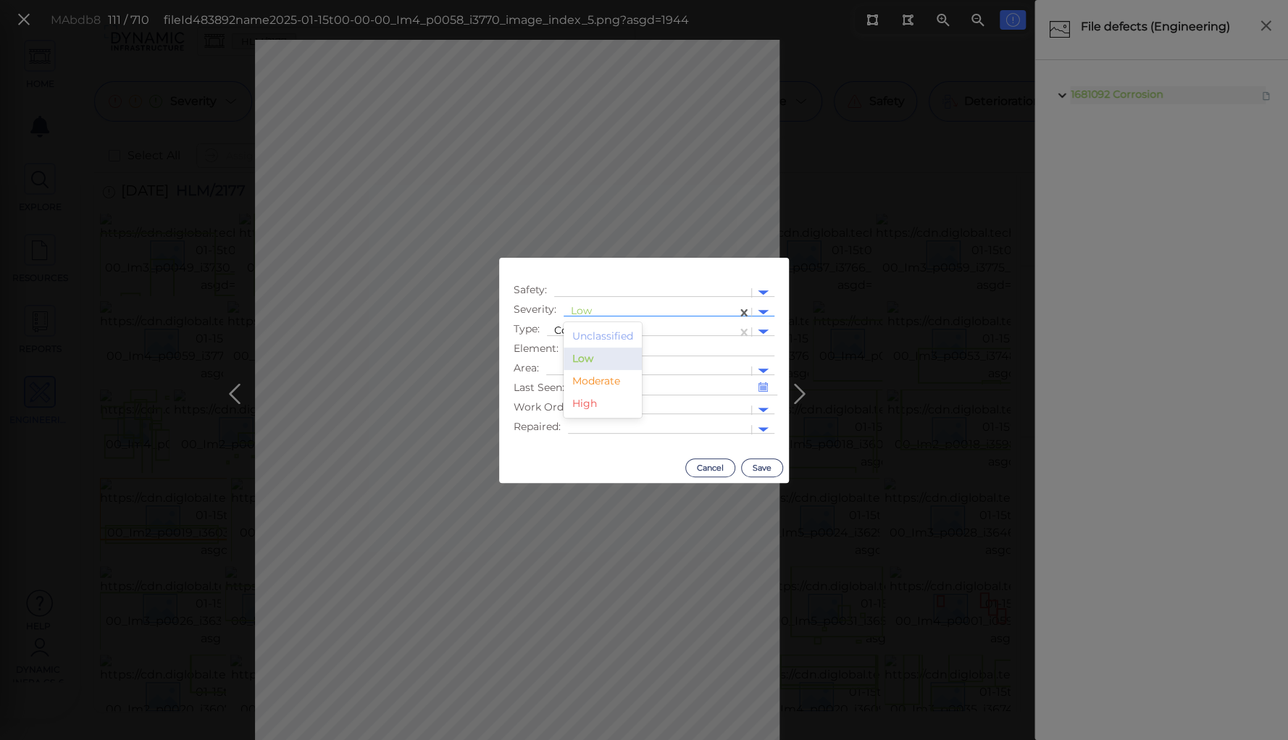
click at [667, 314] on div at bounding box center [650, 312] width 159 height 15
click at [605, 385] on div "Moderate" at bounding box center [603, 381] width 78 height 22
click at [752, 464] on button "Save" at bounding box center [762, 468] width 42 height 19
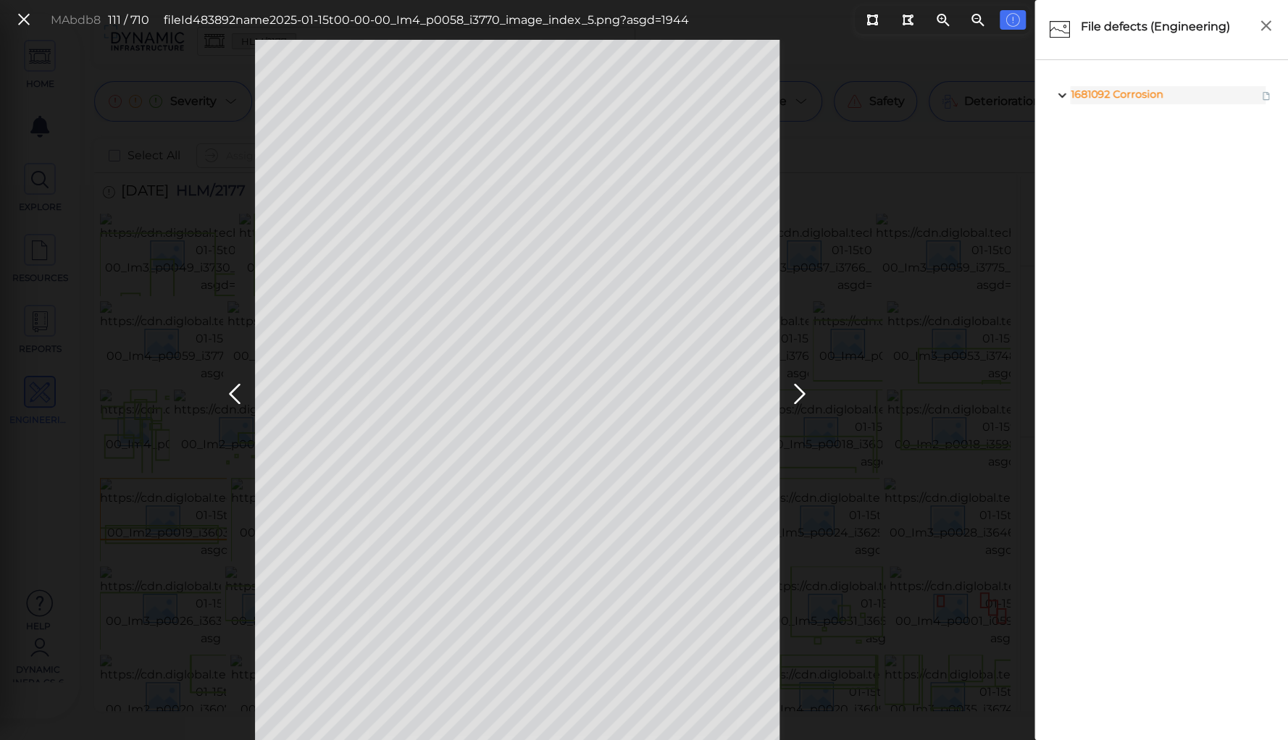
click at [800, 388] on icon at bounding box center [799, 394] width 23 height 28
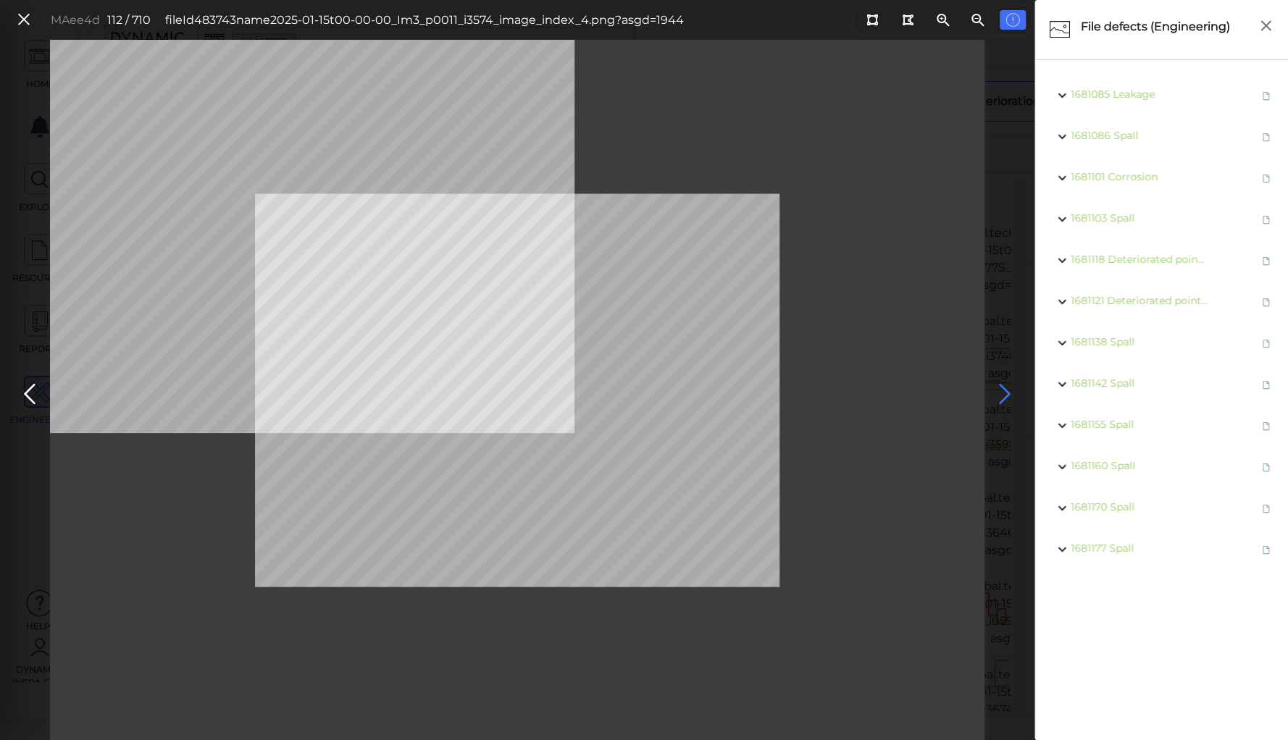
click at [1003, 387] on icon at bounding box center [1004, 394] width 23 height 28
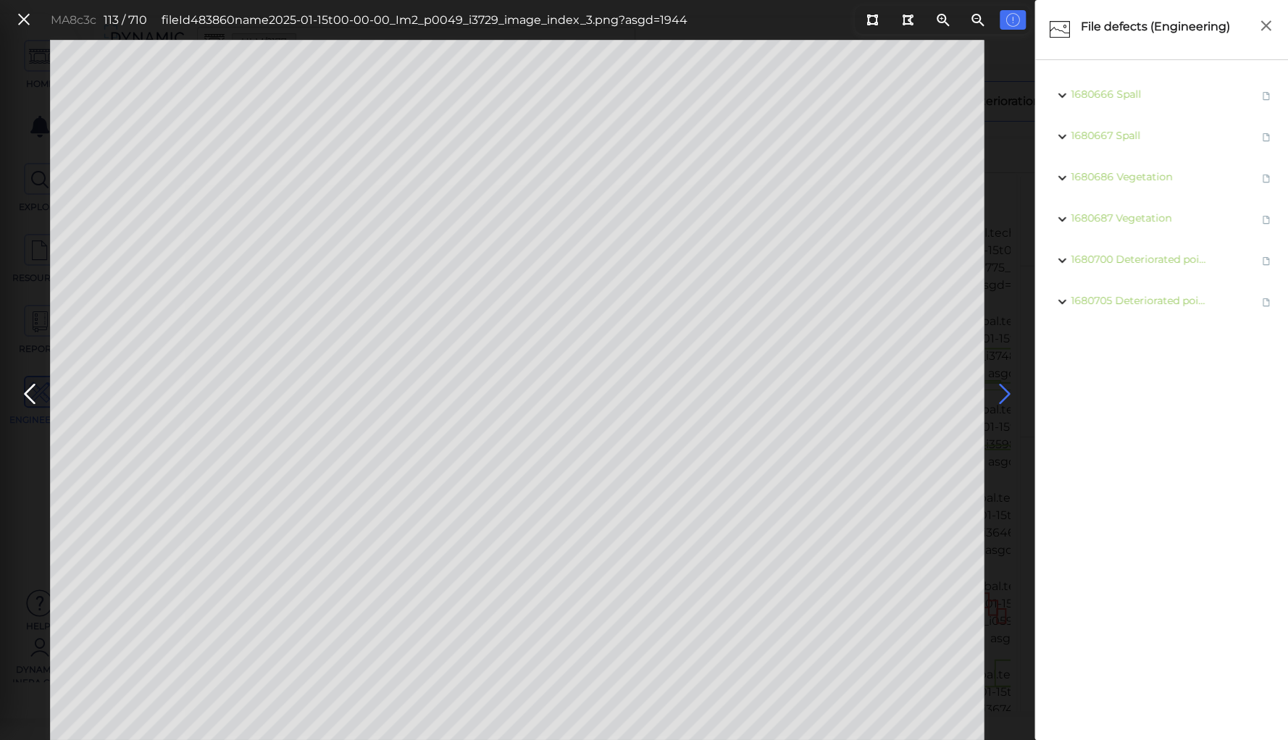
click at [1003, 387] on icon at bounding box center [1004, 394] width 23 height 28
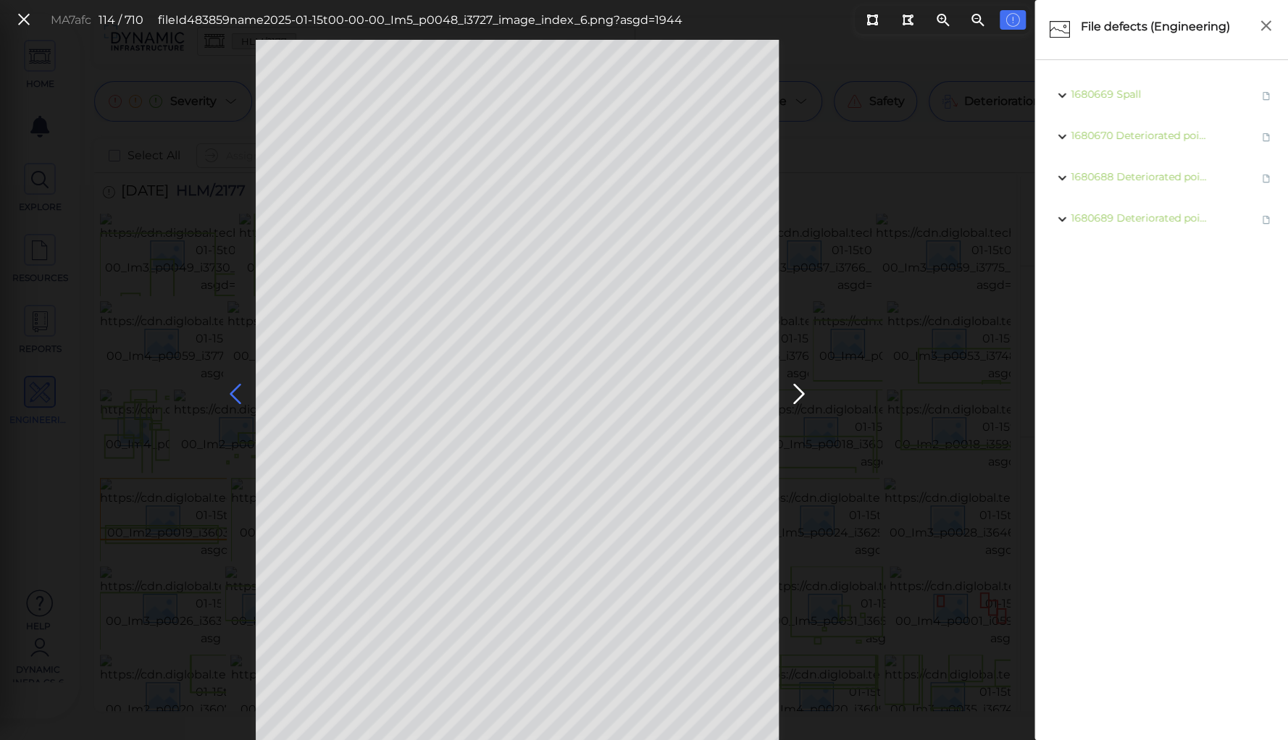
click at [239, 388] on icon at bounding box center [235, 394] width 23 height 28
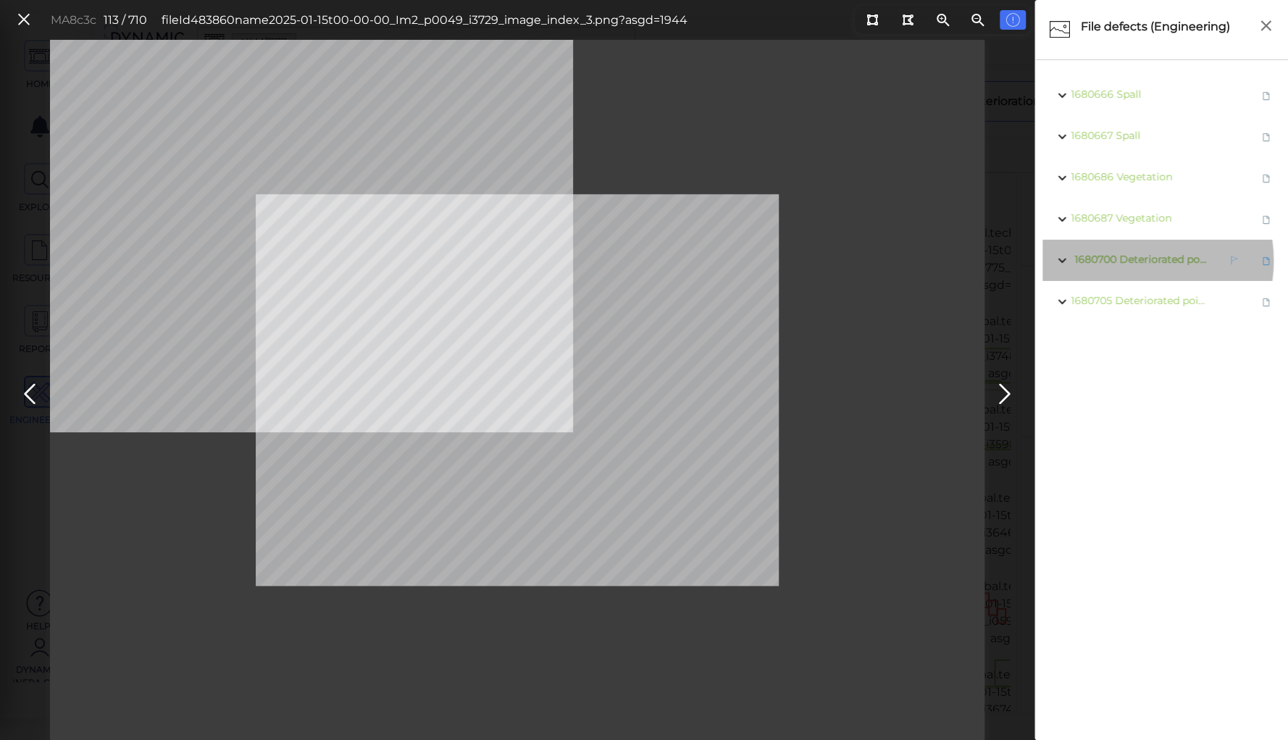
click at [1129, 261] on span "Deteriorated pointing" at bounding box center [1174, 259] width 111 height 13
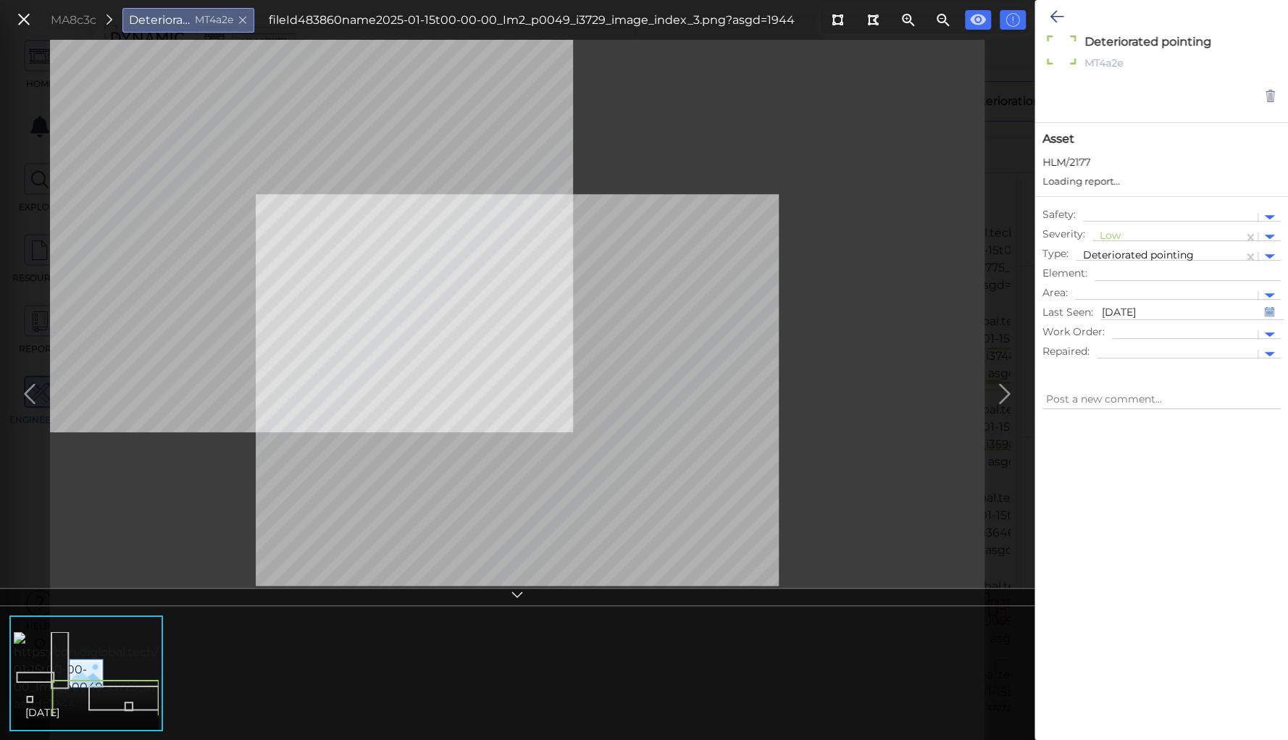
type textarea "x"
click at [1113, 236] on div at bounding box center [1168, 237] width 136 height 15
click at [1119, 301] on div "Moderate" at bounding box center [1131, 306] width 78 height 22
click at [1114, 253] on div at bounding box center [1159, 256] width 153 height 15
type textarea "x"
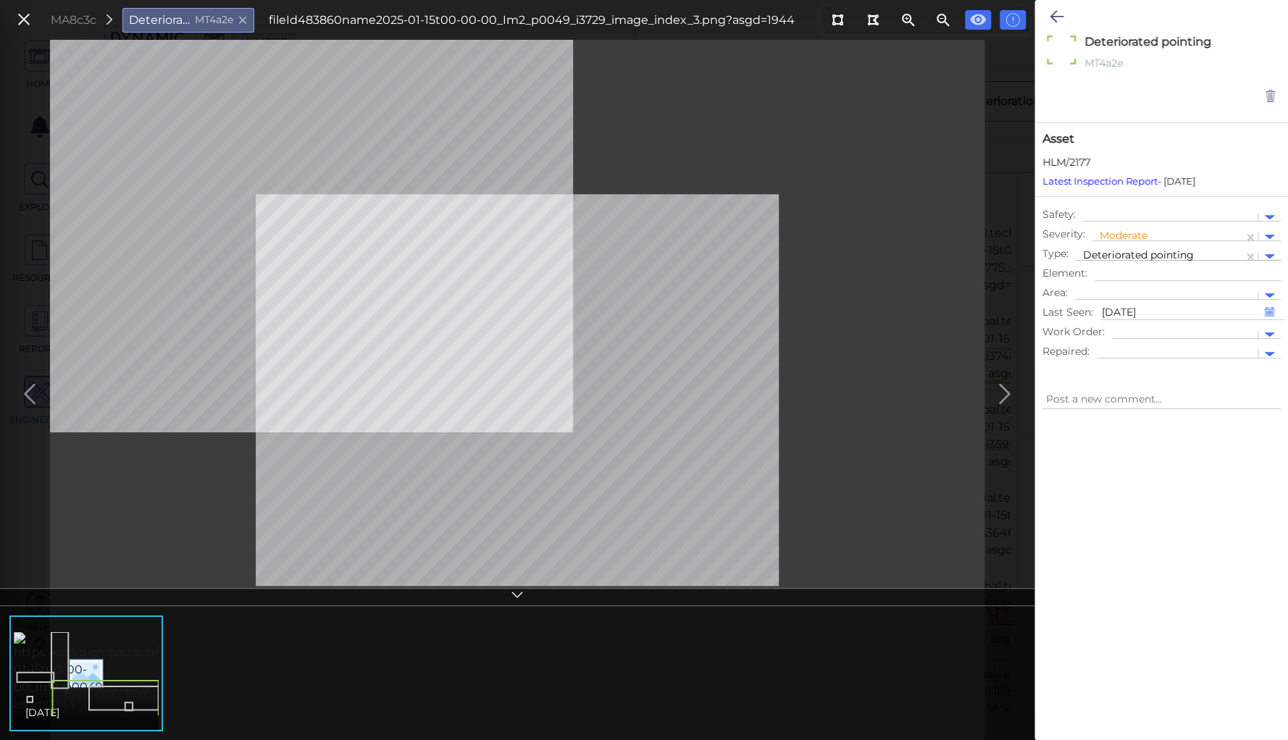
type textarea "x"
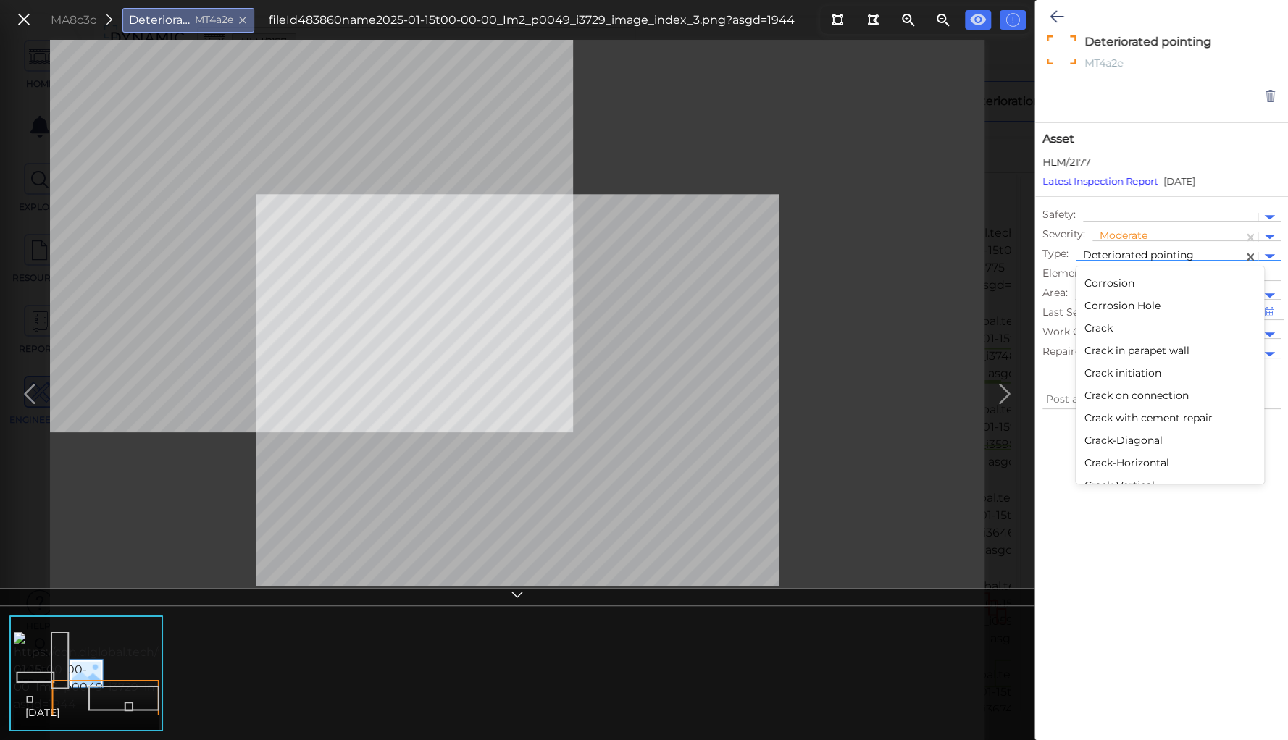
click at [1100, 324] on div "Crack" at bounding box center [1170, 328] width 188 height 22
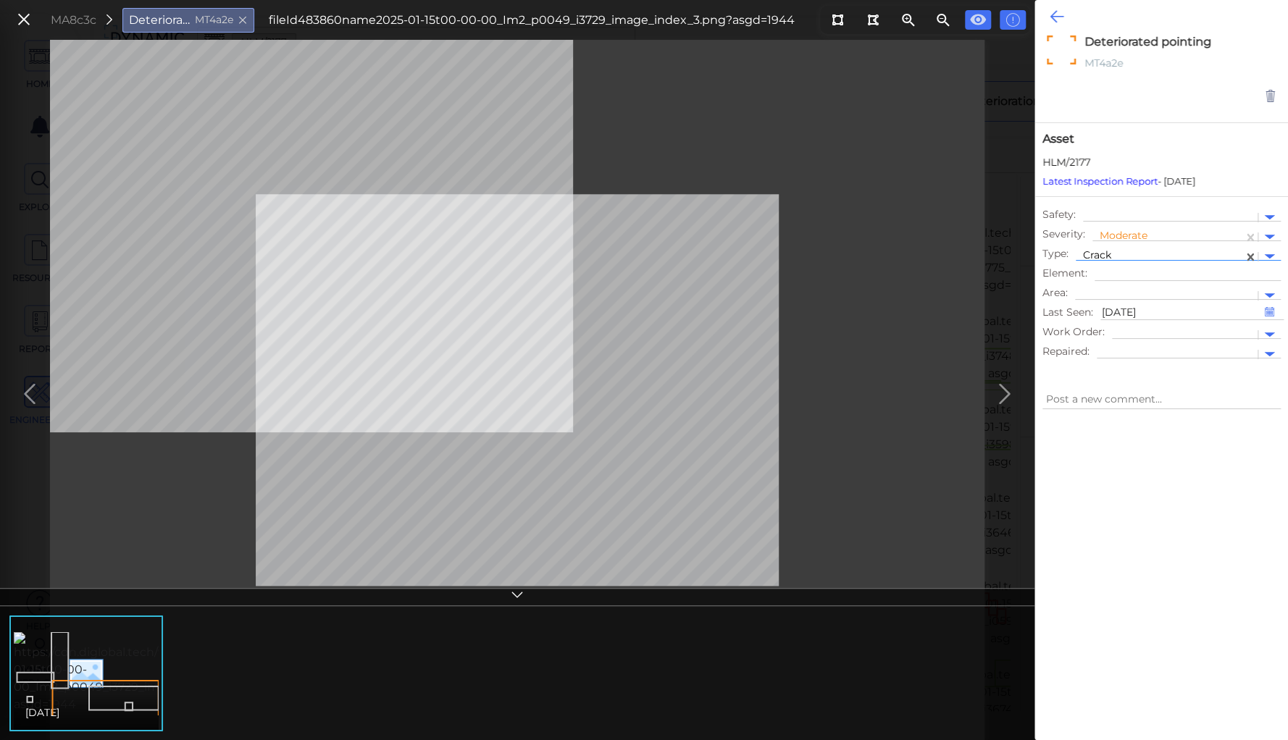
type textarea "x"
type textarea "Crack"
type textarea "x"
click at [1056, 9] on icon at bounding box center [1057, 16] width 14 height 17
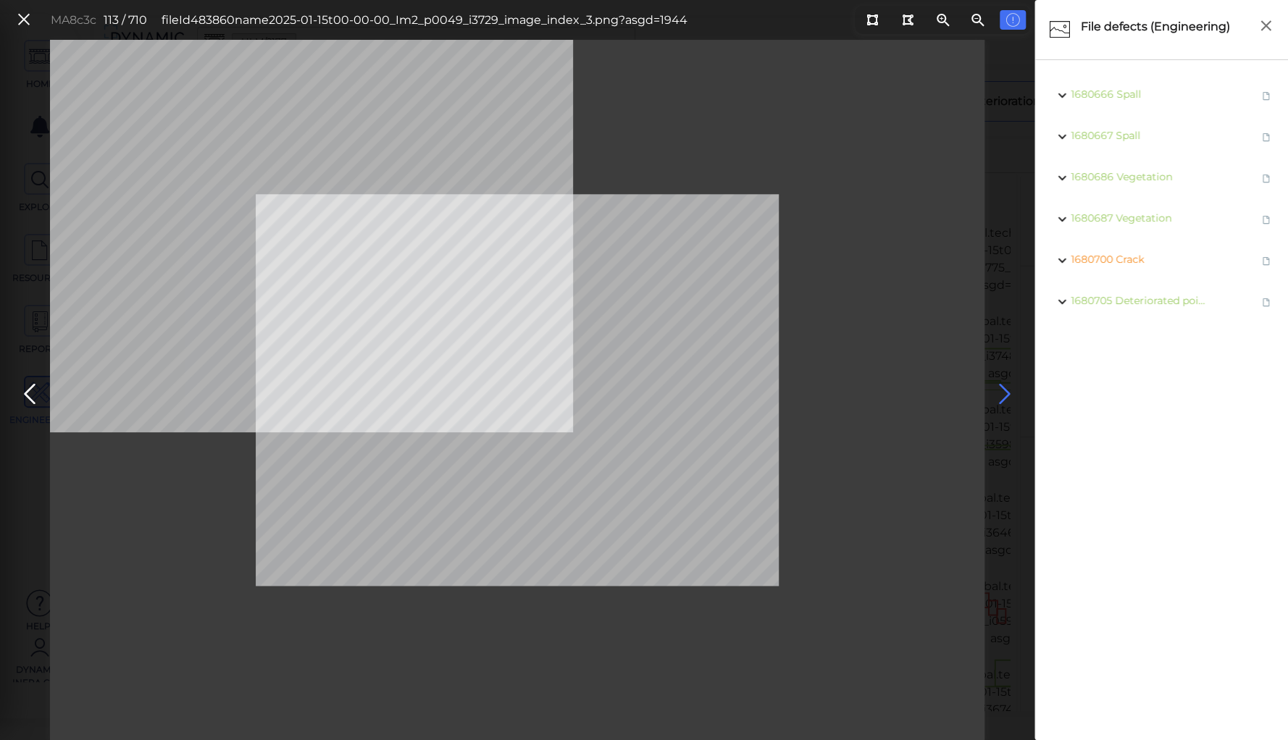
click at [1006, 389] on icon at bounding box center [1004, 394] width 23 height 28
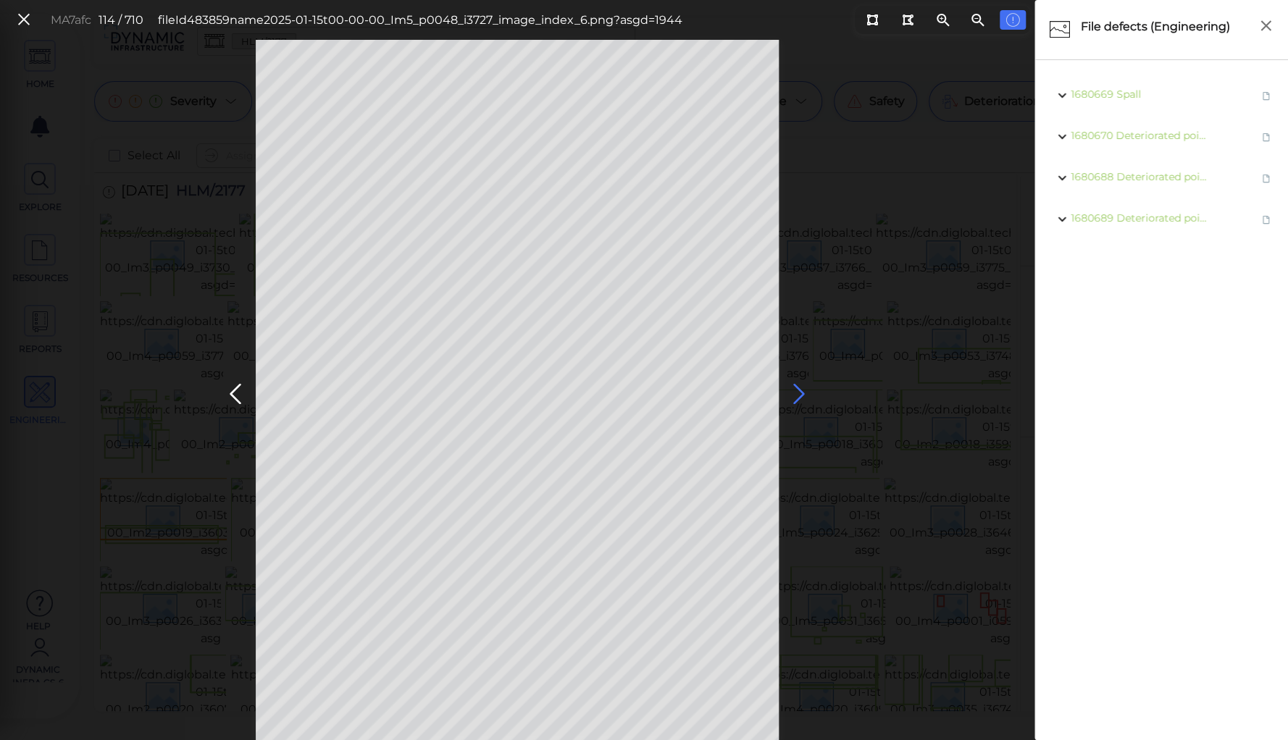
click at [803, 386] on icon at bounding box center [798, 394] width 23 height 28
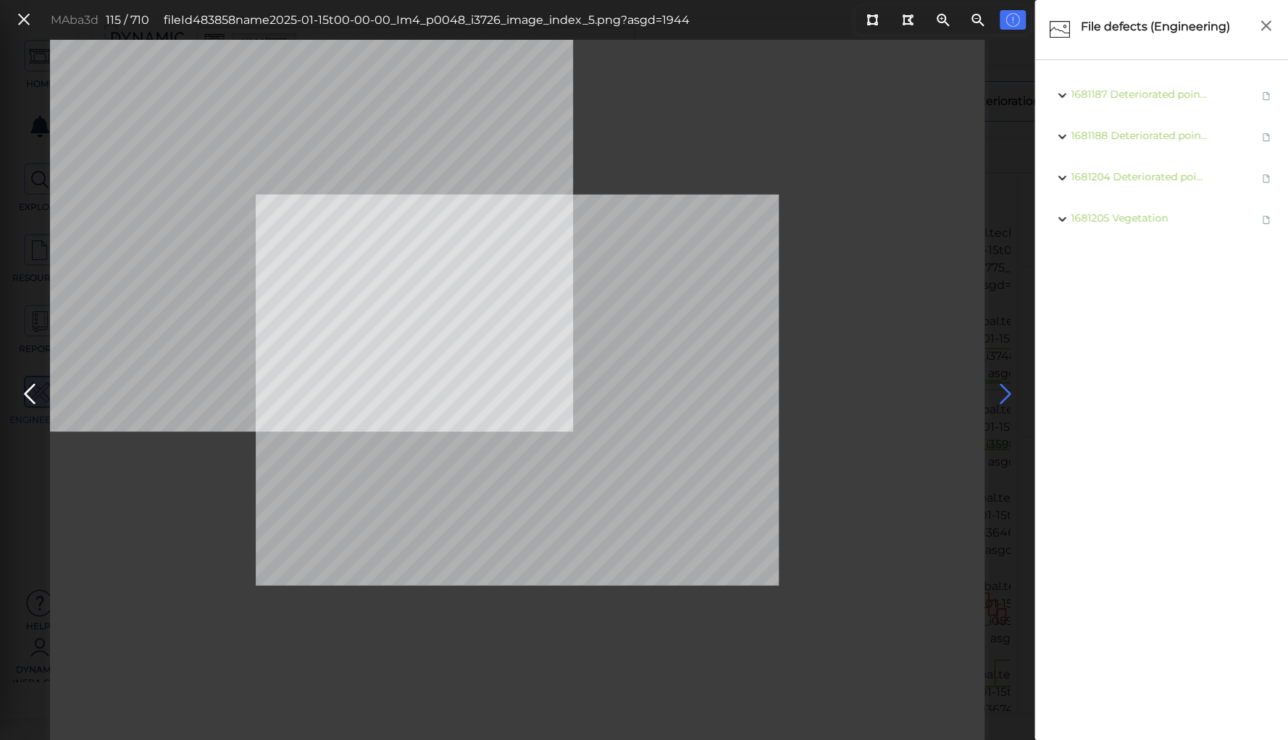
click at [1000, 389] on icon at bounding box center [1004, 394] width 23 height 28
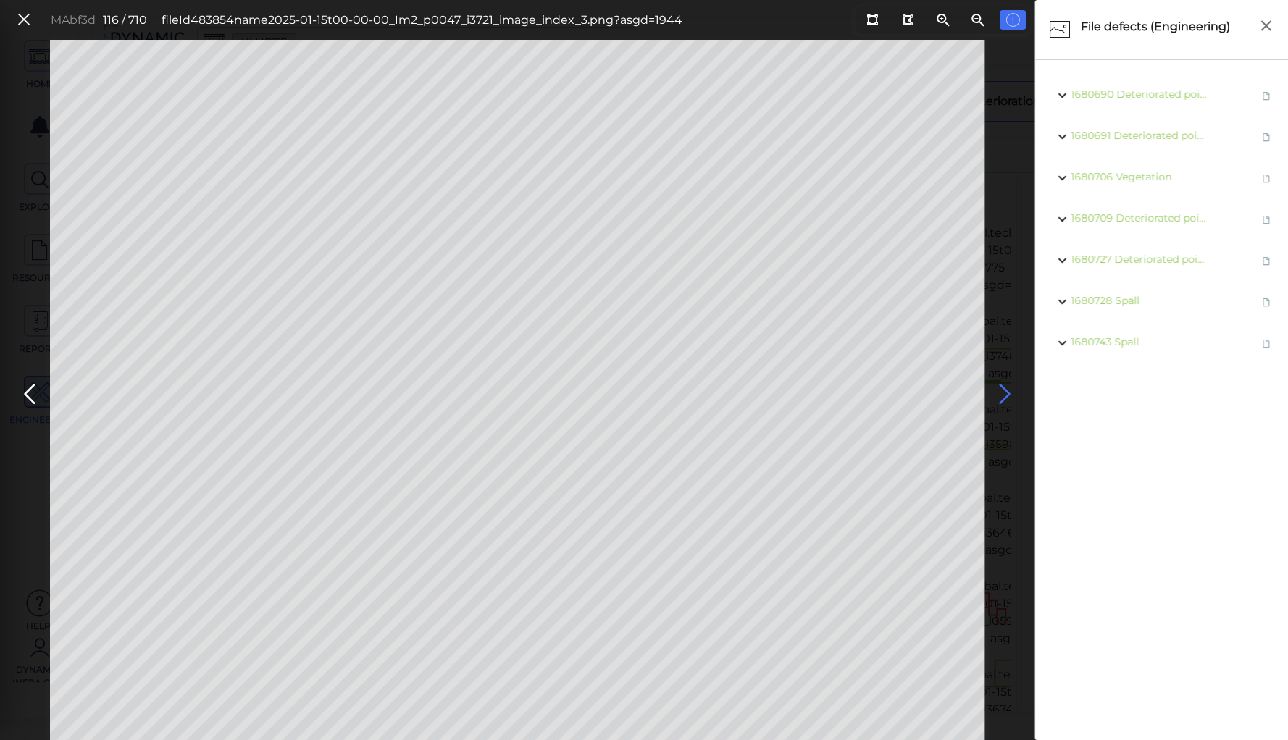
click at [1000, 389] on icon at bounding box center [1004, 394] width 23 height 28
click at [1002, 389] on icon at bounding box center [1004, 394] width 23 height 28
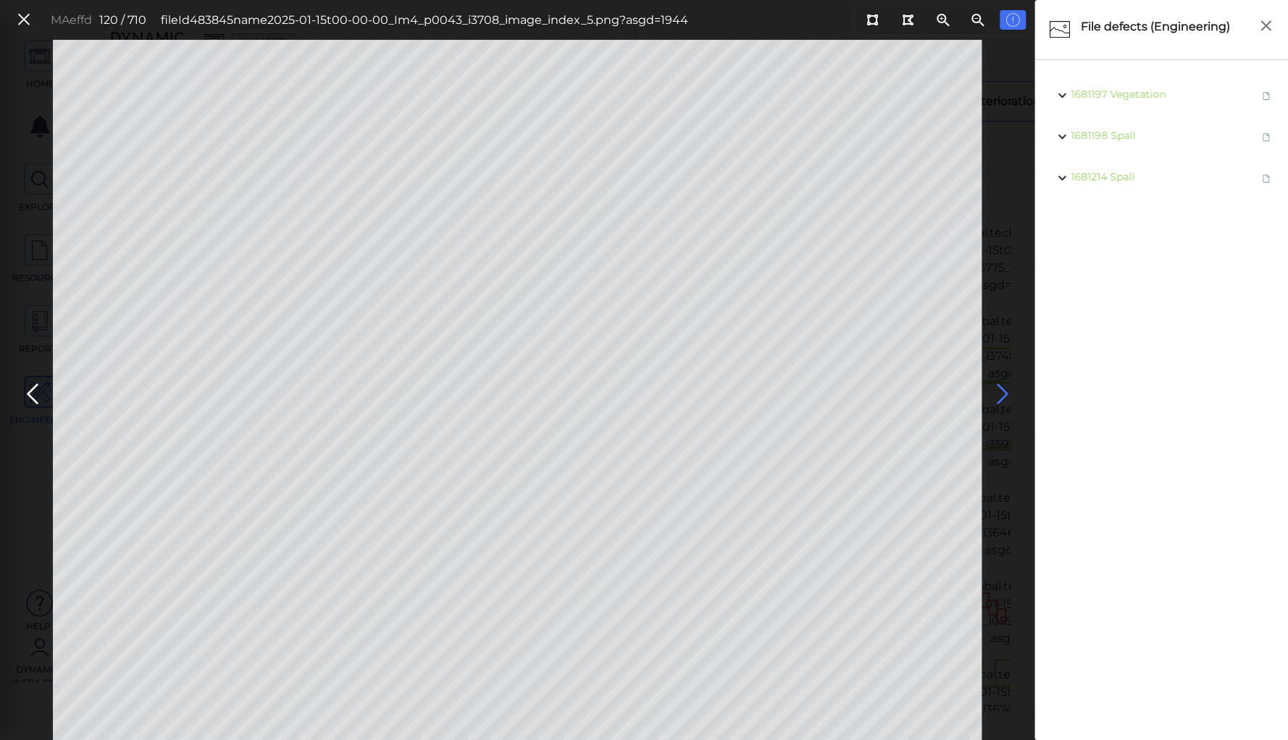
click at [1002, 389] on icon at bounding box center [1001, 394] width 23 height 28
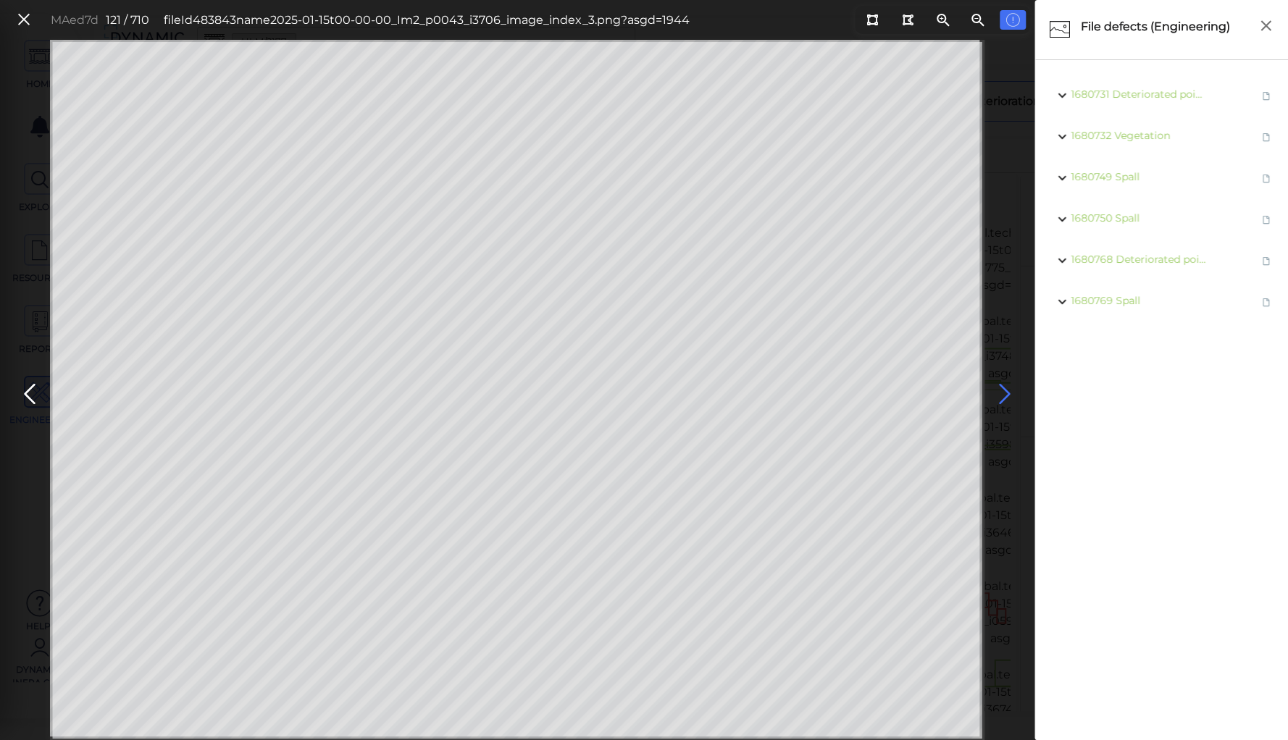
click at [1002, 389] on icon at bounding box center [1004, 394] width 23 height 28
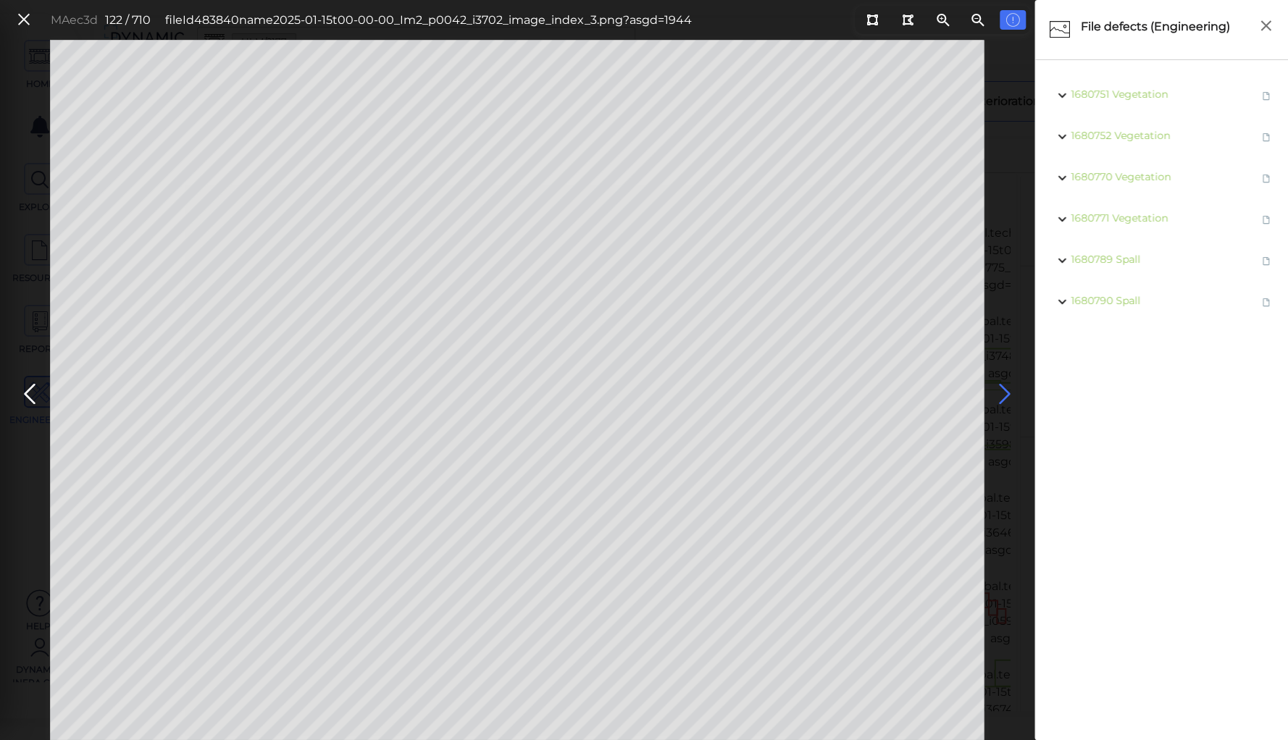
click at [1002, 389] on icon at bounding box center [1004, 394] width 23 height 28
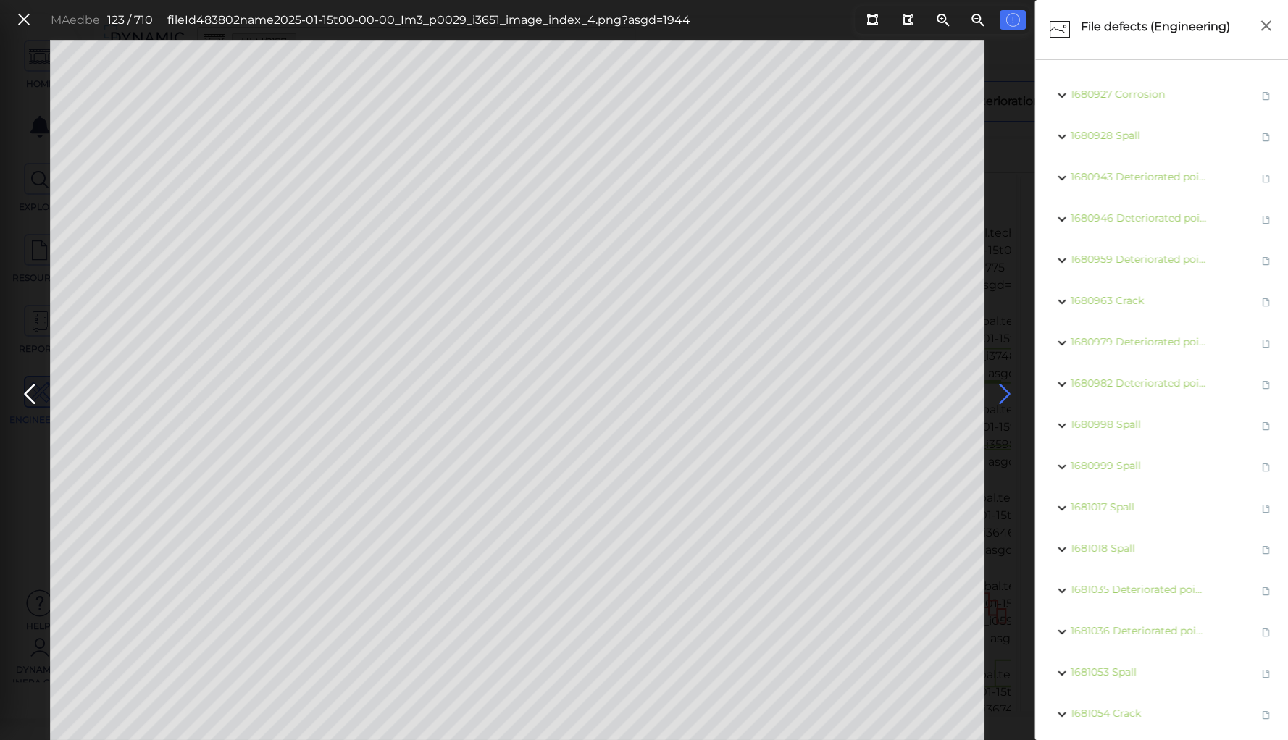
click at [1002, 389] on icon at bounding box center [1004, 394] width 23 height 28
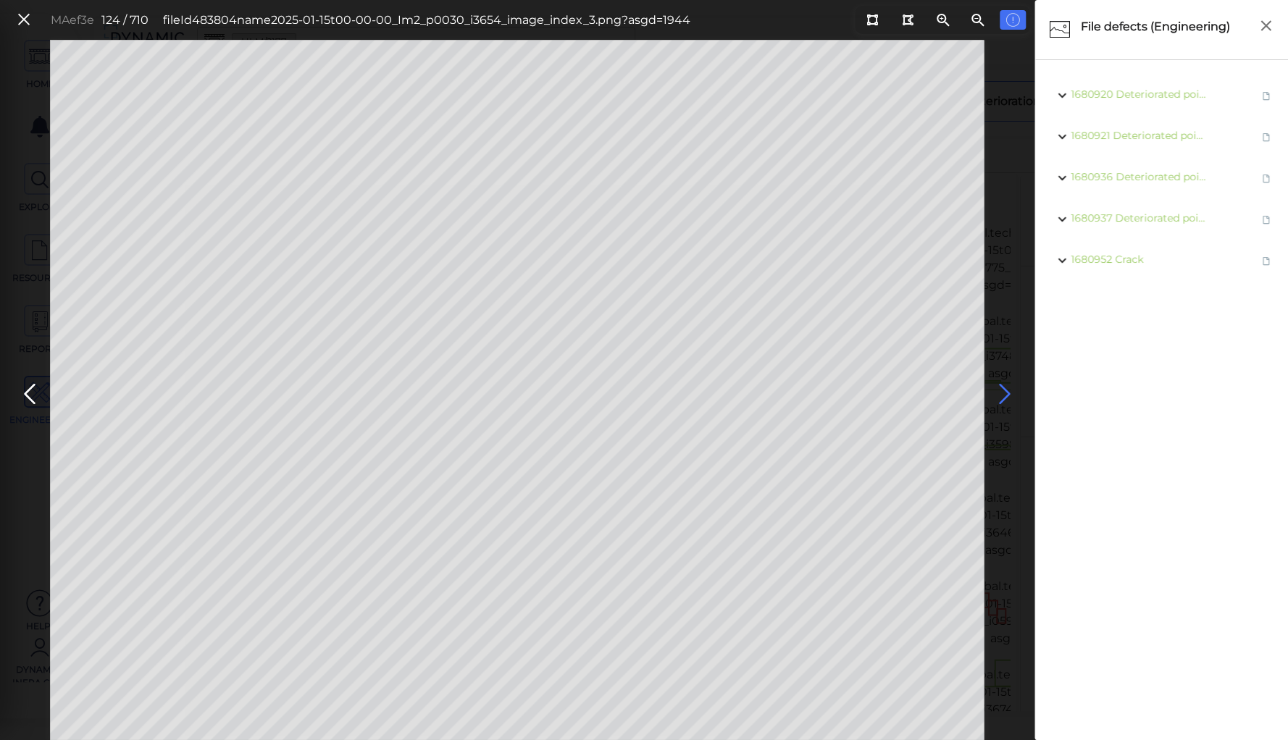
click at [1002, 389] on icon at bounding box center [1004, 394] width 23 height 28
click at [998, 389] on icon at bounding box center [1004, 394] width 23 height 28
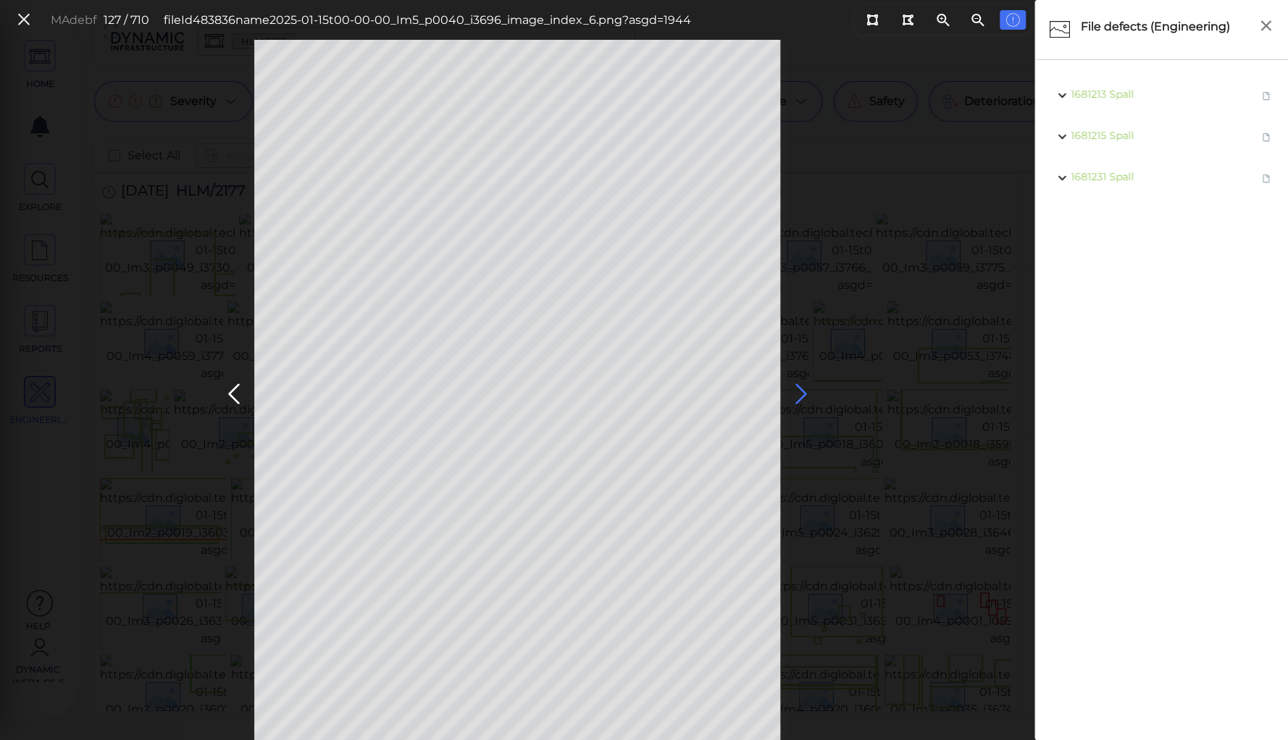
click at [800, 396] on icon at bounding box center [800, 394] width 23 height 28
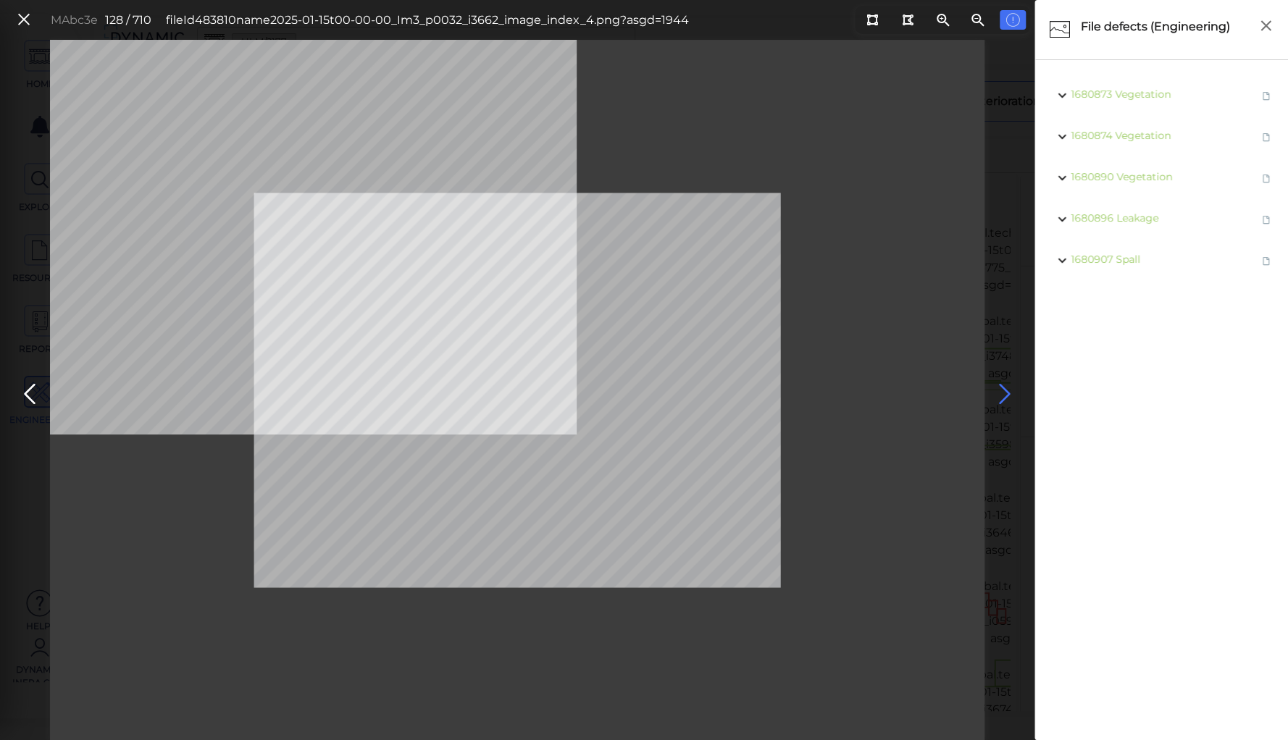
click at [1001, 391] on icon at bounding box center [1004, 394] width 23 height 28
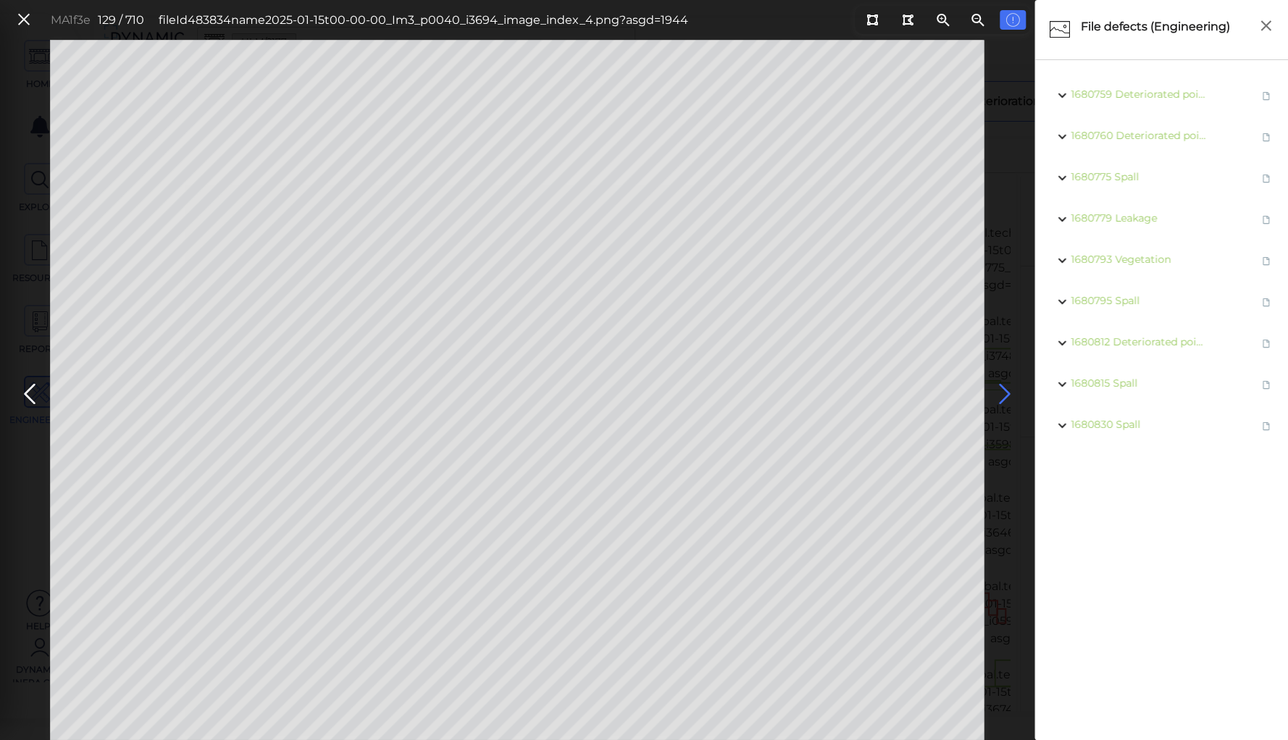
click at [1001, 391] on icon at bounding box center [1004, 394] width 23 height 28
click at [1000, 391] on icon at bounding box center [1004, 394] width 23 height 28
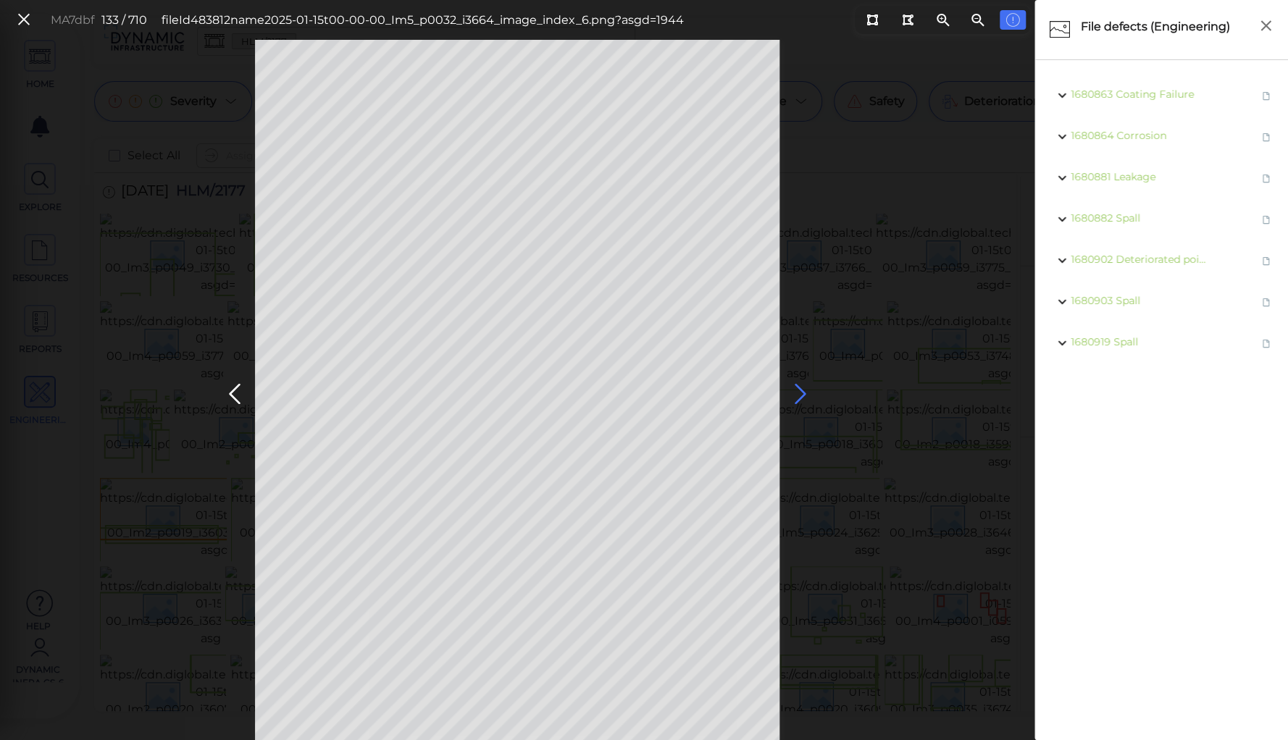
click at [795, 388] on icon at bounding box center [799, 394] width 23 height 28
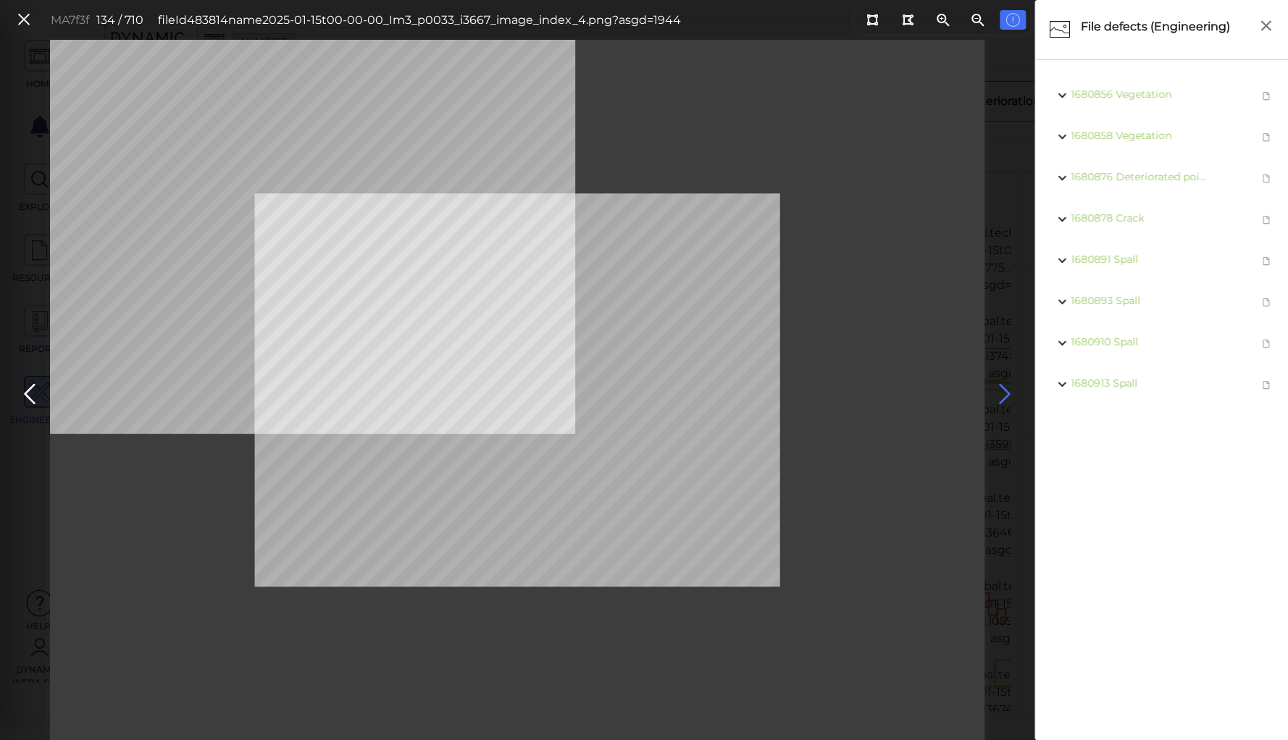
click at [1007, 390] on icon at bounding box center [1004, 394] width 23 height 28
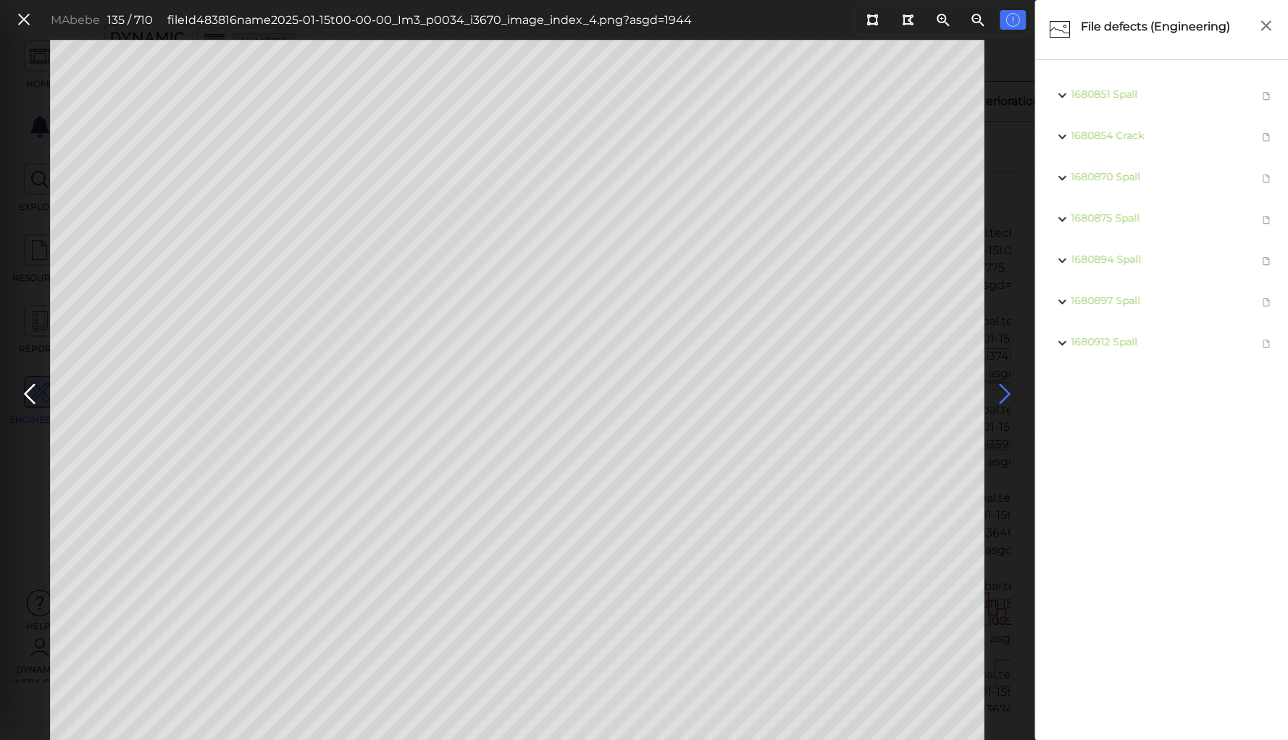
click at [1003, 390] on icon at bounding box center [1004, 394] width 23 height 28
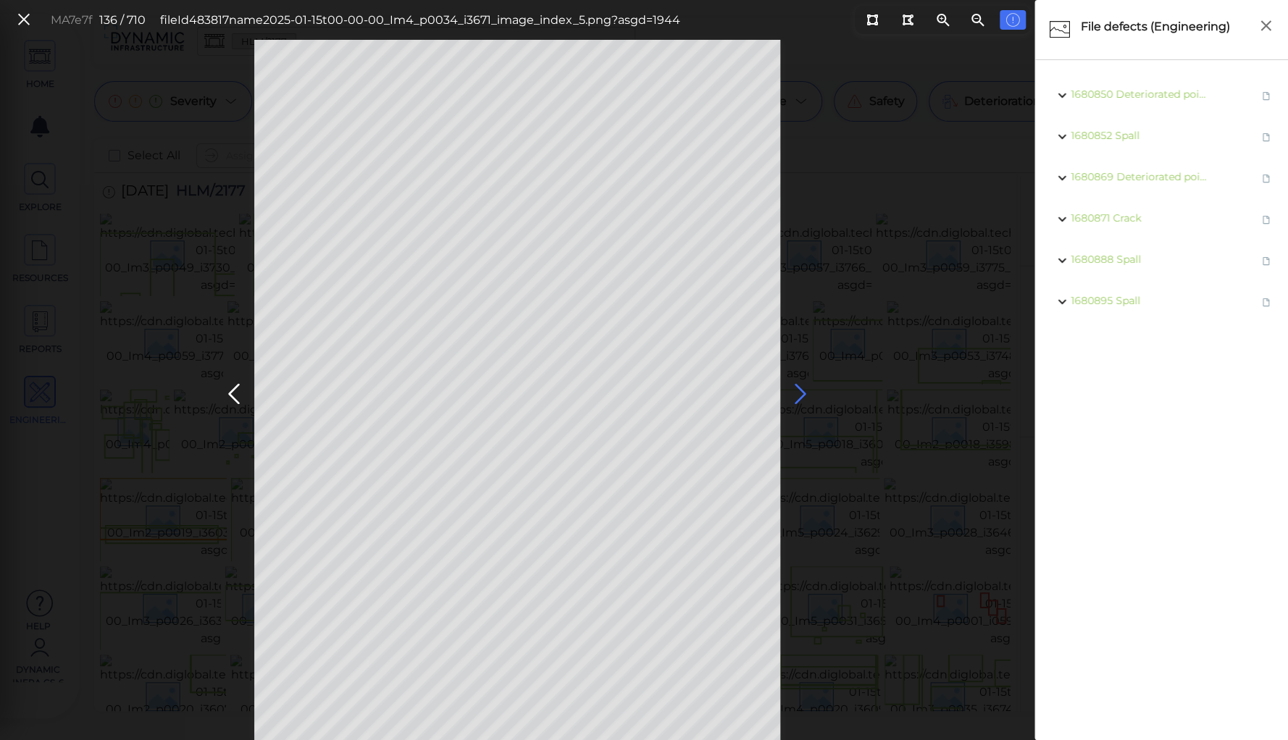
click at [800, 389] on icon at bounding box center [800, 394] width 23 height 28
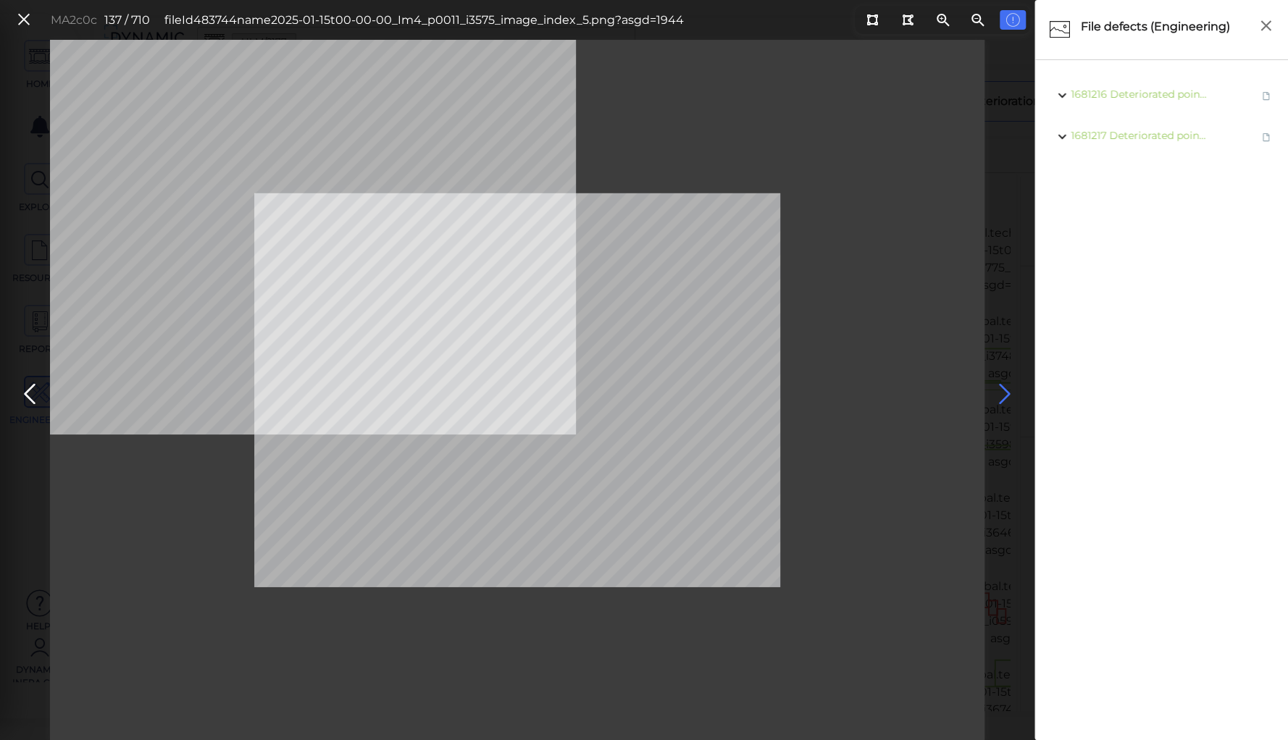
click at [1006, 388] on icon at bounding box center [1004, 394] width 23 height 28
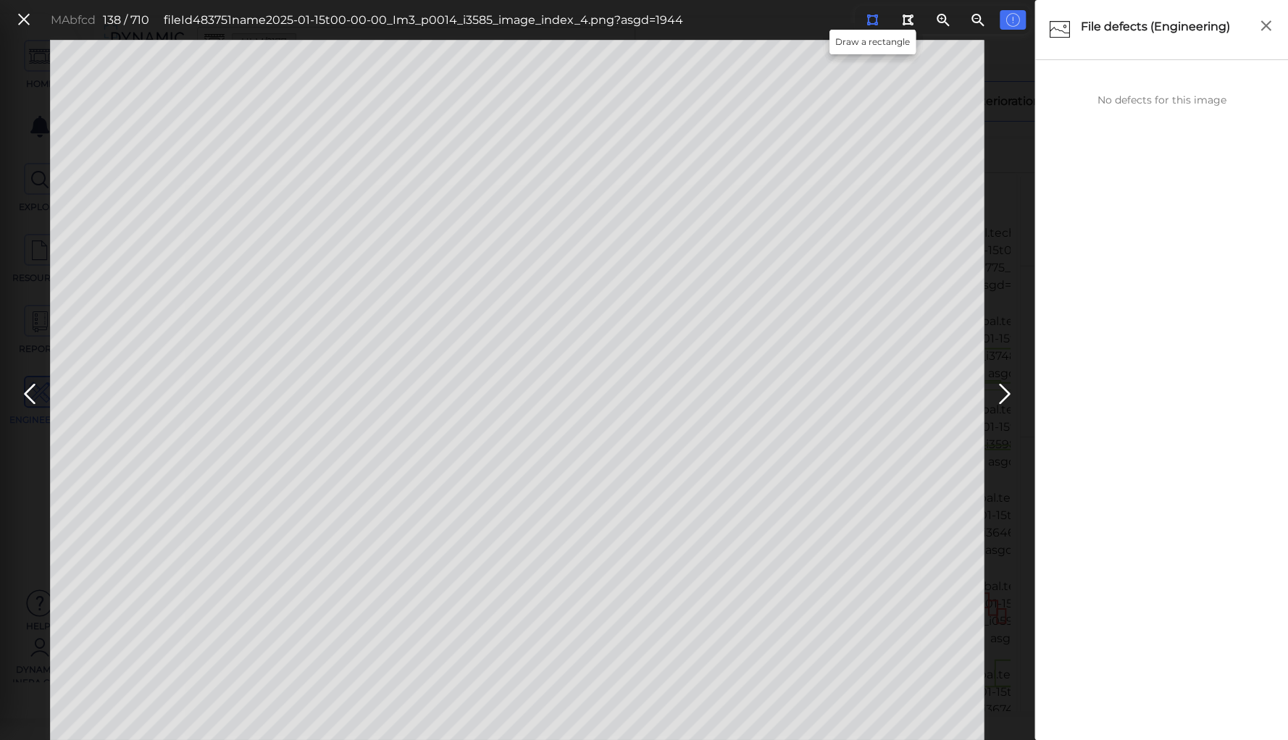
drag, startPoint x: 871, startPoint y: 22, endPoint x: 847, endPoint y: 28, distance: 24.6
click at [869, 22] on icon at bounding box center [872, 19] width 12 height 11
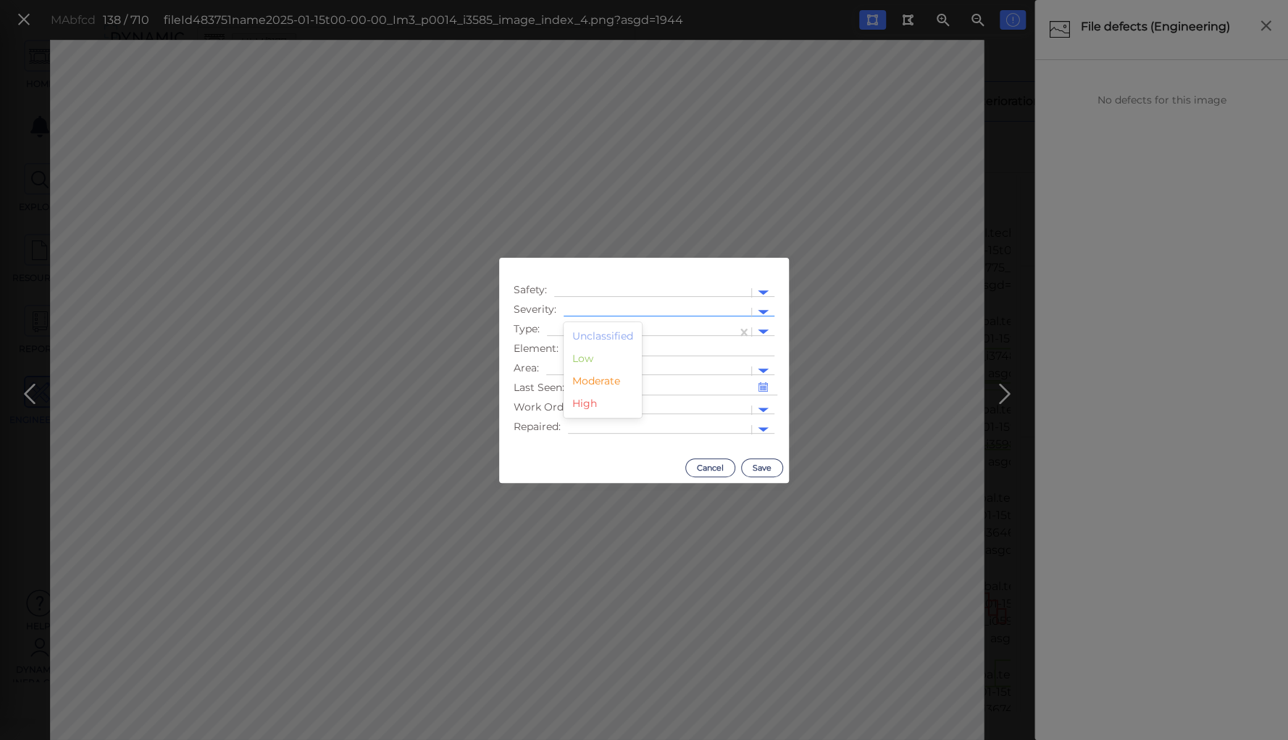
click at [643, 307] on div at bounding box center [657, 312] width 173 height 15
click at [594, 404] on div "High" at bounding box center [603, 404] width 78 height 22
click at [609, 288] on div at bounding box center [652, 292] width 183 height 15
click at [609, 318] on div "Safety Issue" at bounding box center [600, 317] width 93 height 22
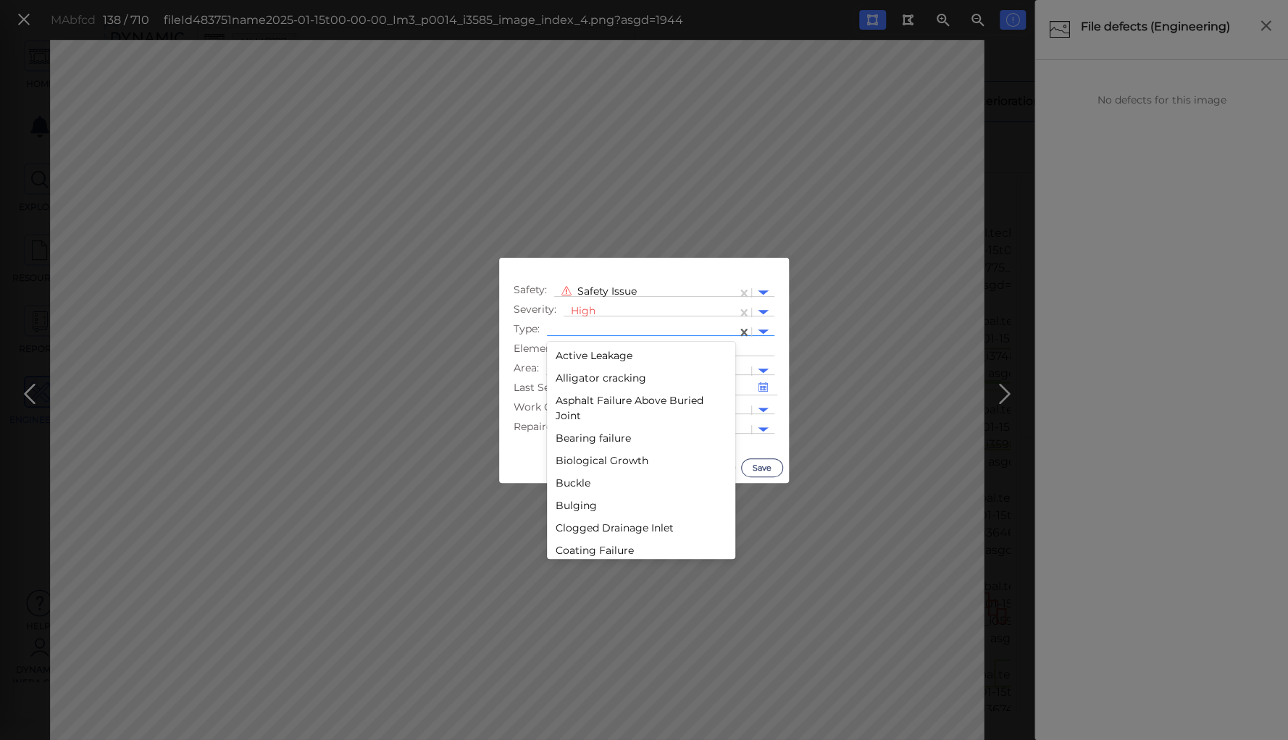
click at [603, 327] on div at bounding box center [641, 332] width 175 height 15
click at [577, 464] on div "Lack of safety rail" at bounding box center [641, 462] width 188 height 22
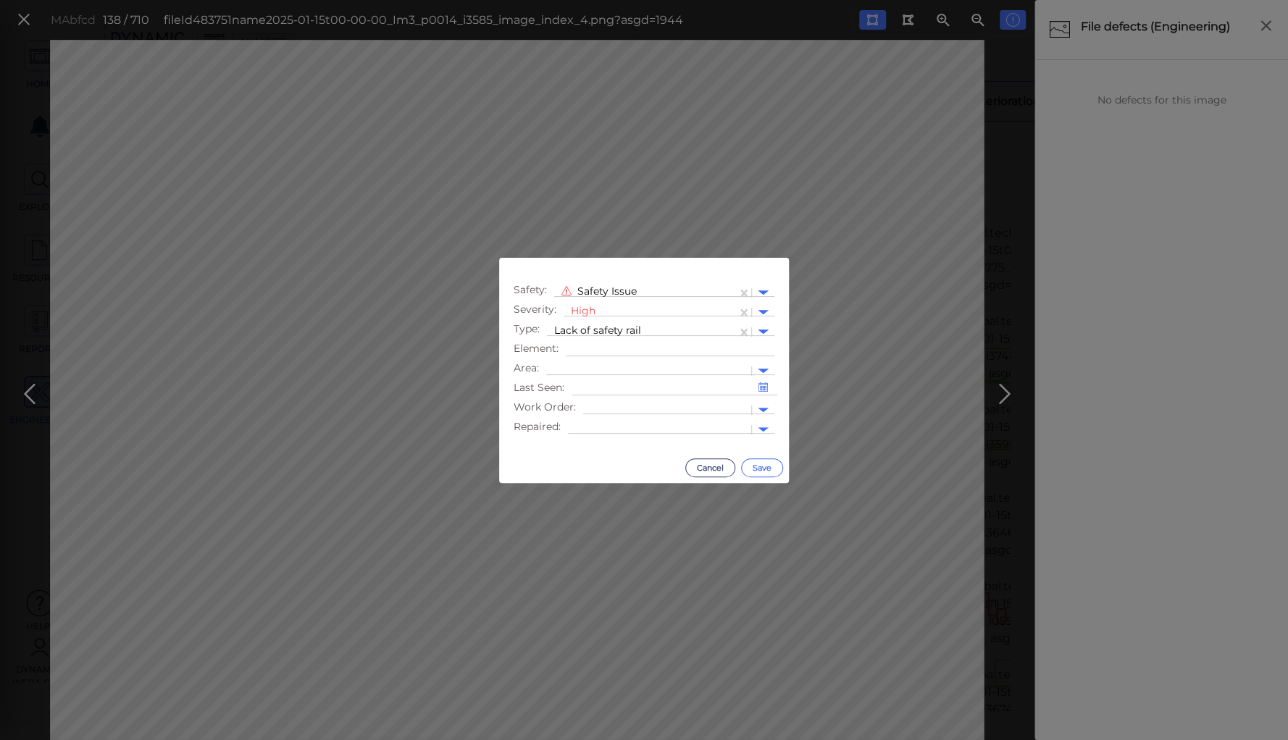
click at [762, 468] on button "Save" at bounding box center [762, 468] width 42 height 19
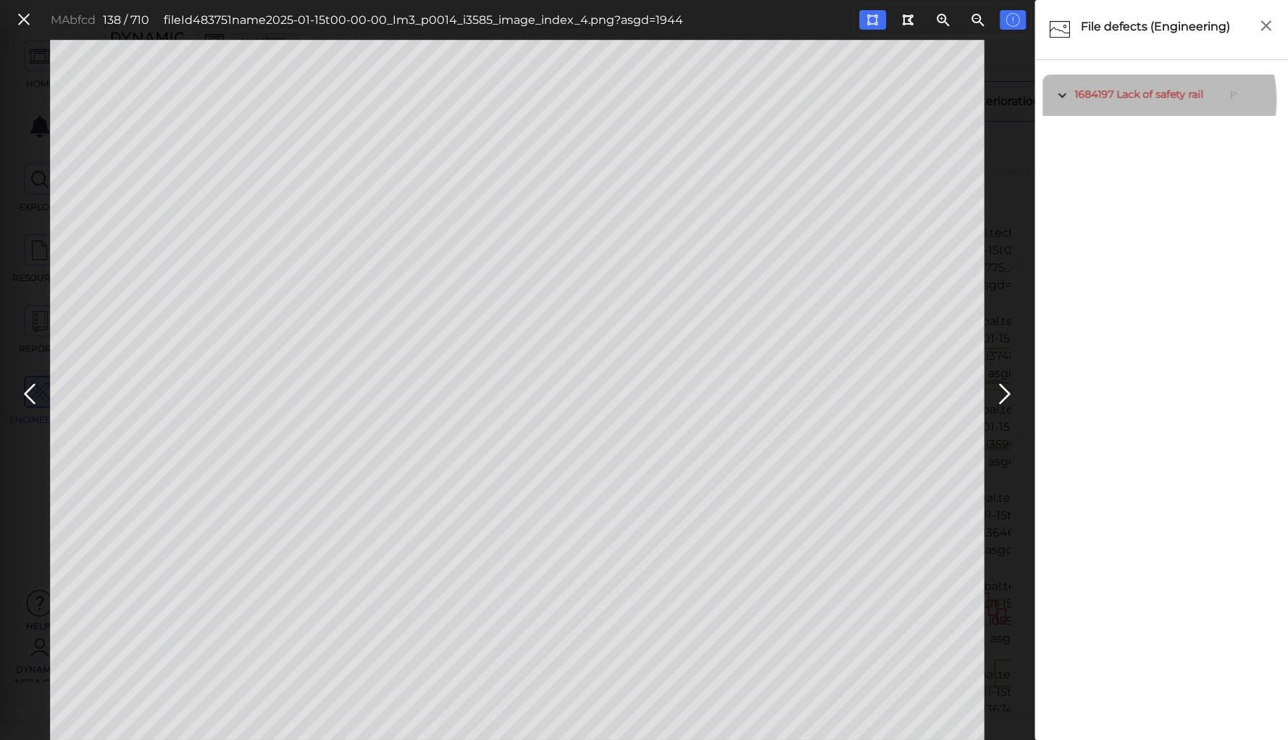
click at [1157, 99] on span "Lack of safety rail" at bounding box center [1159, 94] width 87 height 13
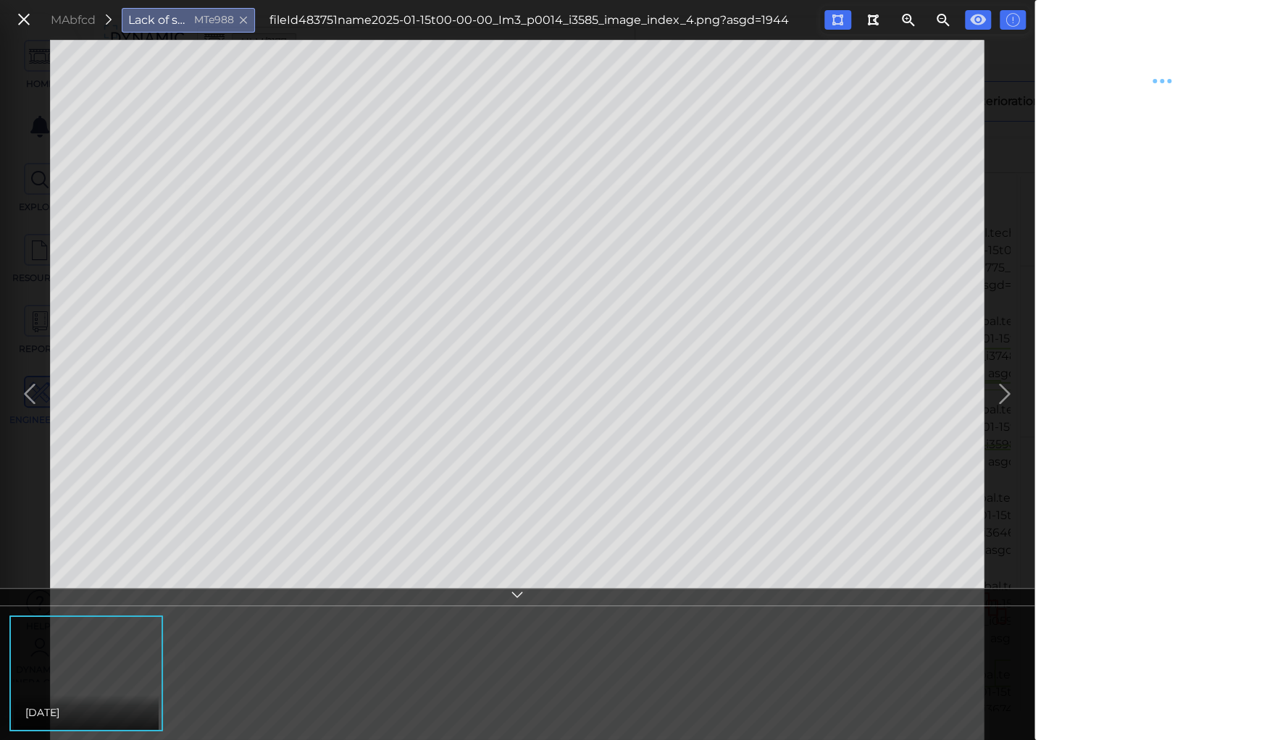
type textarea "x"
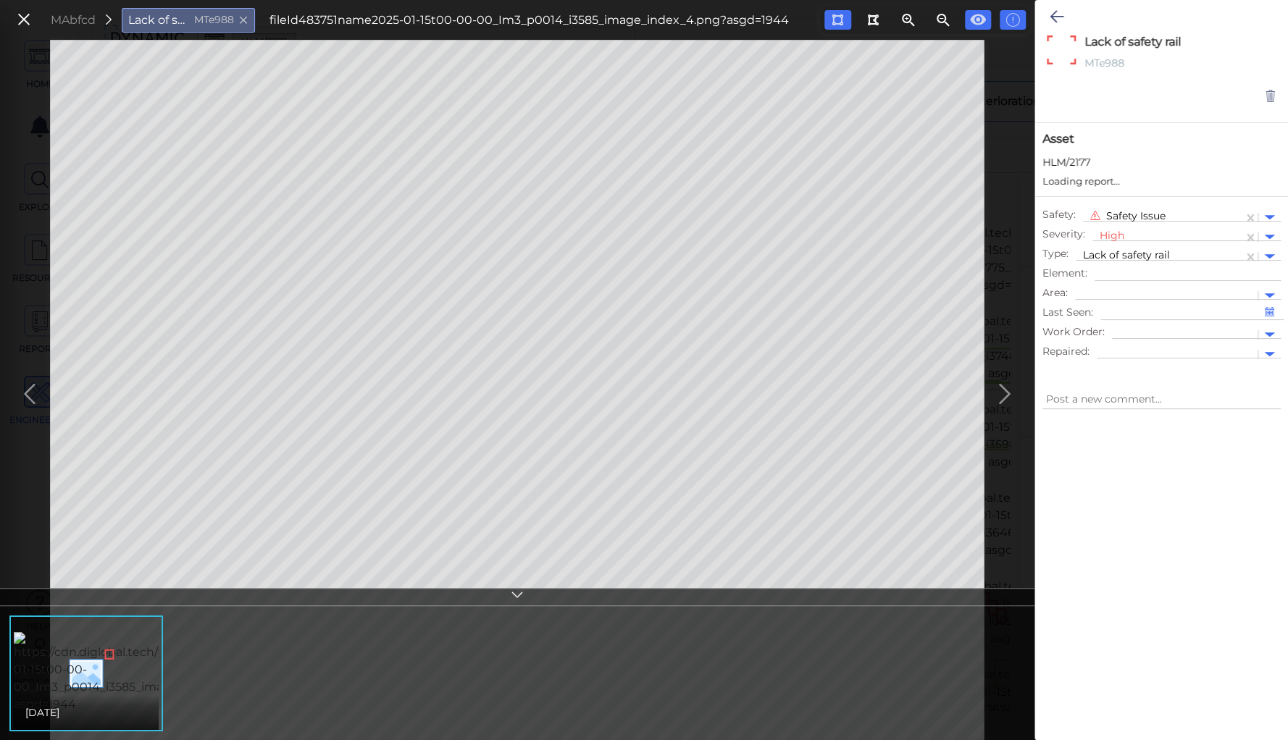
type textarea "x"
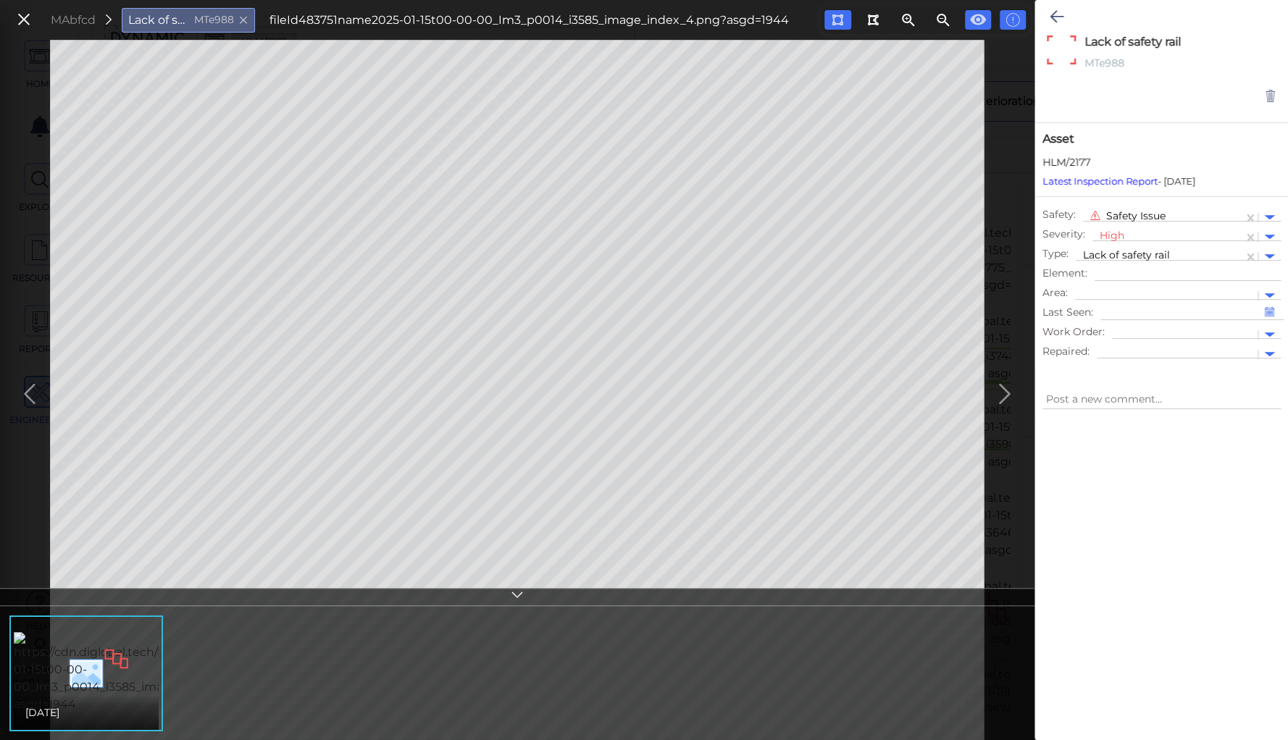
type textarea "x"
click at [1055, 20] on icon at bounding box center [1057, 16] width 14 height 17
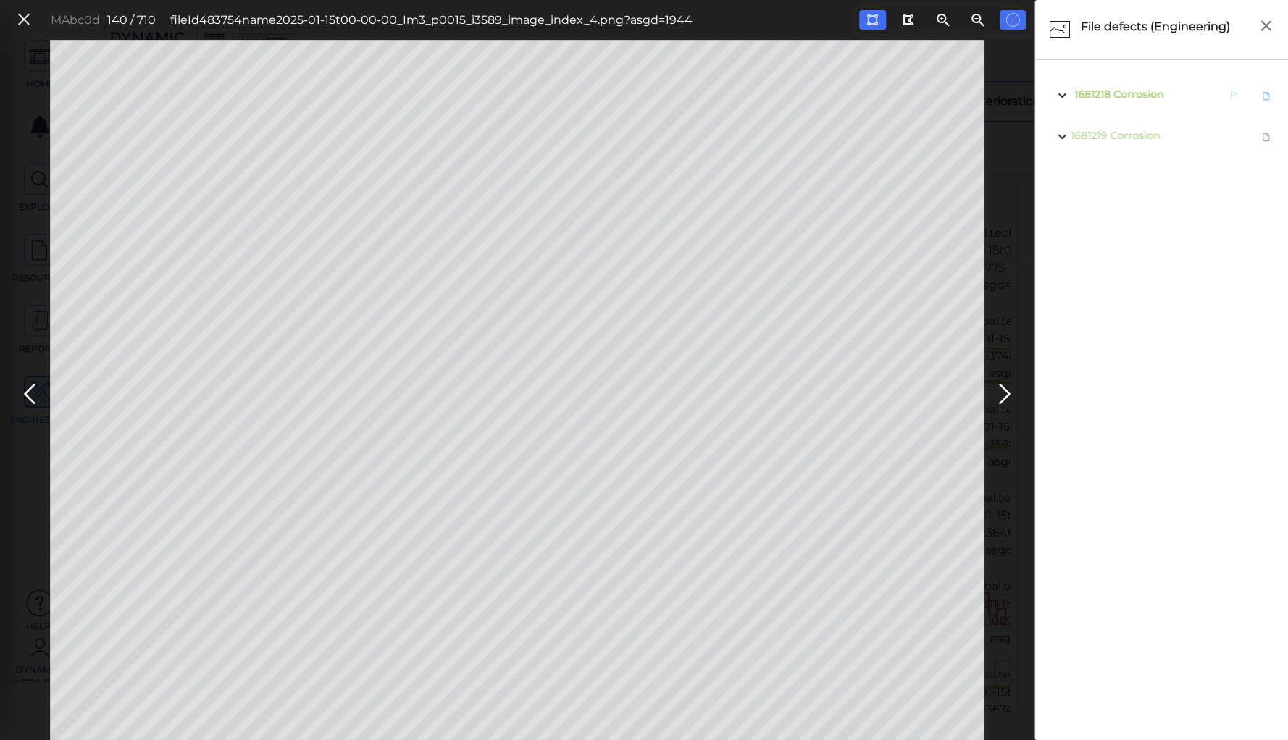
click at [1121, 102] on span "1681218 Corrosion" at bounding box center [1117, 95] width 93 height 18
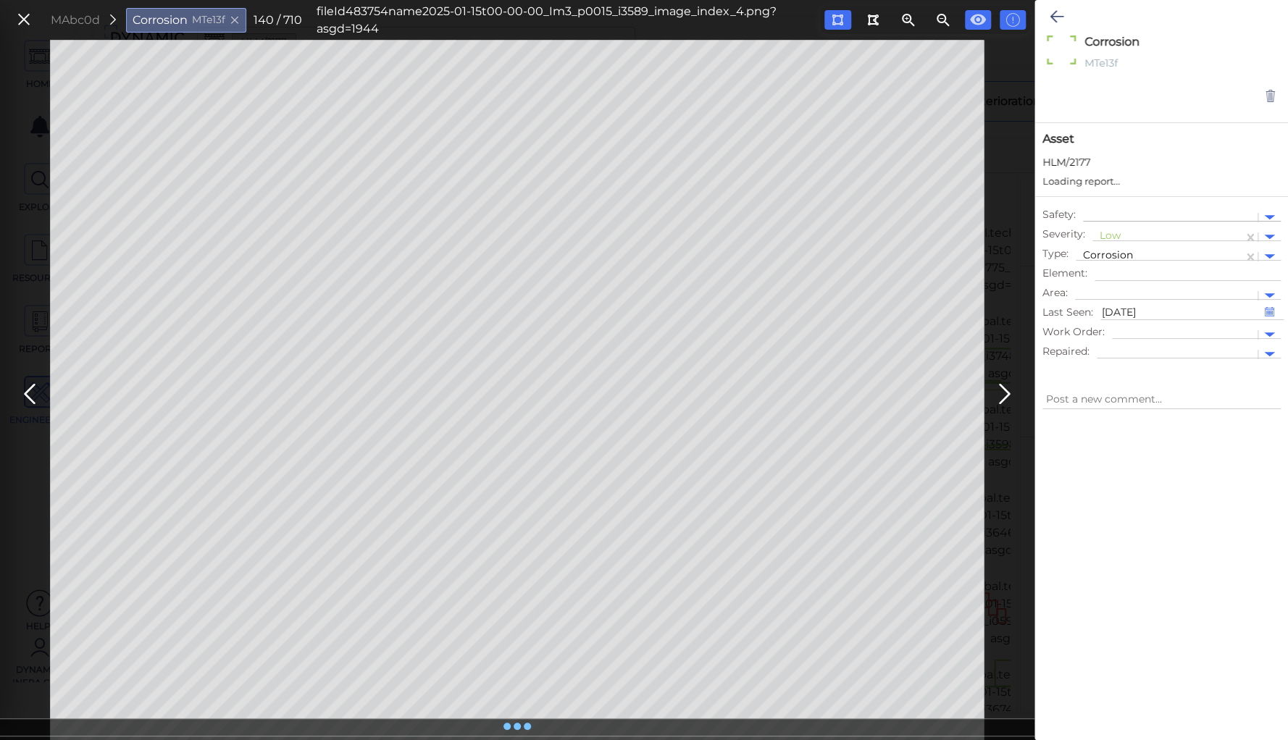
type textarea "x"
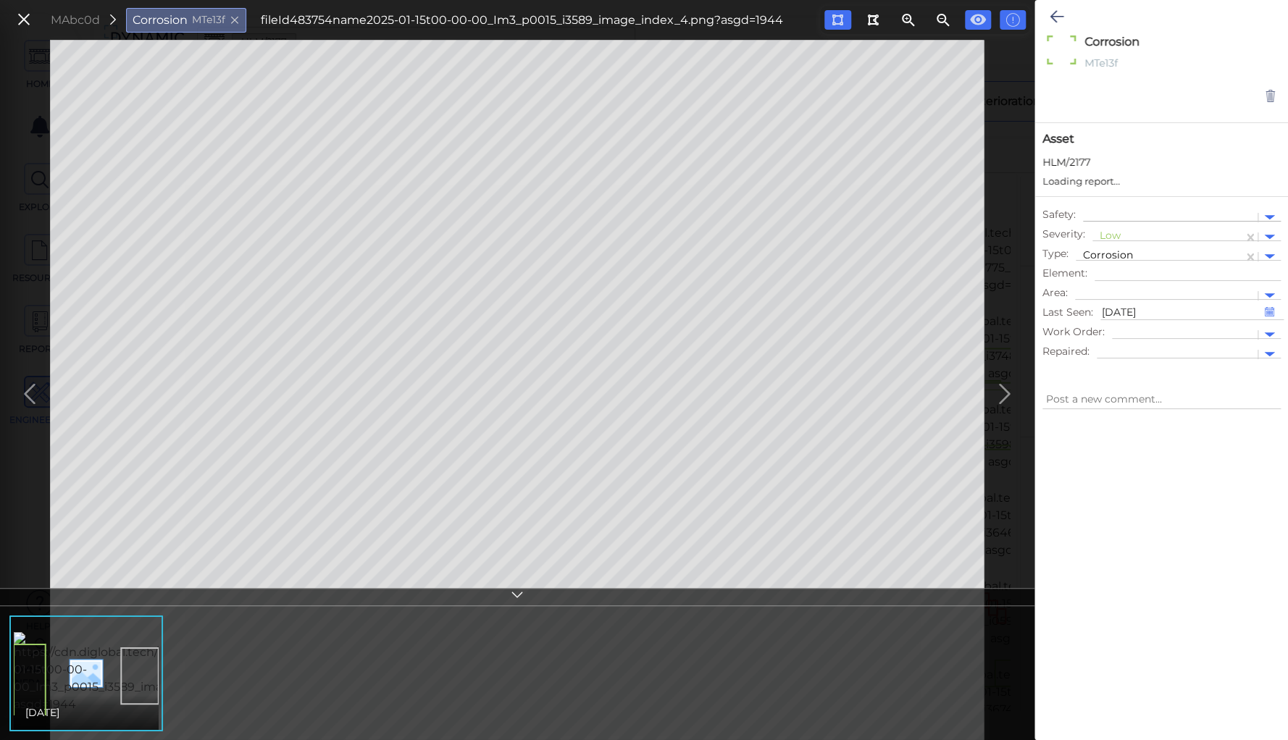
type textarea "x"
click at [1106, 230] on div at bounding box center [1168, 237] width 136 height 15
click at [1106, 304] on div "Moderate" at bounding box center [1131, 306] width 78 height 22
type textarea "x"
click at [1053, 9] on icon at bounding box center [1057, 16] width 14 height 17
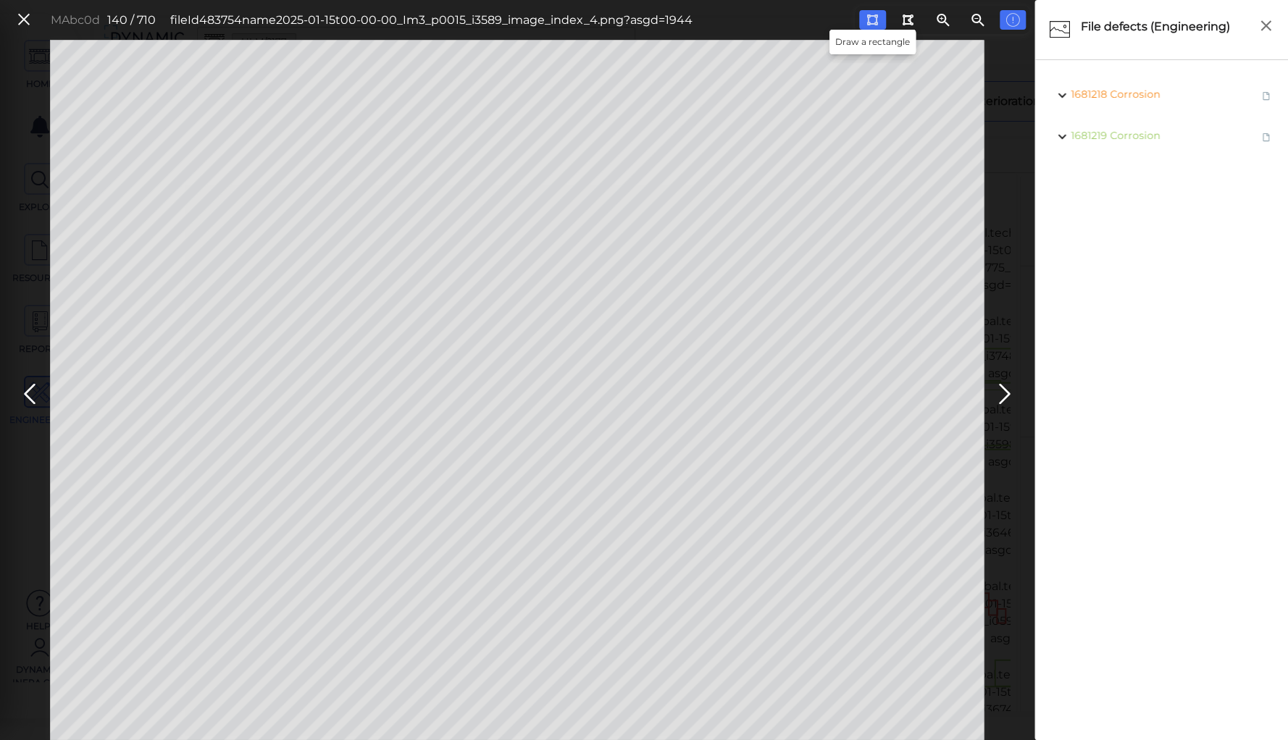
click at [868, 20] on icon at bounding box center [872, 19] width 12 height 11
click at [877, 0] on body "This app is not optimized for mobile screens. Please access using a desktop or …" at bounding box center [644, 0] width 1288 height 0
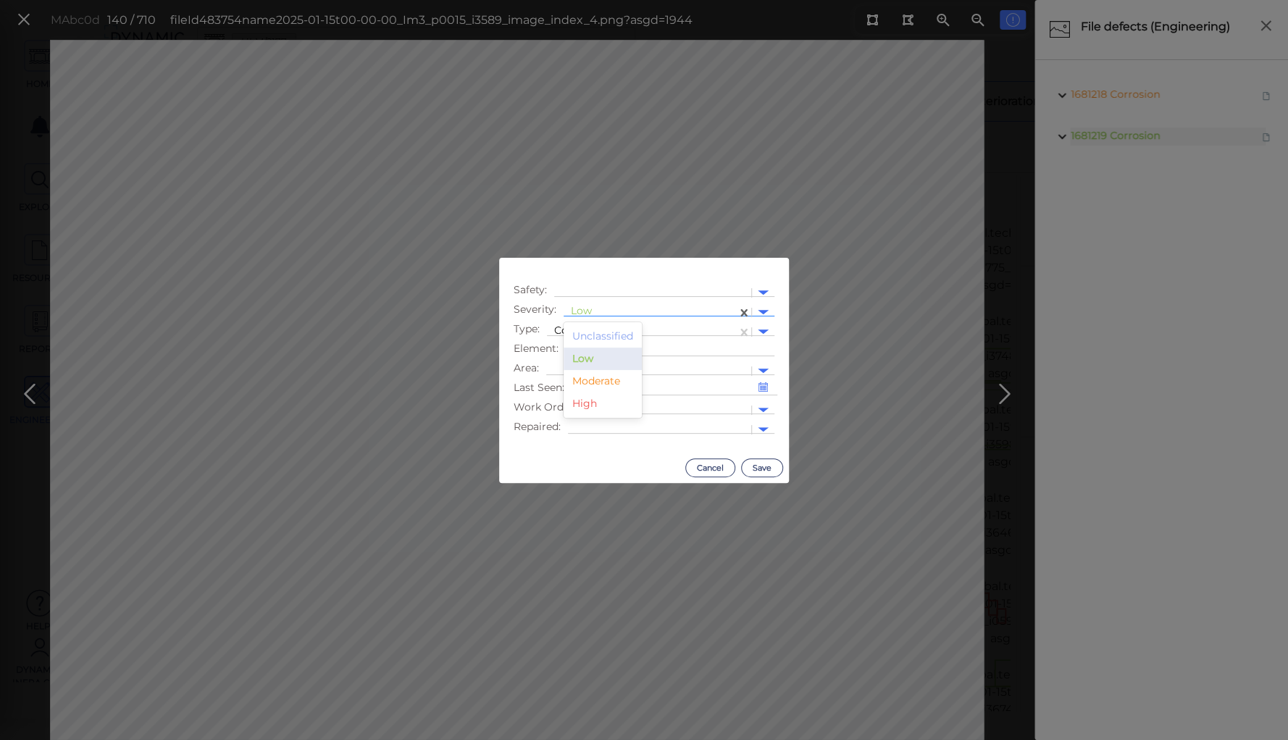
click at [636, 309] on div at bounding box center [650, 312] width 159 height 15
click at [582, 381] on div "Moderate" at bounding box center [603, 381] width 78 height 22
click at [760, 466] on button "Save" at bounding box center [762, 468] width 42 height 19
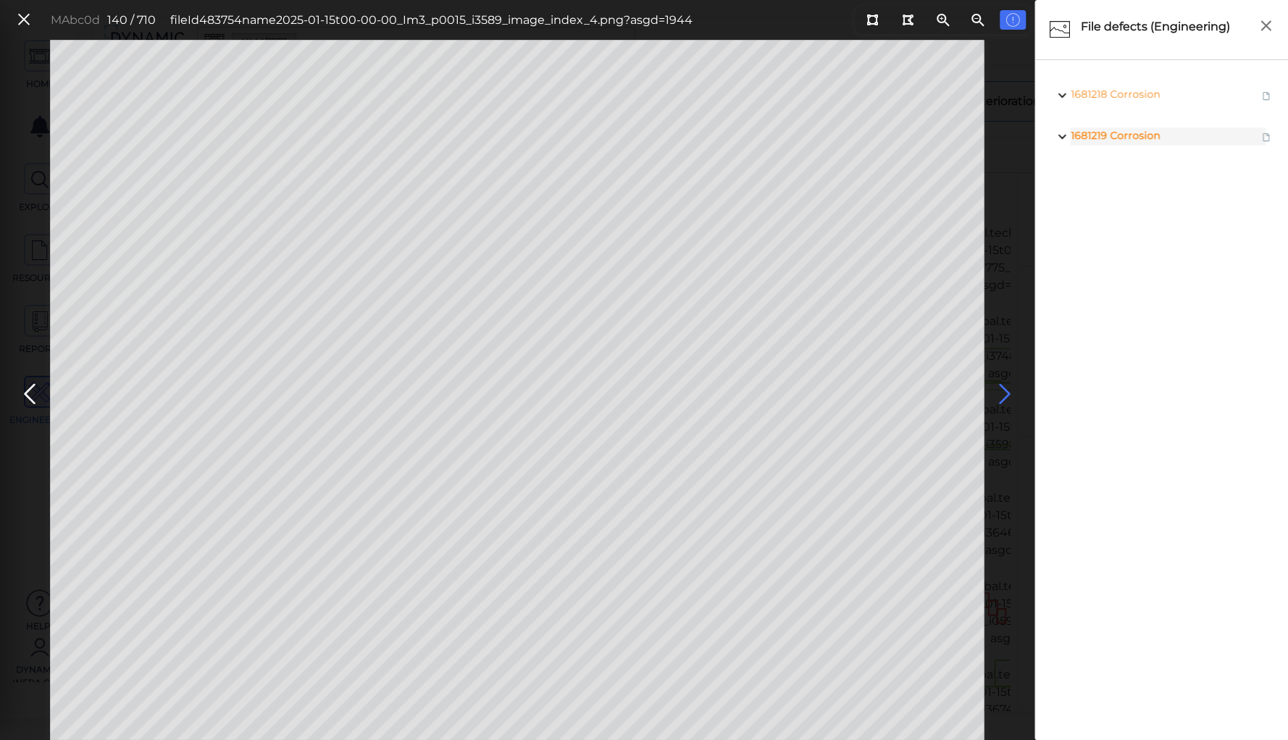
click at [1000, 388] on icon at bounding box center [1004, 394] width 23 height 28
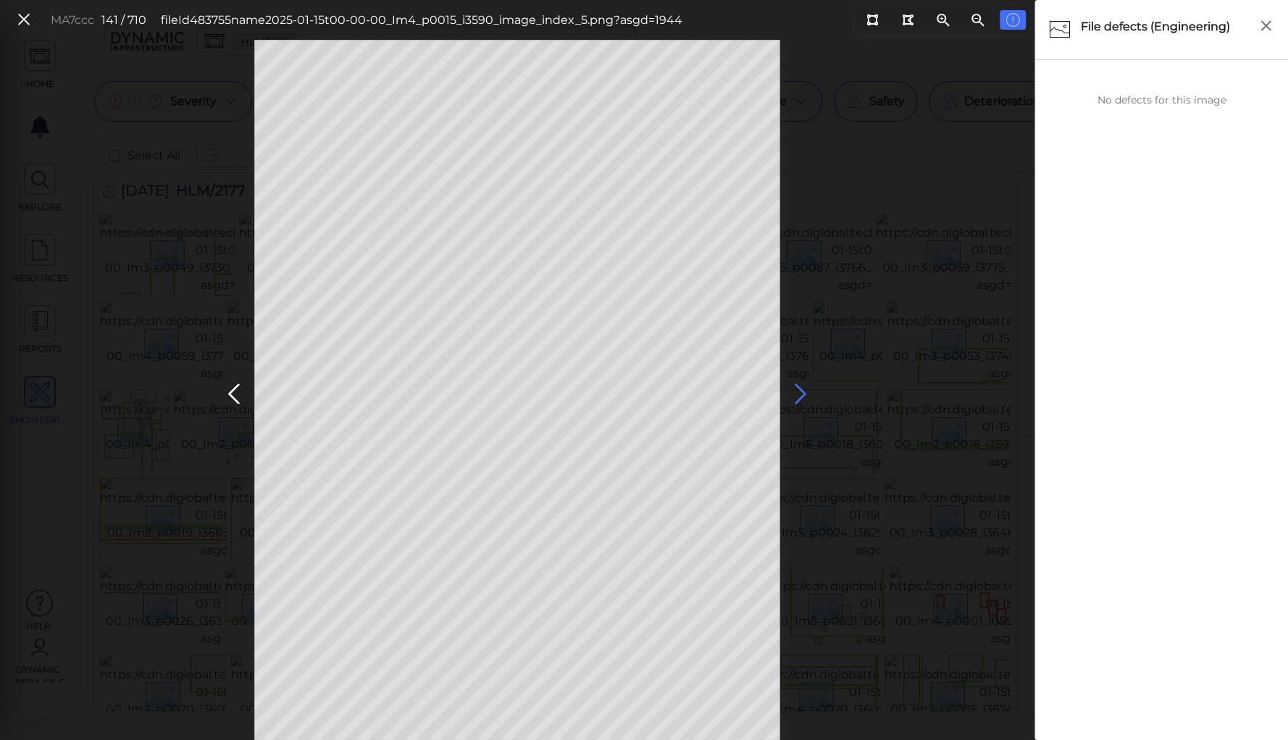
click at [800, 393] on icon at bounding box center [800, 394] width 23 height 28
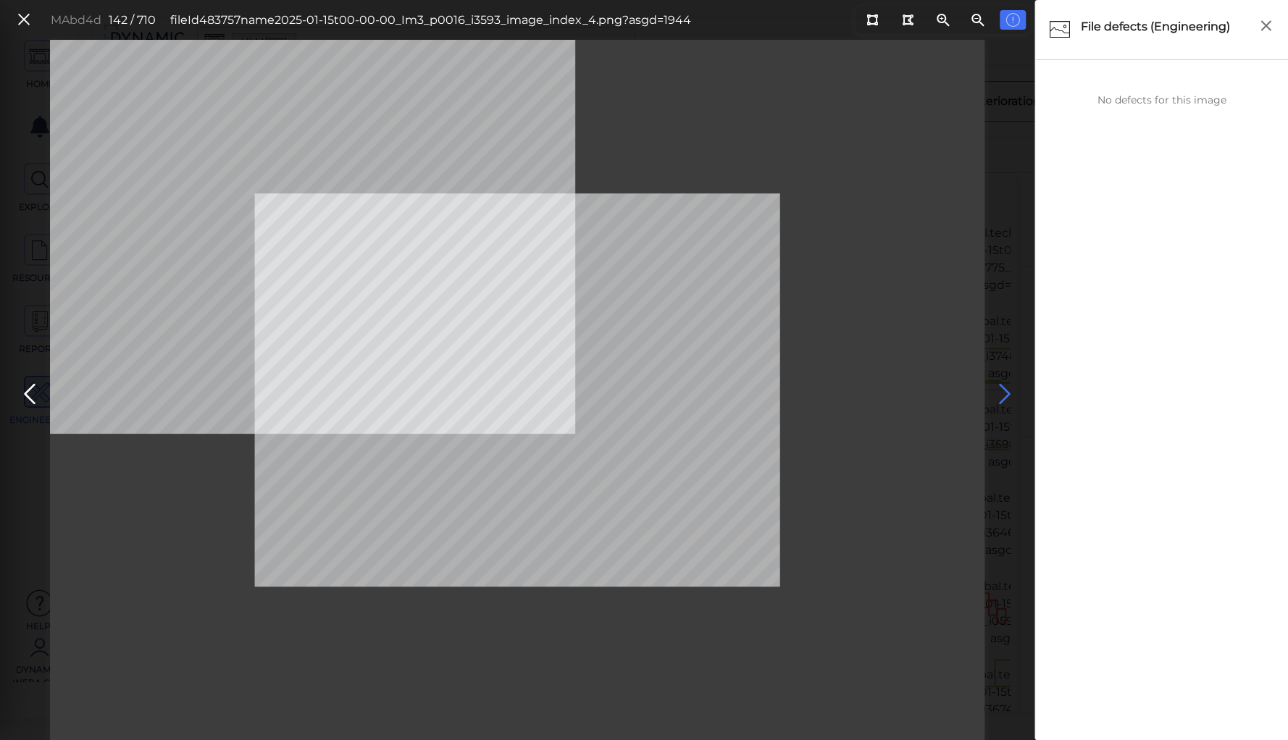
click at [1000, 388] on icon at bounding box center [1004, 394] width 23 height 28
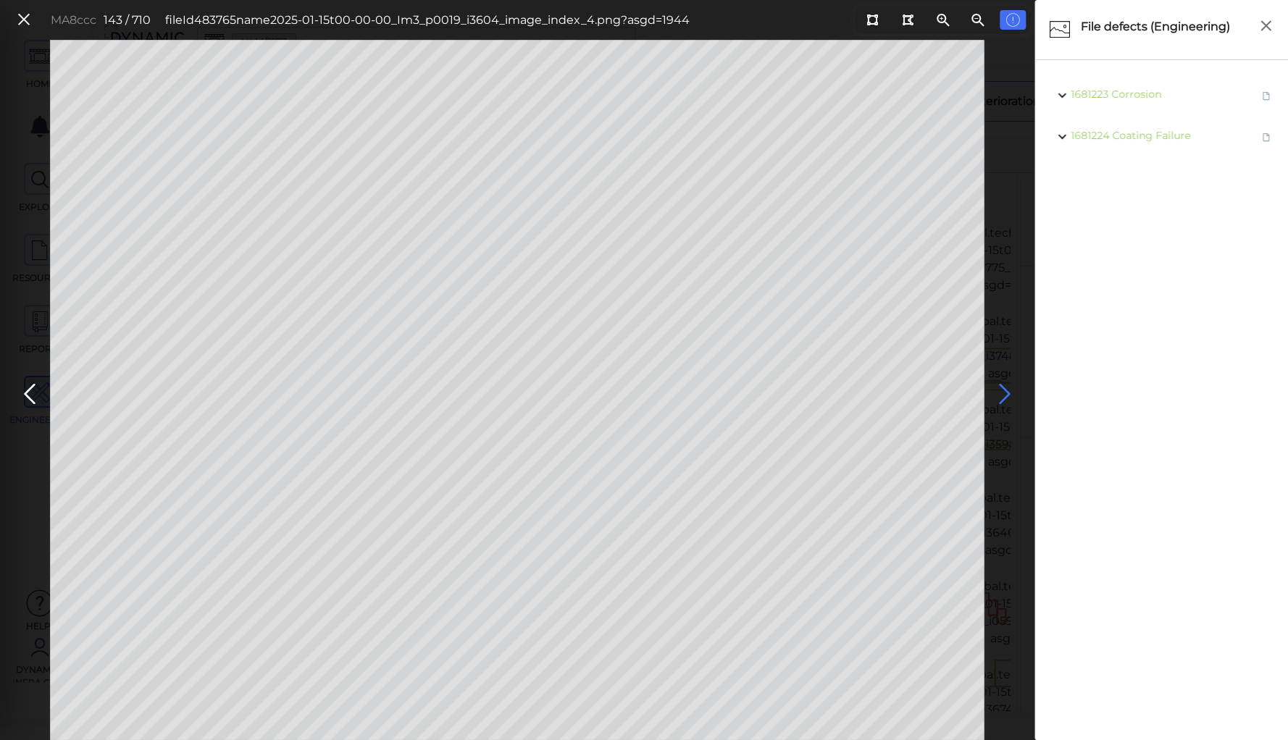
click at [1000, 388] on icon at bounding box center [1004, 394] width 23 height 28
click at [1003, 388] on icon at bounding box center [1004, 394] width 23 height 28
click at [1145, 137] on span "Corrosion" at bounding box center [1140, 135] width 50 height 13
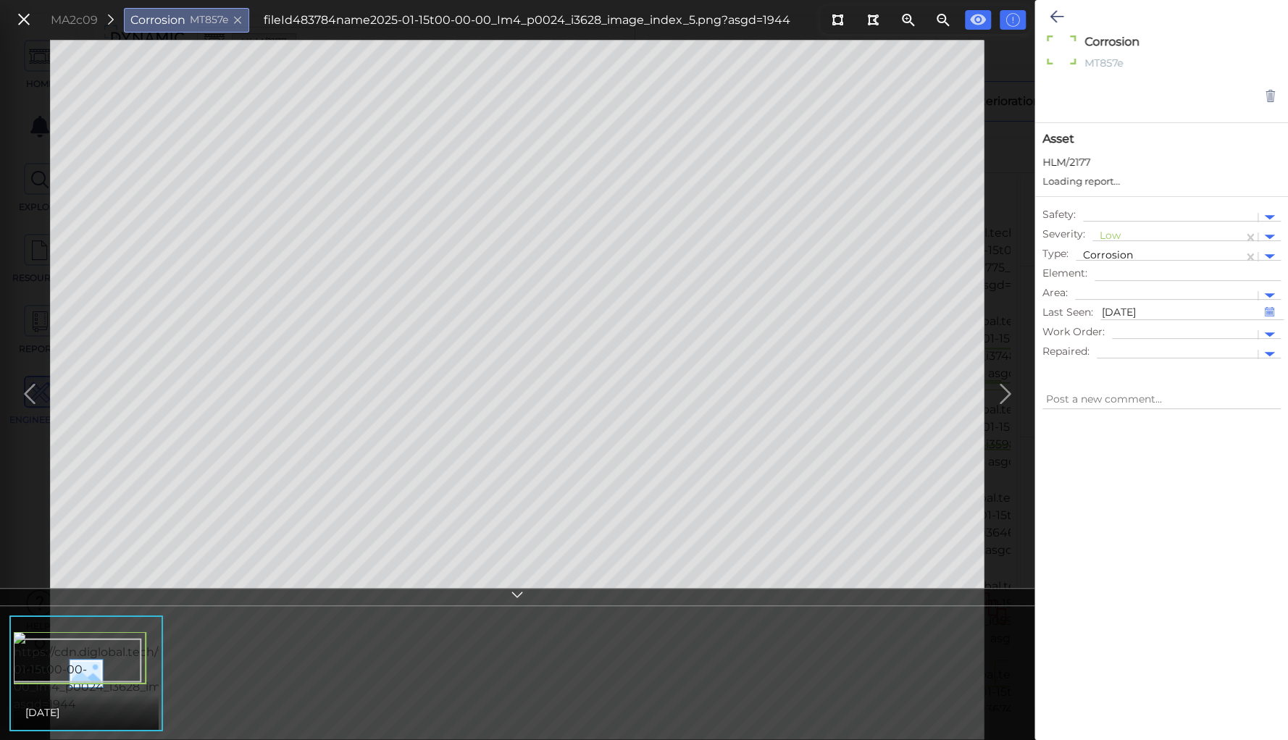
type textarea "x"
click at [1116, 232] on div at bounding box center [1168, 237] width 136 height 15
click at [1111, 303] on div "Moderate" at bounding box center [1131, 306] width 78 height 22
click at [1057, 17] on icon at bounding box center [1057, 16] width 14 height 17
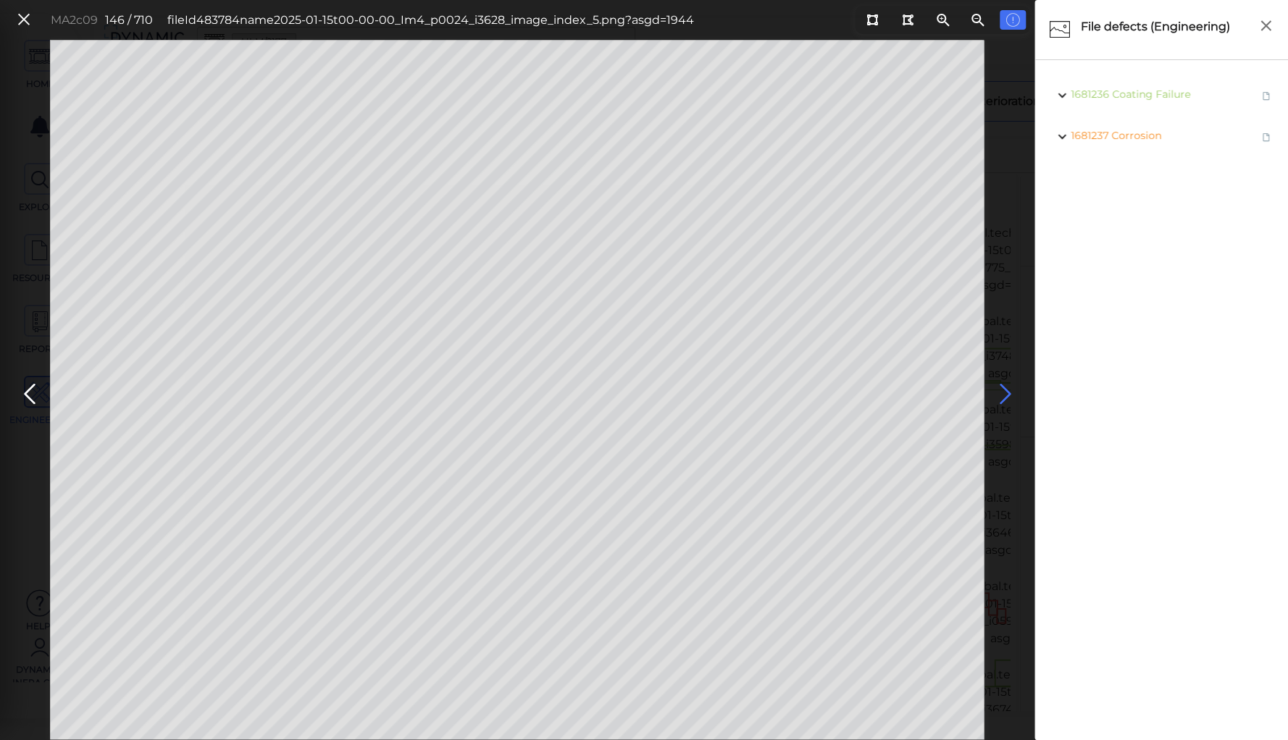
click at [1003, 391] on icon at bounding box center [1004, 394] width 23 height 28
click at [1140, 96] on span "Coating Failure" at bounding box center [1155, 94] width 78 height 13
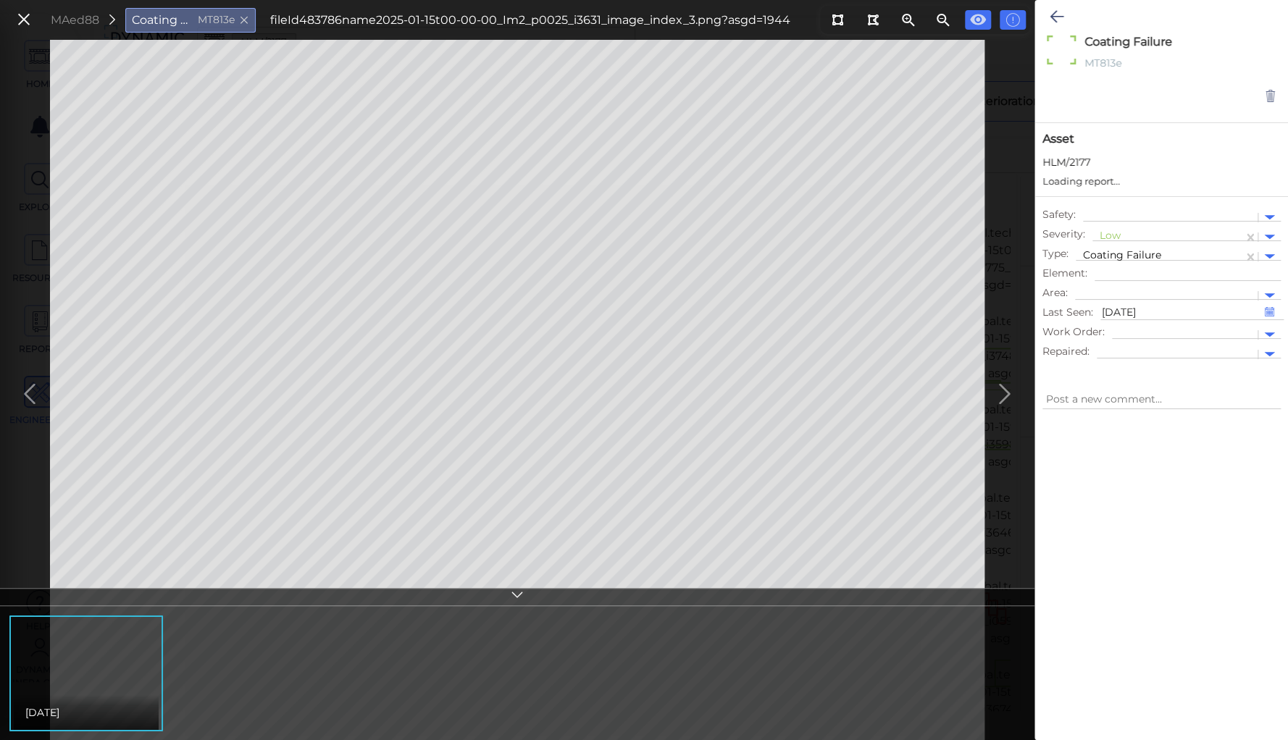
type textarea "x"
click at [1107, 235] on div at bounding box center [1168, 237] width 136 height 15
click at [1106, 307] on div "Moderate" at bounding box center [1131, 306] width 78 height 22
click at [1097, 246] on div "Moderate" at bounding box center [1167, 237] width 151 height 21
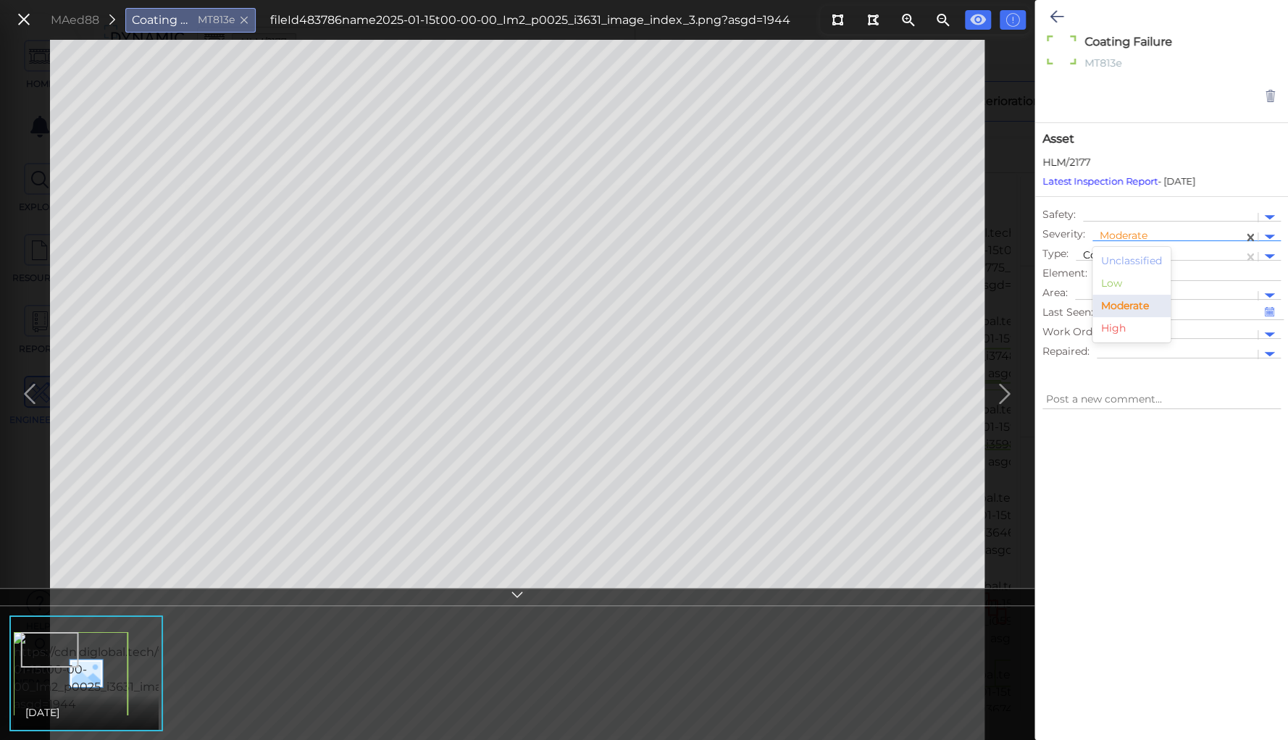
type textarea "x"
click at [1196, 256] on div at bounding box center [1159, 256] width 153 height 15
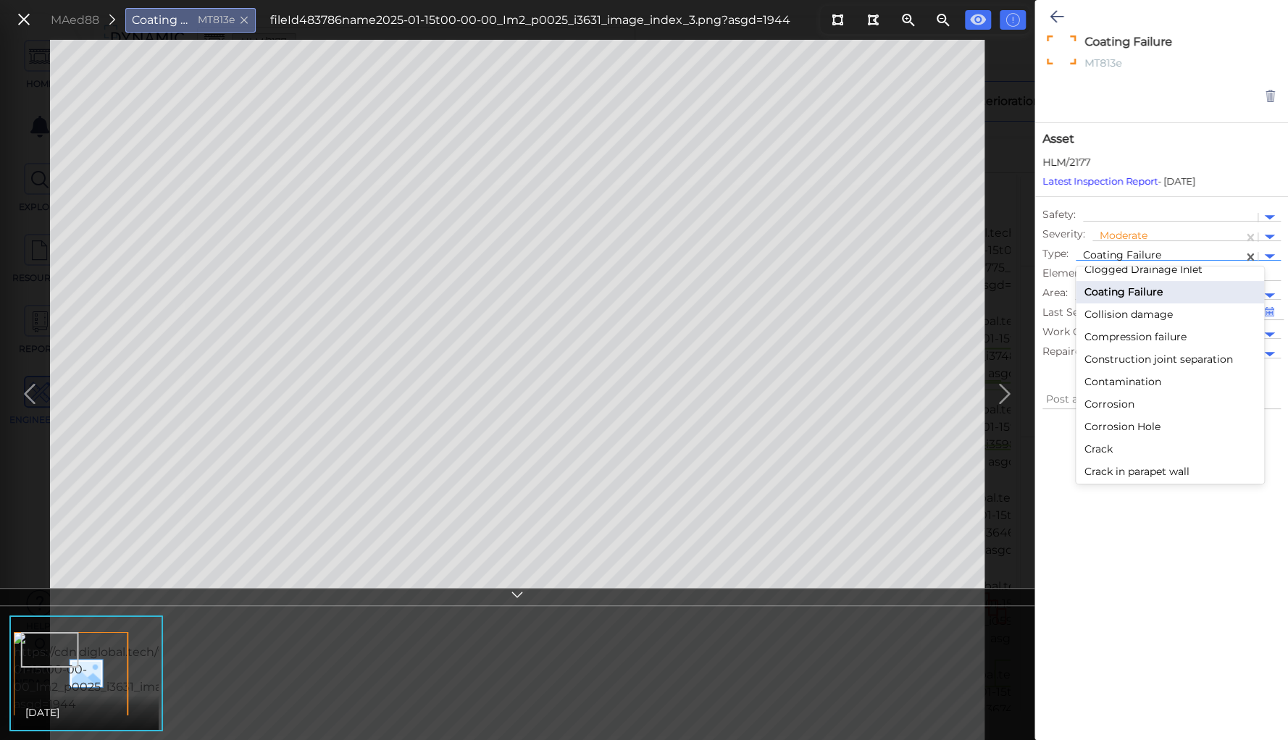
scroll to position [184, 0]
click at [1095, 400] on div "Corrosion" at bounding box center [1170, 404] width 188 height 22
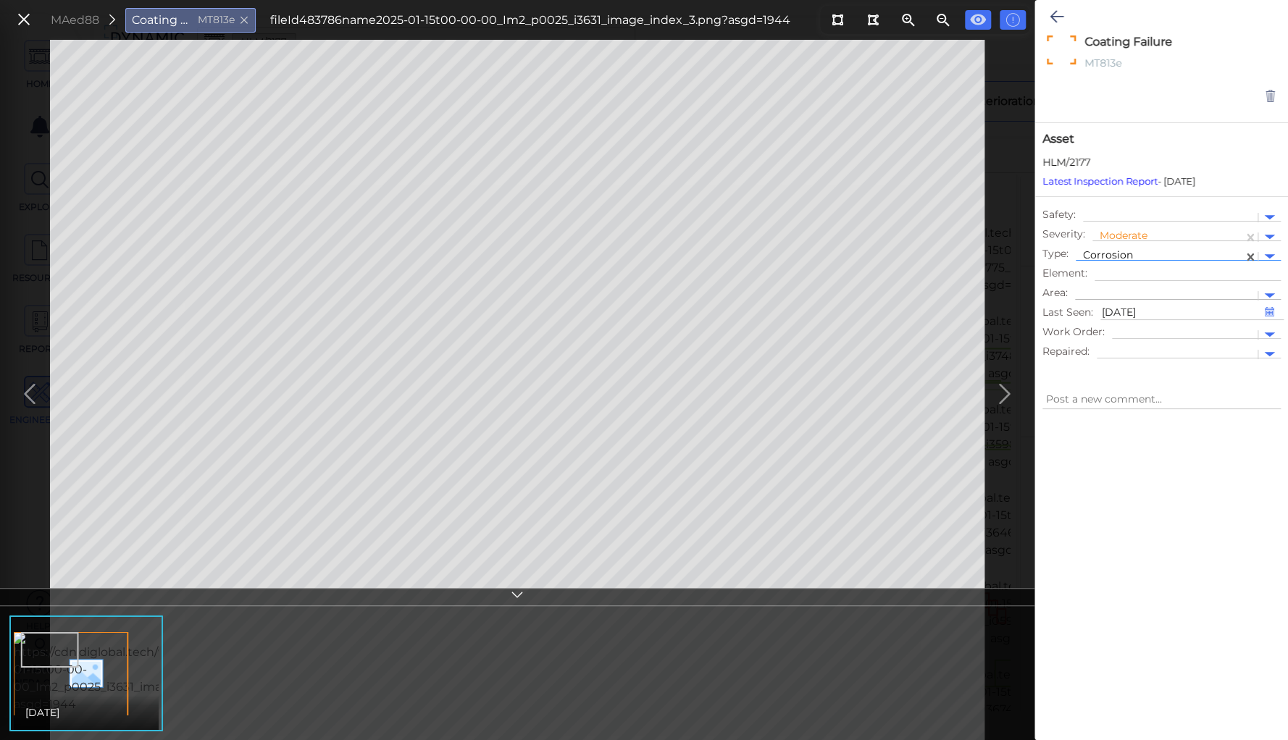
type textarea "x"
type textarea "Corrosion"
type textarea "x"
click at [1058, 20] on icon at bounding box center [1057, 16] width 14 height 17
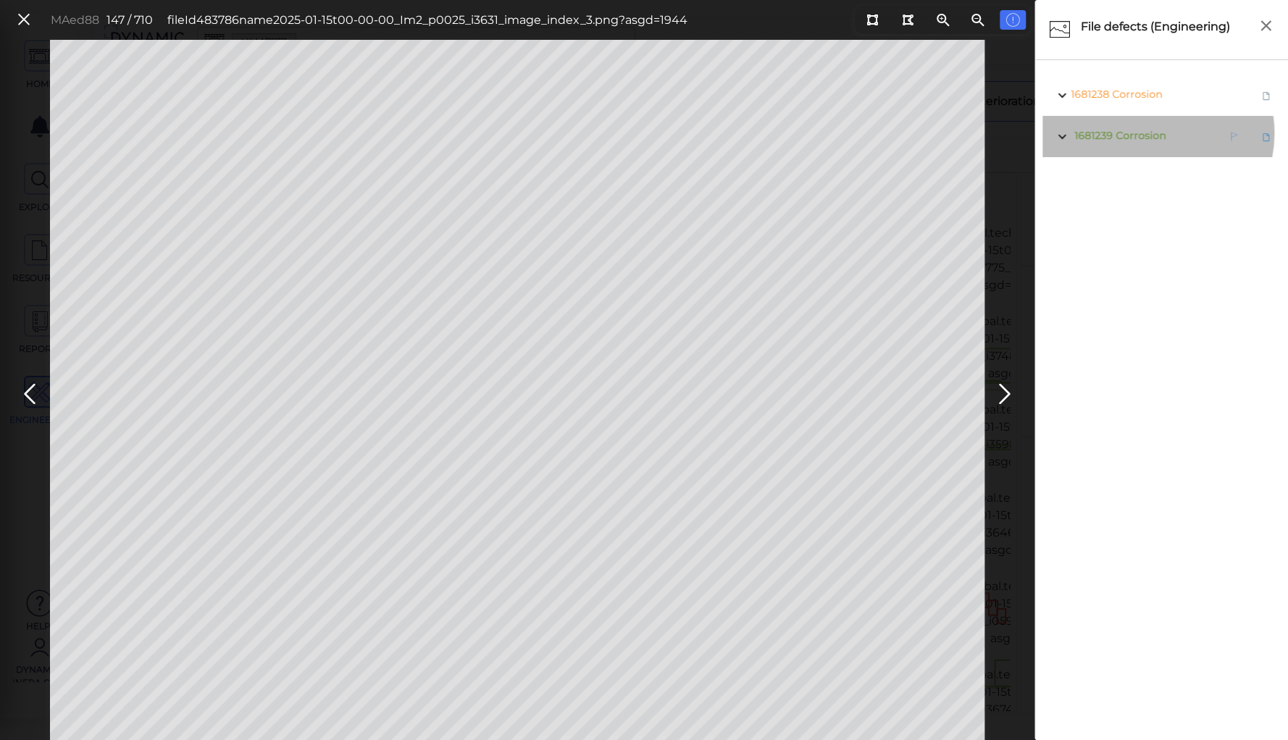
click at [1150, 133] on span "Corrosion" at bounding box center [1141, 135] width 50 height 13
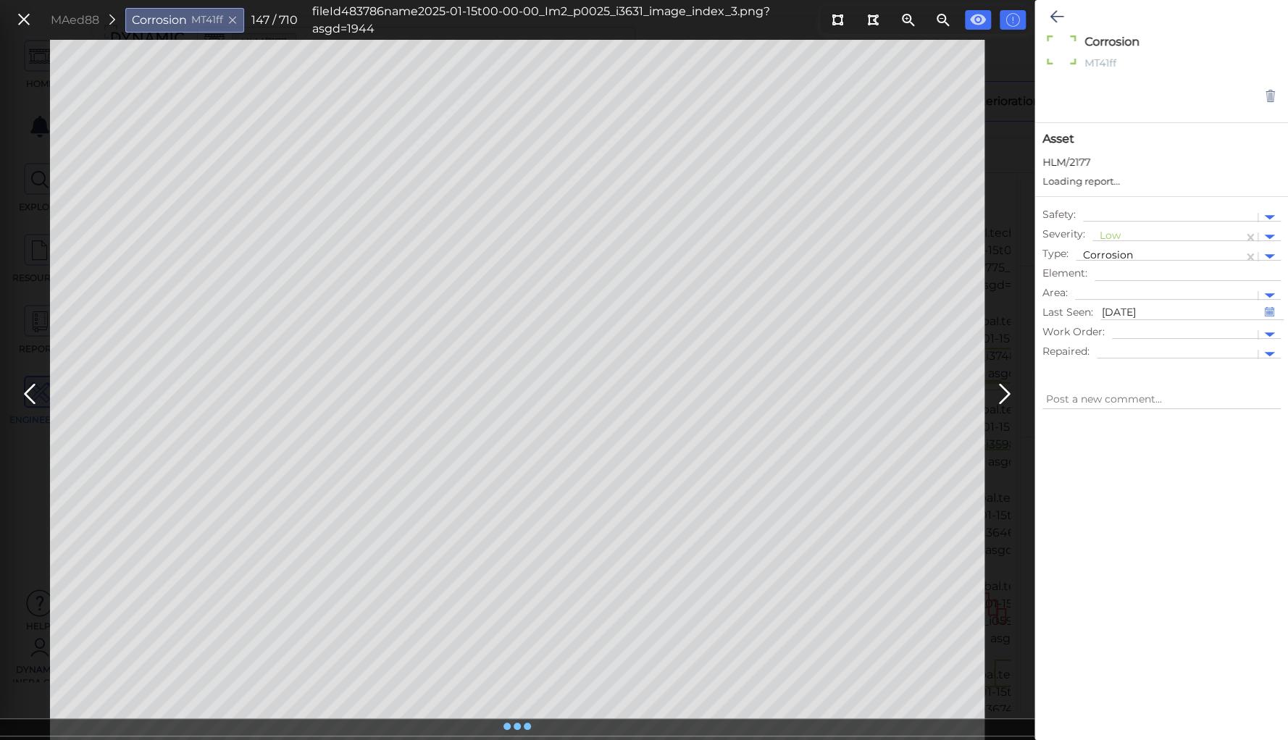
type textarea "x"
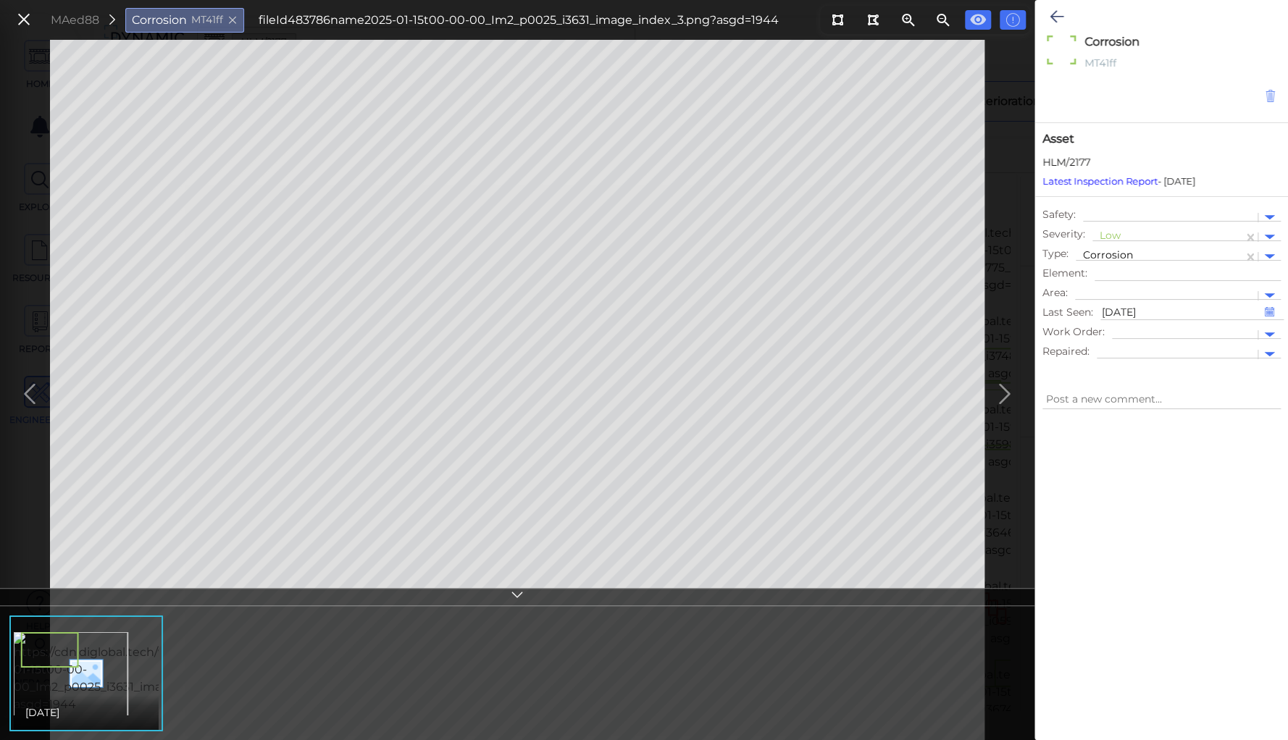
click at [1266, 95] on icon at bounding box center [1270, 96] width 12 height 14
type textarea "x"
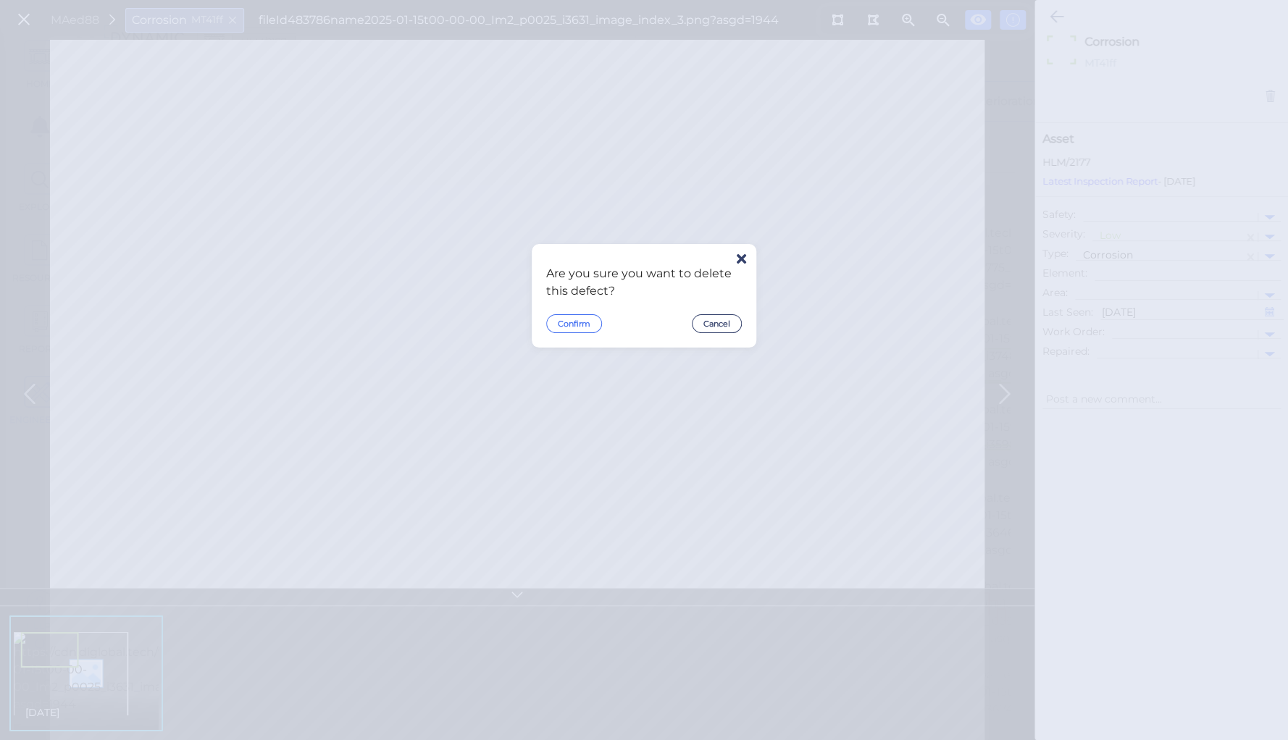
click at [589, 322] on button "Confirm" at bounding box center [574, 323] width 56 height 19
type textarea "x"
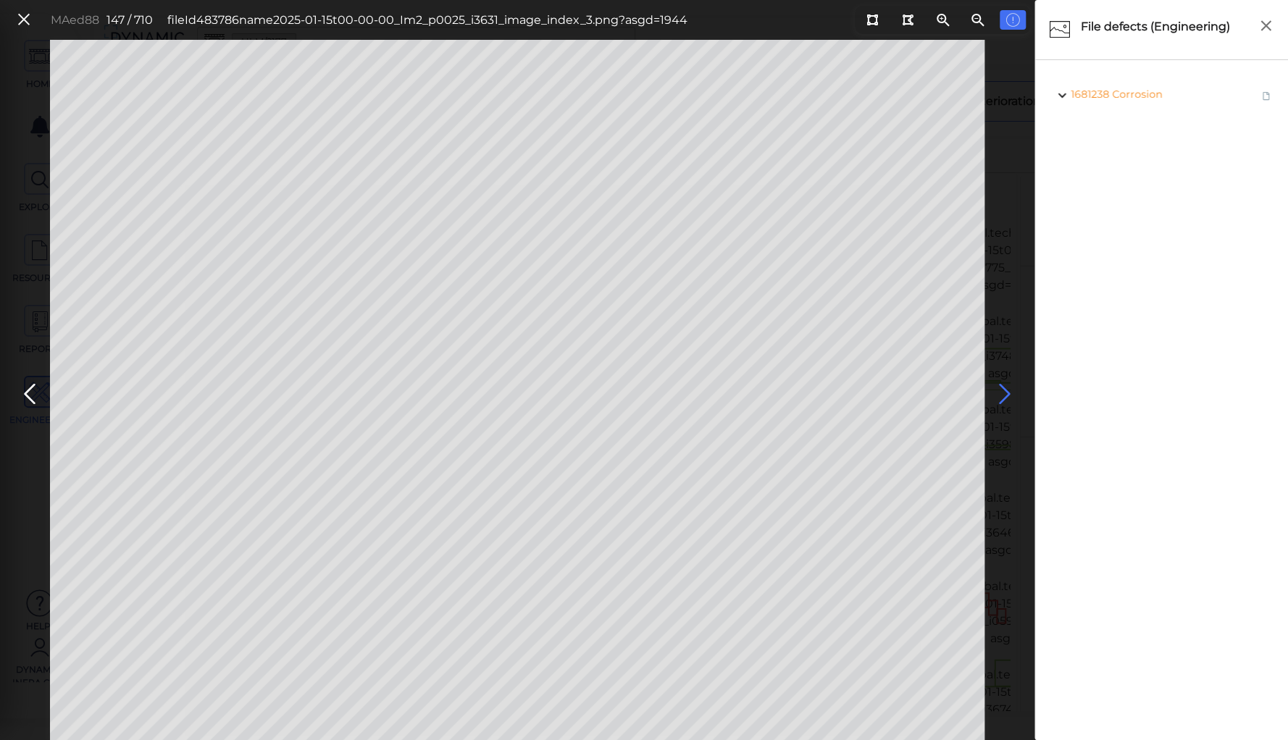
click at [1006, 390] on icon at bounding box center [1004, 394] width 23 height 28
click at [1000, 390] on icon at bounding box center [1004, 394] width 23 height 28
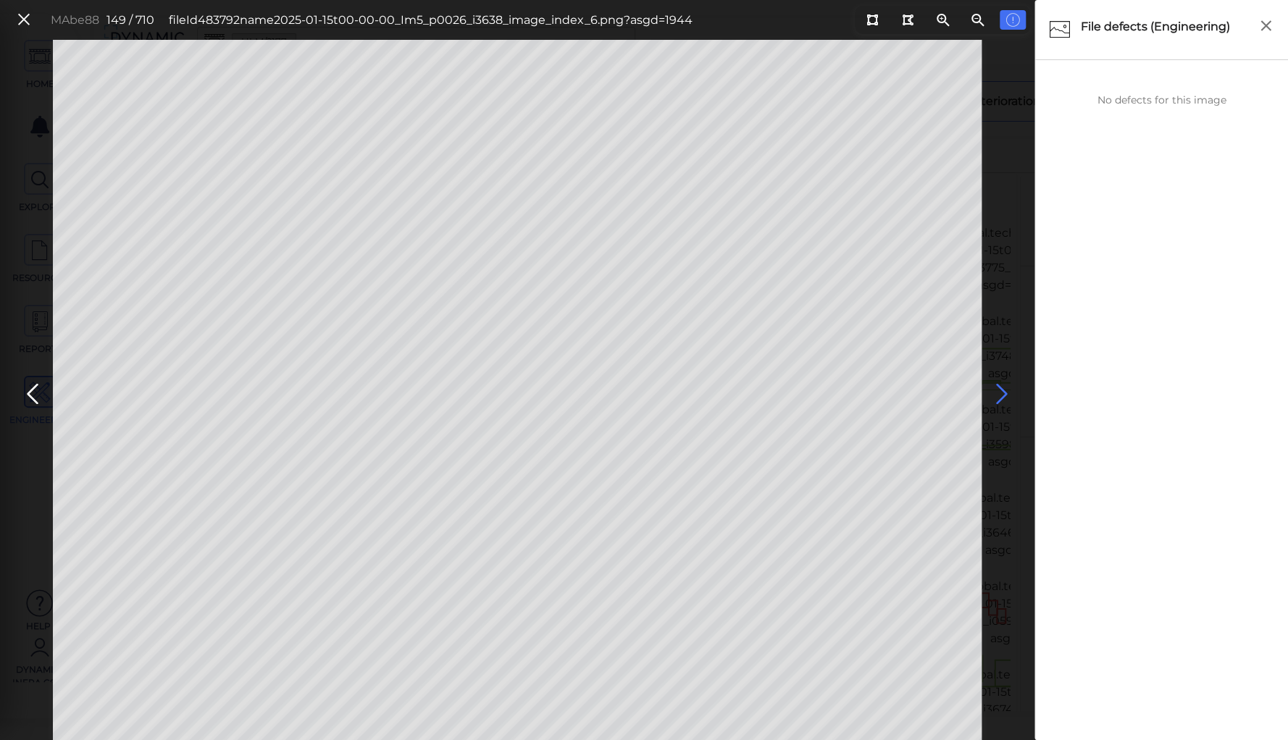
click at [1000, 390] on icon at bounding box center [1001, 394] width 23 height 28
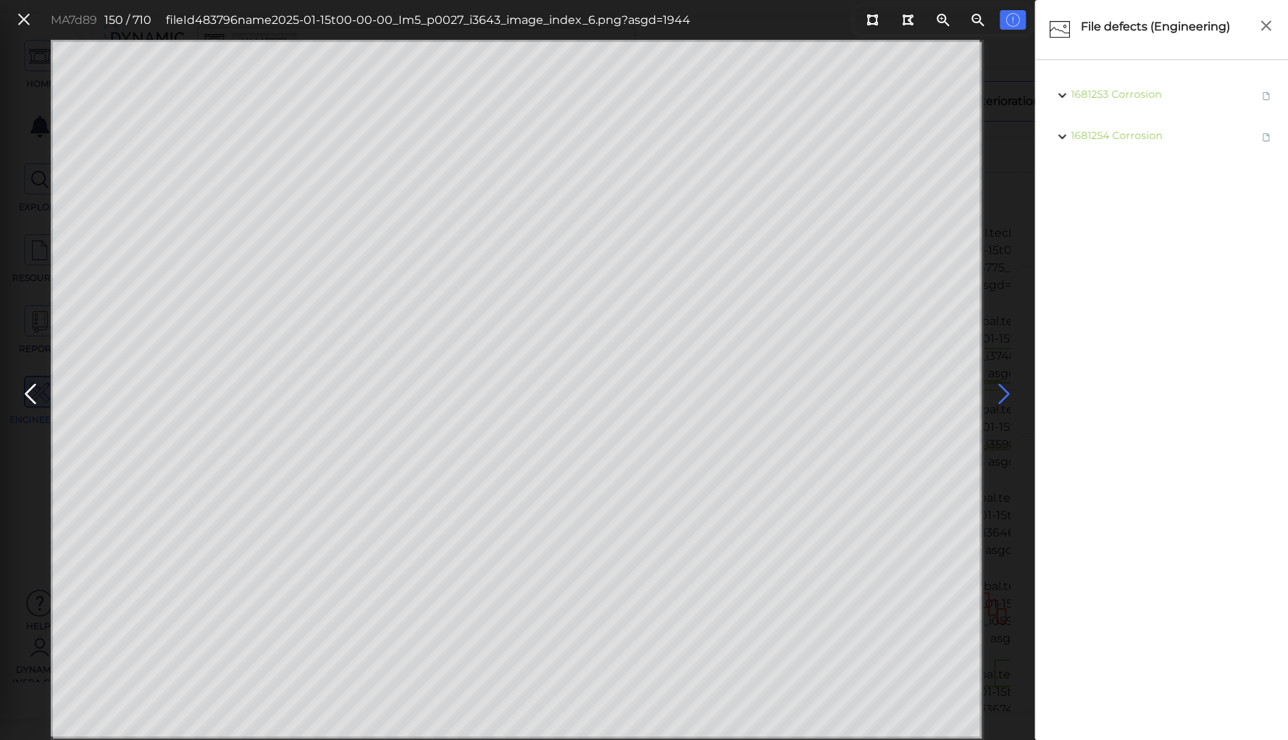
click at [1000, 390] on icon at bounding box center [1004, 394] width 23 height 28
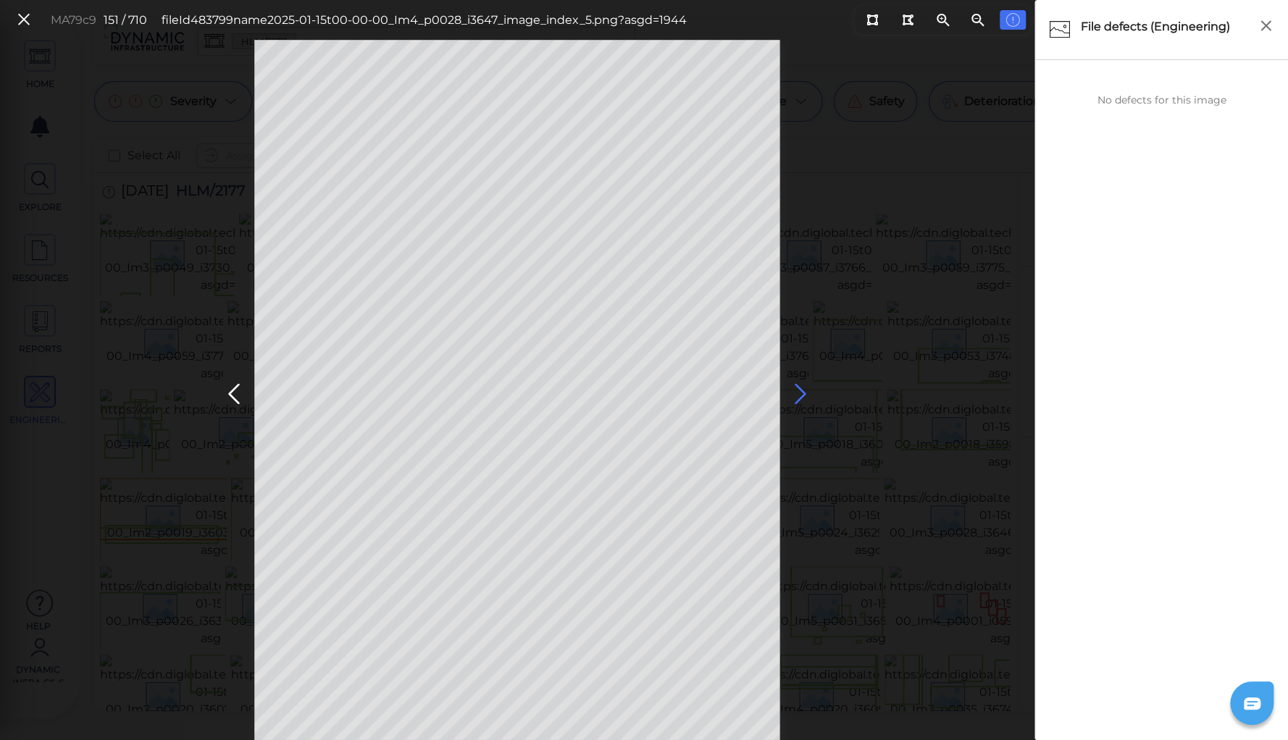
click at [800, 393] on icon at bounding box center [800, 394] width 23 height 28
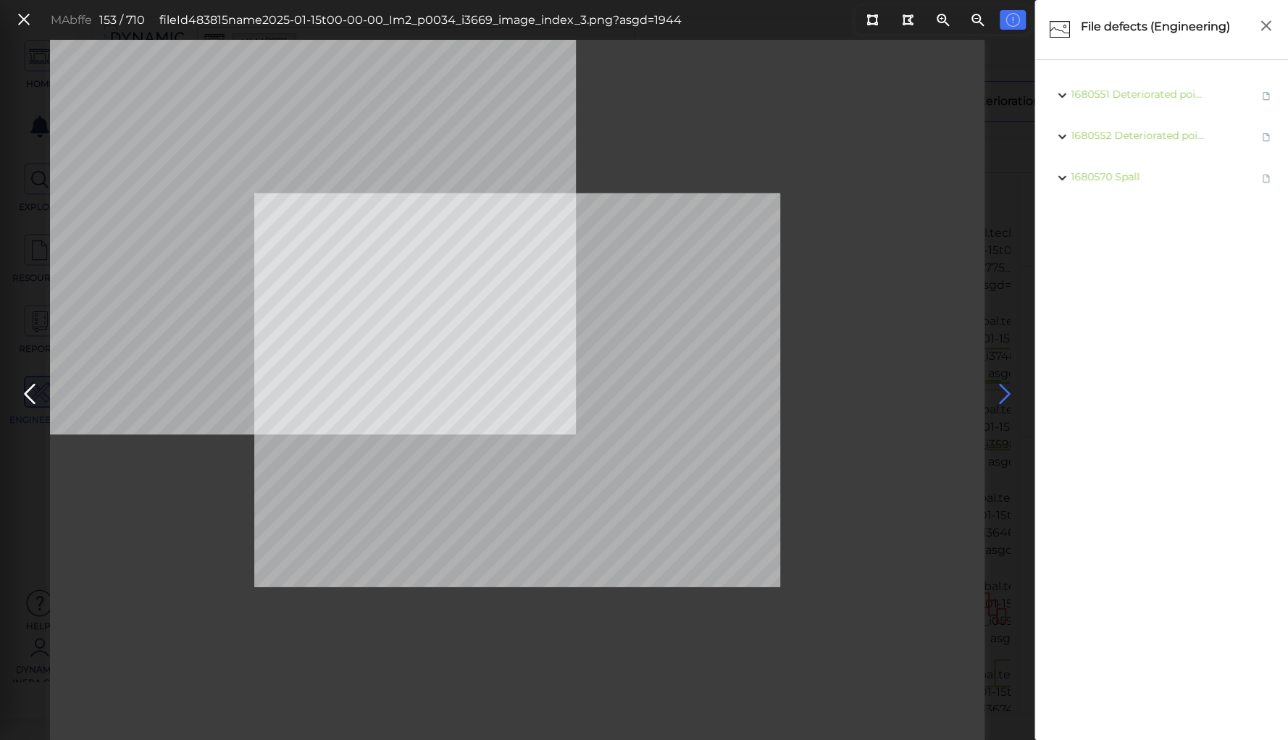
click at [1000, 391] on icon at bounding box center [1004, 394] width 23 height 28
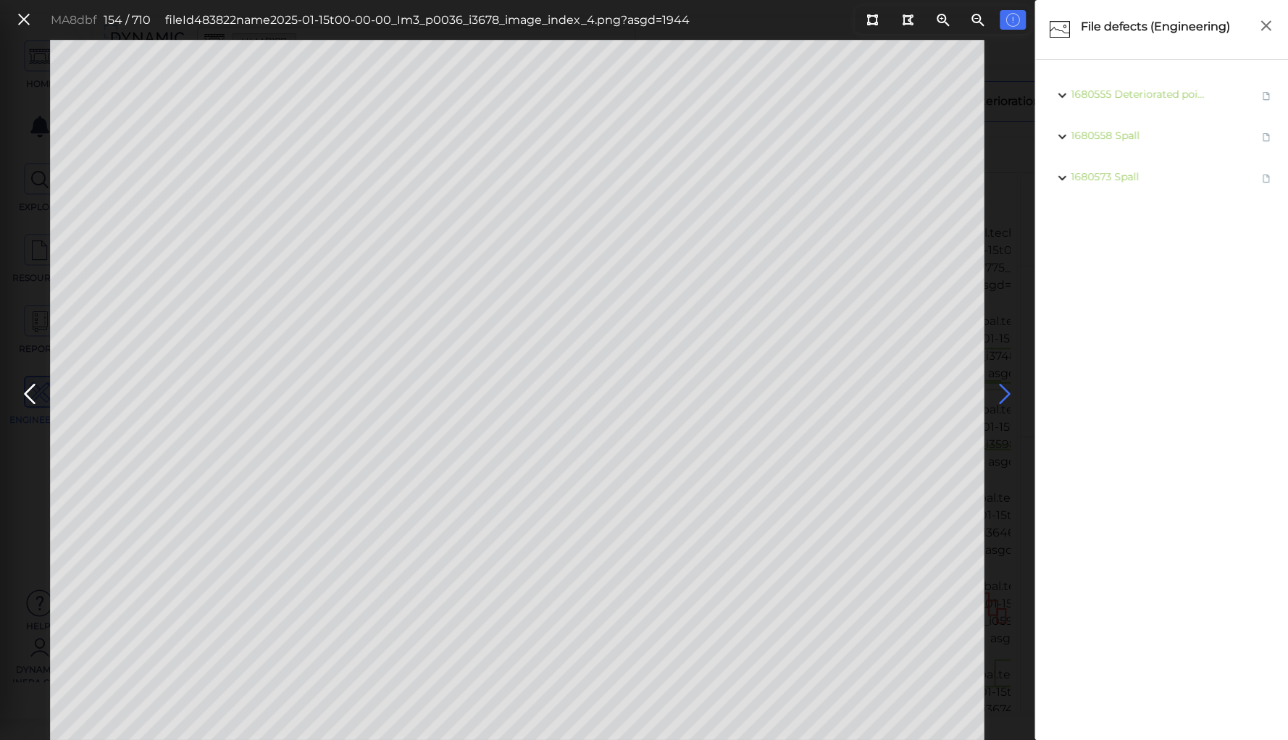
click at [1000, 391] on icon at bounding box center [1004, 394] width 23 height 28
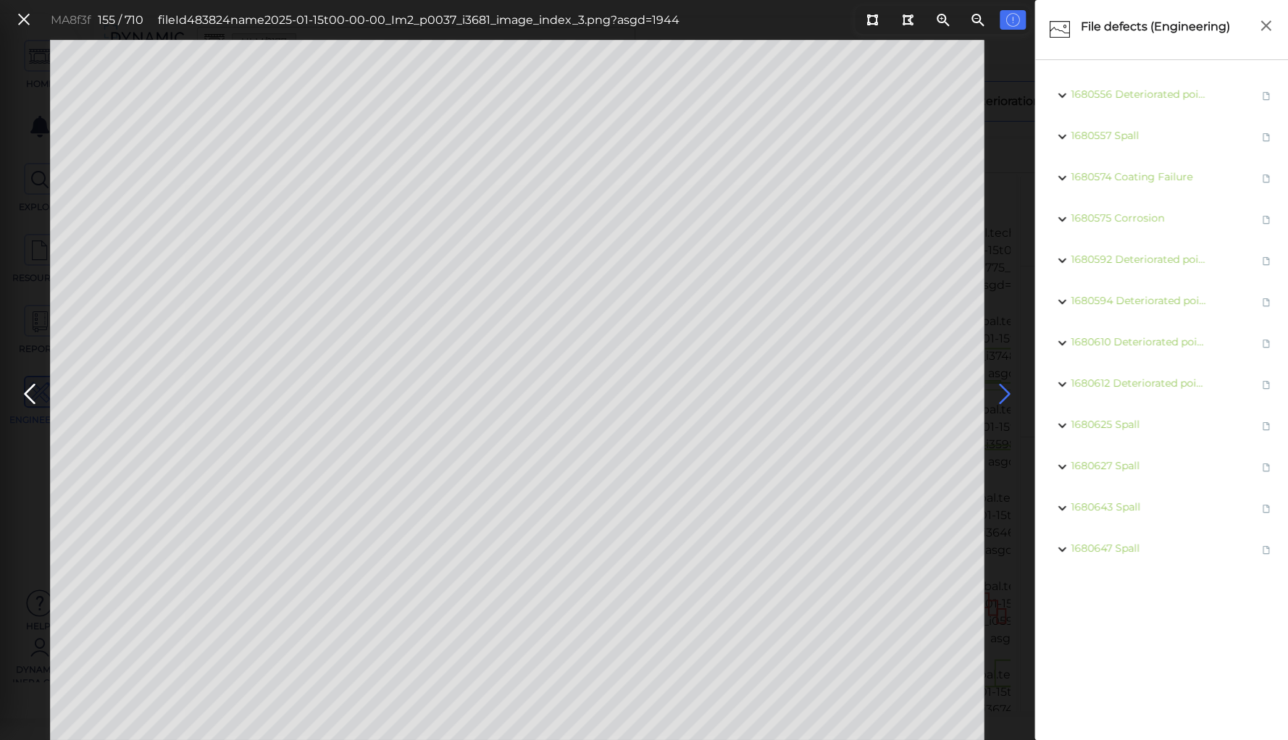
click at [1000, 391] on icon at bounding box center [1004, 394] width 23 height 28
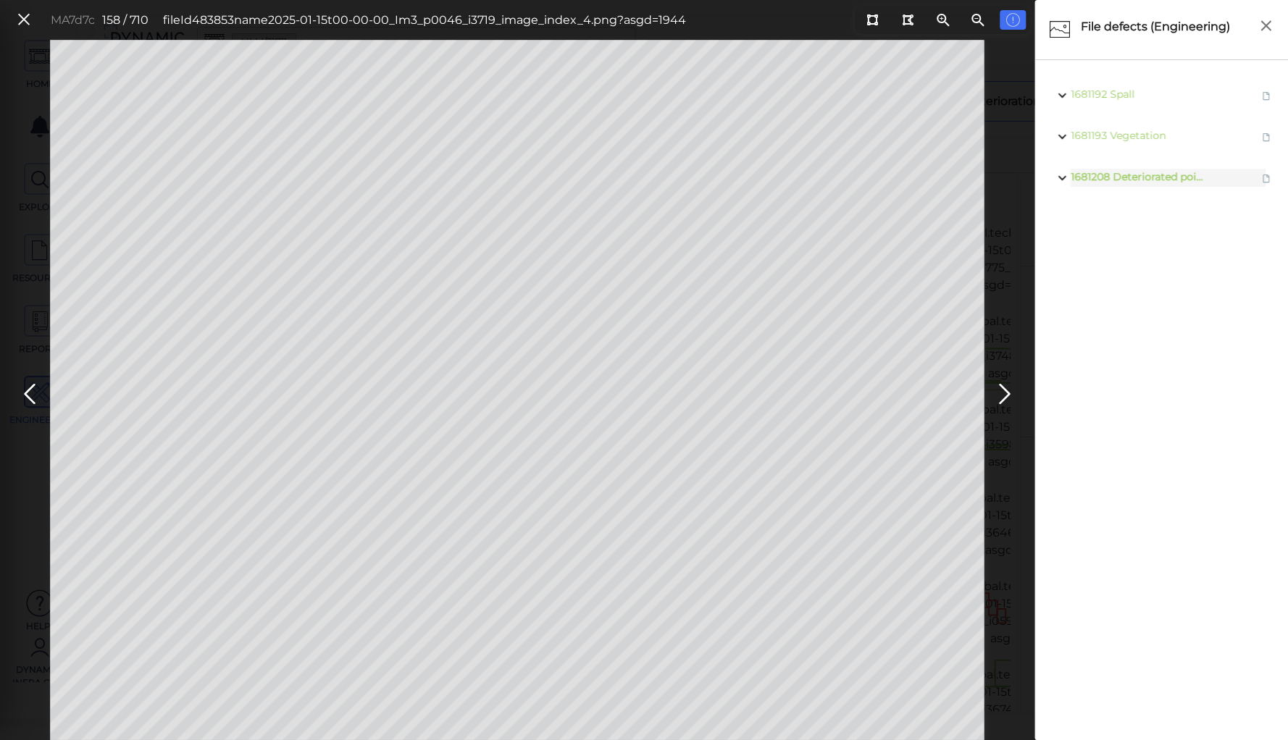
click at [516, 0] on body "This app is not optimized for mobile screens. Please access using a desktop or …" at bounding box center [644, 0] width 1288 height 0
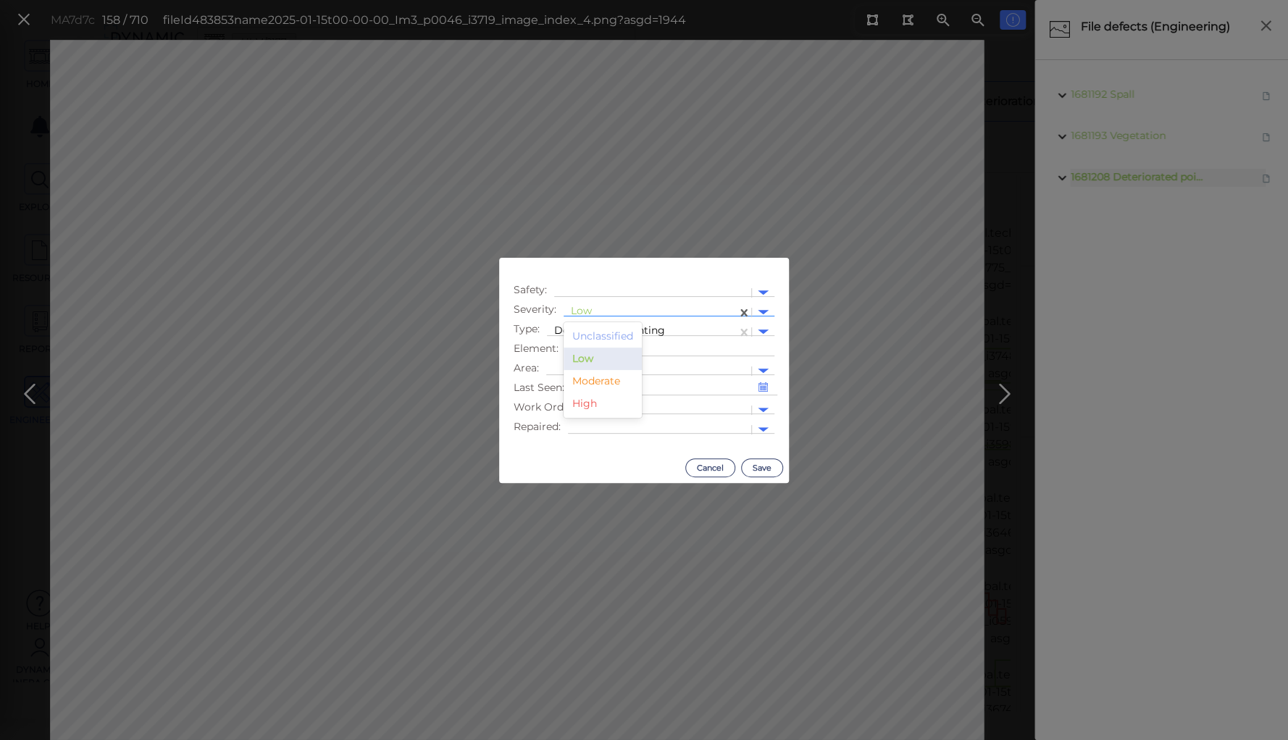
drag, startPoint x: 585, startPoint y: 311, endPoint x: 585, endPoint y: 320, distance: 9.4
click at [585, 312] on div at bounding box center [650, 312] width 159 height 15
click at [594, 383] on div "Moderate" at bounding box center [603, 381] width 78 height 22
click at [611, 328] on div at bounding box center [641, 332] width 175 height 15
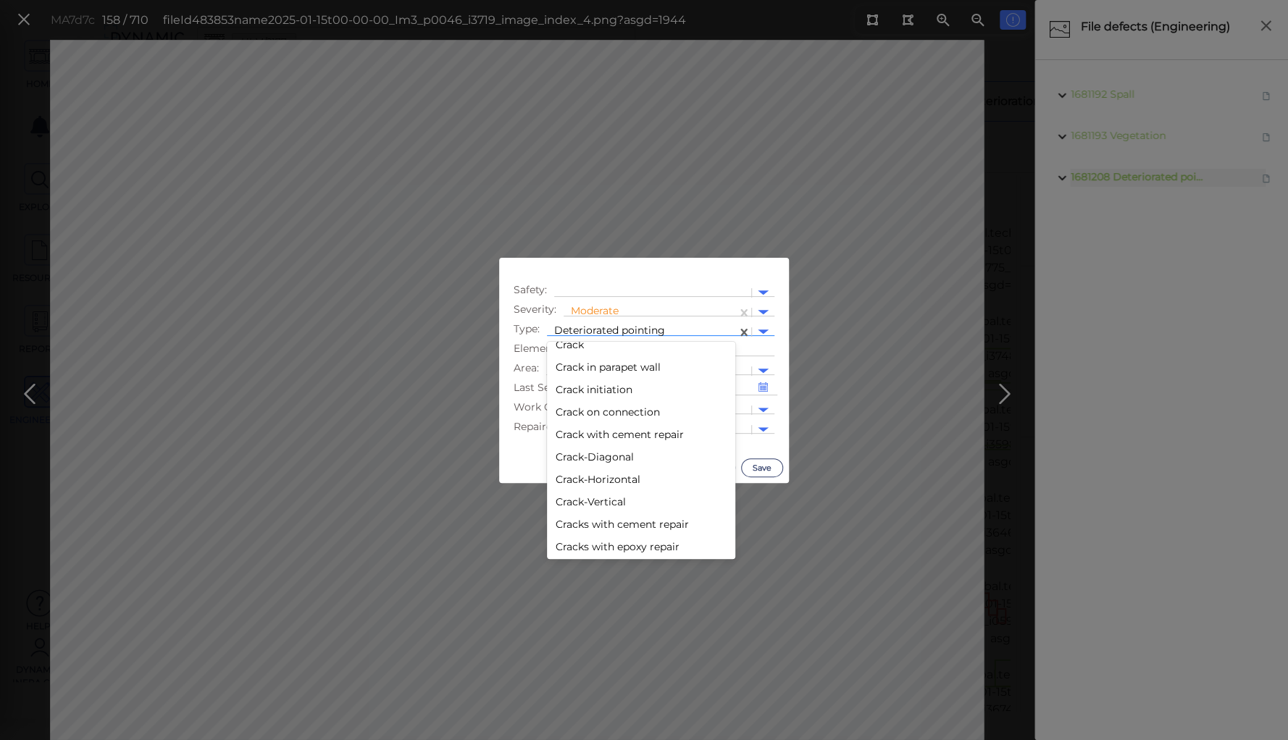
scroll to position [362, 0]
click at [571, 348] on div "Crack" at bounding box center [641, 346] width 188 height 22
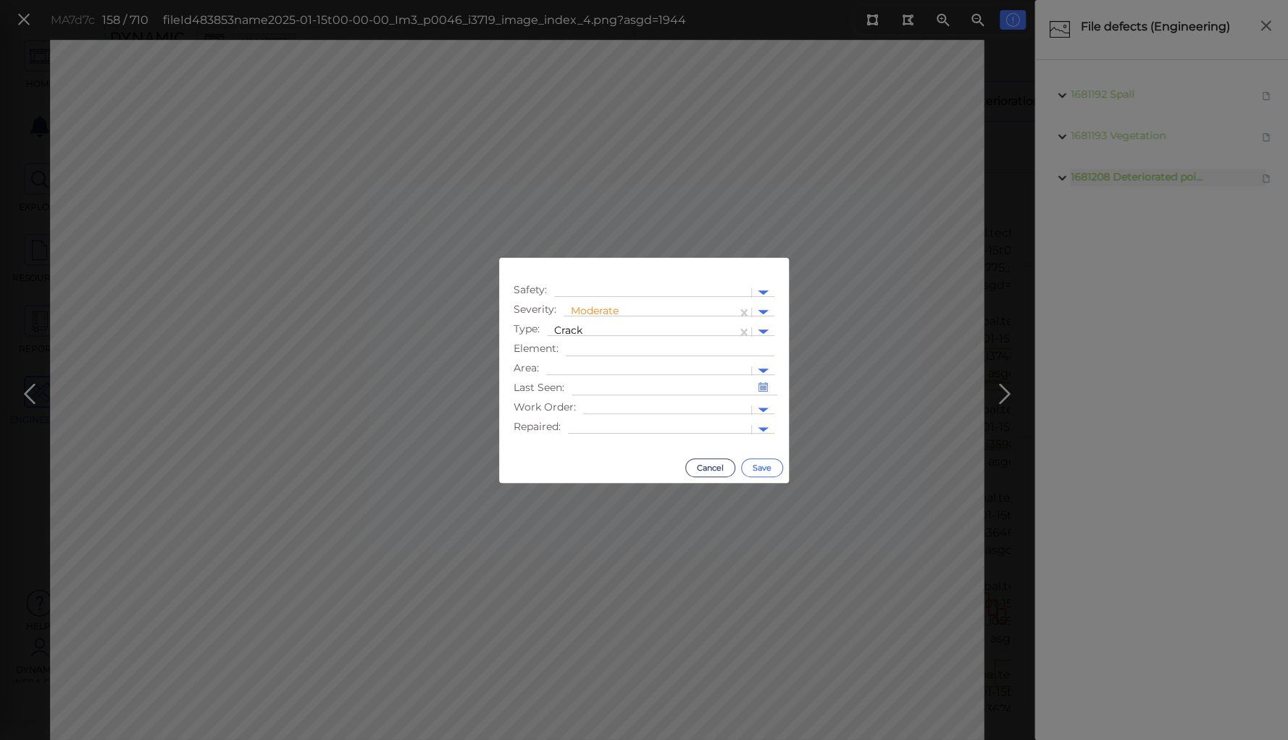
click at [765, 466] on button "Save" at bounding box center [762, 468] width 42 height 19
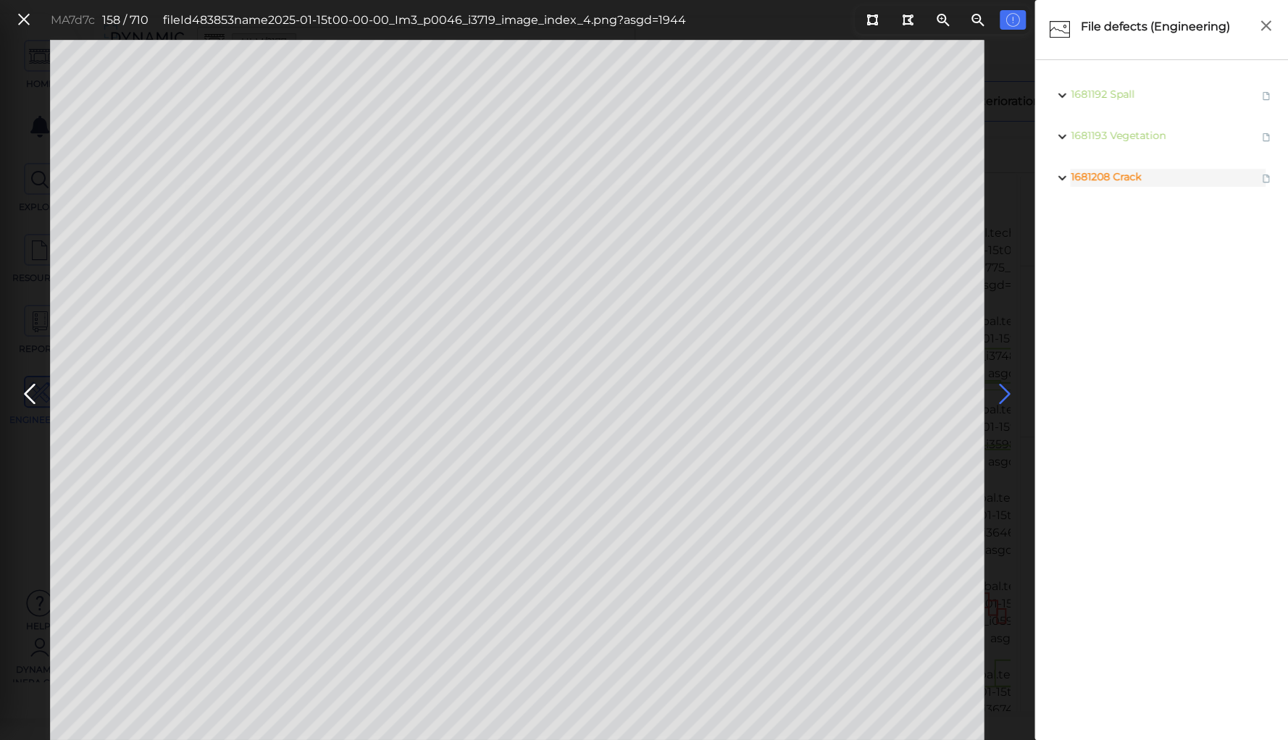
click at [998, 388] on icon at bounding box center [1004, 394] width 23 height 28
click at [23, 15] on icon at bounding box center [24, 20] width 16 height 20
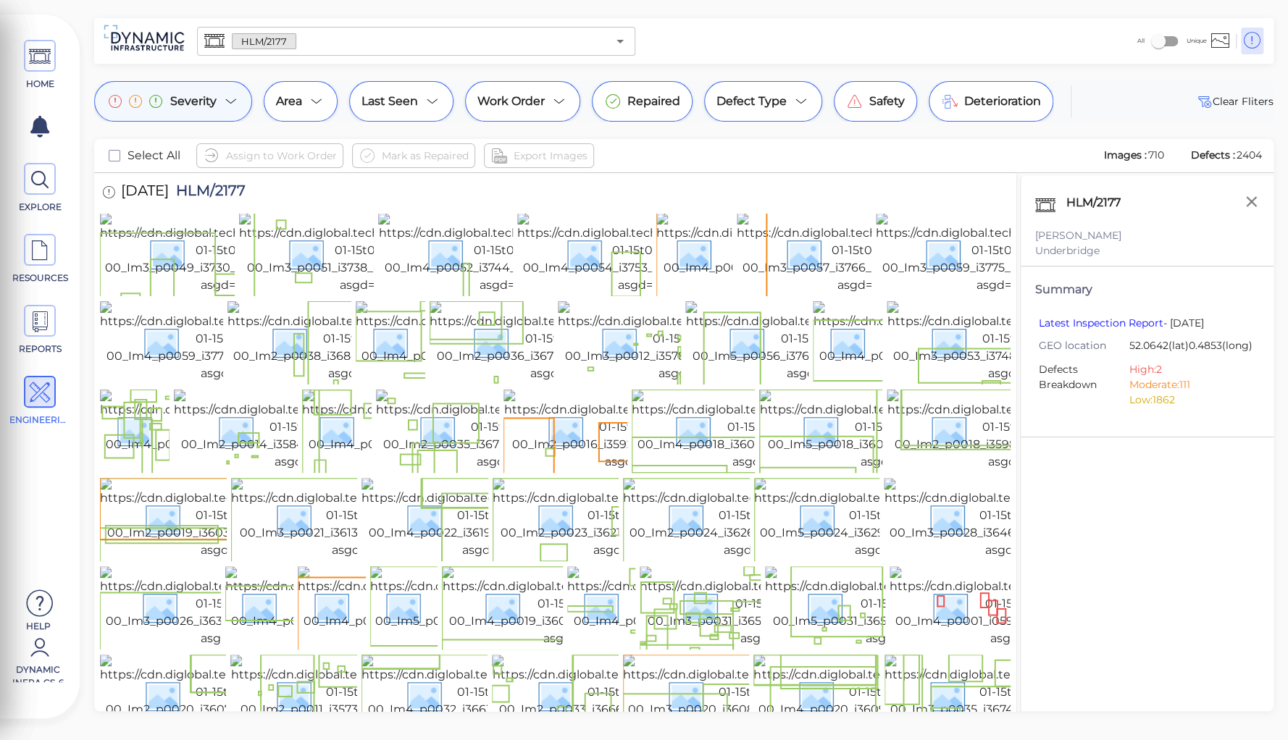
click at [226, 101] on icon at bounding box center [230, 101] width 17 height 17
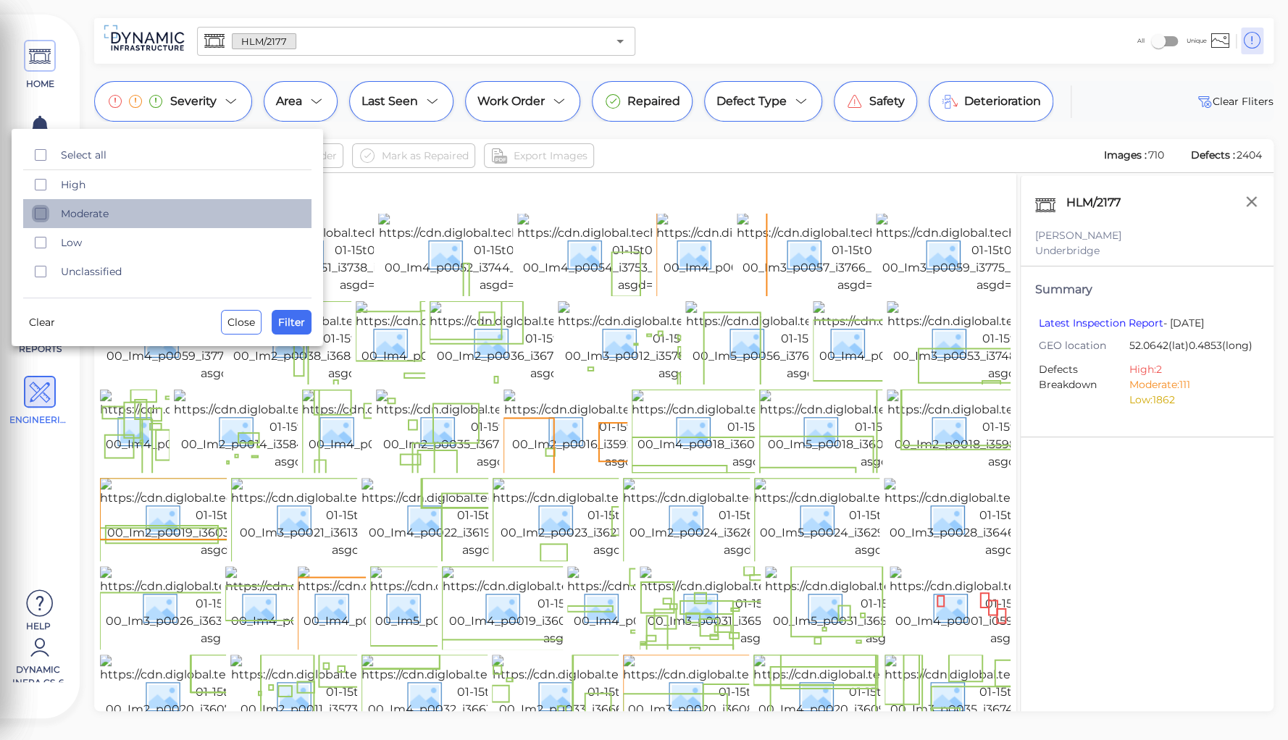
click at [40, 209] on icon "checkbox" at bounding box center [40, 213] width 17 height 17
click at [289, 321] on span "Filter" at bounding box center [291, 322] width 27 height 17
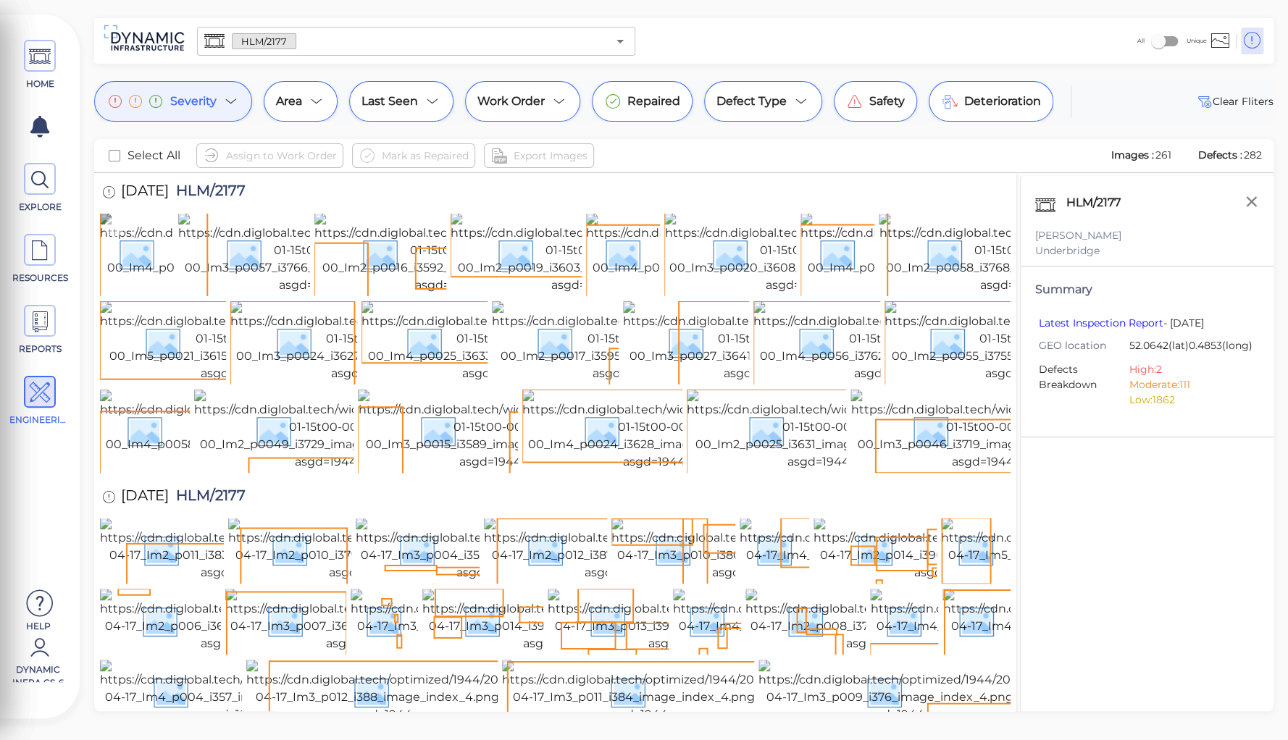
click at [138, 270] on img at bounding box center [232, 253] width 264 height 81
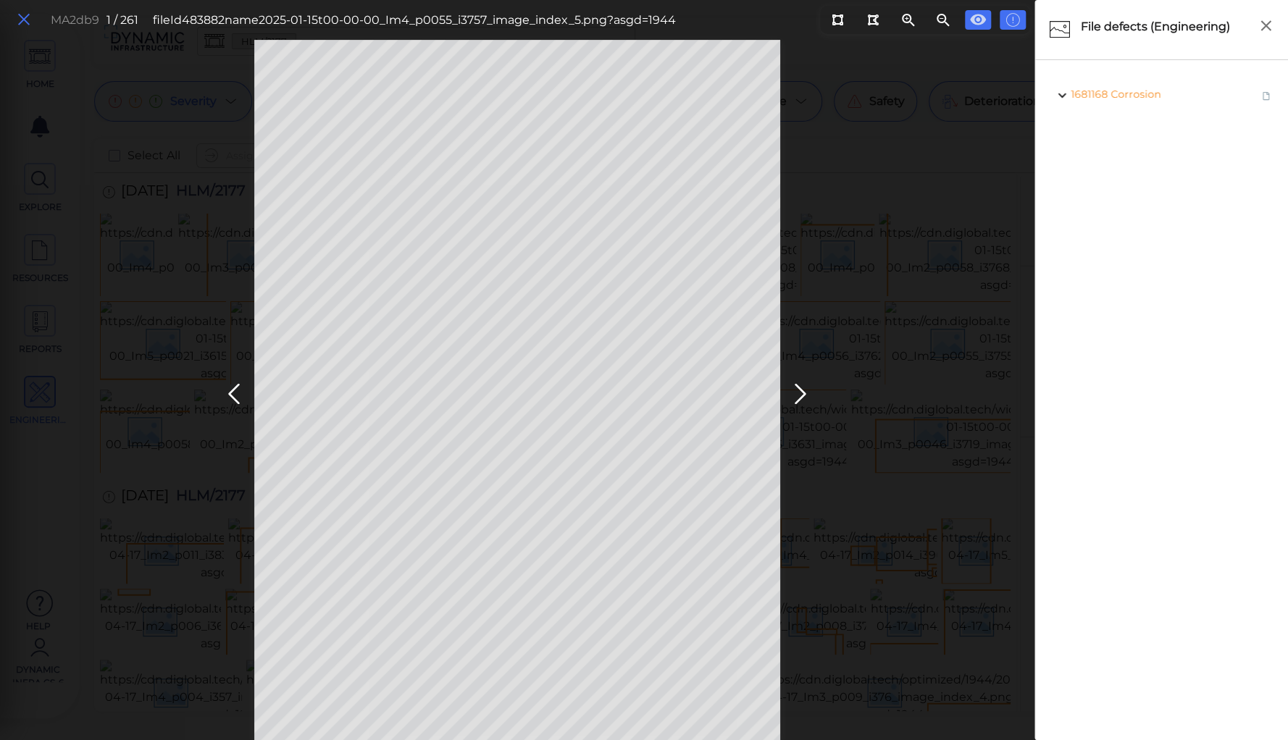
click at [17, 16] on icon at bounding box center [24, 20] width 16 height 20
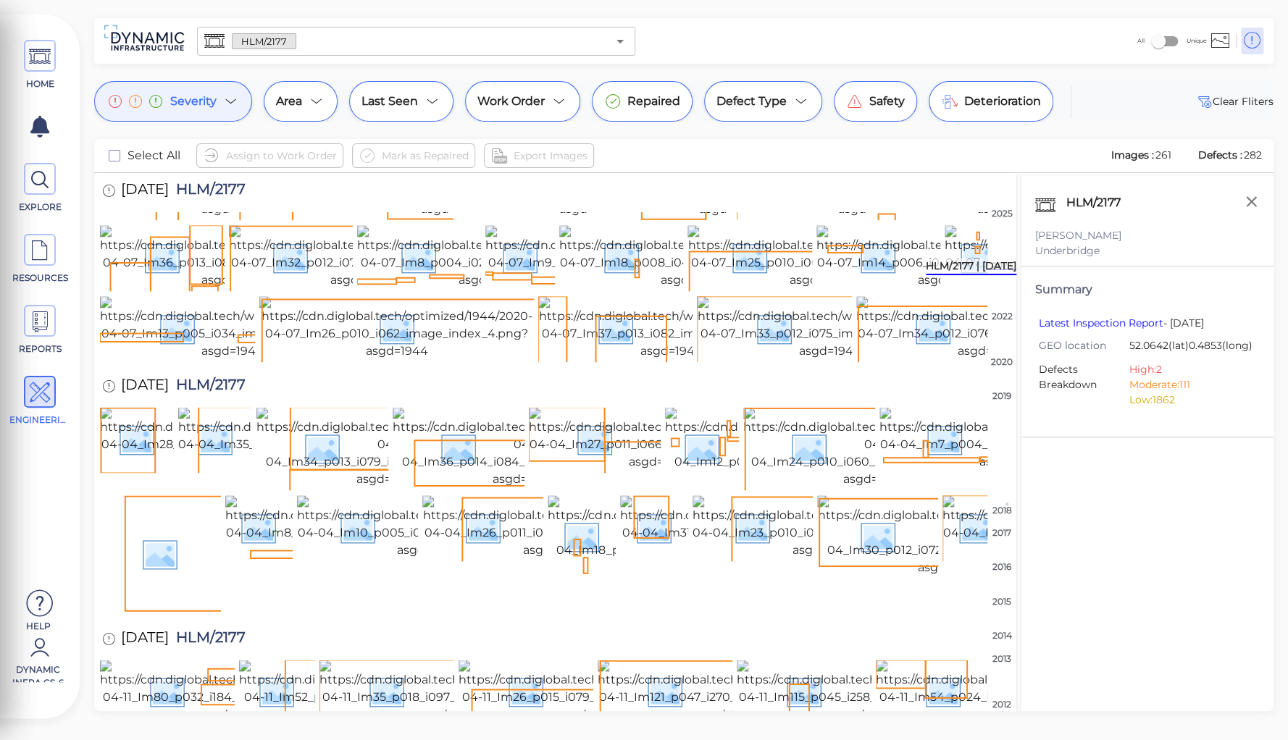
scroll to position [927, 0]
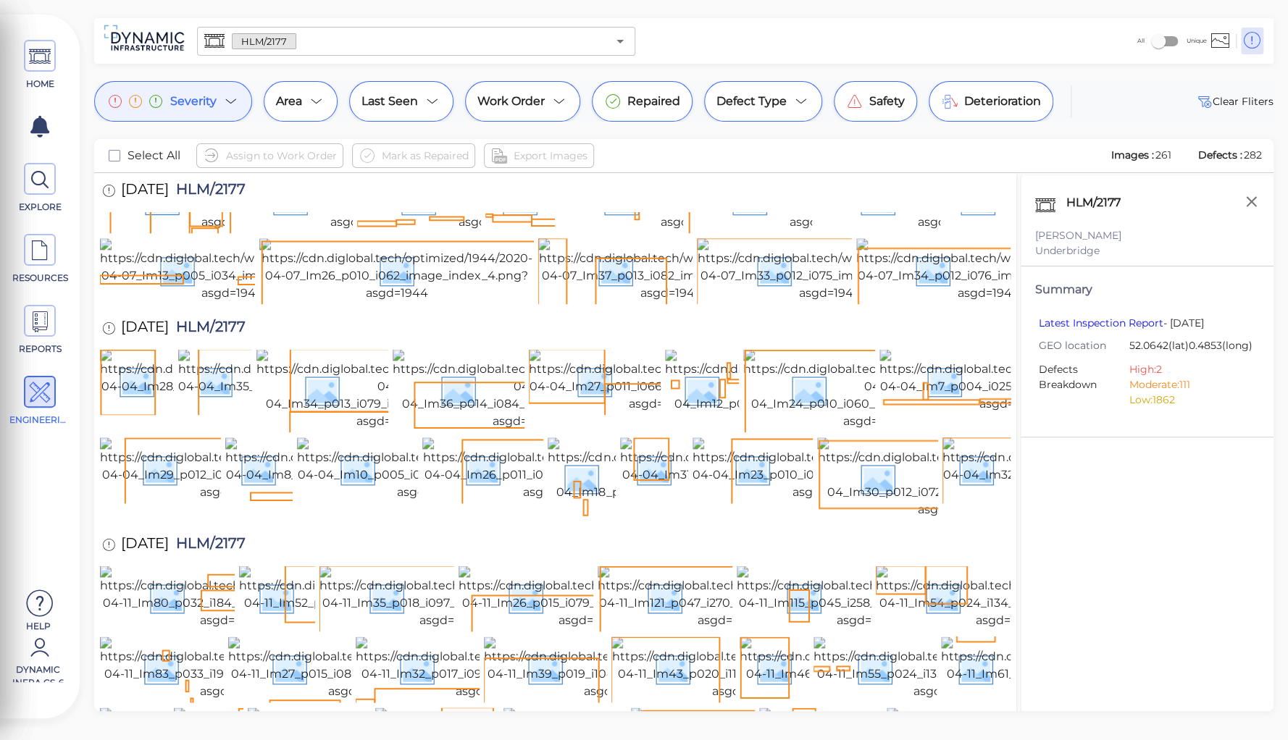
click at [212, 104] on span "Severity" at bounding box center [193, 101] width 46 height 17
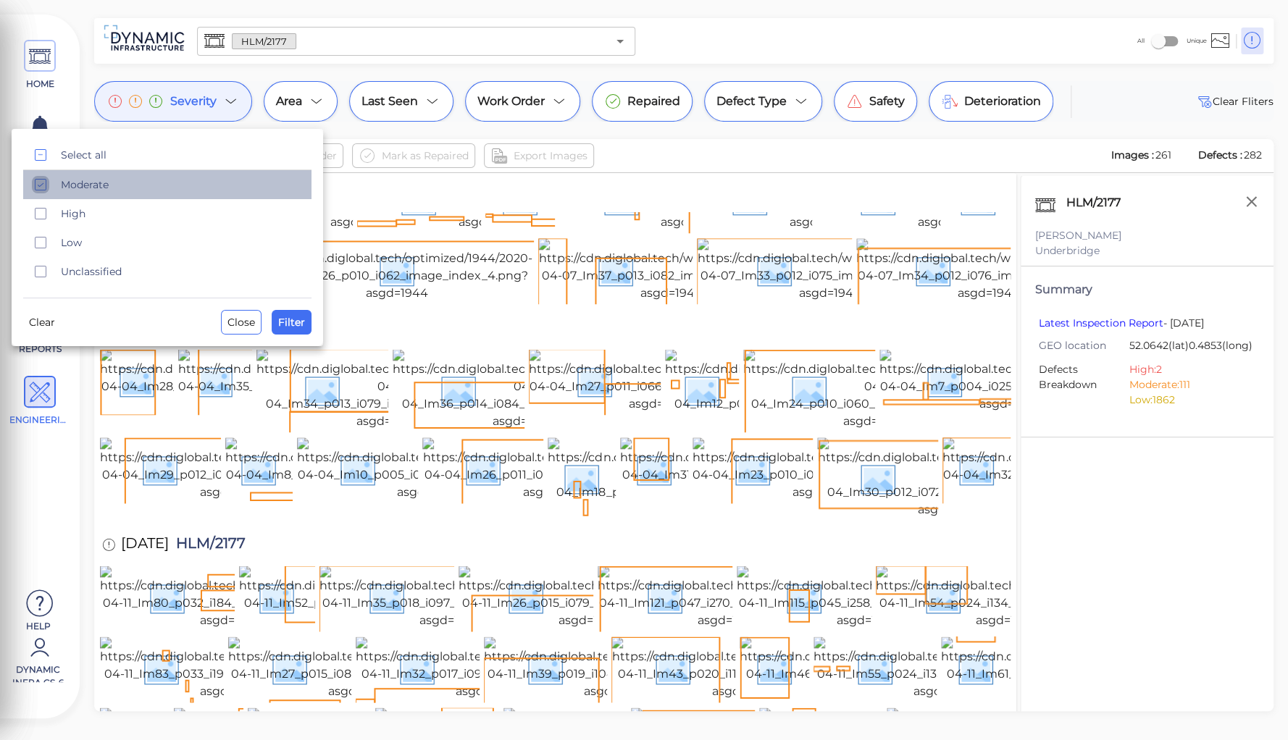
click at [35, 186] on icon "checkbox" at bounding box center [40, 184] width 17 height 17
click at [293, 325] on span "Filter" at bounding box center [291, 322] width 27 height 17
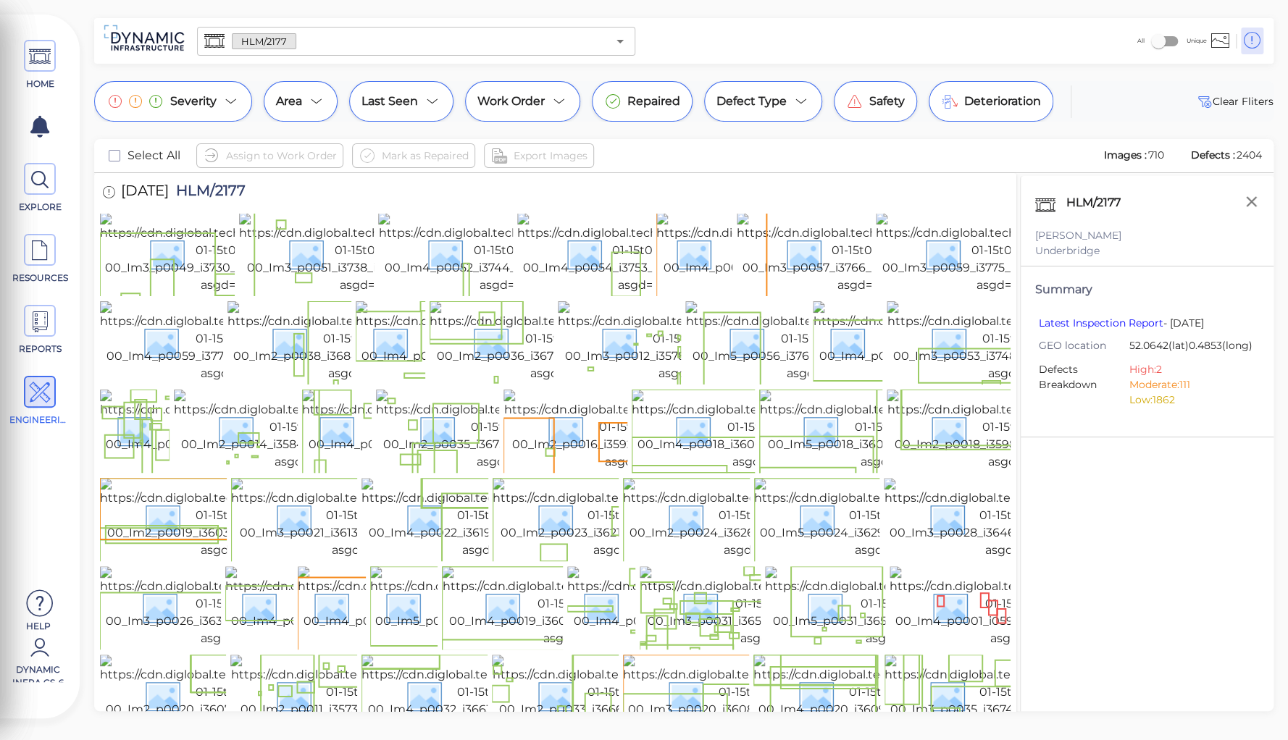
click at [304, 42] on input "text" at bounding box center [451, 41] width 311 height 20
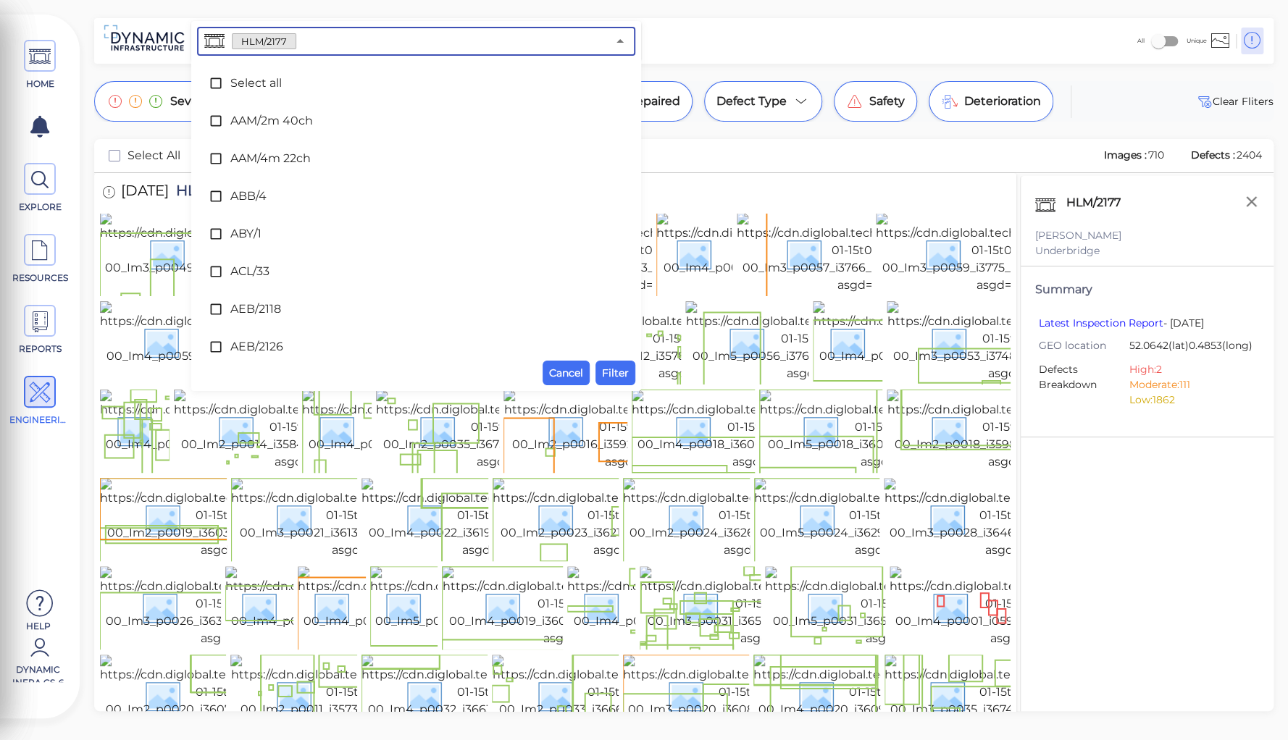
scroll to position [4306, 0]
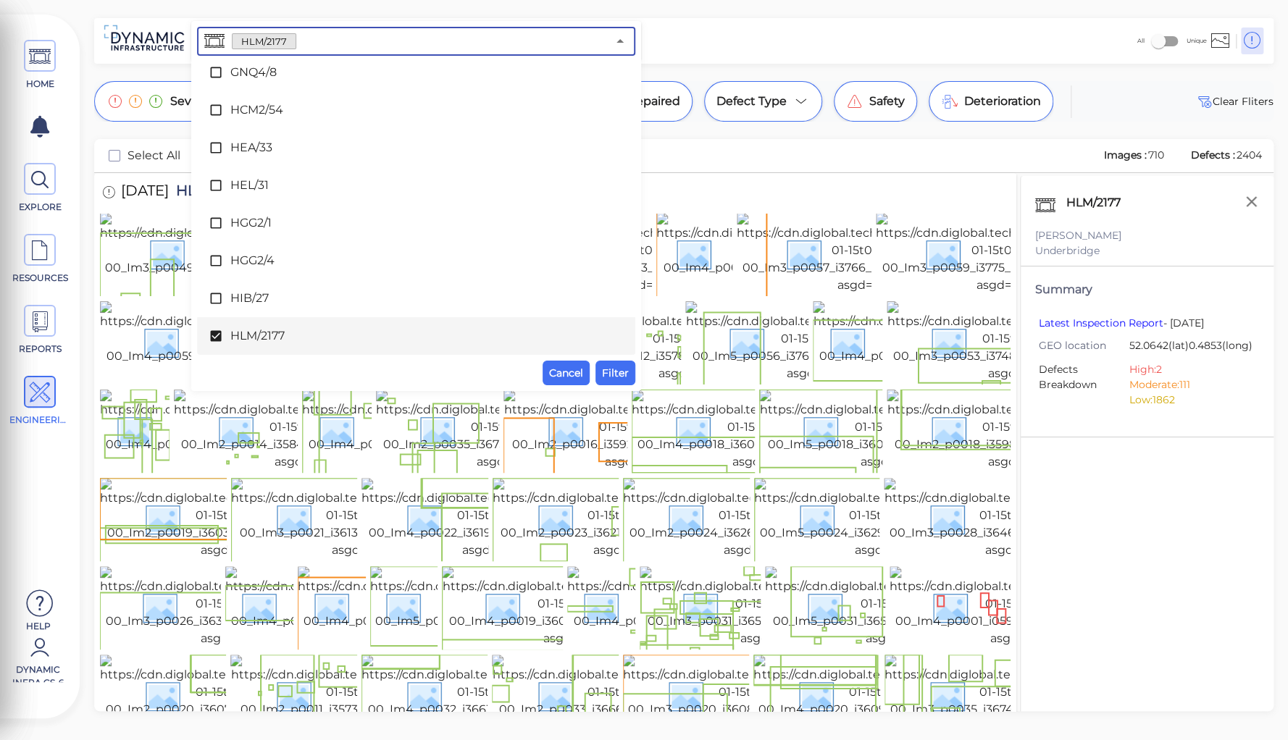
click at [214, 334] on icon at bounding box center [215, 336] width 11 height 11
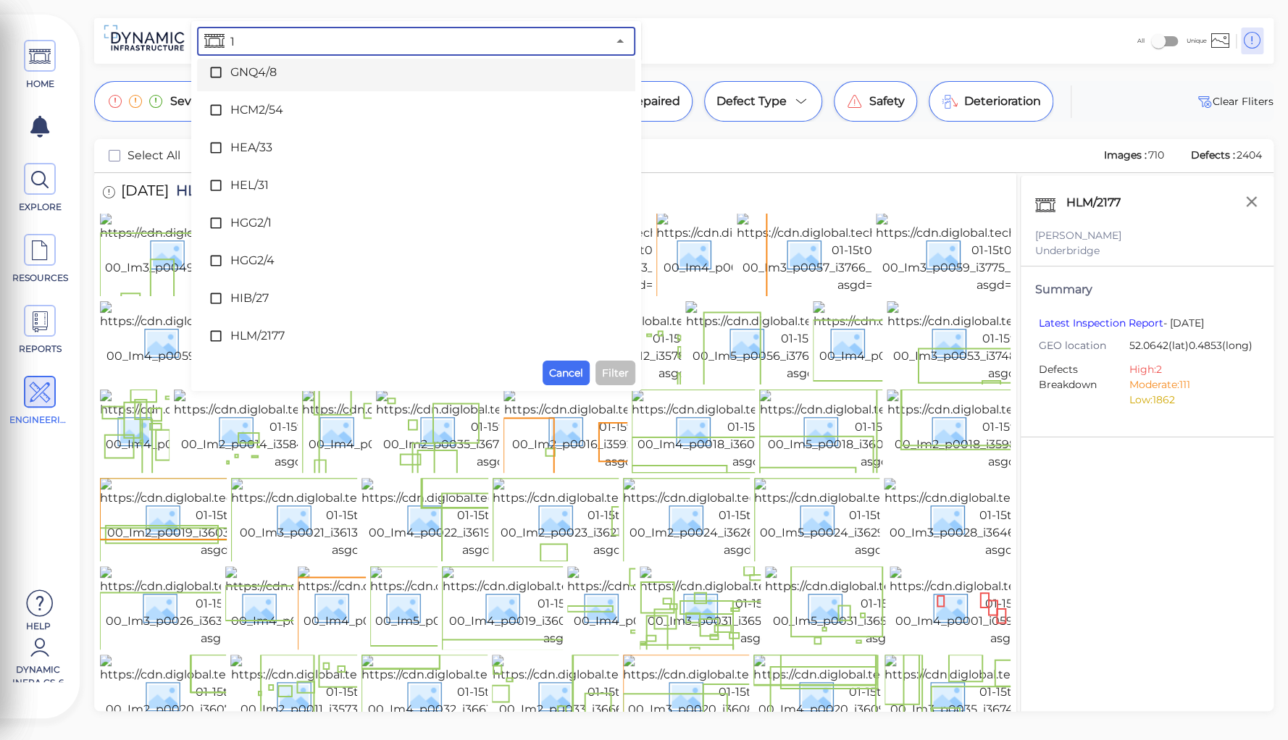
scroll to position [0, 0]
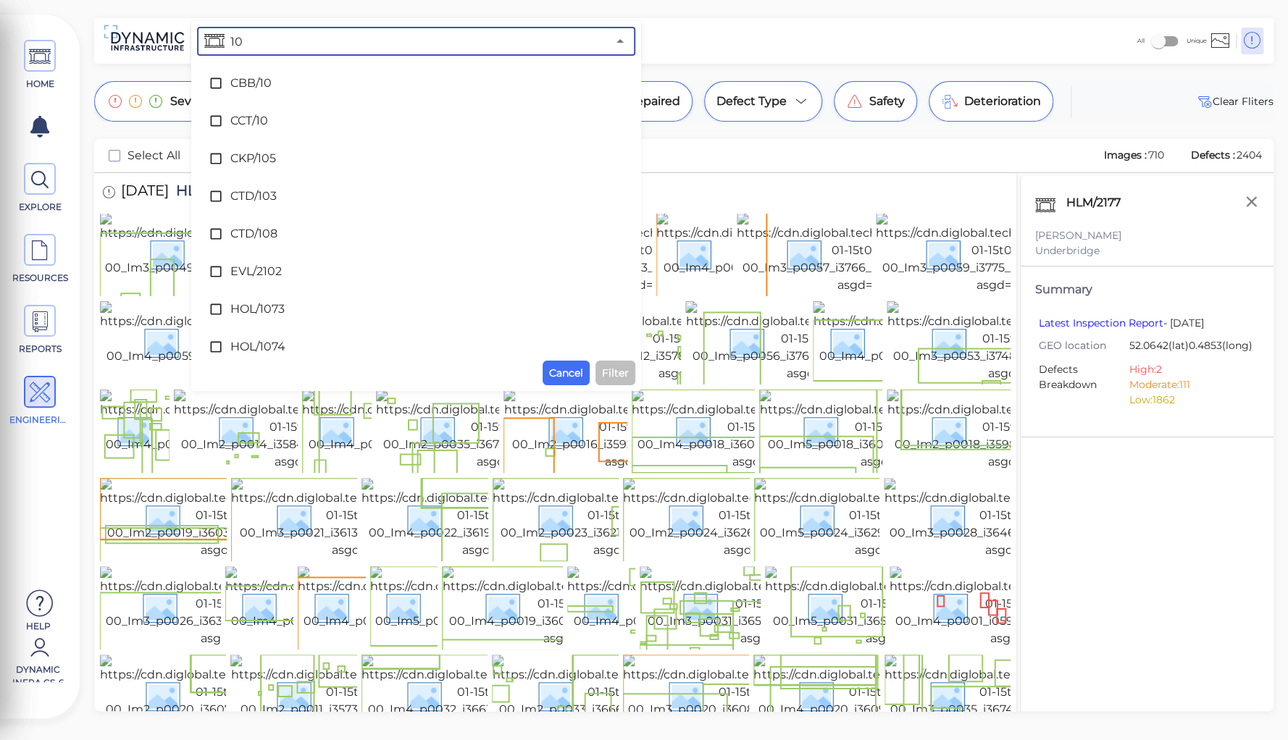
type input "109"
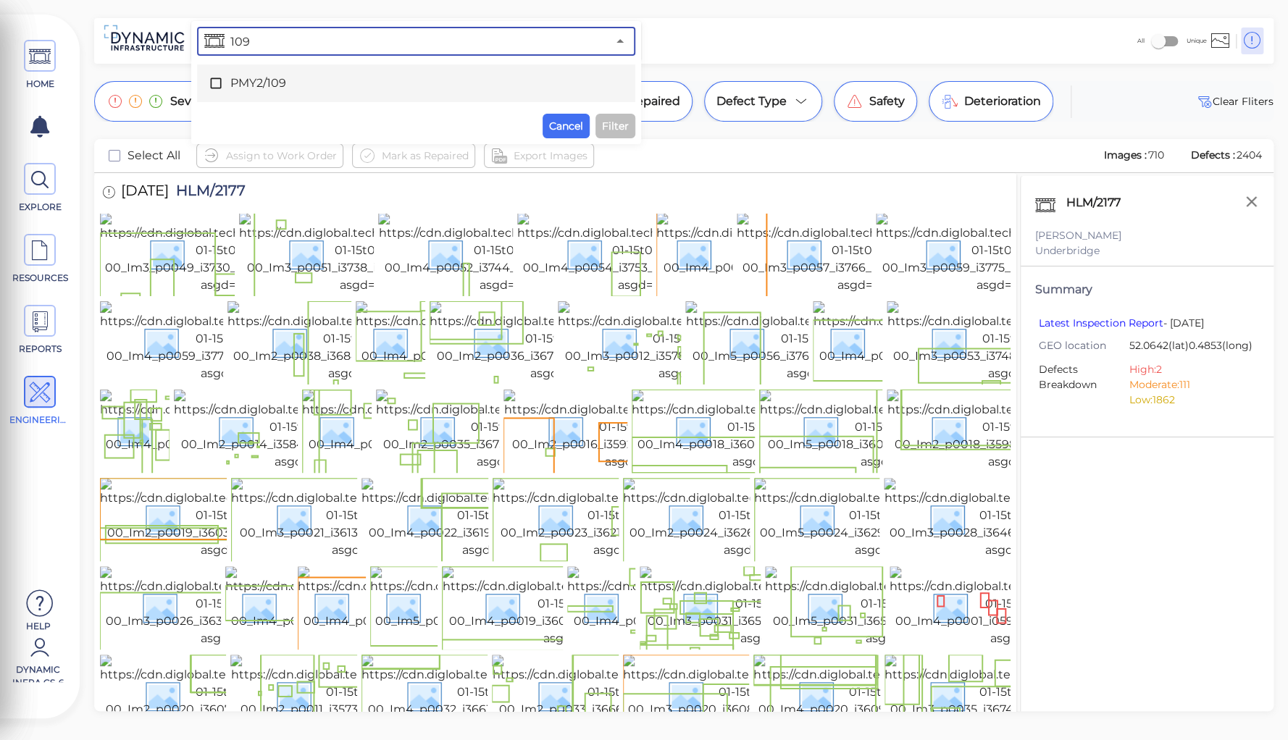
click at [252, 84] on span "PMY2/109" at bounding box center [416, 83] width 372 height 17
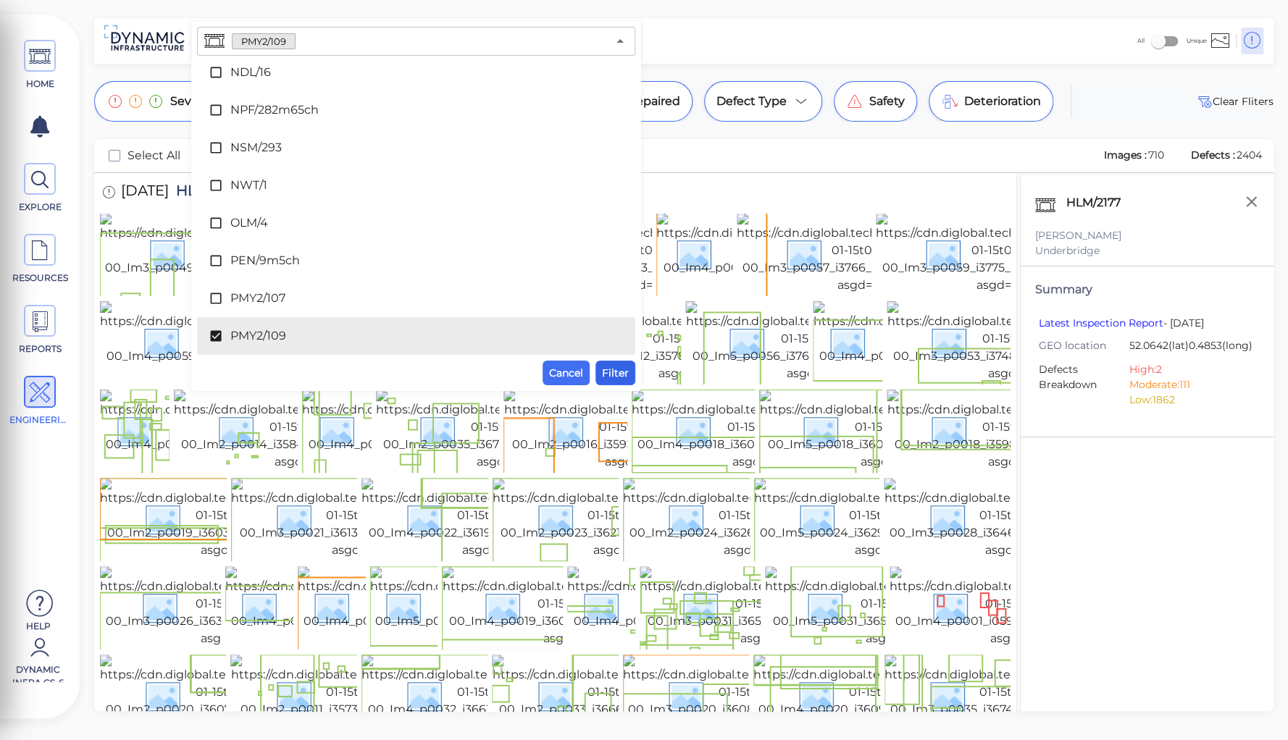
click at [611, 370] on span "Filter" at bounding box center [615, 372] width 27 height 17
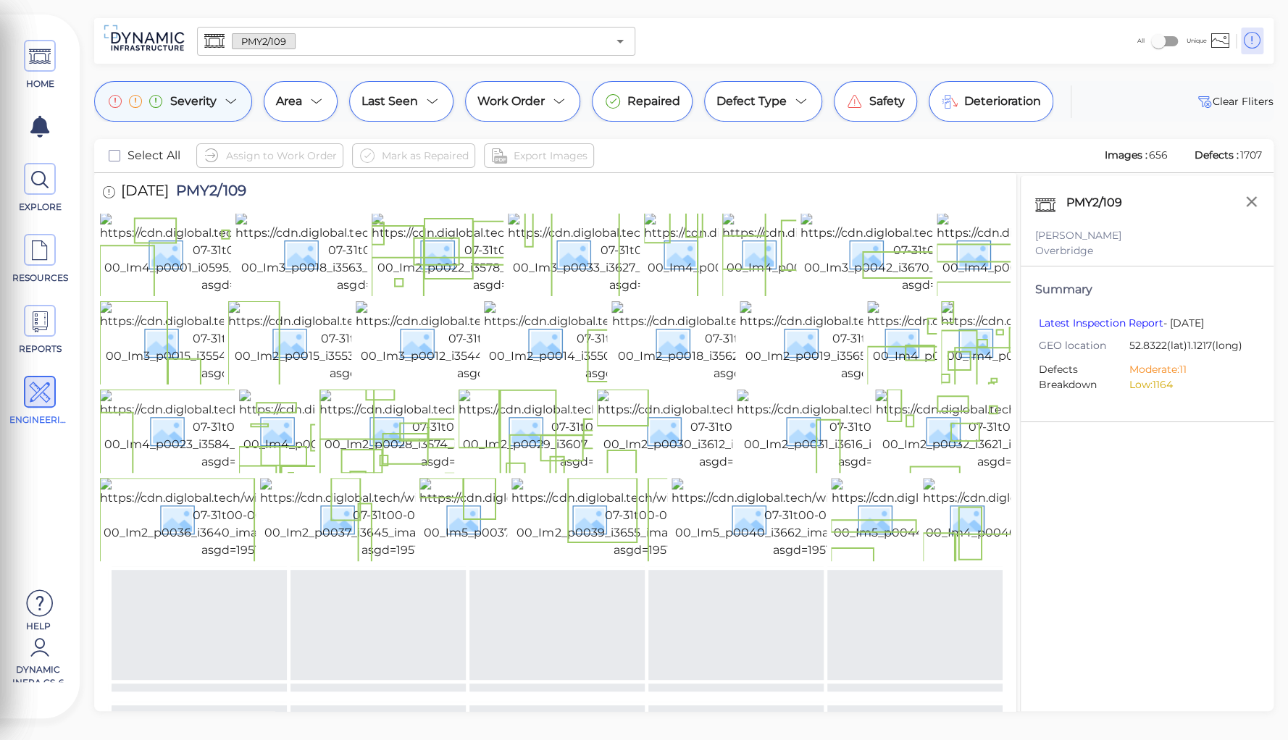
click at [231, 104] on icon at bounding box center [230, 101] width 17 height 17
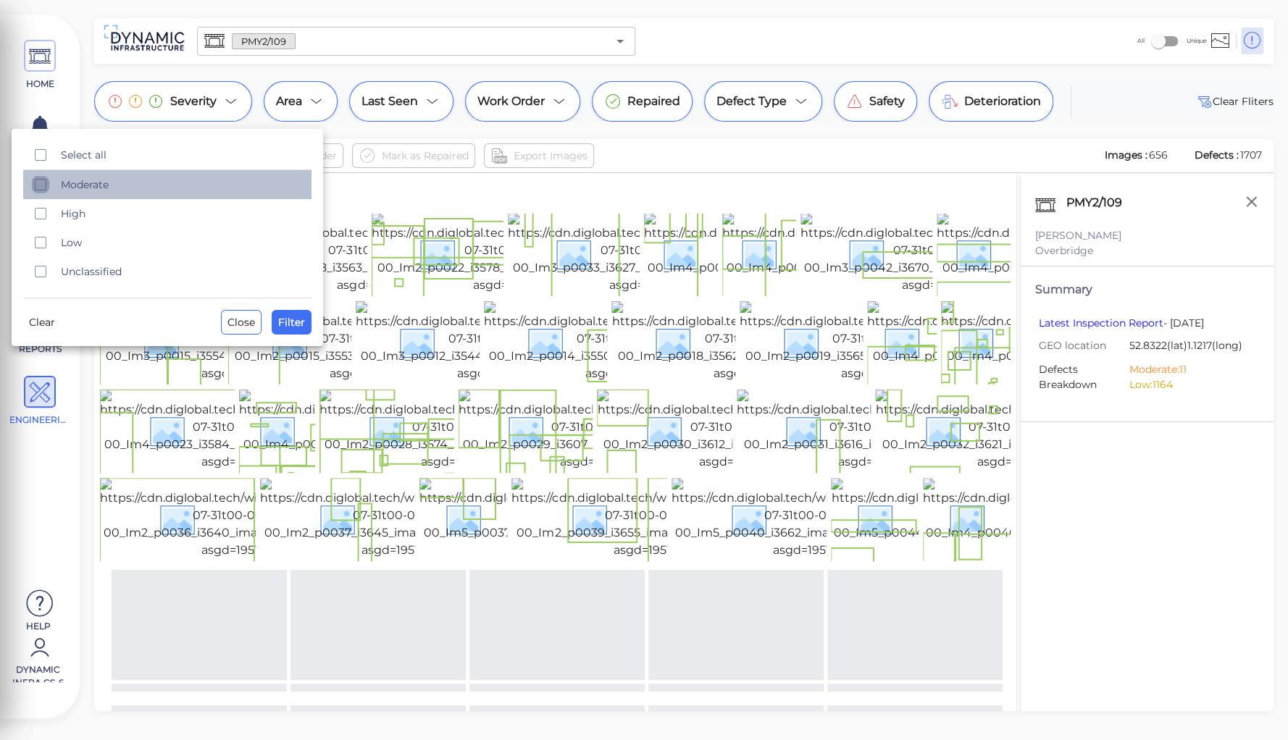
click at [41, 182] on icon "checkbox" at bounding box center [40, 184] width 17 height 17
click at [288, 325] on span "Filter" at bounding box center [291, 322] width 27 height 17
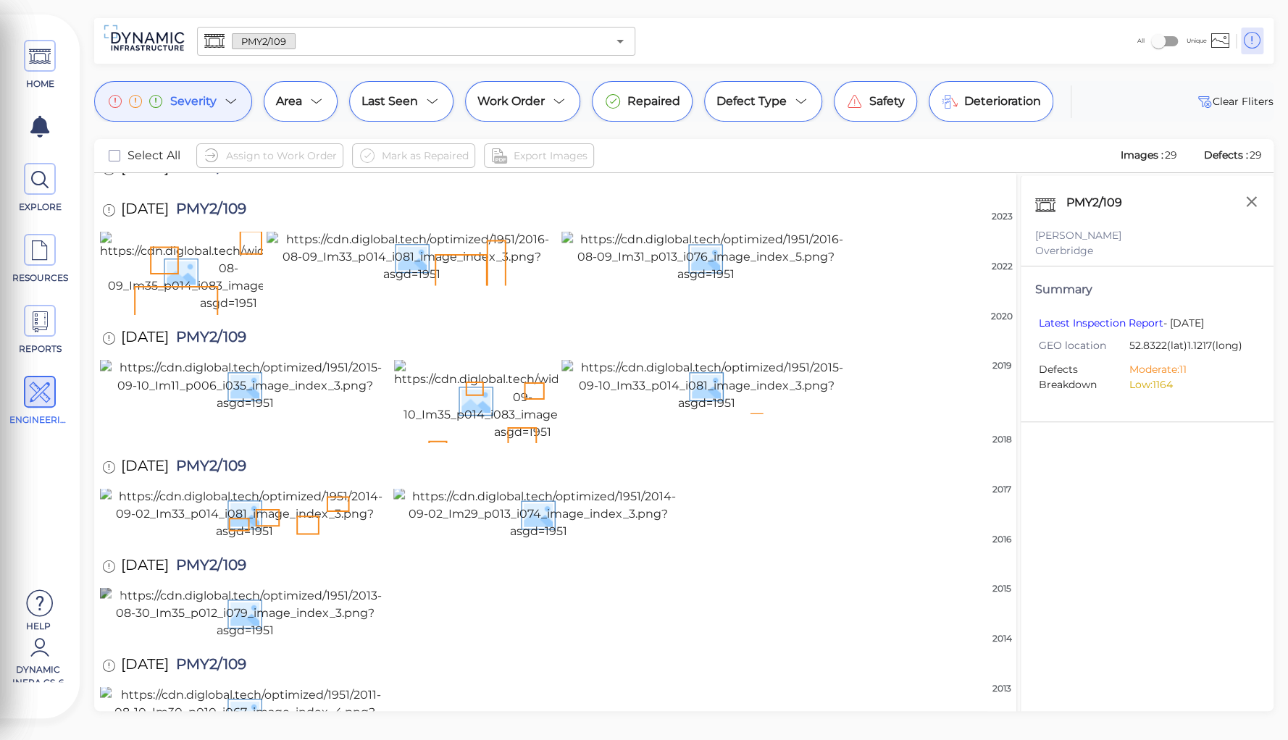
scroll to position [2466, 0]
click at [228, 104] on icon at bounding box center [230, 101] width 17 height 17
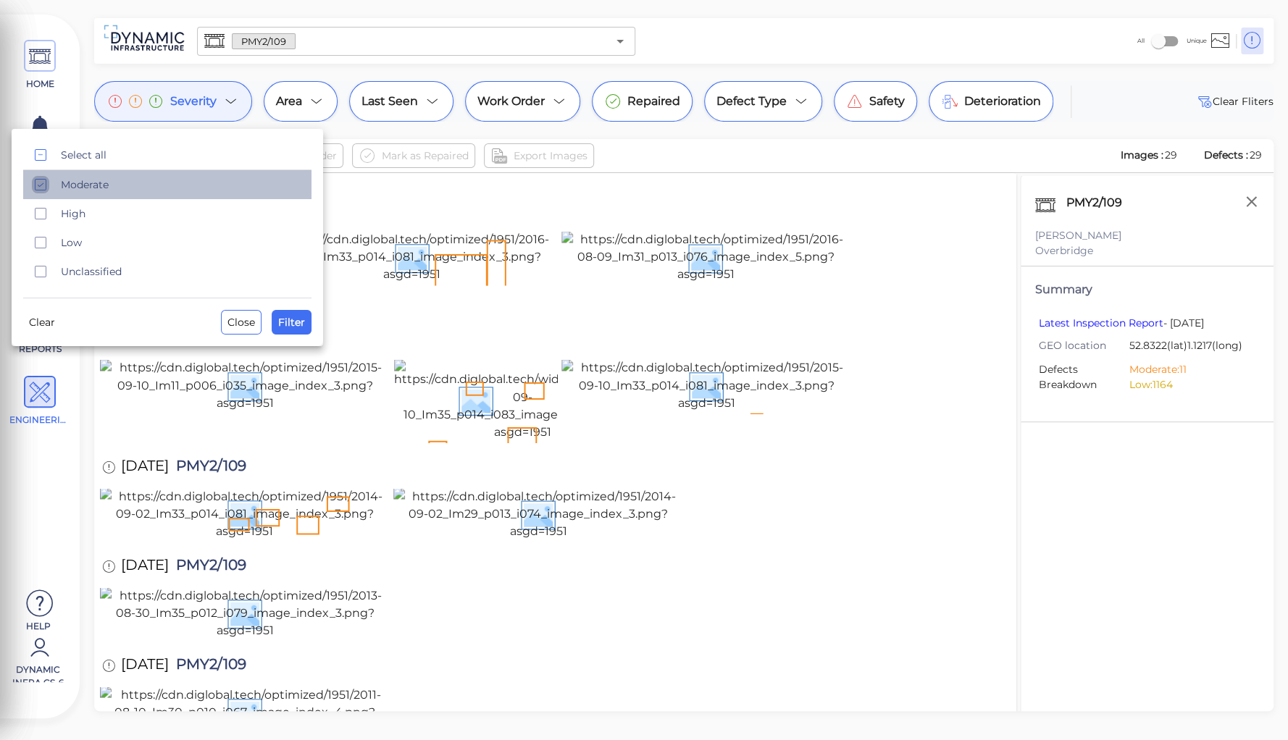
click at [41, 185] on icon "checkbox" at bounding box center [40, 184] width 17 height 17
click at [286, 314] on span "Filter" at bounding box center [291, 322] width 27 height 17
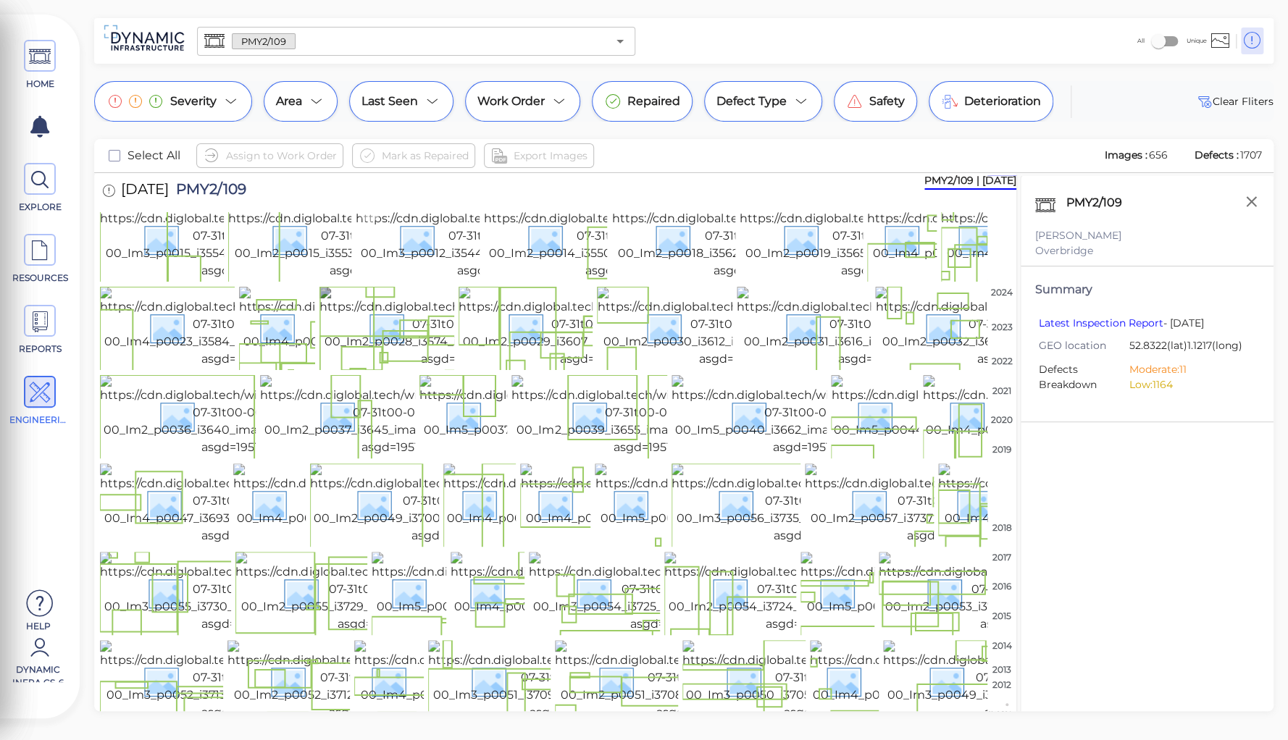
scroll to position [116, 0]
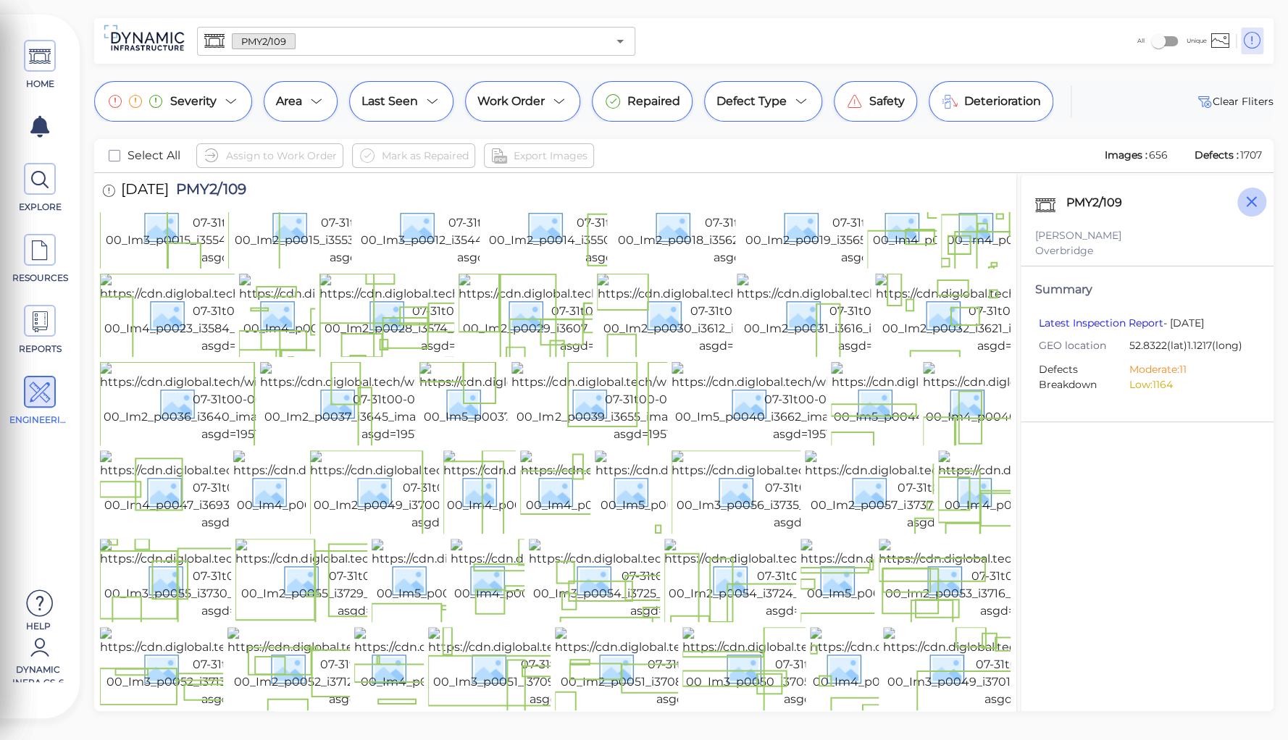
click at [1253, 206] on icon "button" at bounding box center [1251, 202] width 18 height 18
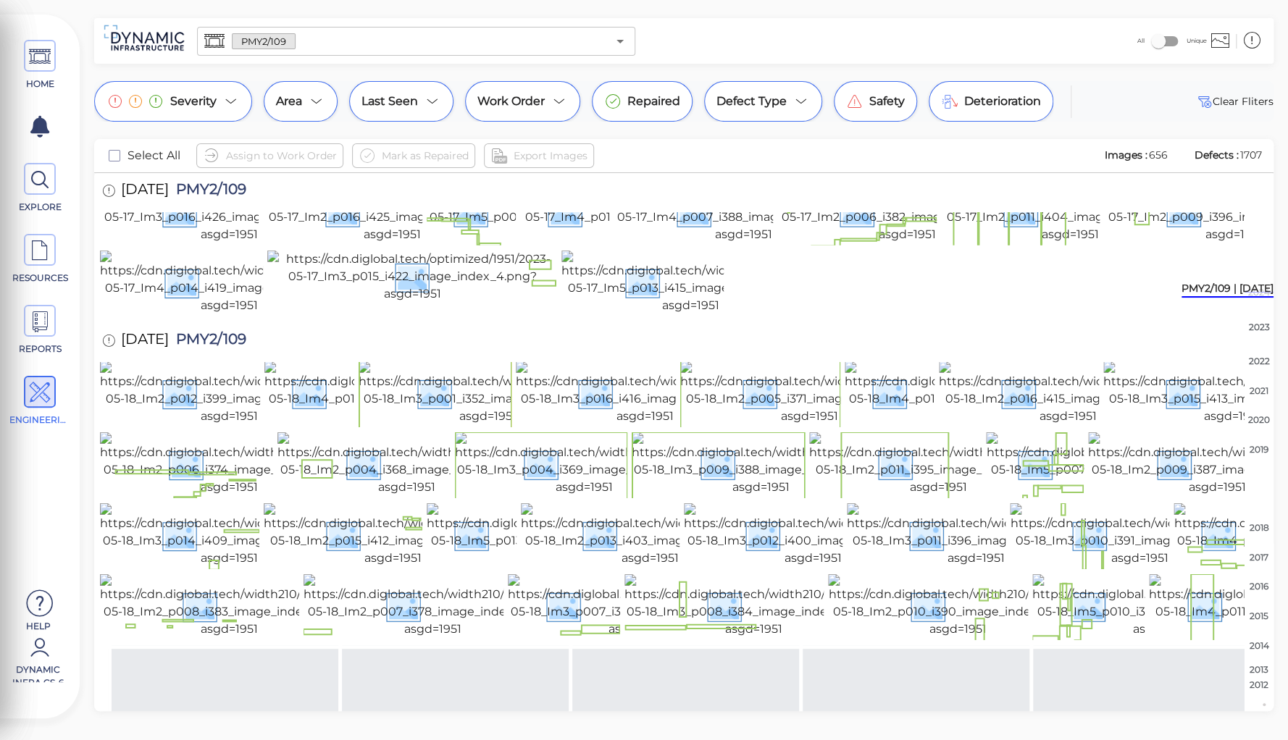
scroll to position [2668, 0]
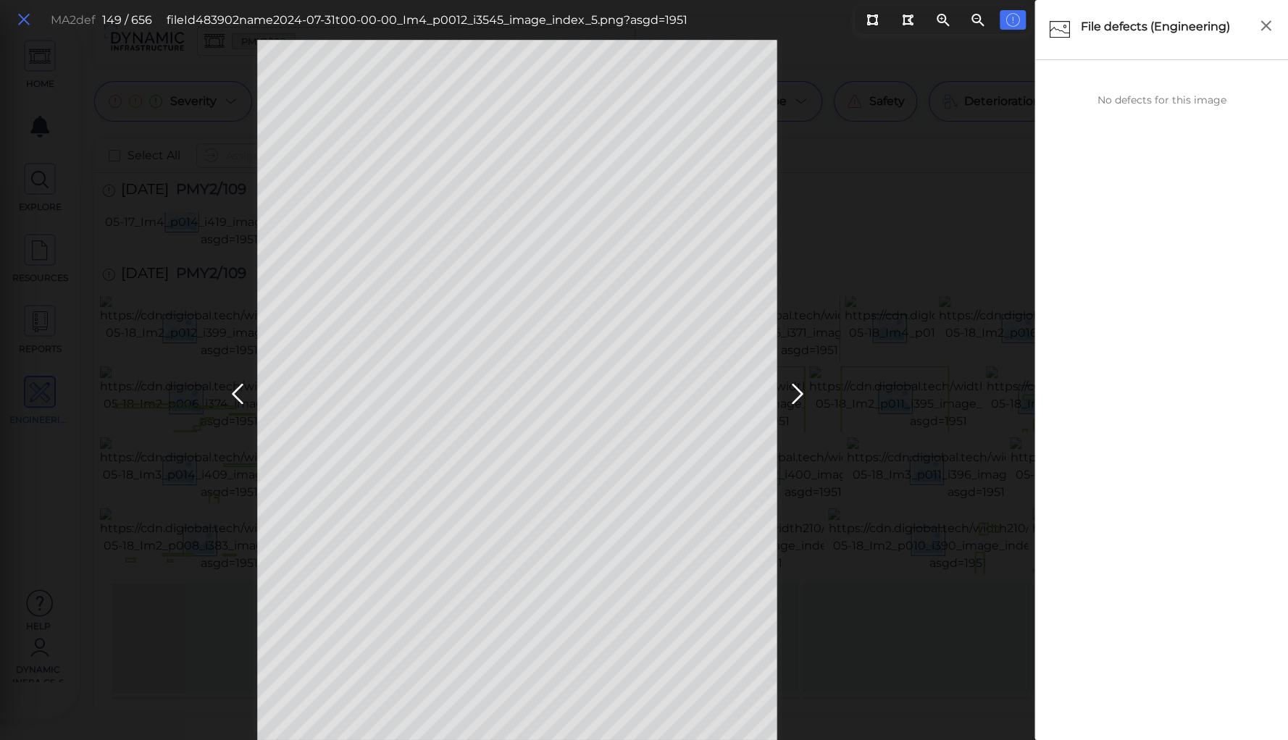
click at [22, 21] on icon at bounding box center [24, 20] width 16 height 20
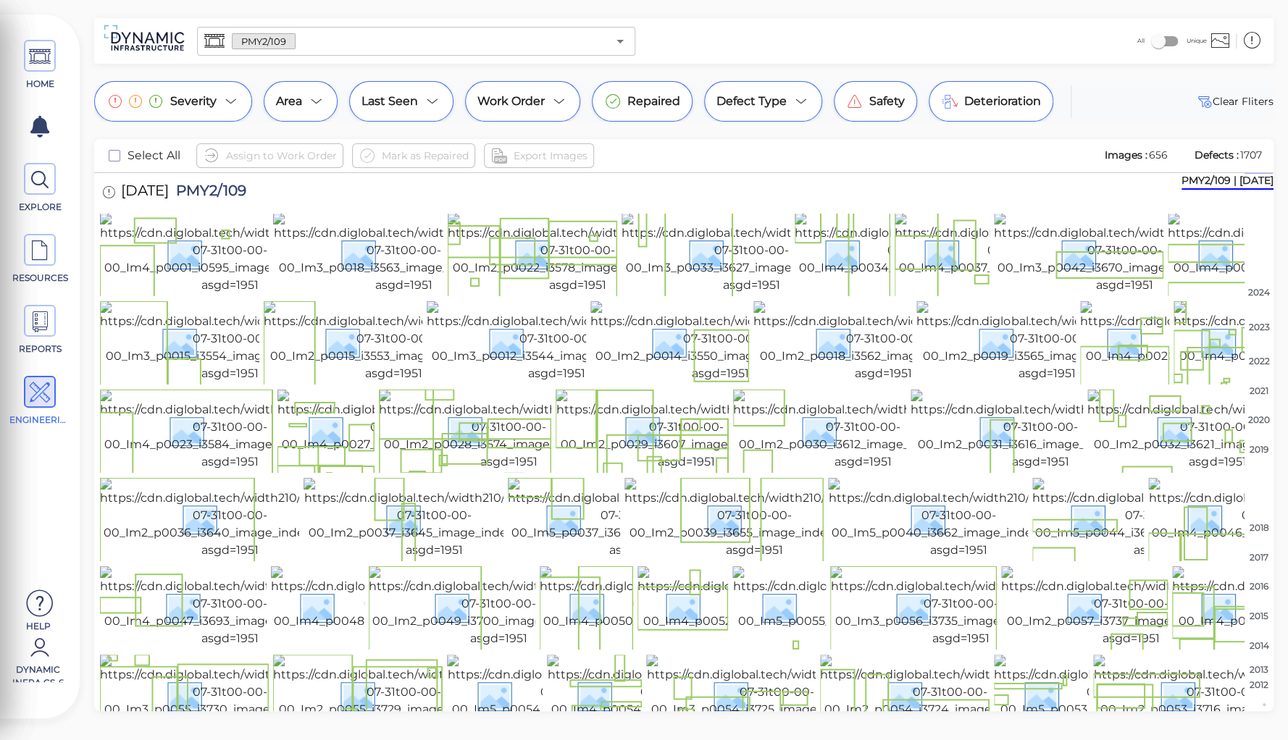
click at [201, 188] on span "PMY2/109" at bounding box center [208, 193] width 78 height 20
drag, startPoint x: 122, startPoint y: 184, endPoint x: 280, endPoint y: 201, distance: 158.9
click at [277, 201] on div "7/31/2024 PMY2/109" at bounding box center [188, 193] width 177 height 40
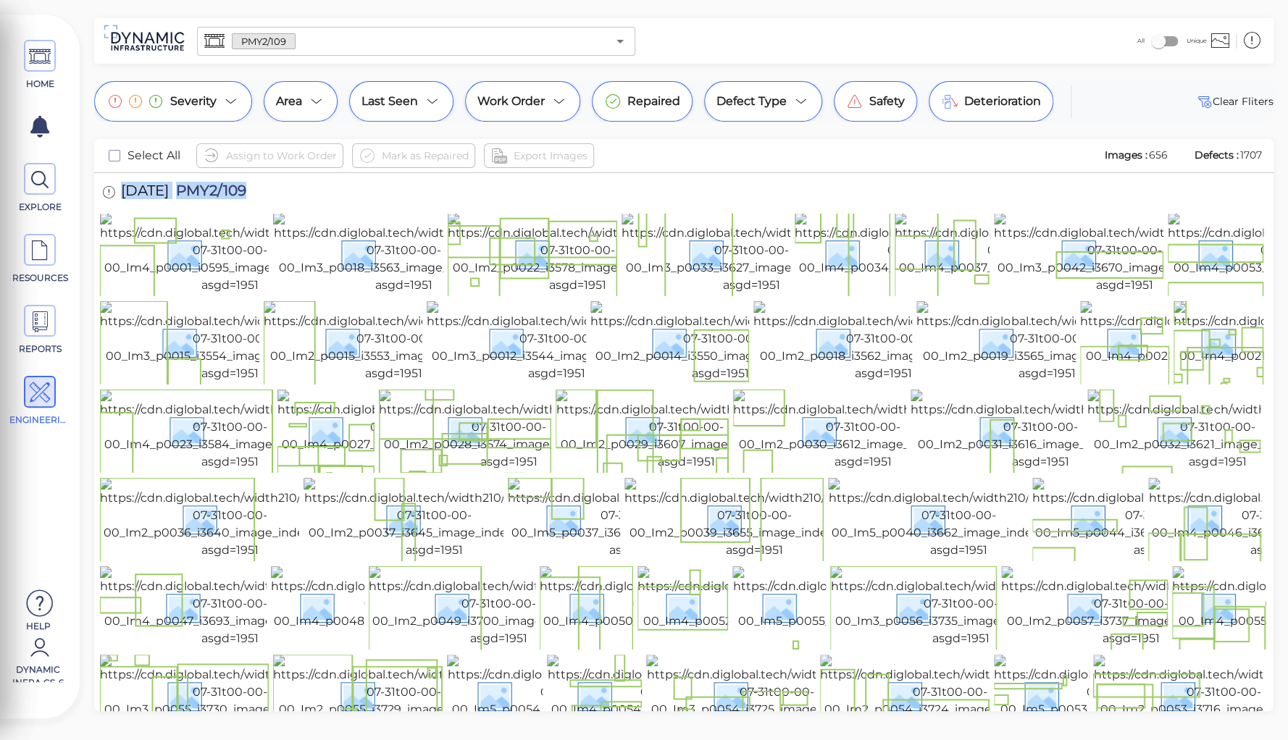
copy div "7/31/2024 PMY2/109"
click at [238, 10] on div "HOME 1 EXPLORE RESOURCES REPORTS ENGINEERING Help Dynamic Infra CS-6 Omer Koreh…" at bounding box center [644, 370] width 1288 height 740
click at [206, 252] on img at bounding box center [230, 253] width 260 height 81
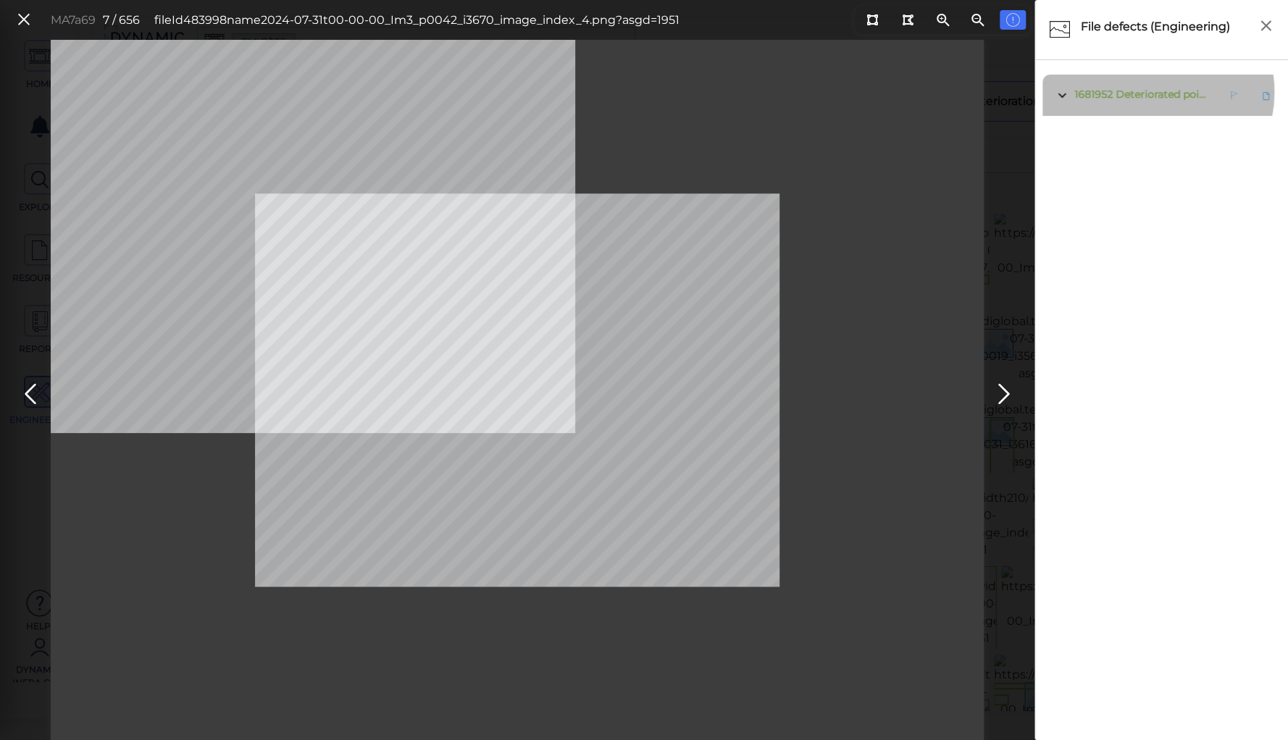
click at [1147, 92] on span "Deteriorated pointing" at bounding box center [1171, 94] width 111 height 13
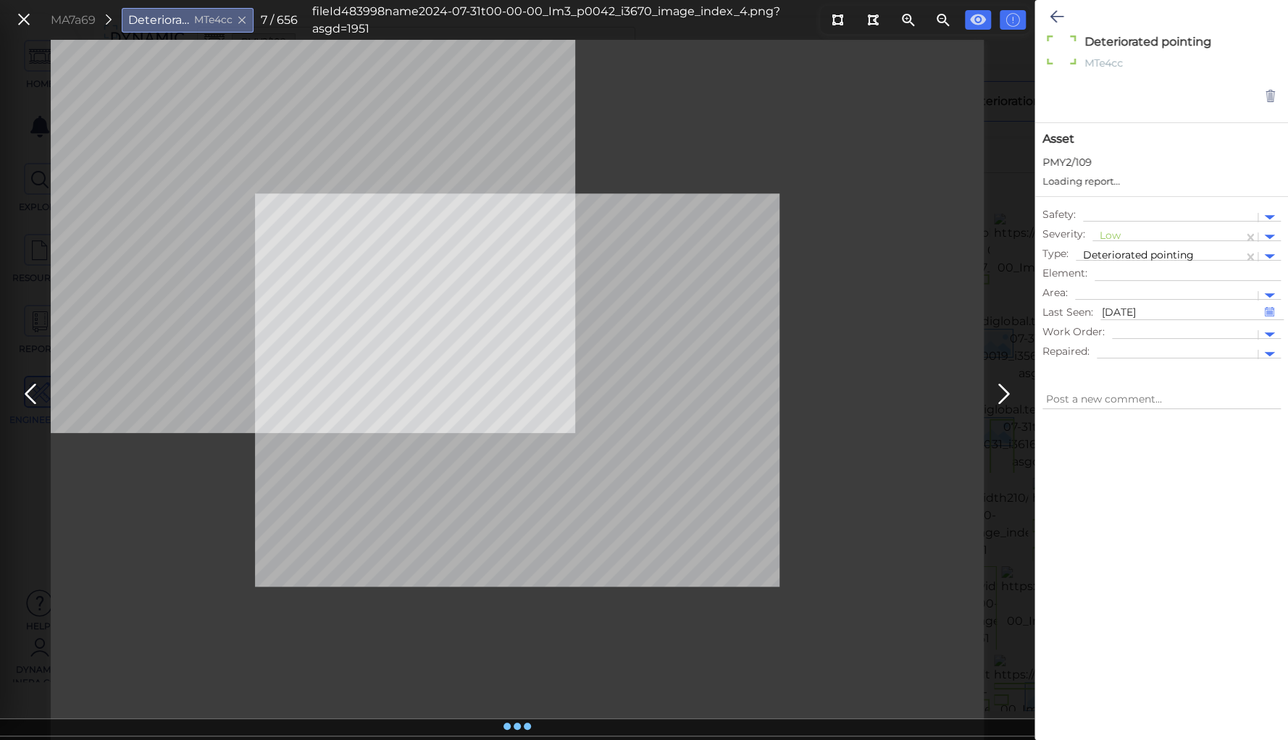
type textarea "x"
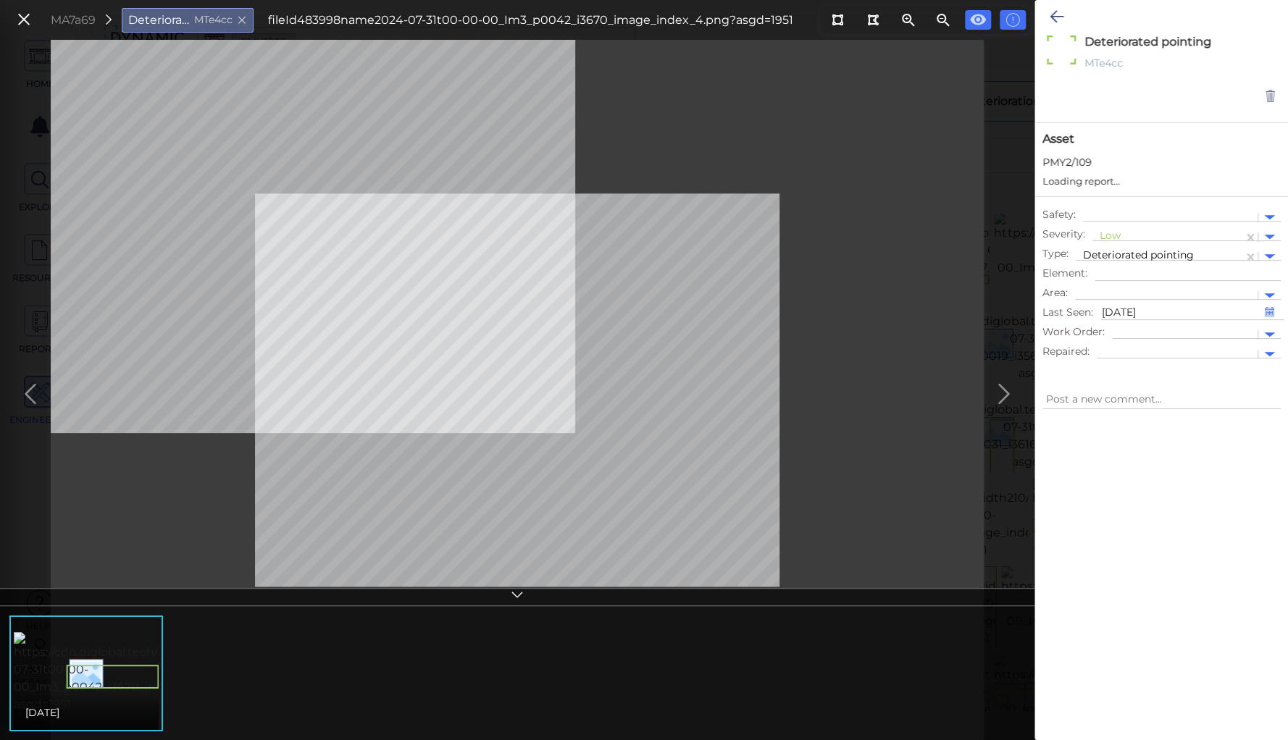
type textarea "x"
drag, startPoint x: 1108, startPoint y: 234, endPoint x: 1100, endPoint y: 271, distance: 38.0
click at [1108, 235] on div at bounding box center [1168, 237] width 136 height 15
click at [1118, 304] on div "Moderate" at bounding box center [1131, 306] width 78 height 22
click at [1114, 253] on div at bounding box center [1159, 256] width 153 height 15
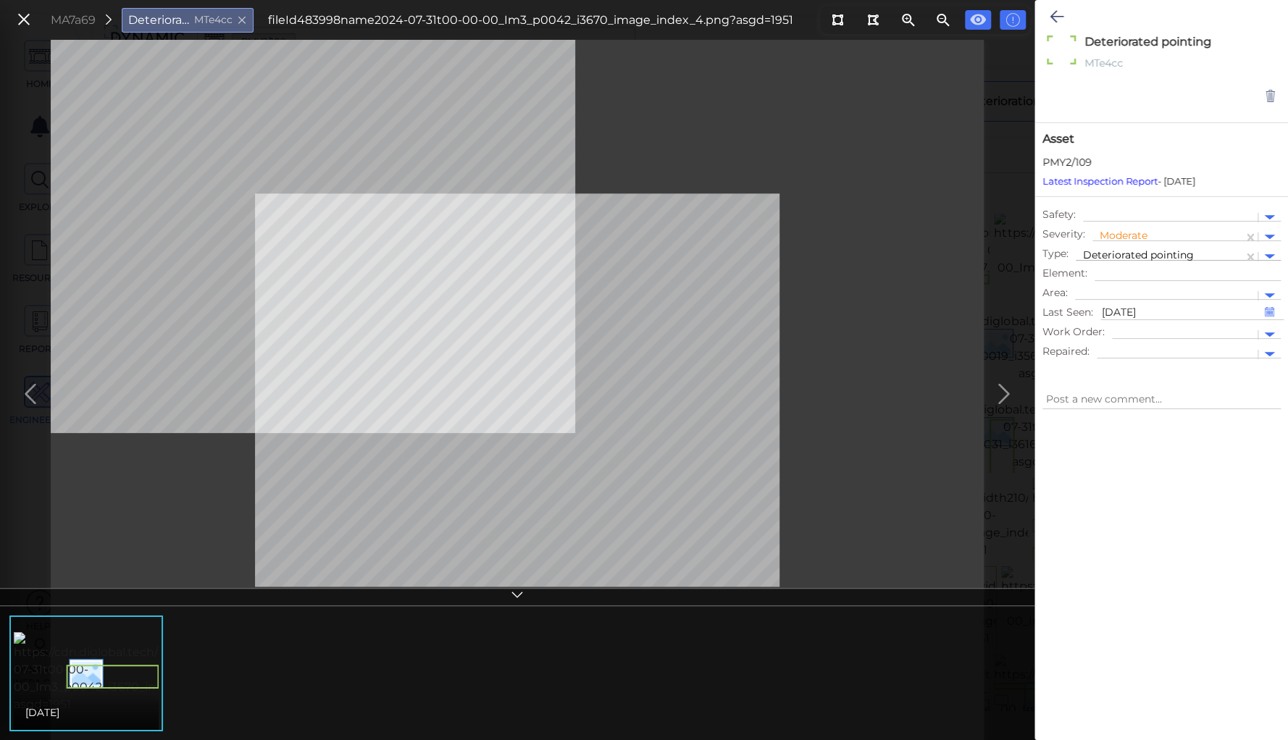
type textarea "x"
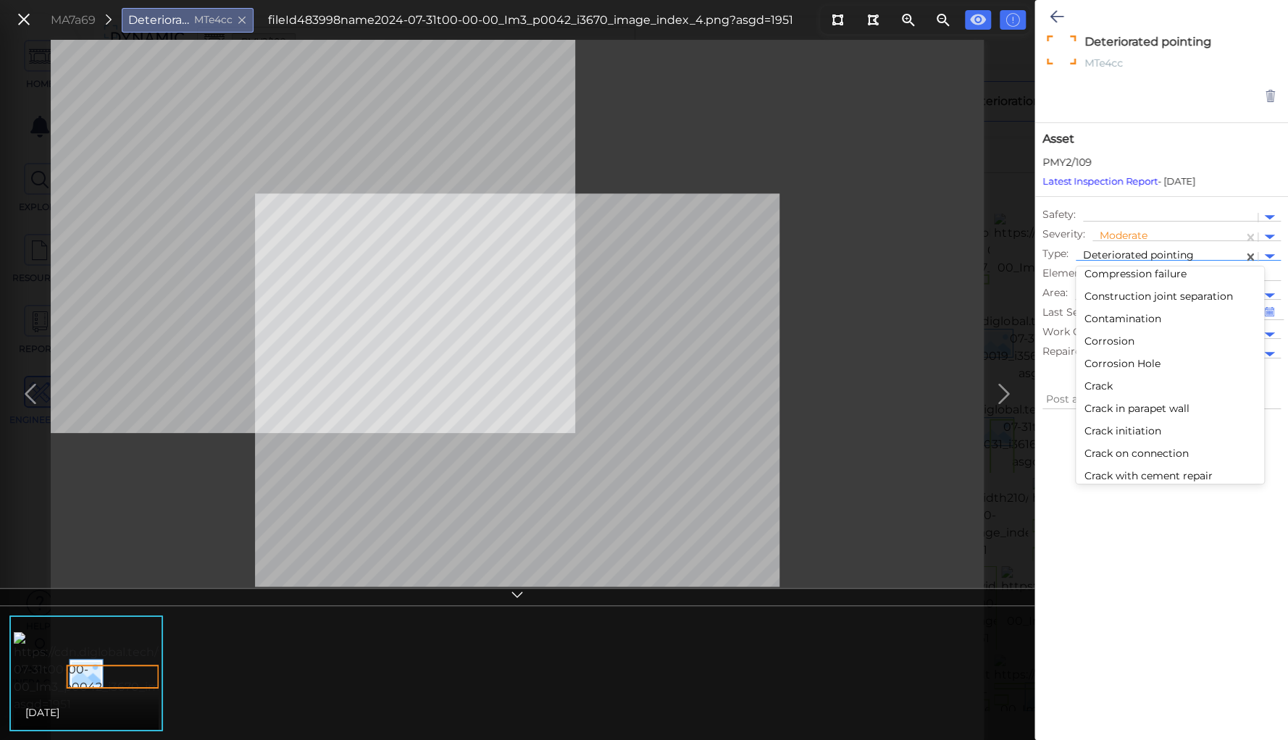
click at [1101, 386] on div "Crack" at bounding box center [1170, 386] width 188 height 22
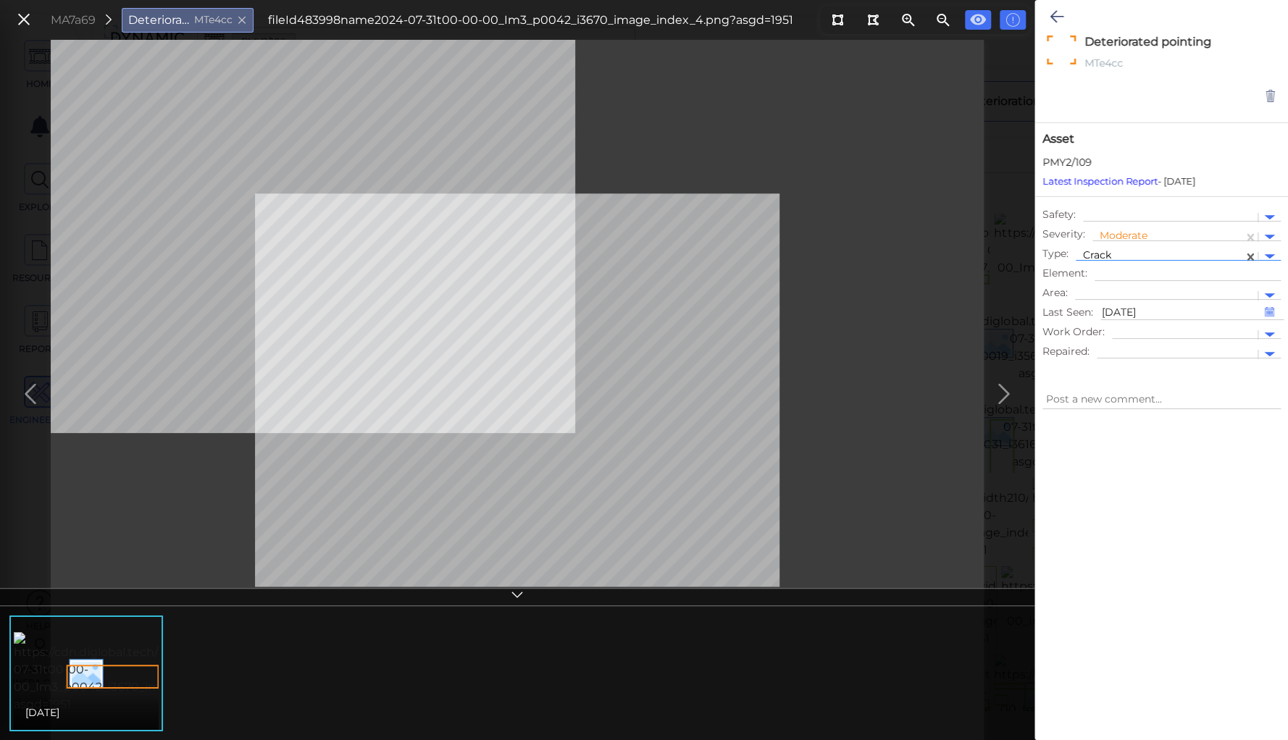
click at [1100, 386] on div at bounding box center [1161, 399] width 253 height 39
type textarea "x"
type textarea "Crack"
type textarea "x"
click at [1057, 14] on icon at bounding box center [1057, 16] width 14 height 17
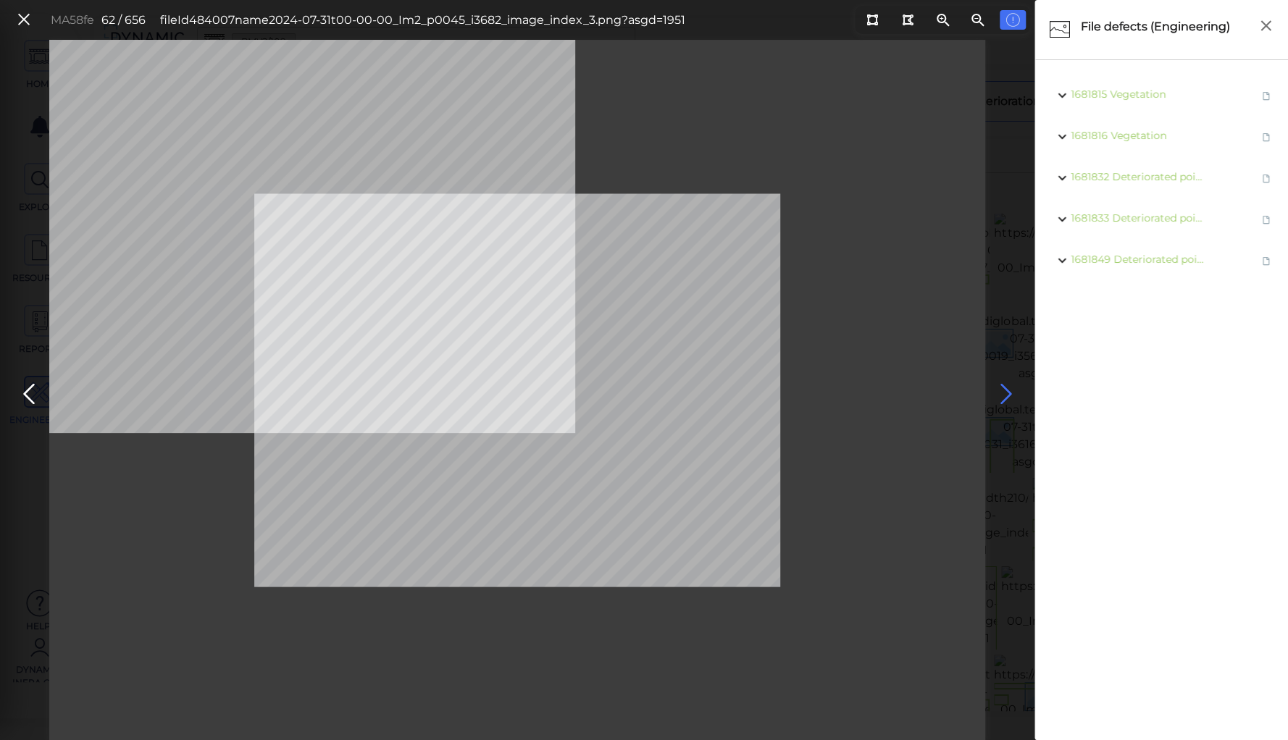
click at [1000, 388] on icon at bounding box center [1005, 394] width 23 height 28
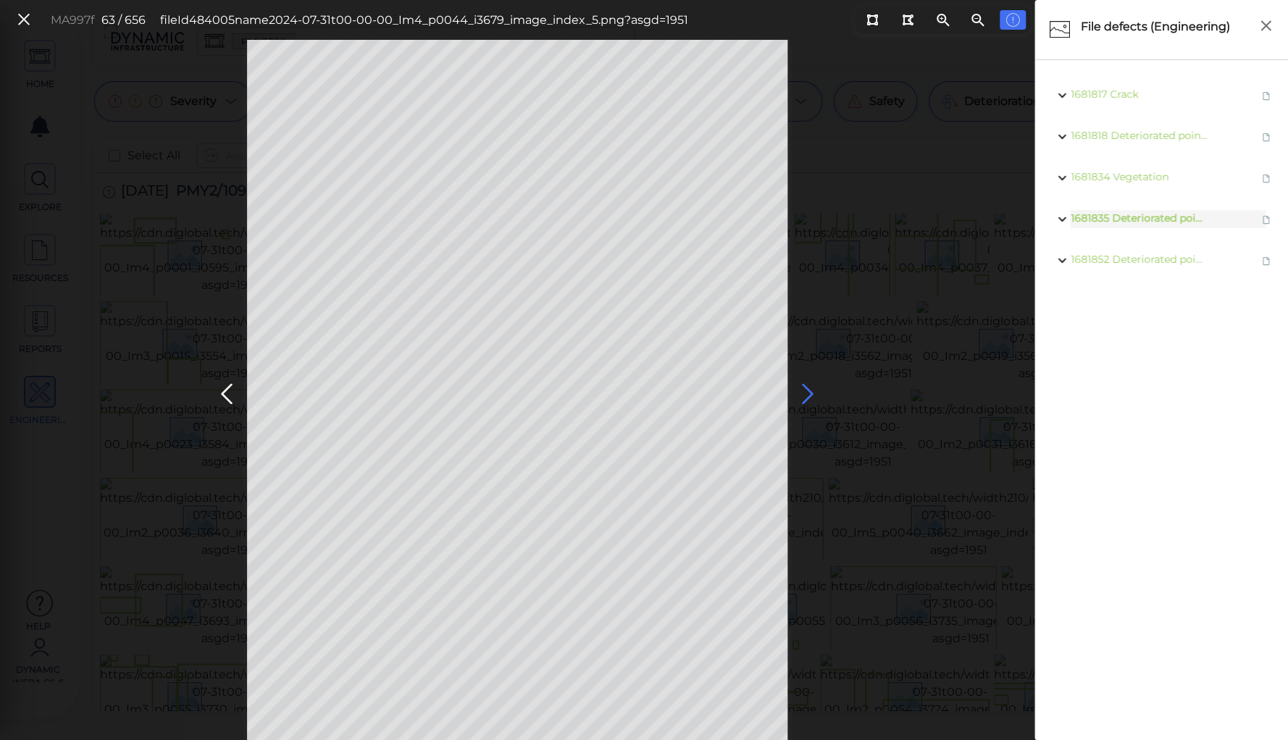
click at [804, 396] on icon at bounding box center [807, 394] width 23 height 28
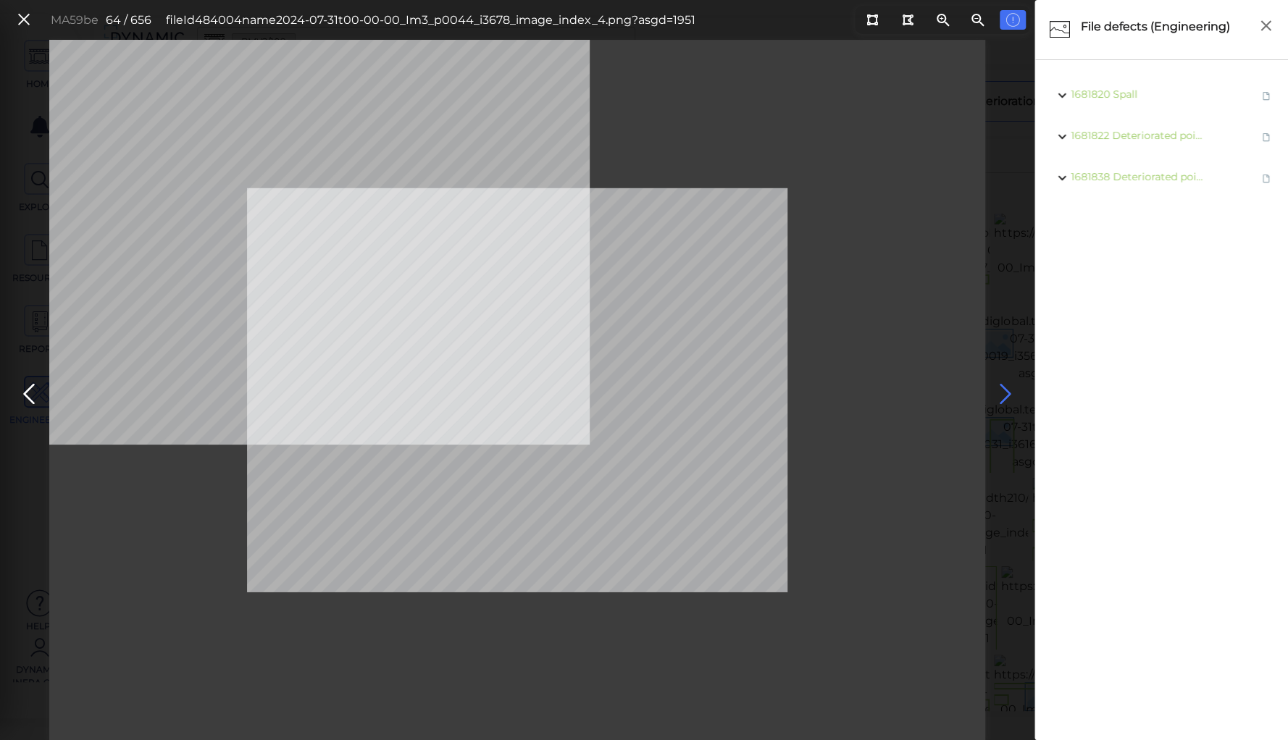
click at [997, 385] on icon at bounding box center [1005, 394] width 23 height 28
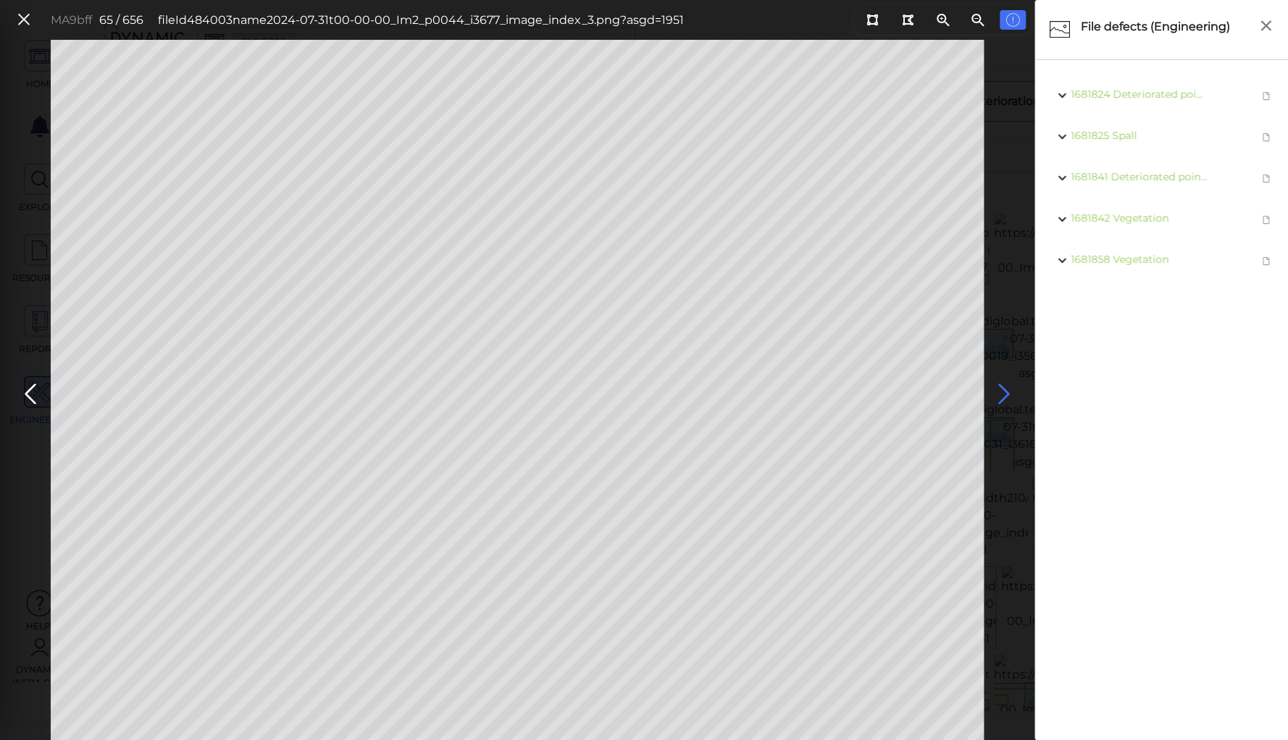
click at [997, 385] on icon at bounding box center [1004, 394] width 23 height 28
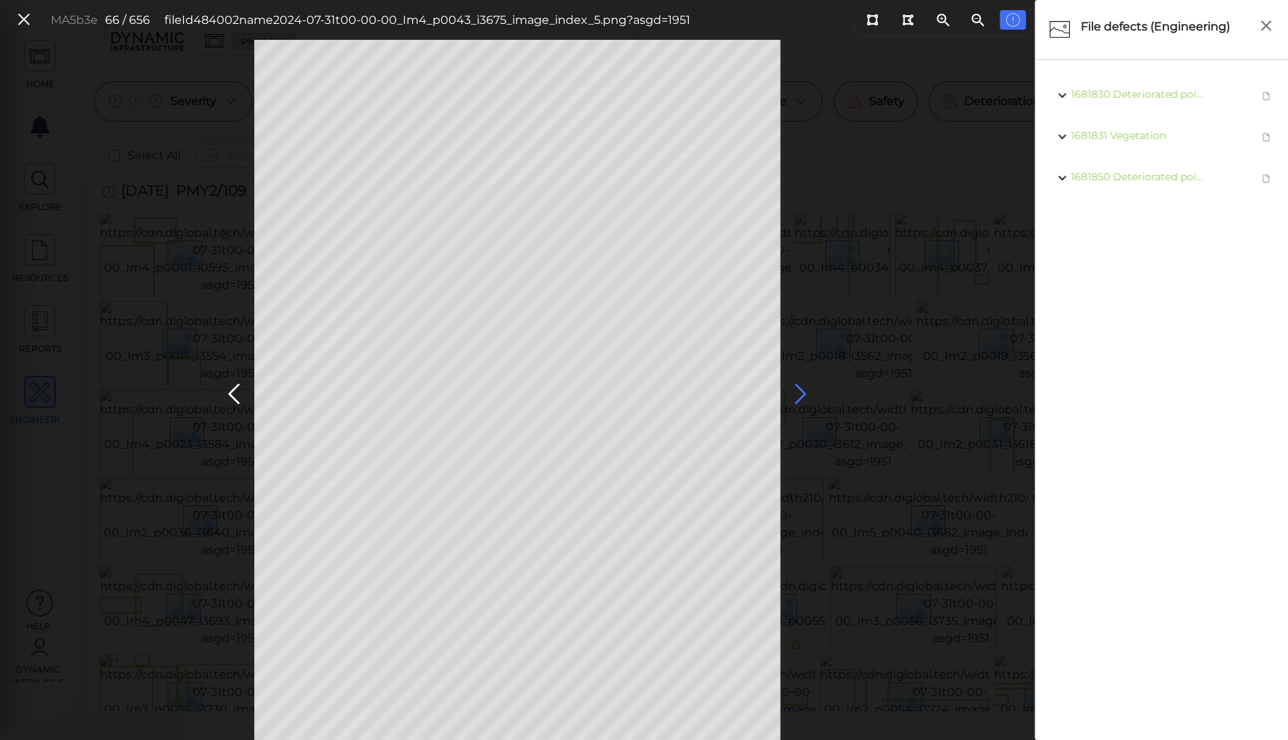
click at [798, 391] on icon at bounding box center [800, 394] width 23 height 28
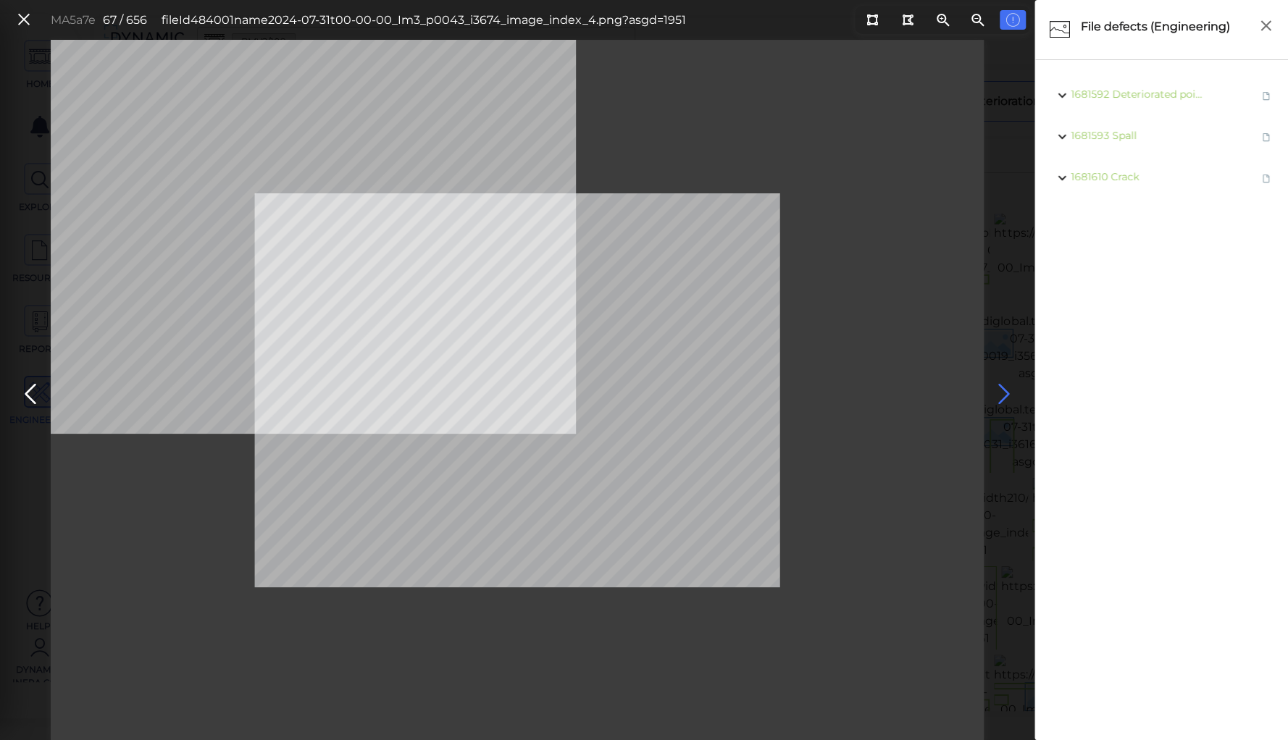
click at [995, 385] on icon at bounding box center [1004, 394] width 23 height 28
